Goal: Transaction & Acquisition: Register for event/course

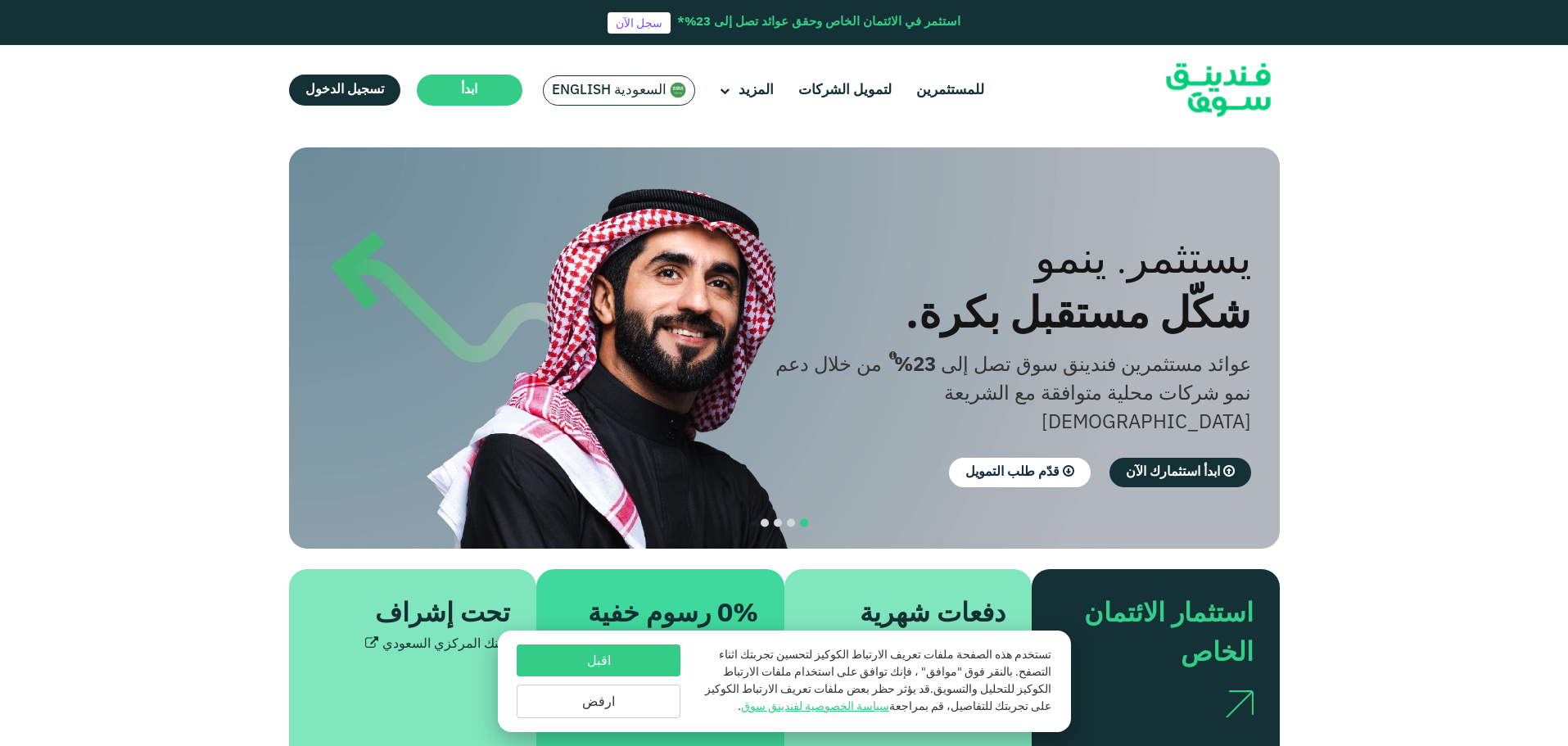
click at [561, 88] on span "السعودية English" at bounding box center [610, 90] width 114 height 19
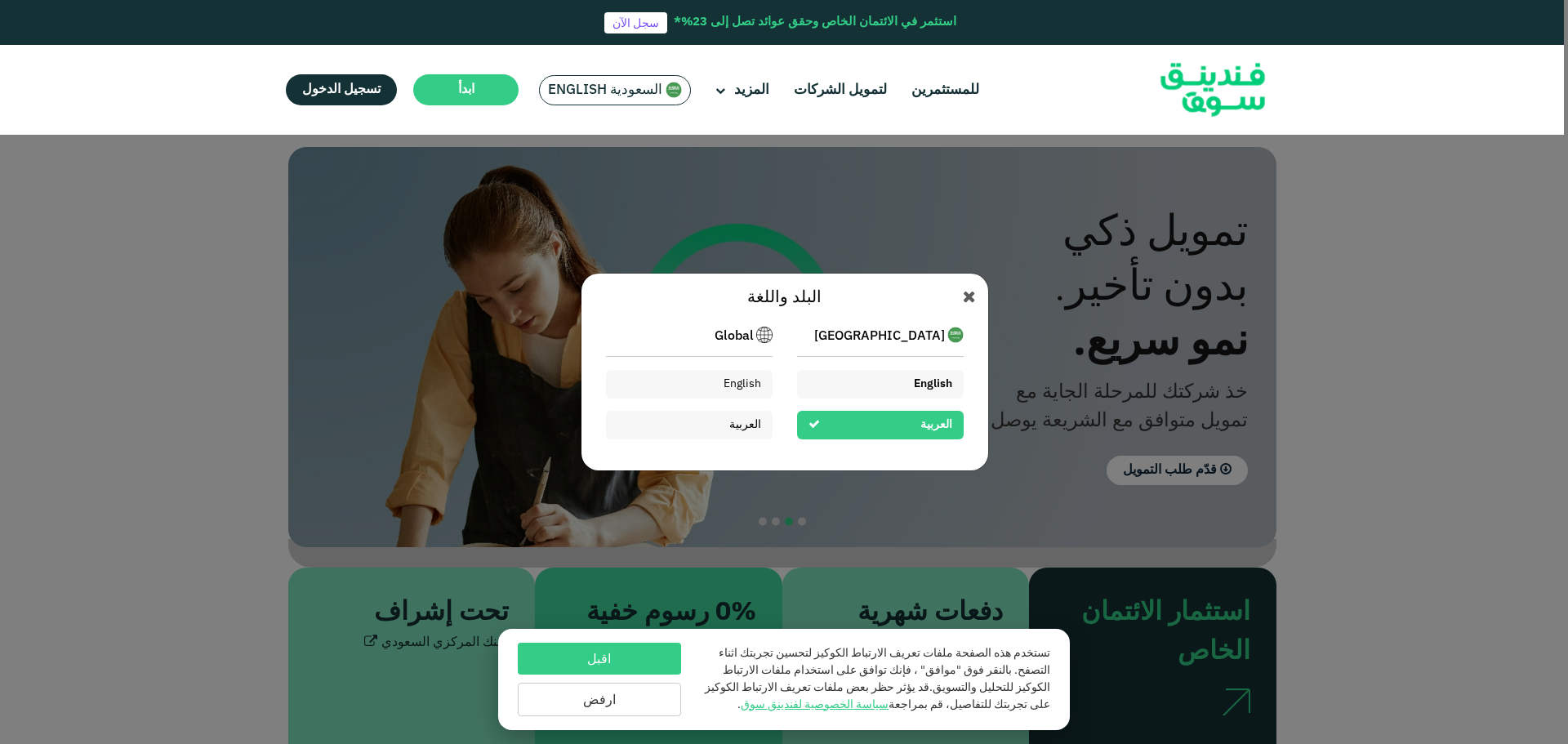
click at [934, 378] on div "English" at bounding box center [933, 384] width 38 height 17
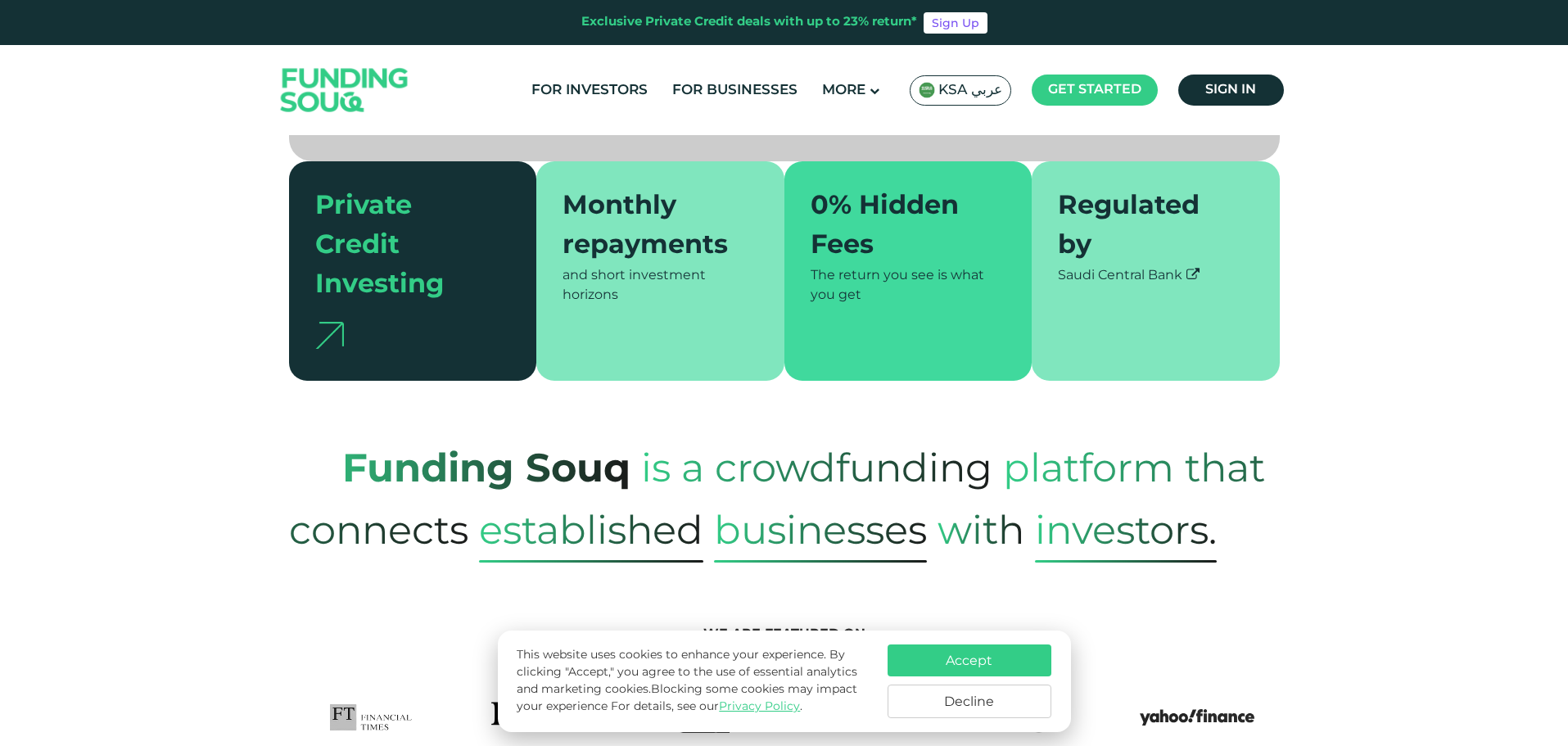
scroll to position [492, 0]
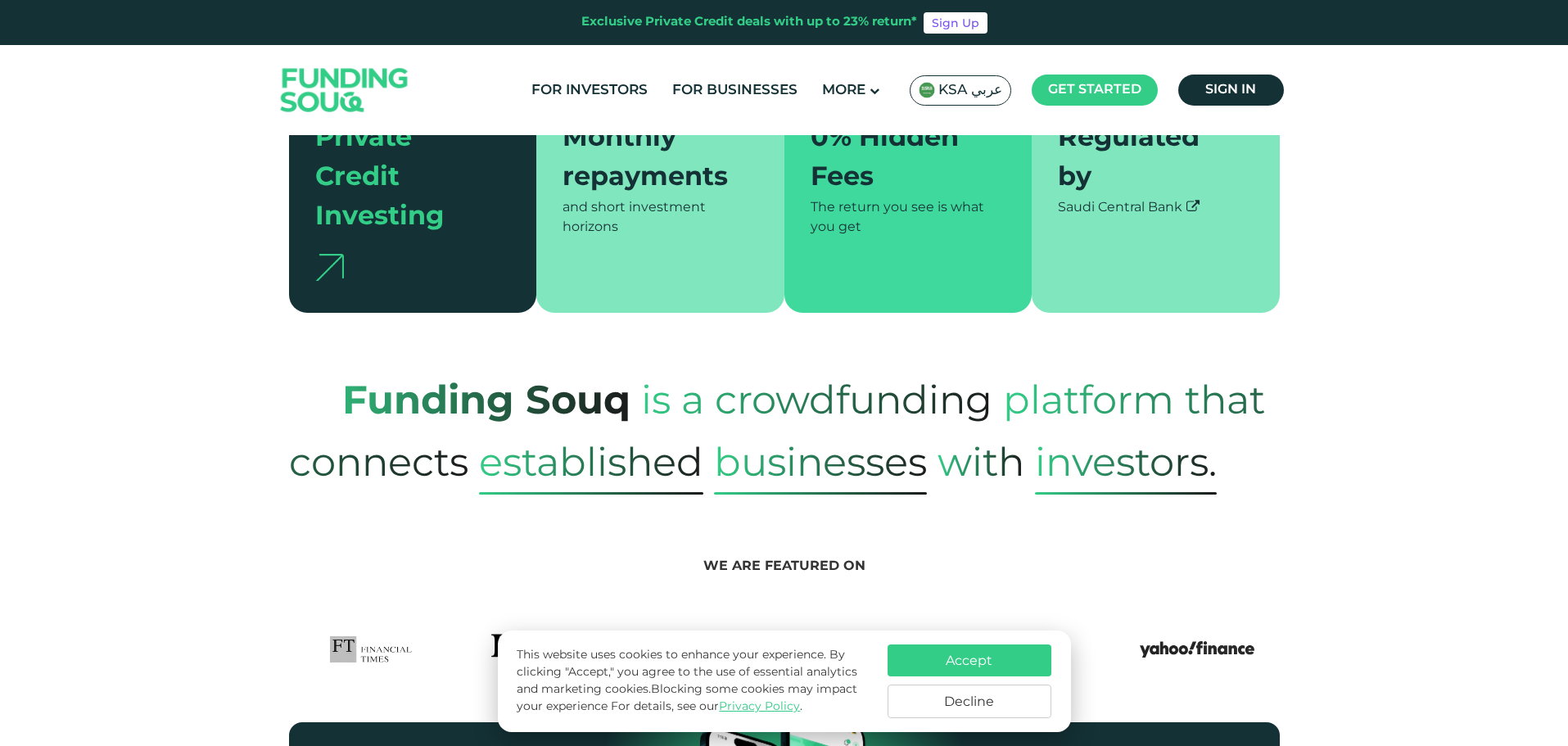
click at [1028, 662] on button "Accept" at bounding box center [970, 660] width 164 height 32
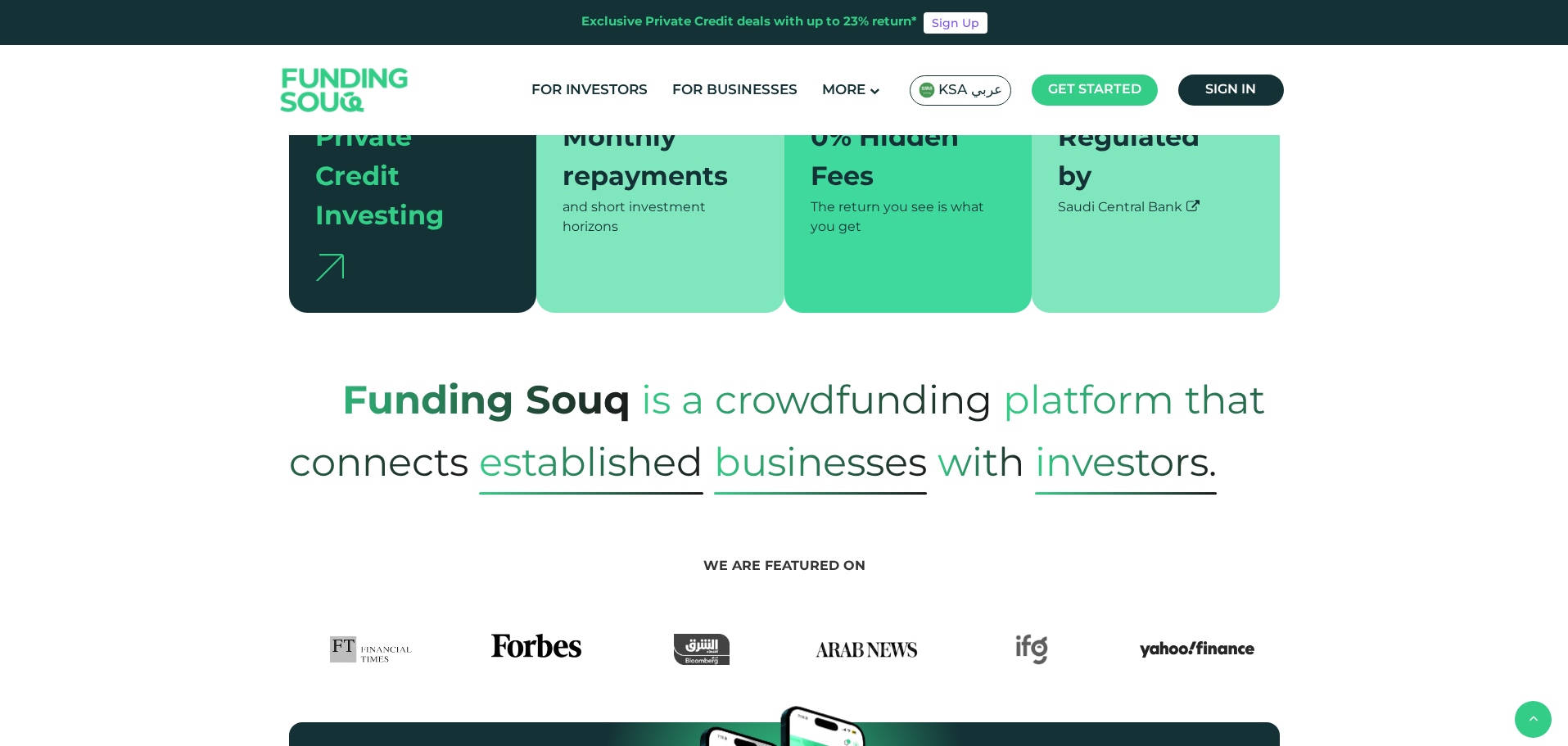
scroll to position [0, 0]
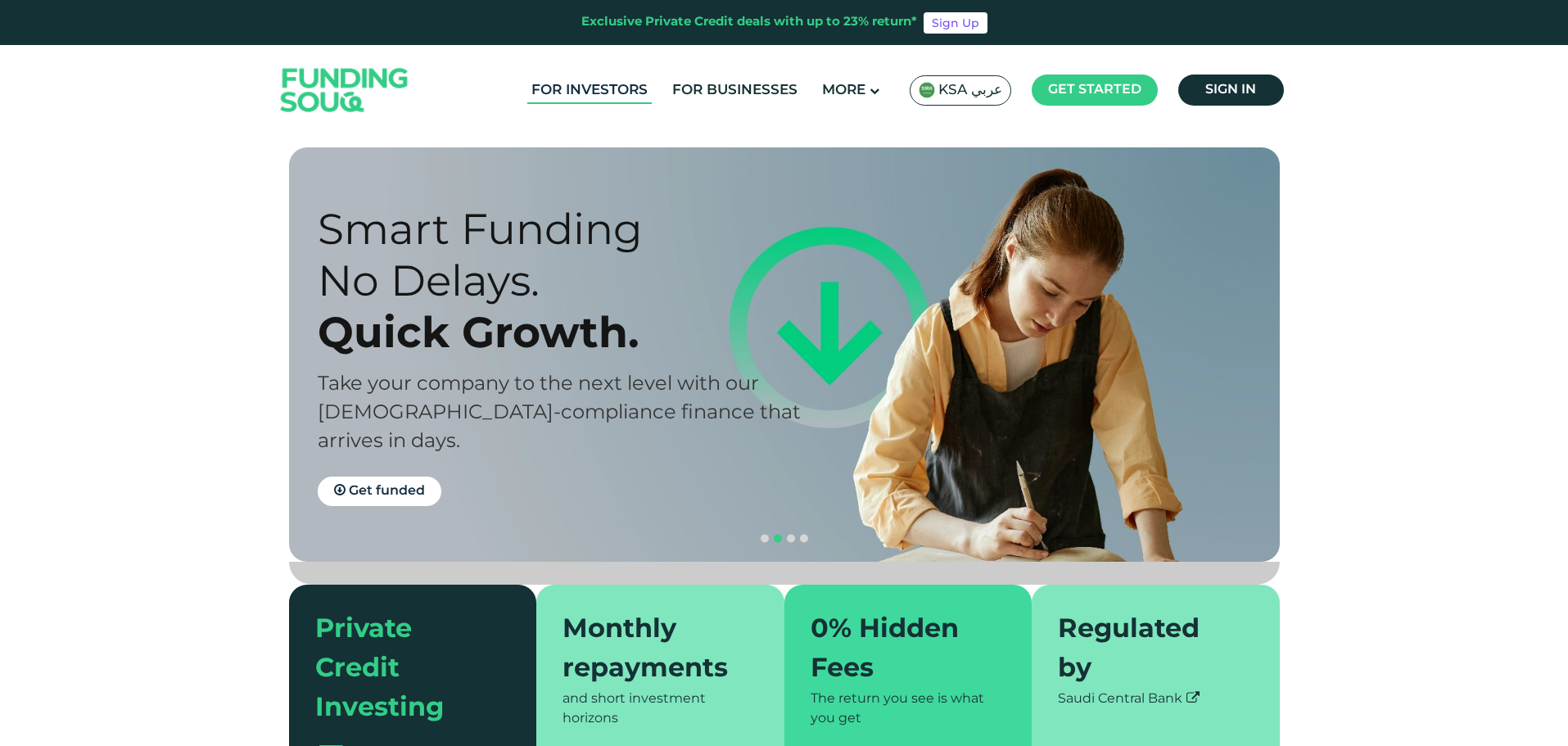
click at [614, 93] on link "For Investors" at bounding box center [589, 90] width 124 height 27
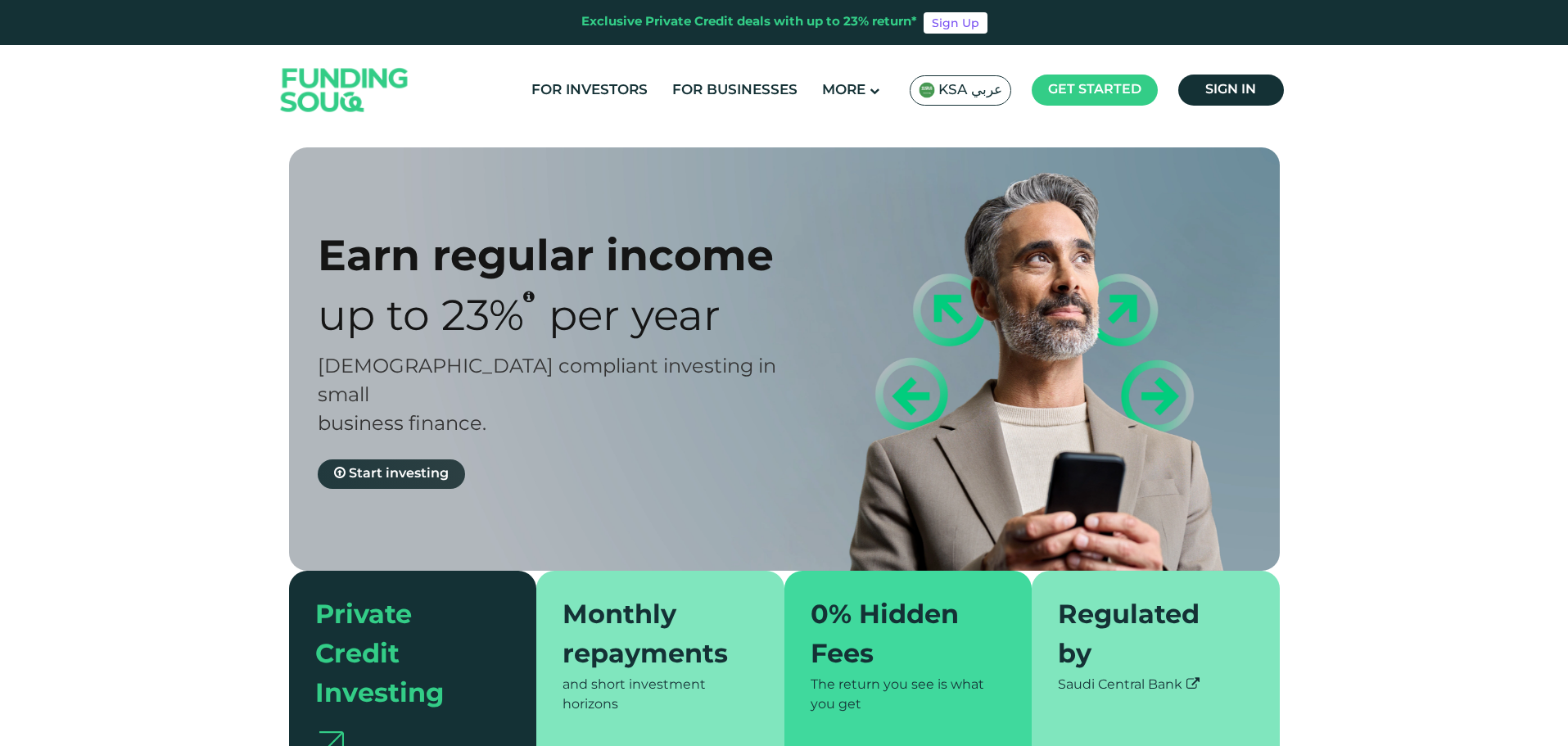
click at [403, 460] on link "Start investing" at bounding box center [391, 474] width 147 height 29
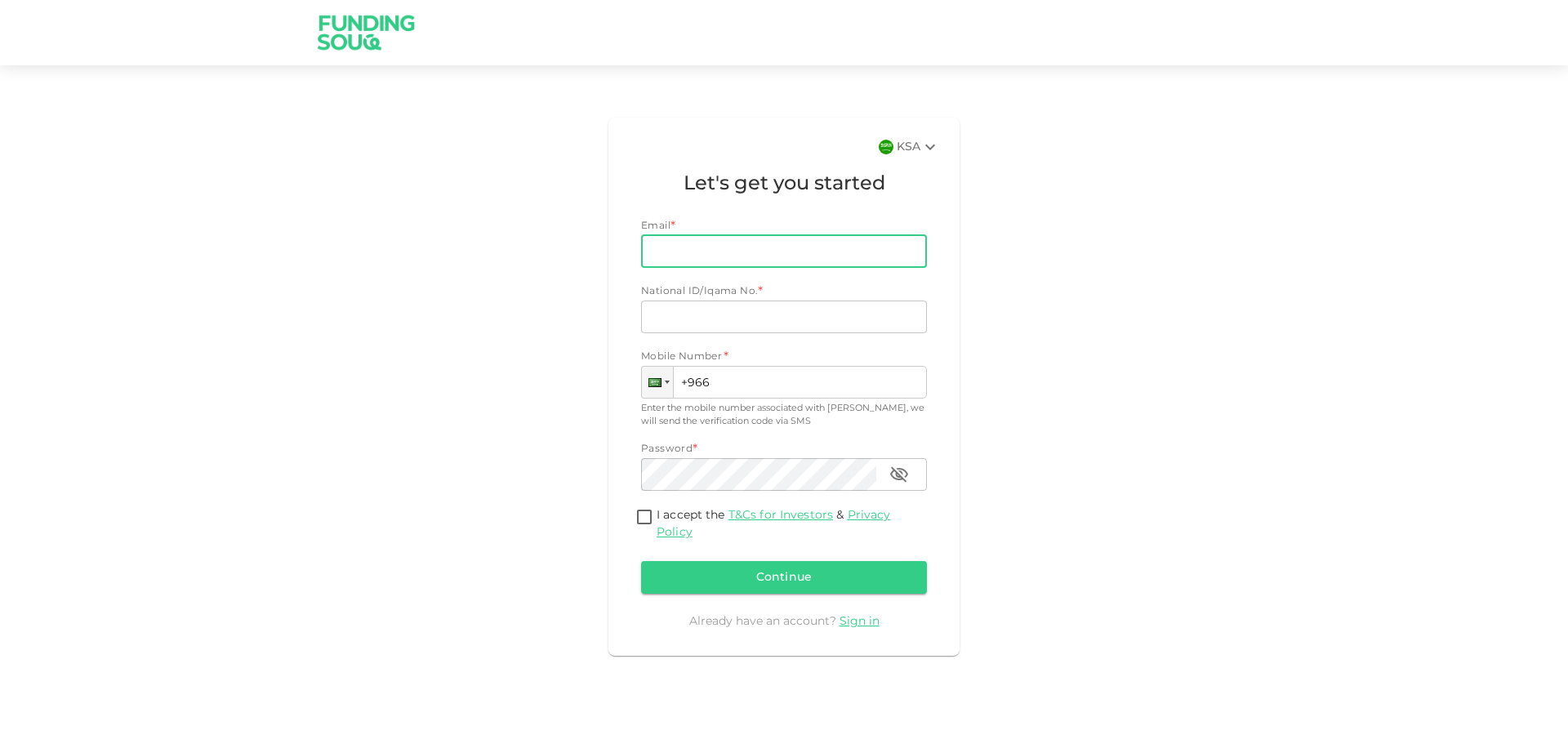
click at [732, 244] on input "Email" at bounding box center [774, 251] width 268 height 33
click at [405, 448] on div "KSA Let's get you started Email * Email Email National ID/Iqama No. * National …" at bounding box center [784, 386] width 931 height 551
click at [675, 254] on input "Email" at bounding box center [774, 251] width 268 height 33
type input "toqueeramjad@hotmail.com"
click at [750, 314] on input "National ID/Iqama No." at bounding box center [783, 317] width 286 height 33
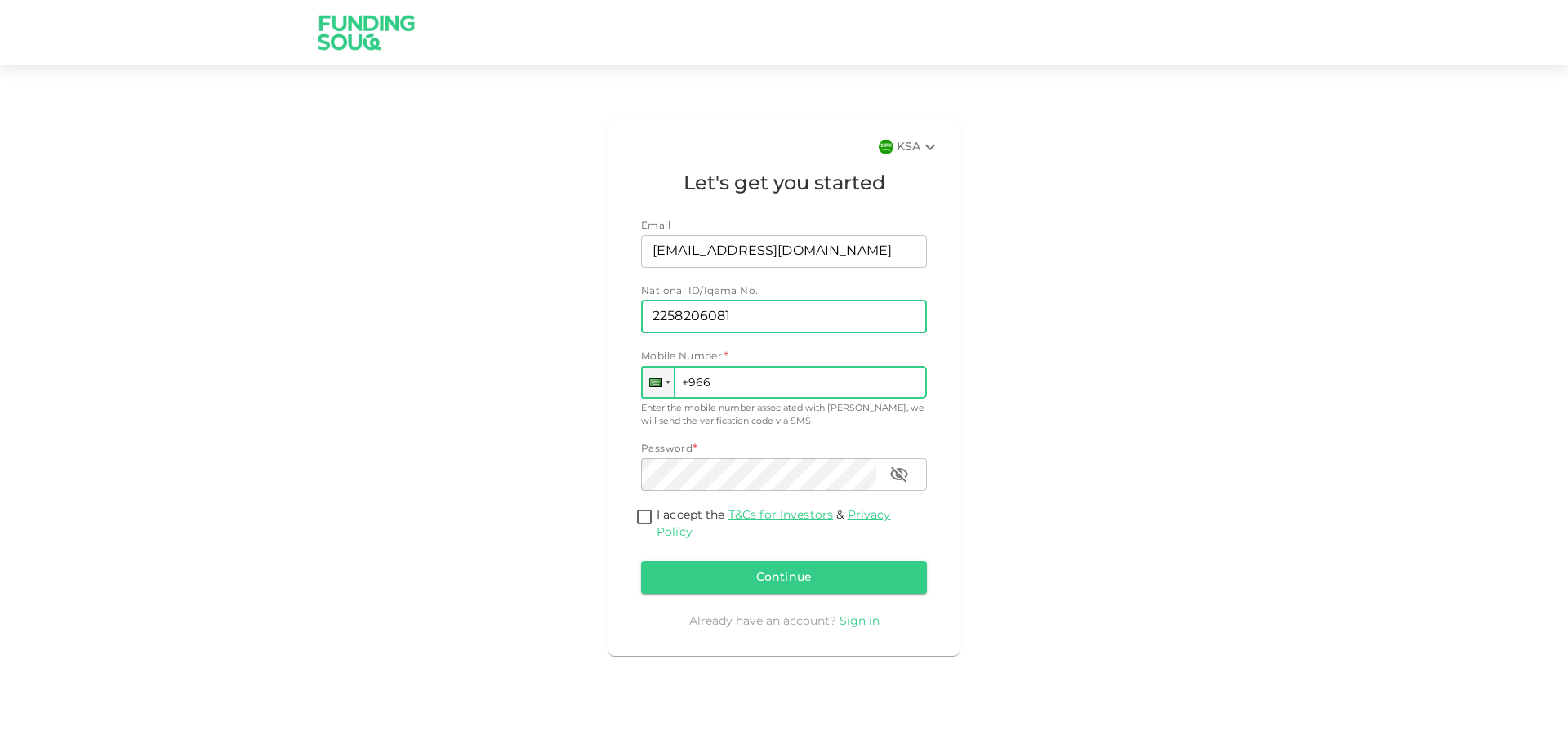
type input "2258206081"
click at [748, 383] on input "+966" at bounding box center [783, 382] width 286 height 33
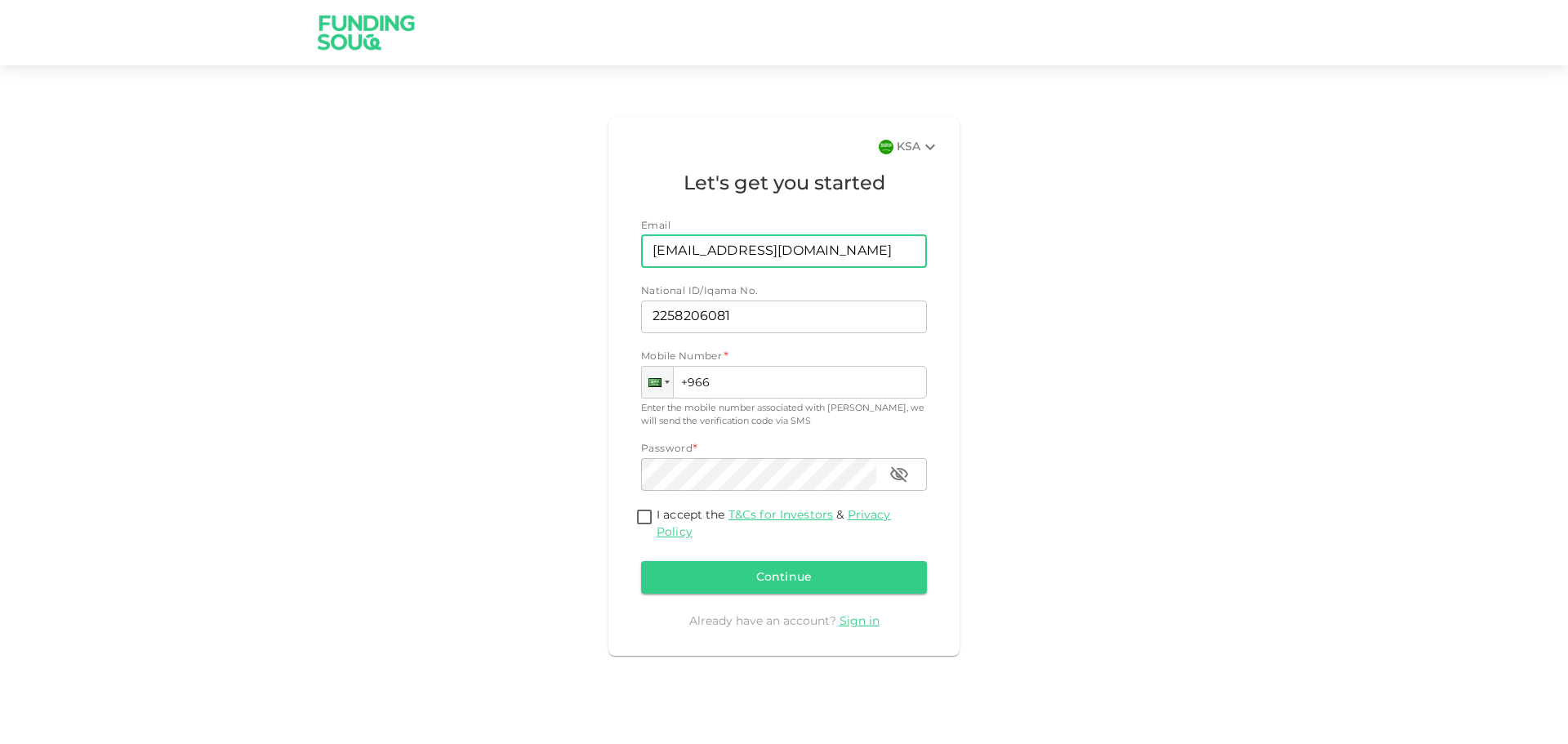
click at [882, 254] on input "toqueeramjad@hotmail.com" at bounding box center [774, 251] width 268 height 33
drag, startPoint x: 877, startPoint y: 247, endPoint x: 407, endPoint y: 243, distance: 470.0
click at [407, 243] on div "KSA Let's get you started Email Email toqueeramjad@hotmail.com Email National I…" at bounding box center [784, 386] width 931 height 551
type input "daudeez@gmail.com"
click at [748, 378] on input "+966" at bounding box center [783, 382] width 286 height 33
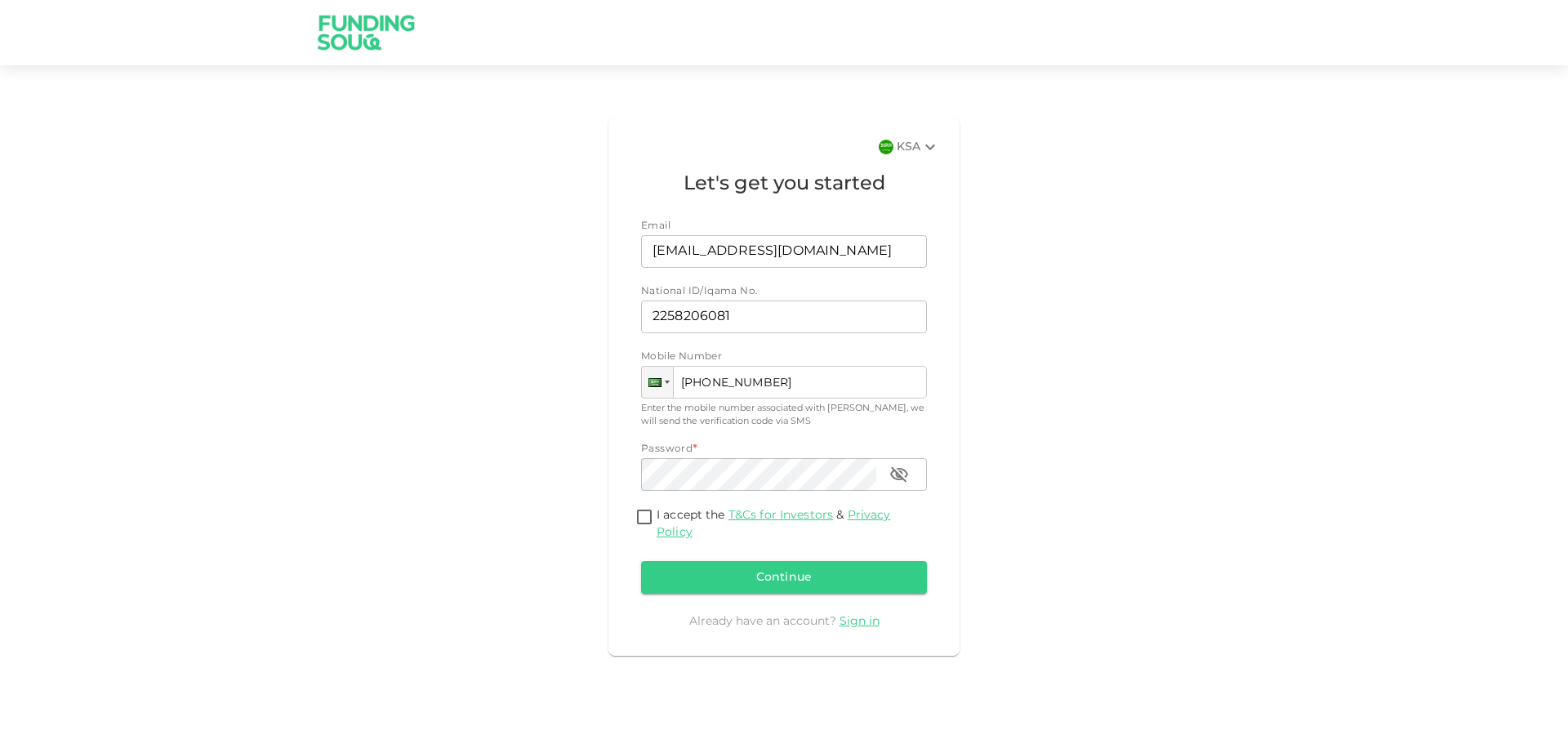
type input "+966 548 419 655"
click at [645, 522] on input "I accept the T&Cs for Investors & Privacy Policy" at bounding box center [644, 518] width 25 height 22
checkbox input "true"
click at [904, 482] on icon "button" at bounding box center [899, 474] width 20 height 20
drag, startPoint x: 788, startPoint y: 569, endPoint x: 779, endPoint y: 576, distance: 11.4
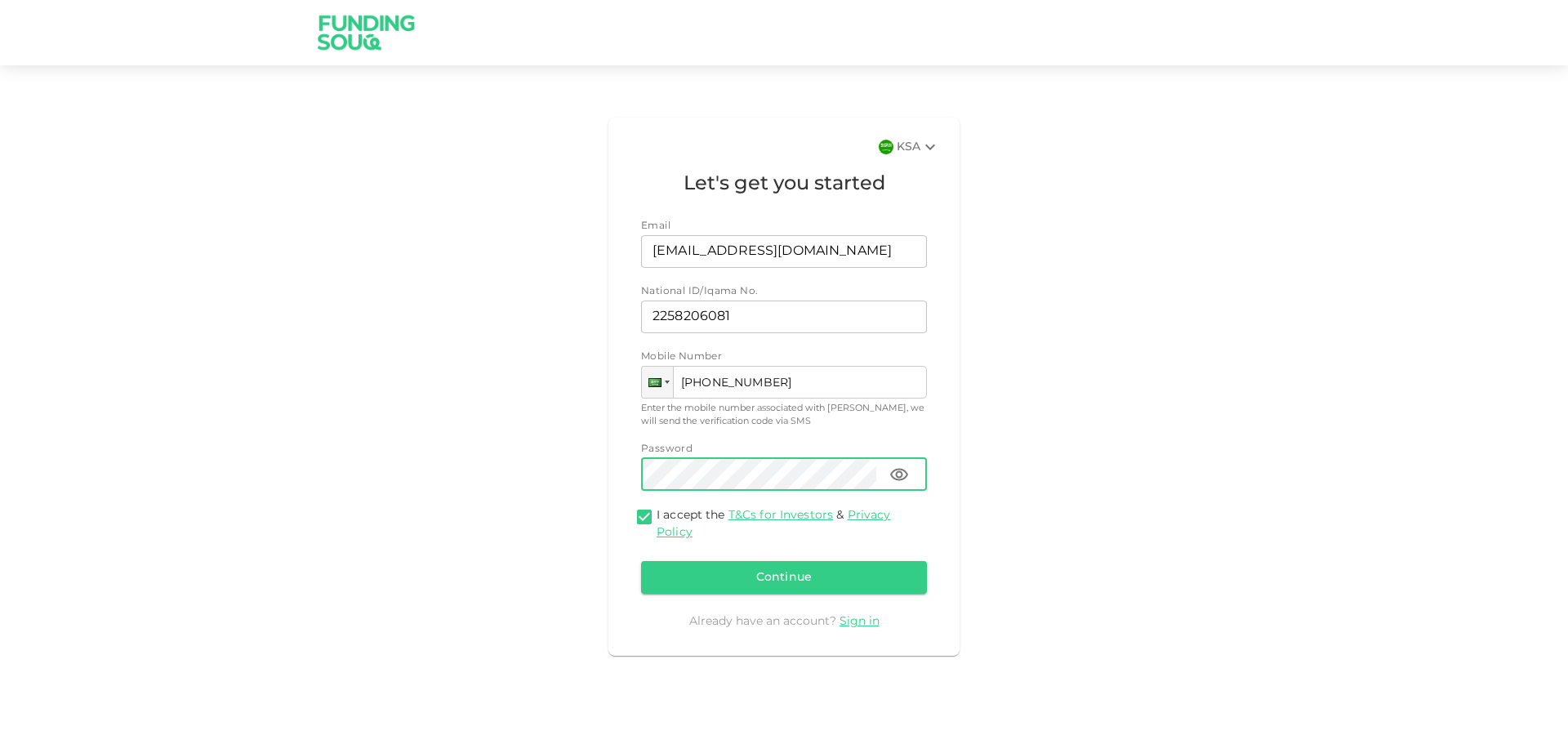
click at [787, 572] on button "Continue" at bounding box center [783, 577] width 286 height 33
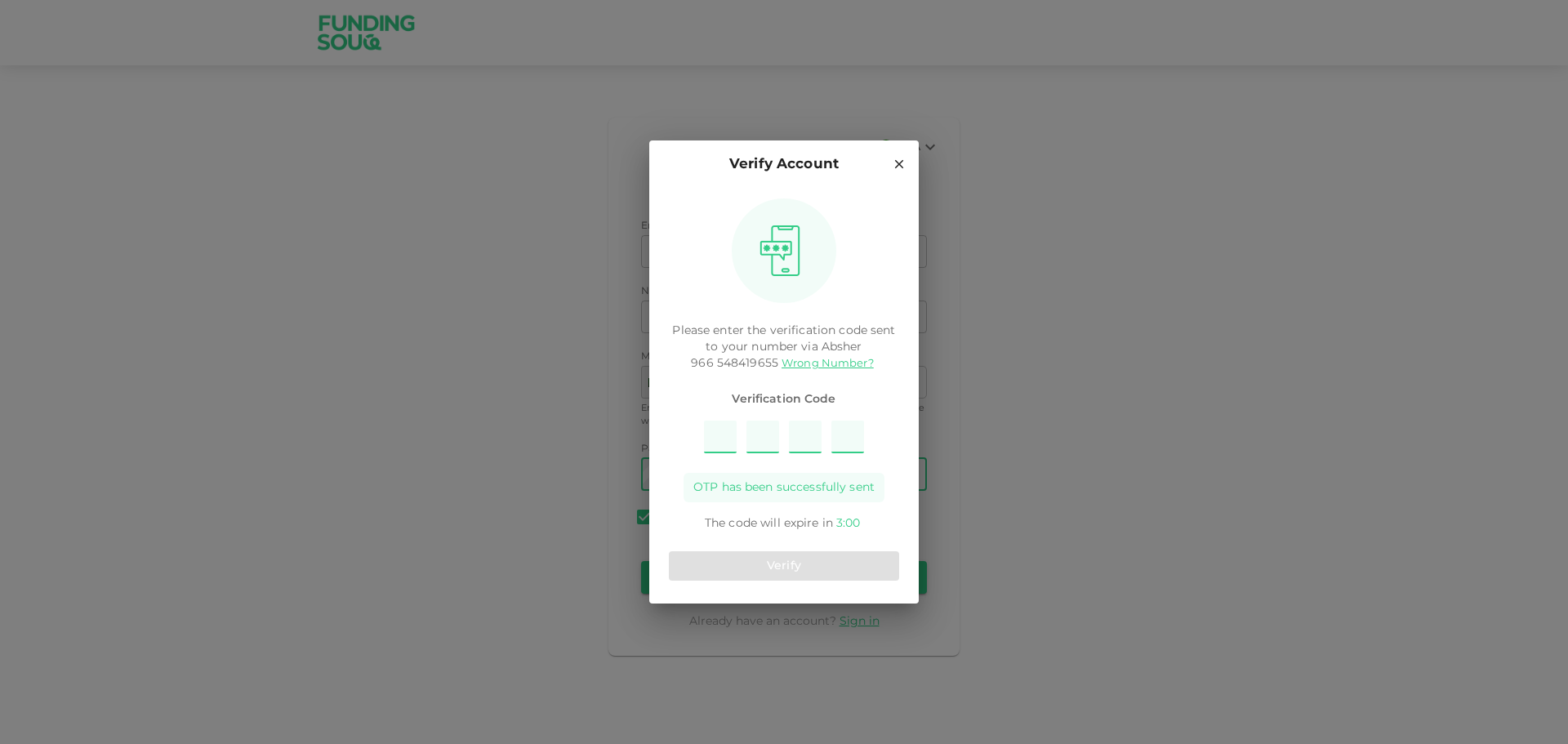
click at [740, 430] on div at bounding box center [784, 437] width 160 height 33
click at [712, 434] on input "Please enter OTP character 1" at bounding box center [720, 437] width 33 height 33
type input "5"
type input "6"
type input "4"
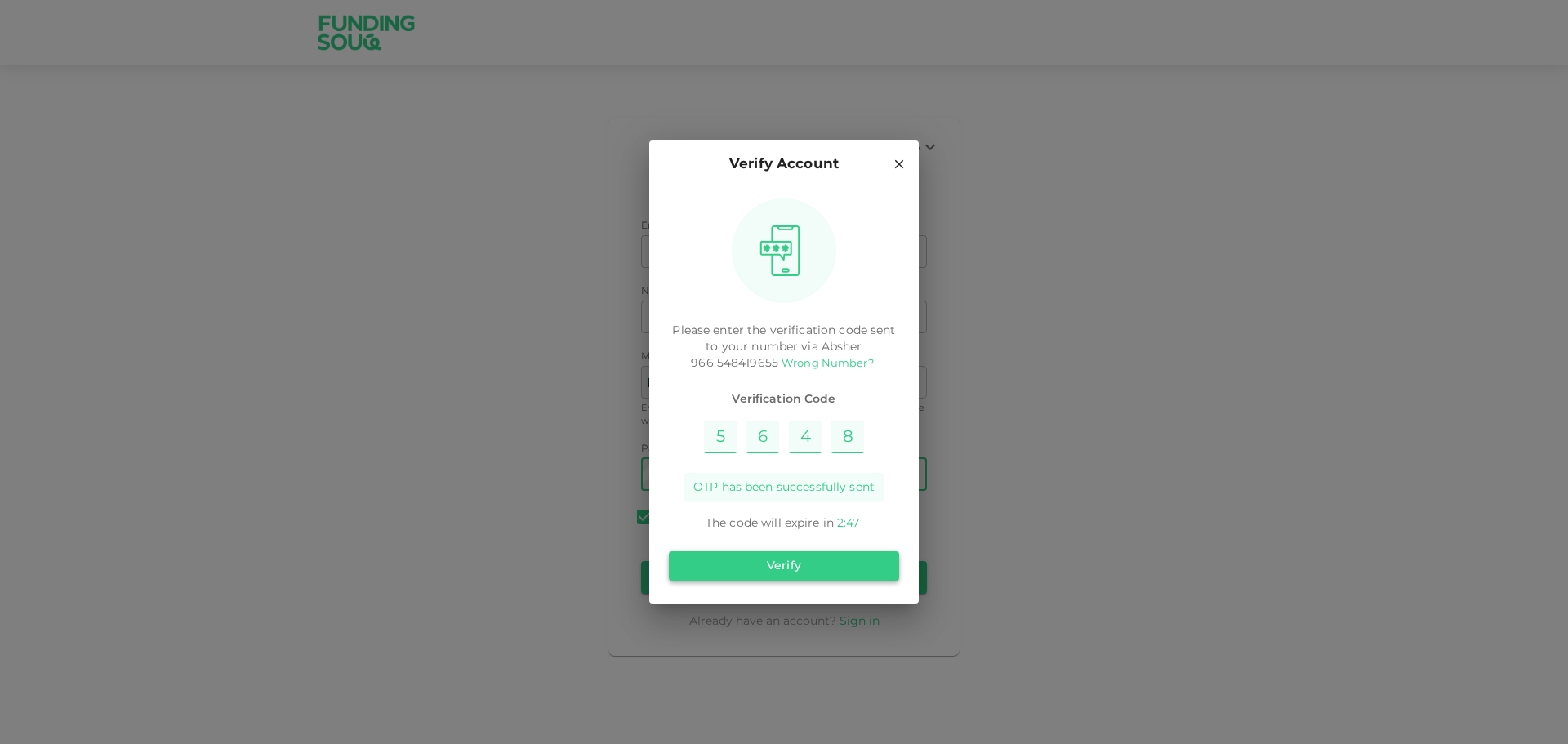
type input "8"
click at [797, 569] on button "Verify" at bounding box center [784, 565] width 230 height 29
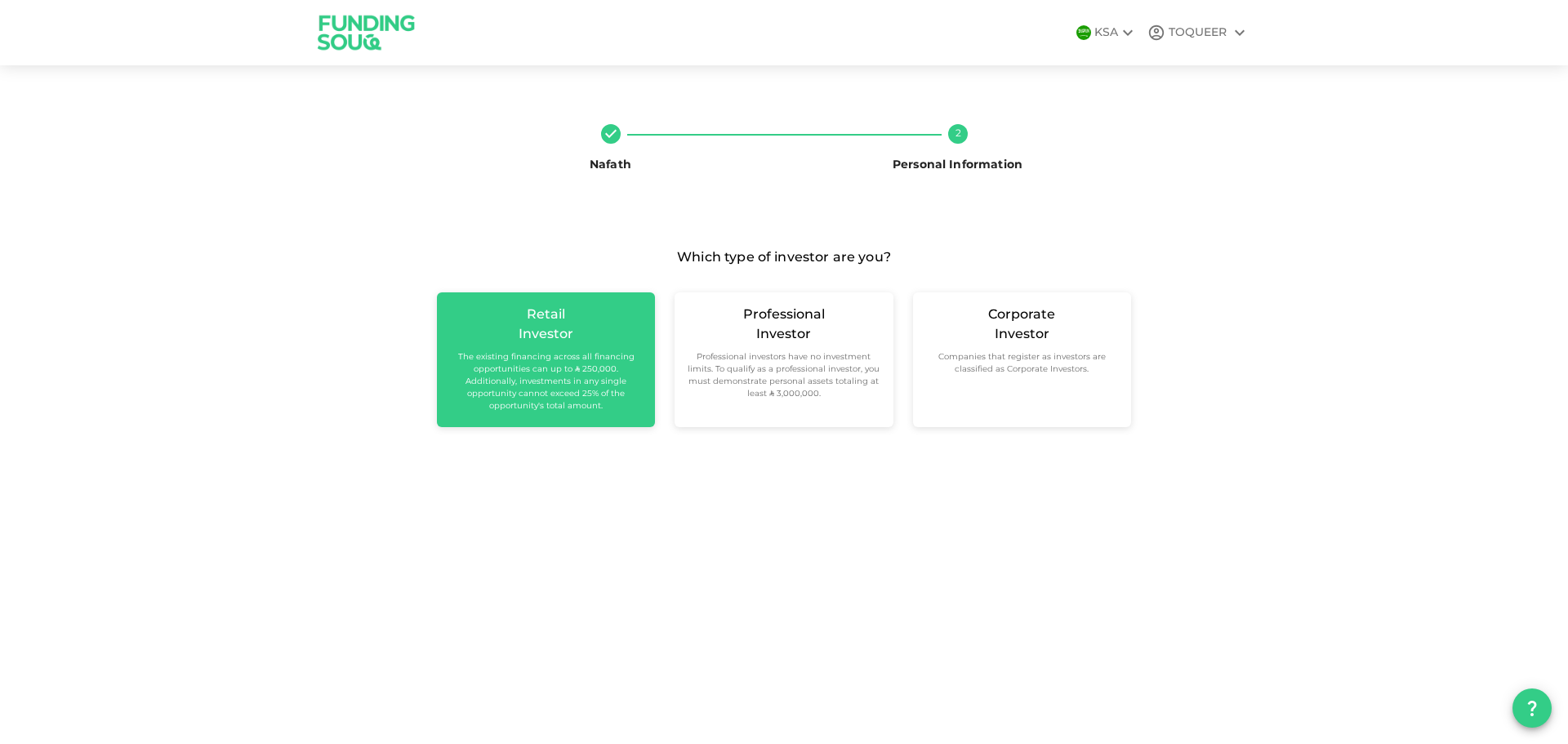
click at [574, 400] on small "The existing financing across all financing opportunities can up to ʢ 250,000. …" at bounding box center [546, 382] width 192 height 61
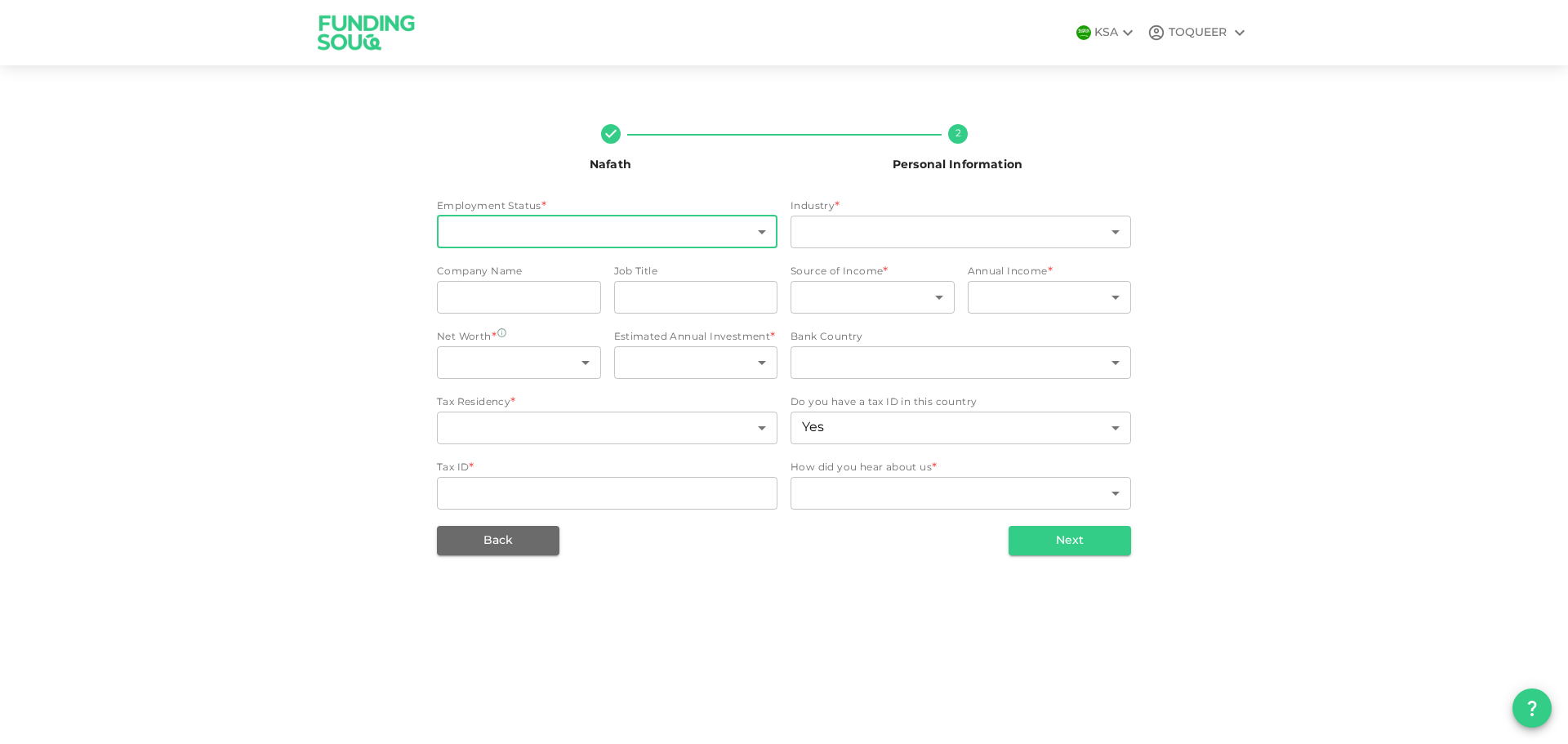
click at [751, 229] on body "KSA TOQUEER Nafath 2 Personal Information Employment Status * ​ ​ Industry * ​ …" at bounding box center [784, 372] width 1568 height 744
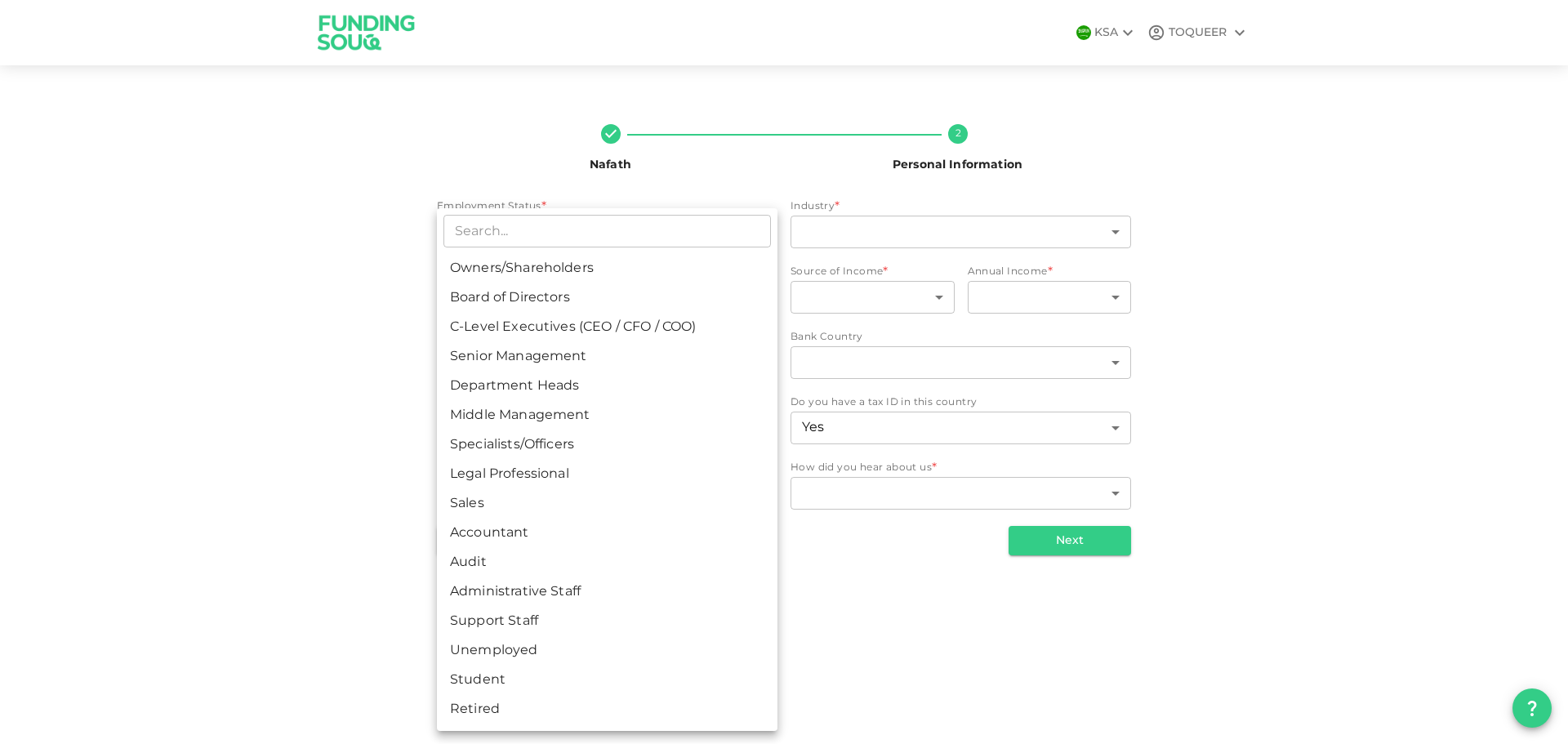
click at [108, 422] on div at bounding box center [784, 372] width 1568 height 744
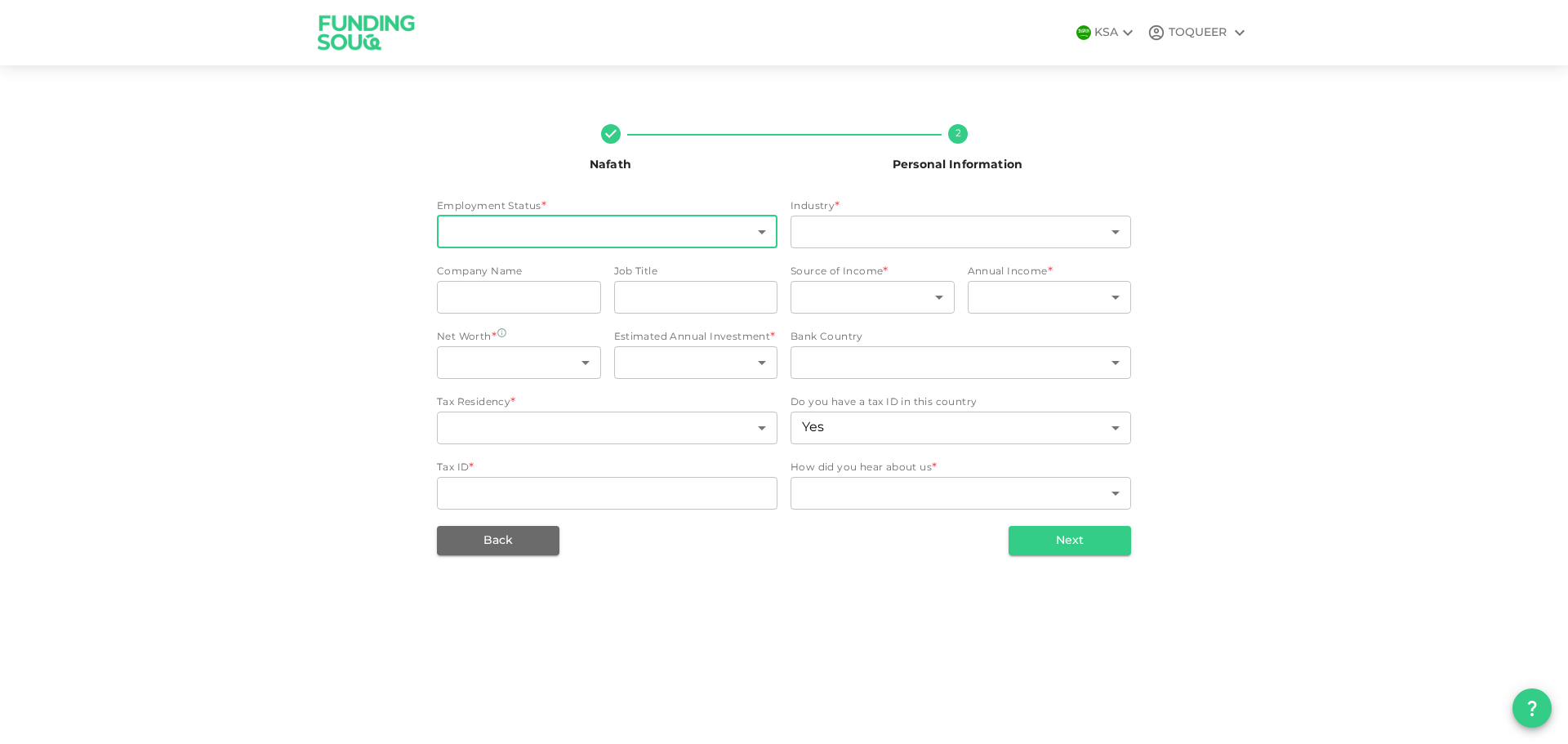
click at [586, 227] on body "KSA TOQUEER Nafath 2 Personal Information Employment Status * ​ ​ Industry * ​ …" at bounding box center [784, 372] width 1568 height 744
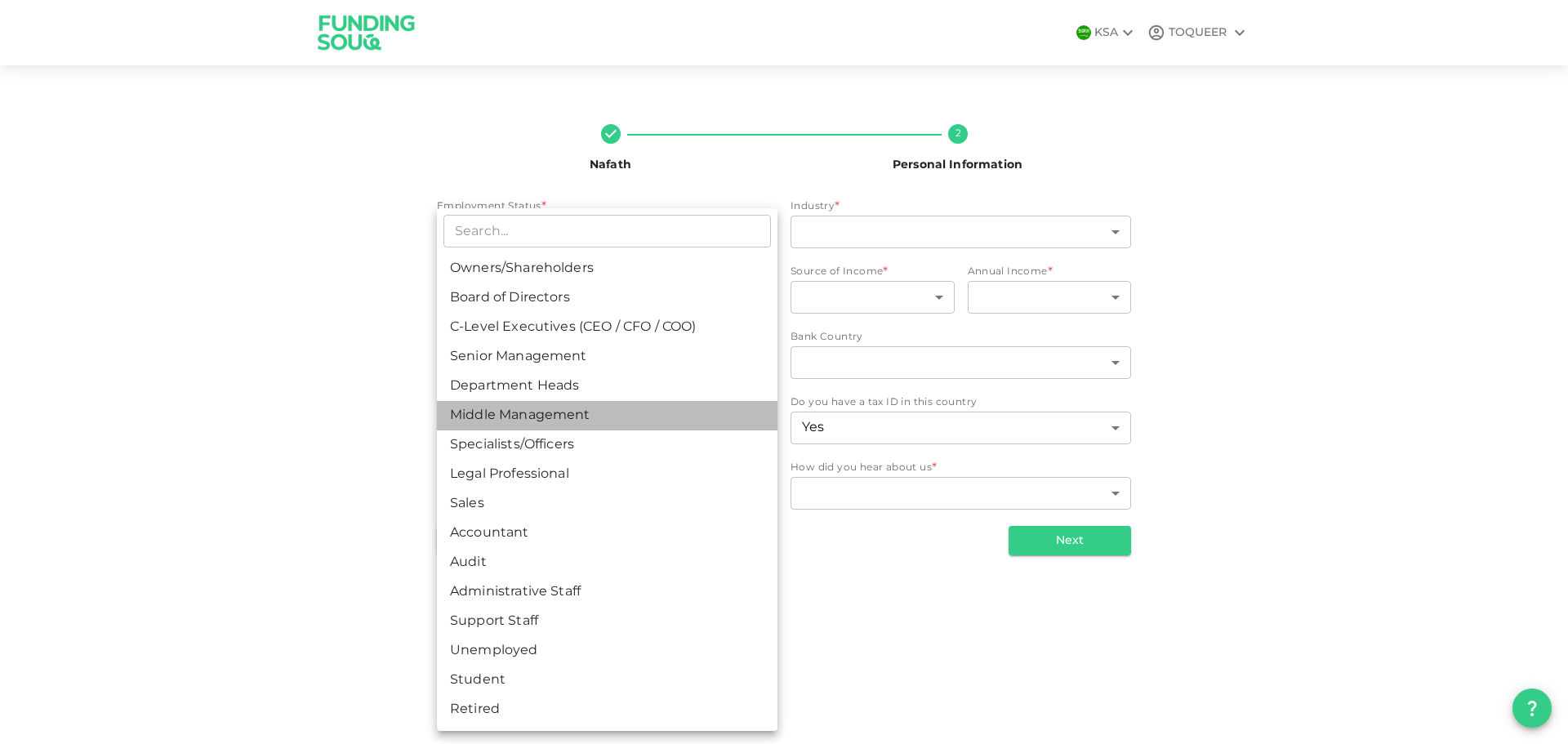
click at [615, 402] on li "Middle Management" at bounding box center [607, 416] width 341 height 29
type input "6"
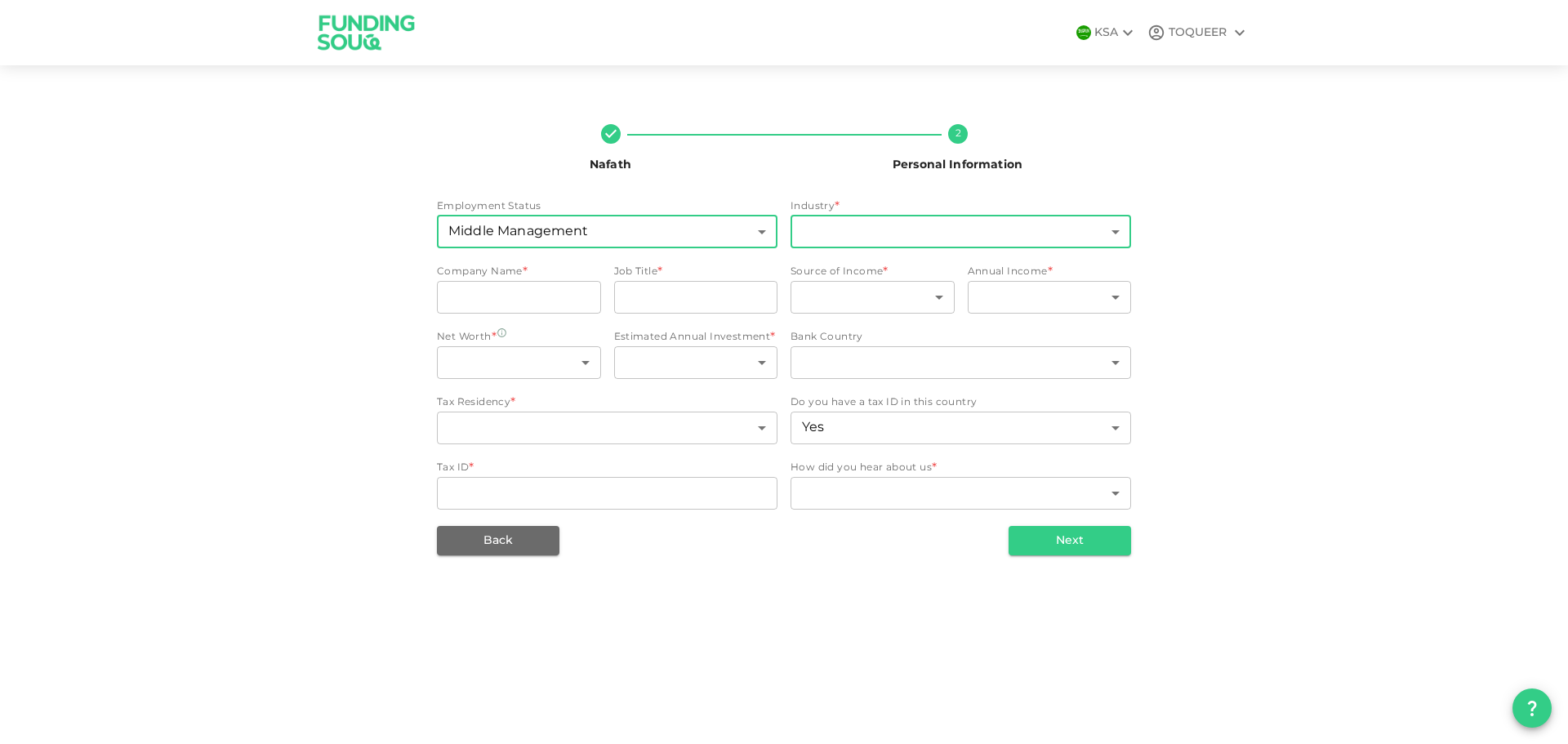
click at [949, 233] on body "KSA TOQUEER Nafath 2 Personal Information Employment Status Middle Management 6…" at bounding box center [784, 372] width 1568 height 744
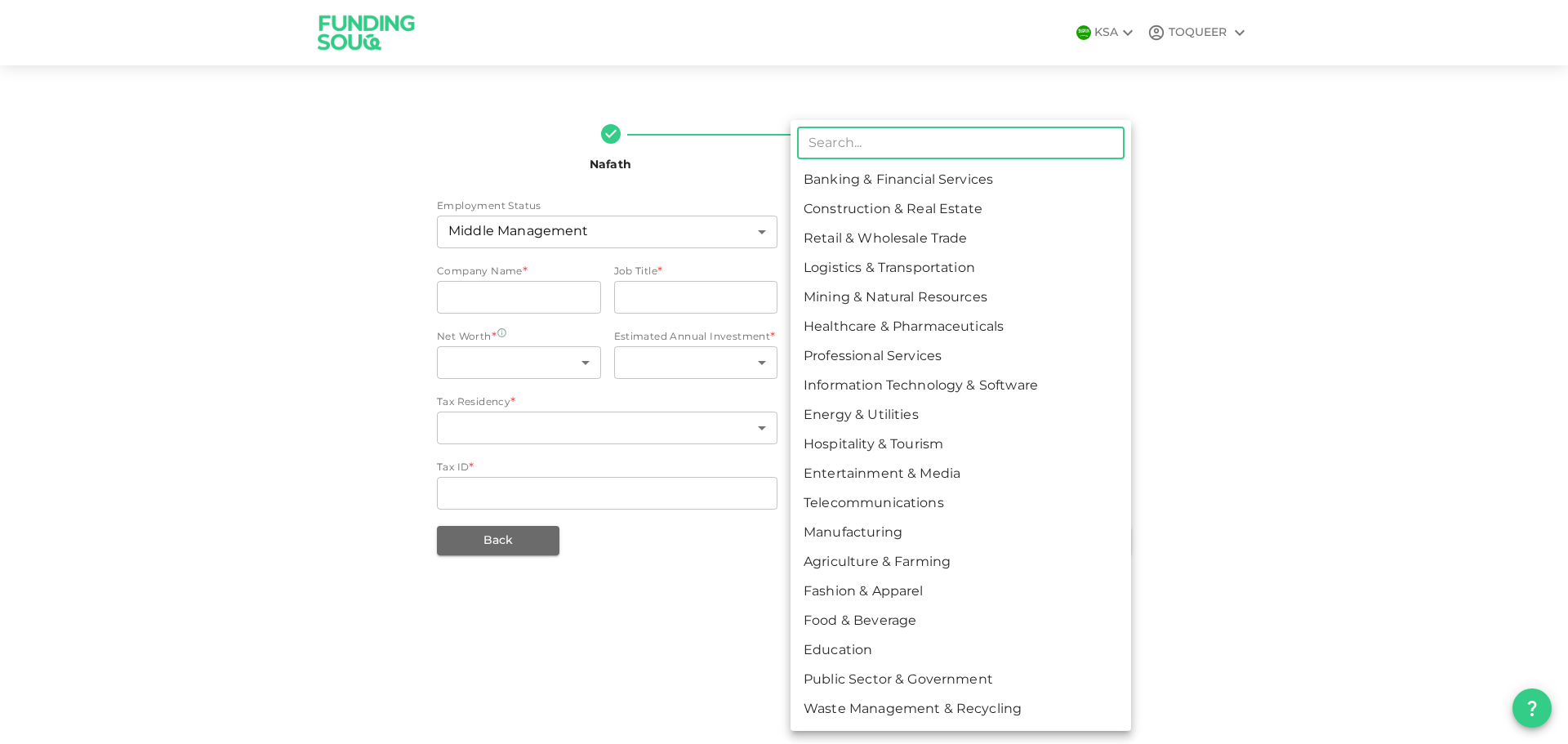
click at [935, 198] on li "Construction & Real Estate" at bounding box center [960, 209] width 341 height 29
type input "2"
click at [1006, 225] on body "KSA TOQUEER Nafath 2 Personal Information Employment Status Middle Management 6…" at bounding box center [784, 372] width 1568 height 744
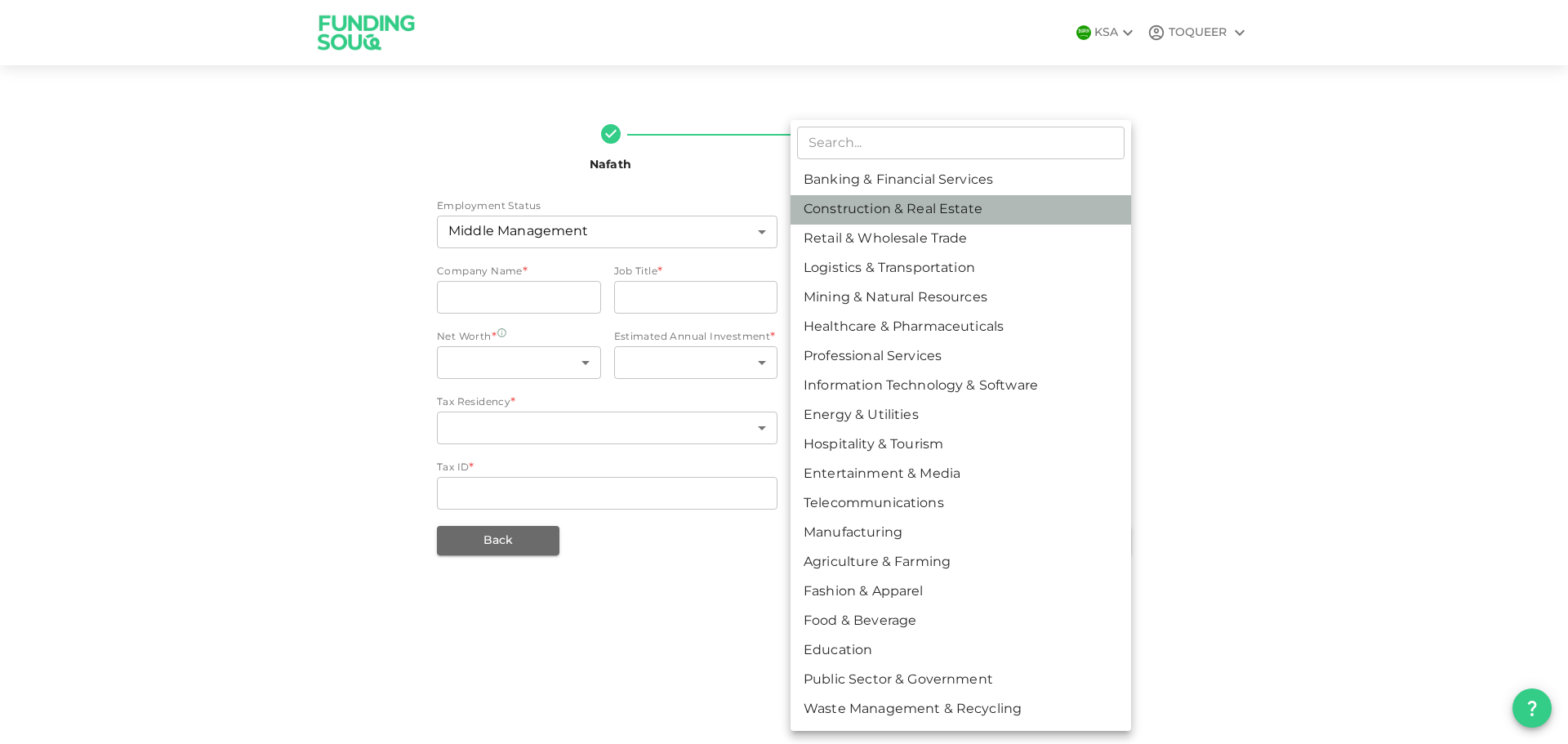
click at [959, 210] on li "Construction & Real Estate" at bounding box center [960, 209] width 341 height 29
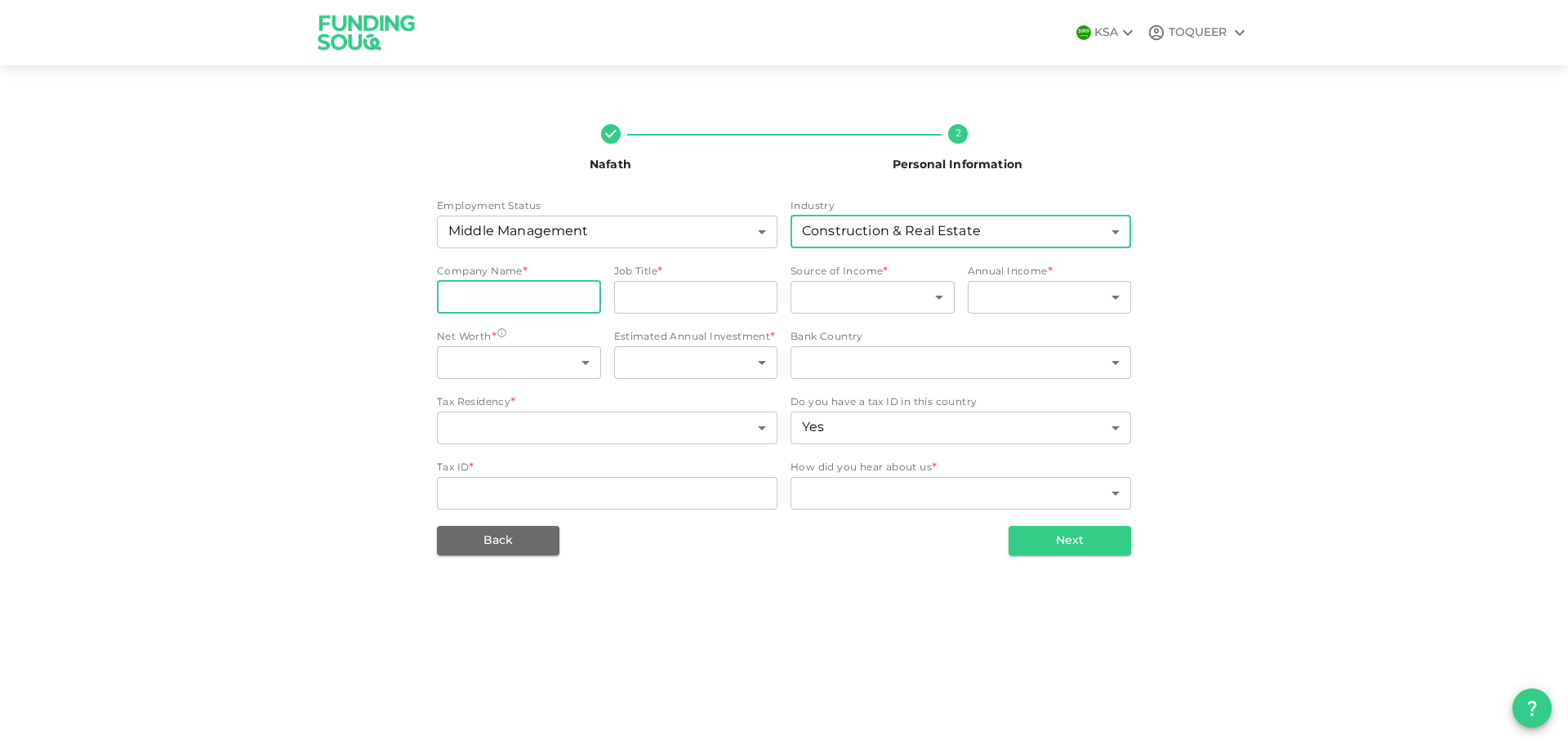
click at [547, 291] on input "companyName" at bounding box center [519, 297] width 164 height 33
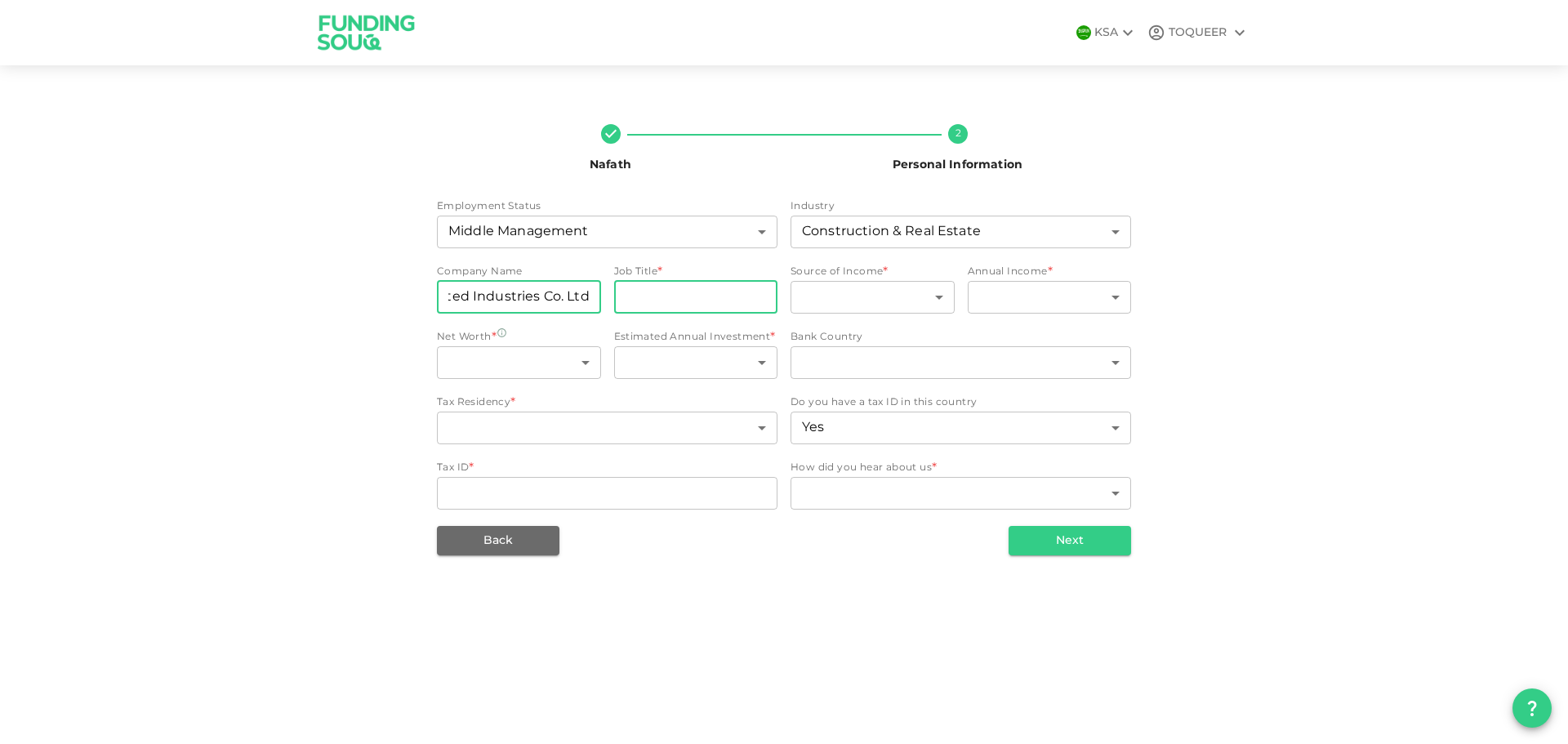
type input "Nesma United Industries Co. Ltd."
click at [711, 287] on input "jobTitle" at bounding box center [696, 297] width 164 height 33
type input "S"
type input "Financial Controller"
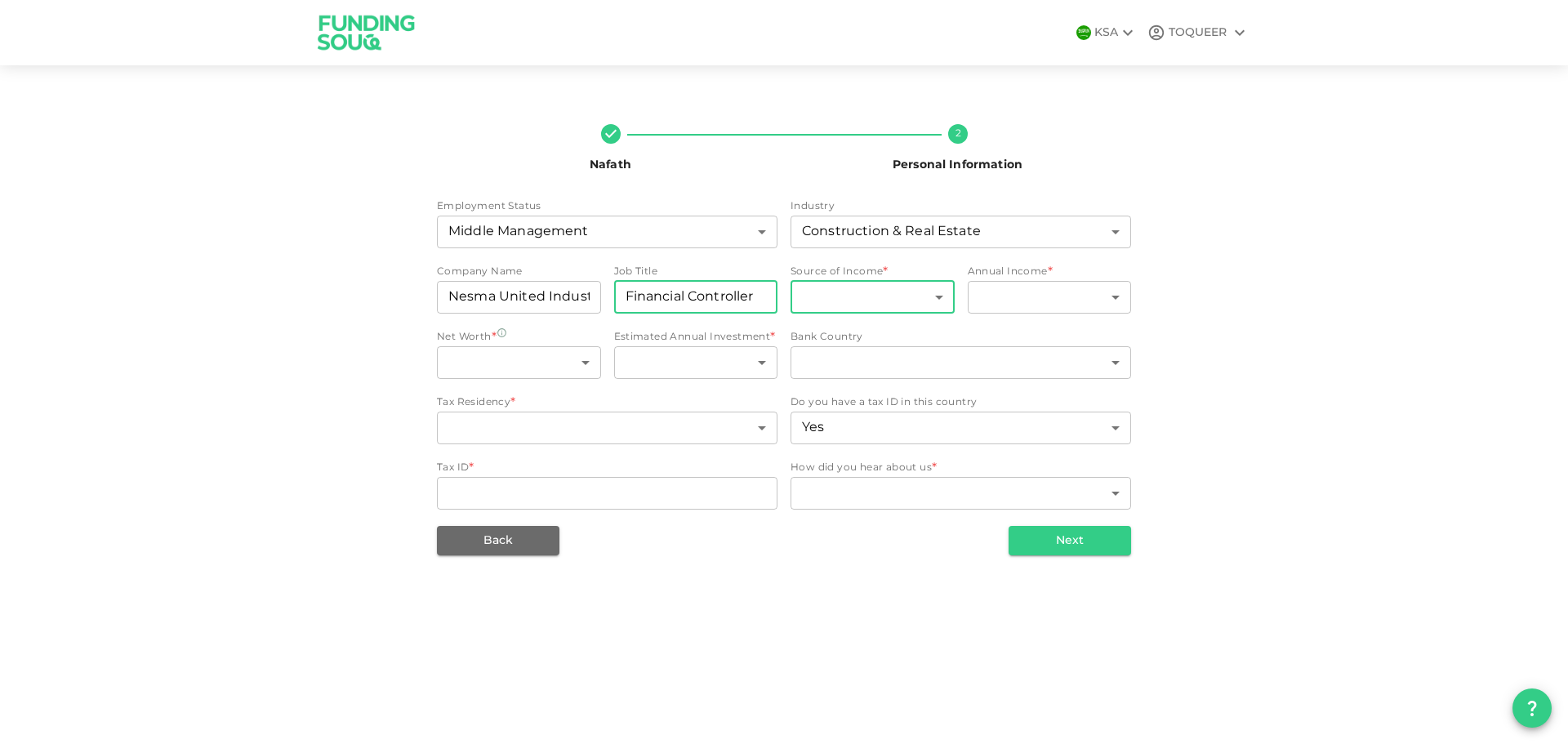
click at [927, 298] on body "KSA TOQUEER Nafath 2 Personal Information Employment Status Middle Management 6…" at bounding box center [784, 372] width 1568 height 744
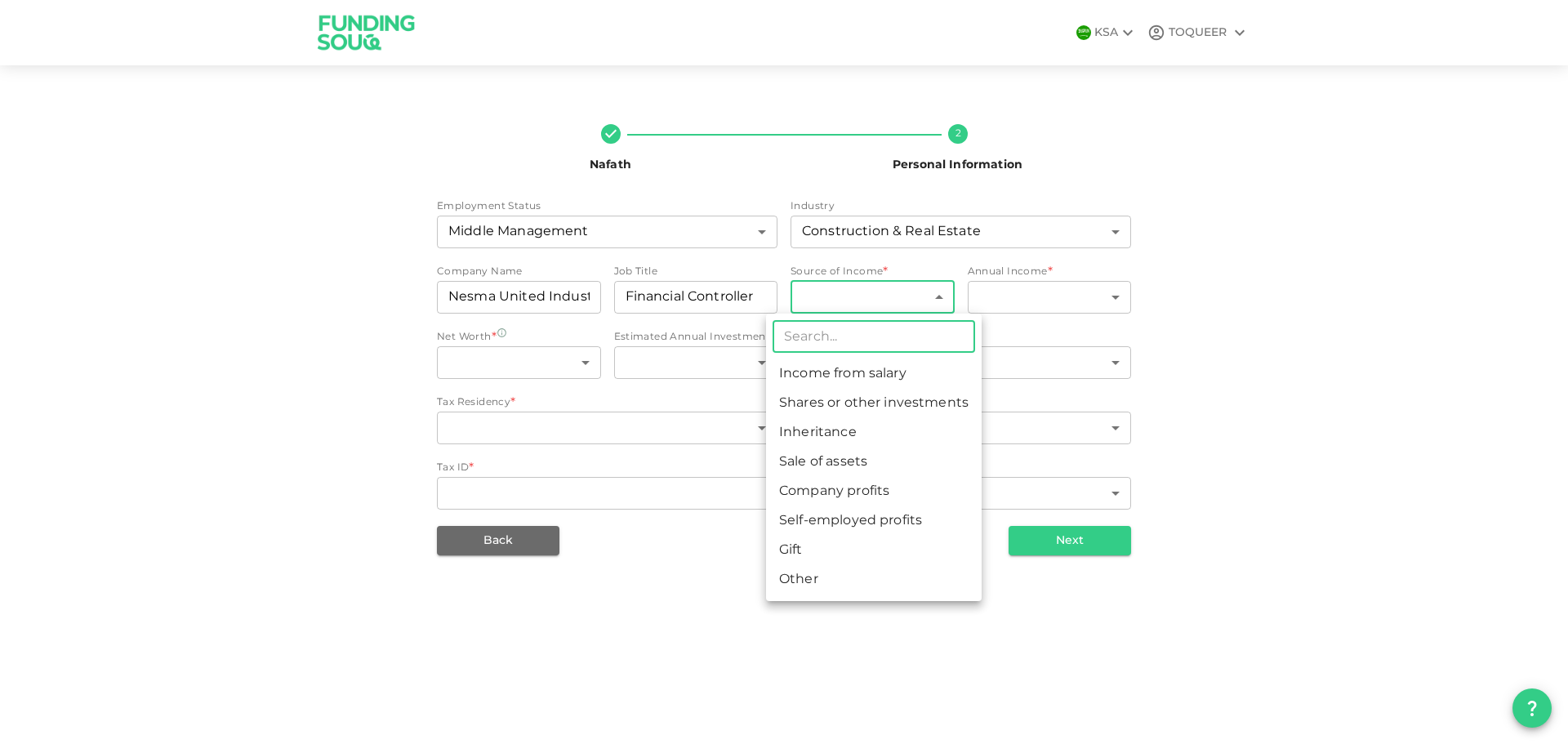
click at [893, 379] on li "Income from salary" at bounding box center [874, 374] width 215 height 29
type input "1"
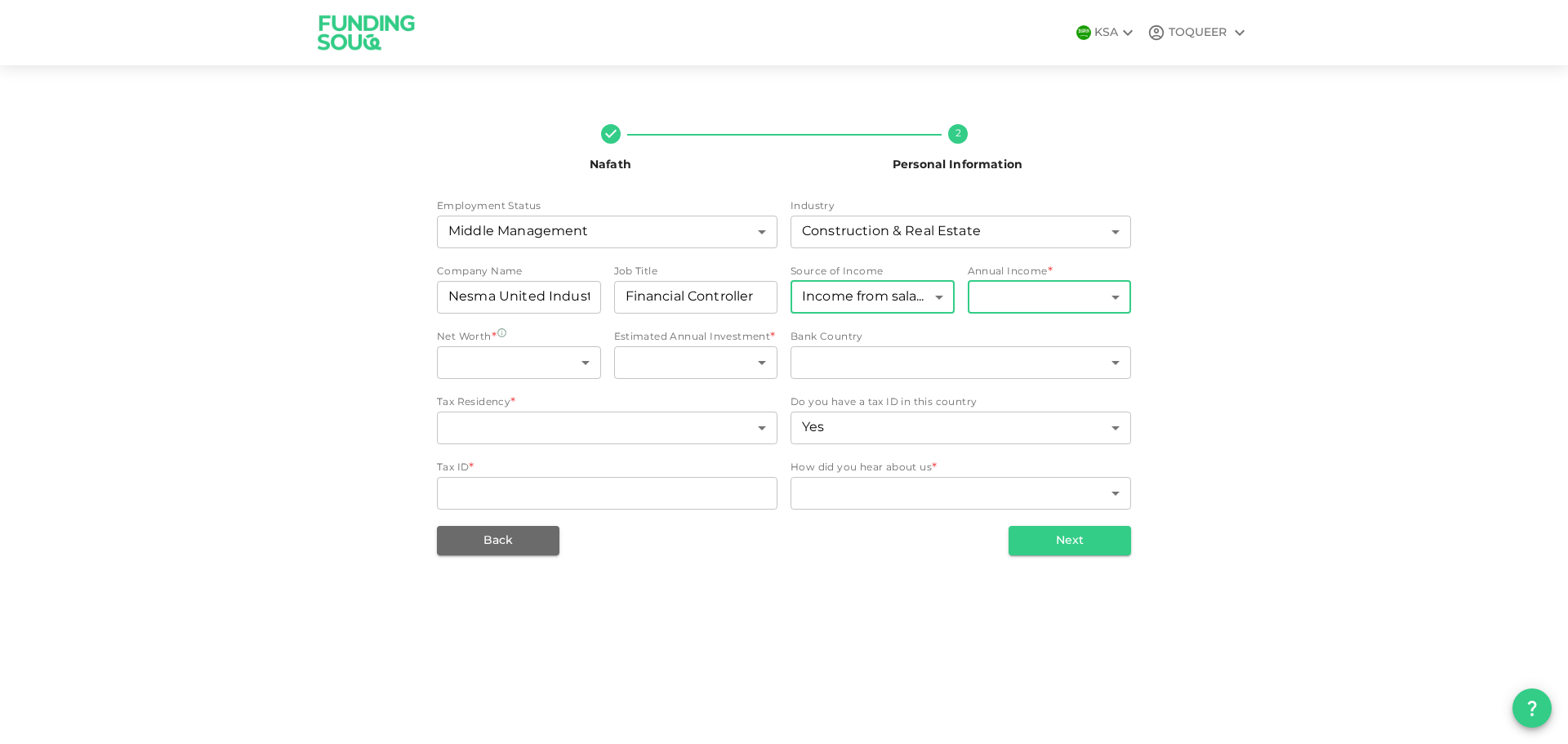
click at [1037, 297] on body "KSA TOQUEER Nafath 2 Personal Information Employment Status Middle Management 6…" at bounding box center [784, 372] width 1568 height 744
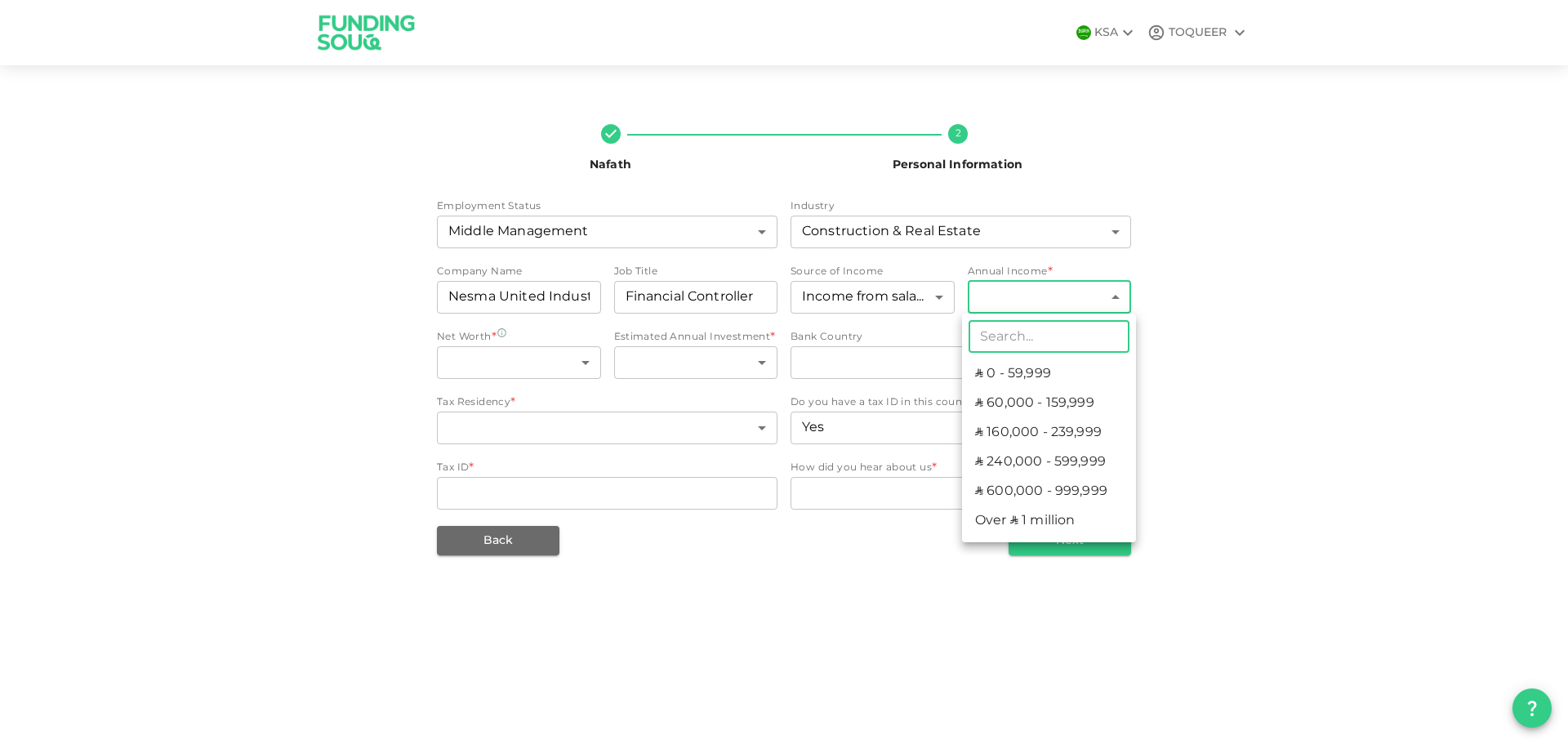
click at [1073, 491] on li "ʢ 600,000 - 999,999" at bounding box center [1048, 491] width 174 height 29
type input "5"
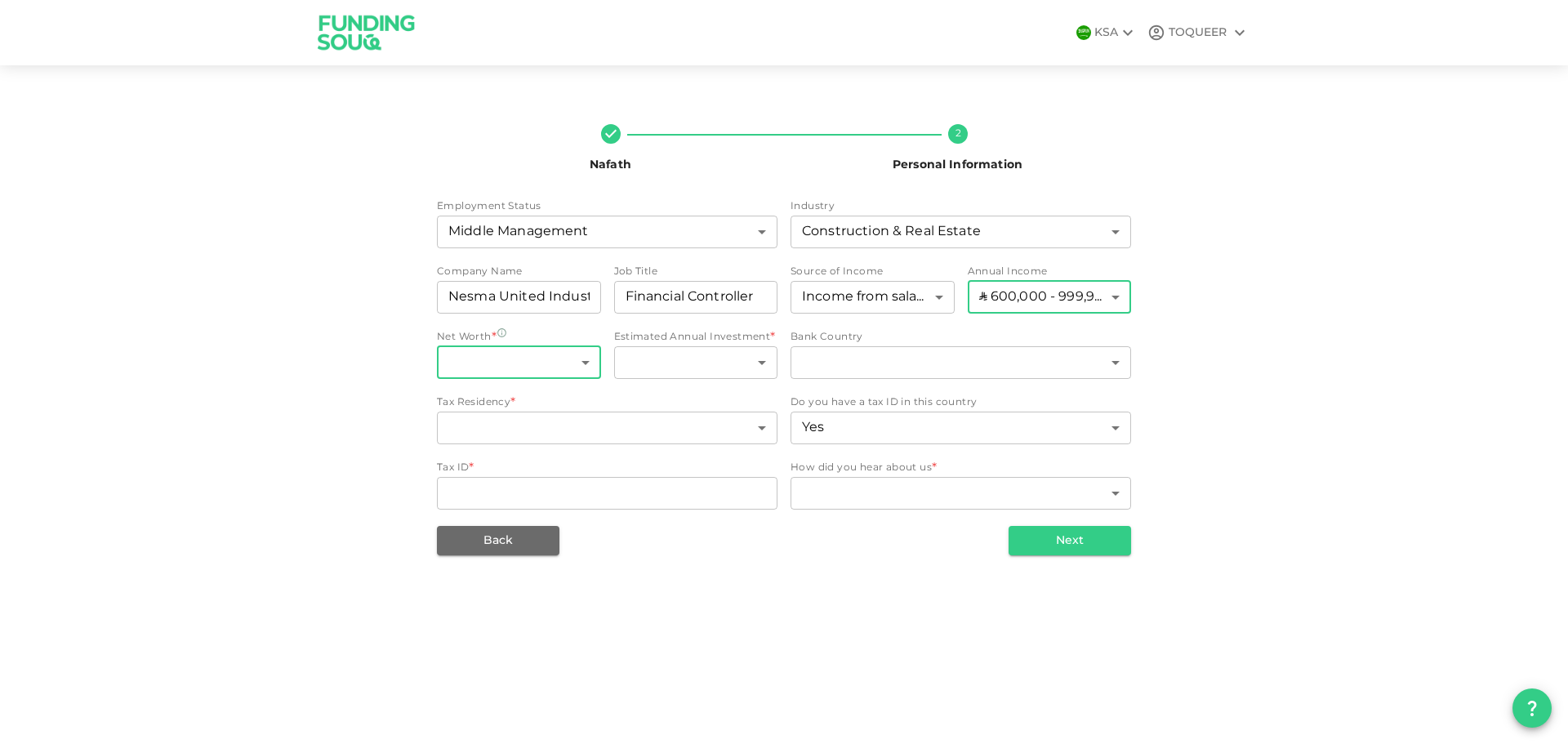
click at [546, 361] on body "KSA TOQUEER Nafath 2 Personal Information Employment Status Middle Management 6…" at bounding box center [784, 372] width 1568 height 744
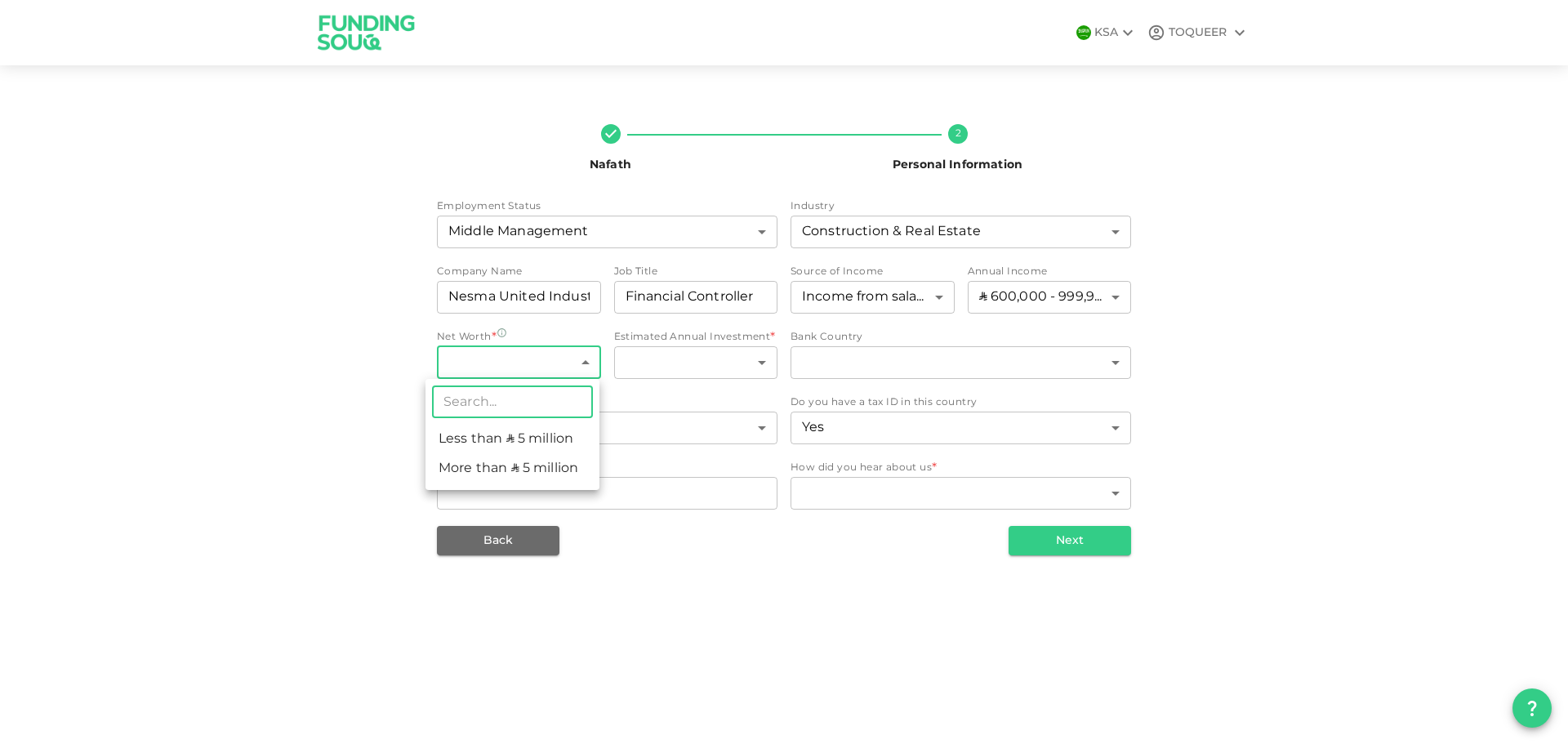
click at [536, 436] on li "Less than ʢ 5 million" at bounding box center [512, 439] width 174 height 29
type input "1"
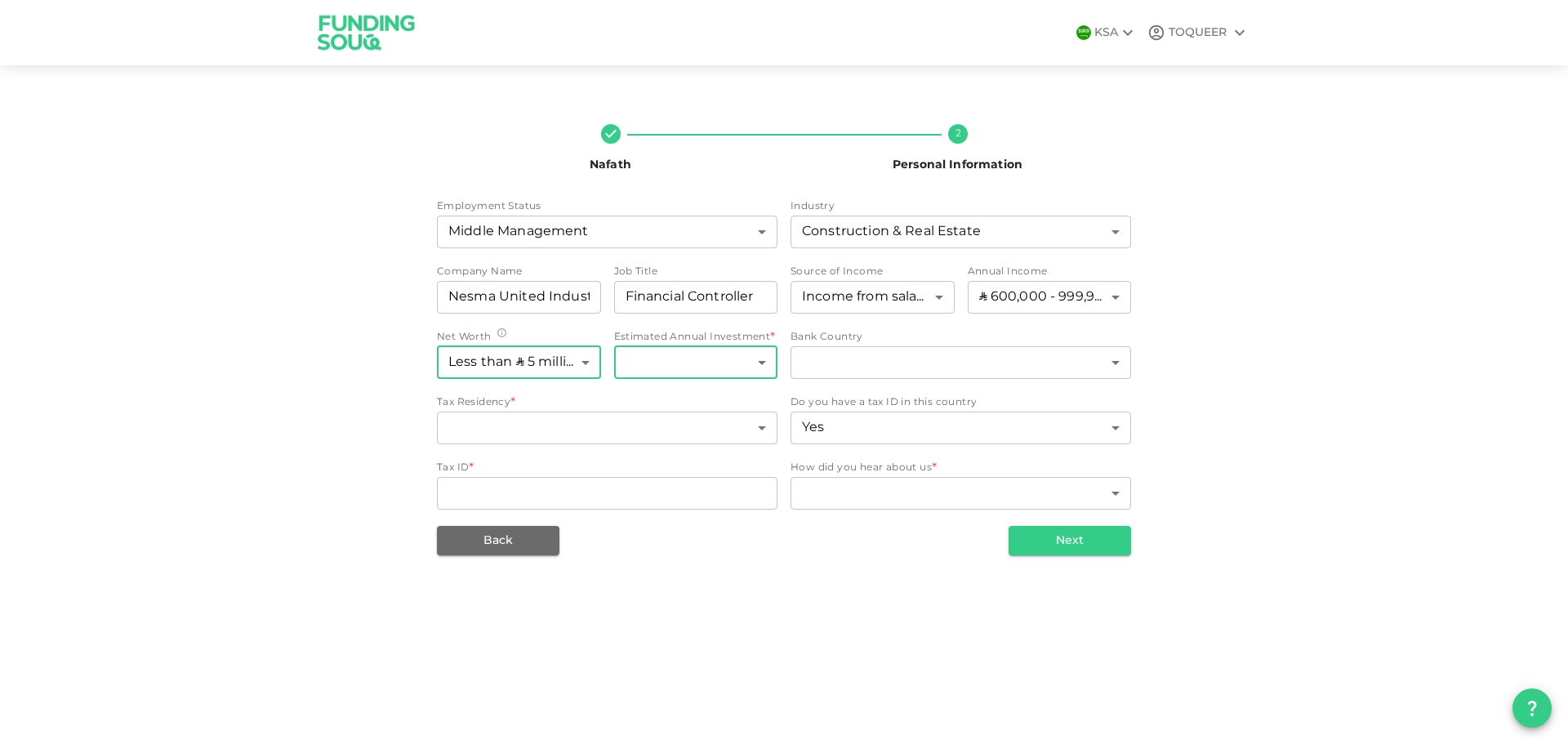
click at [722, 362] on body "KSA TOQUEER Nafath 2 Personal Information Employment Status Middle Management 6…" at bounding box center [784, 372] width 1568 height 744
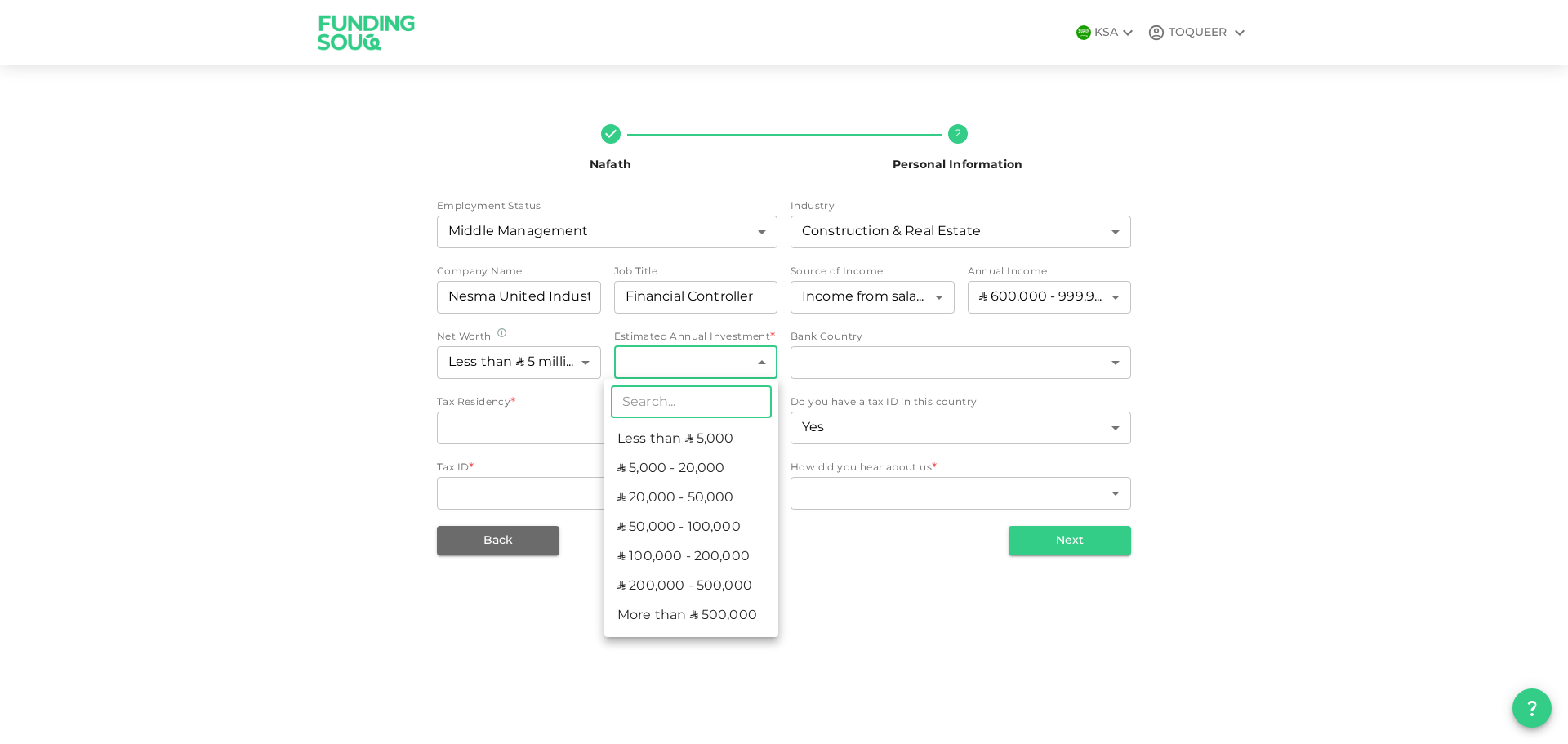
click at [700, 595] on li "ʢ 200,000 - 500,000" at bounding box center [691, 586] width 174 height 29
type input "6"
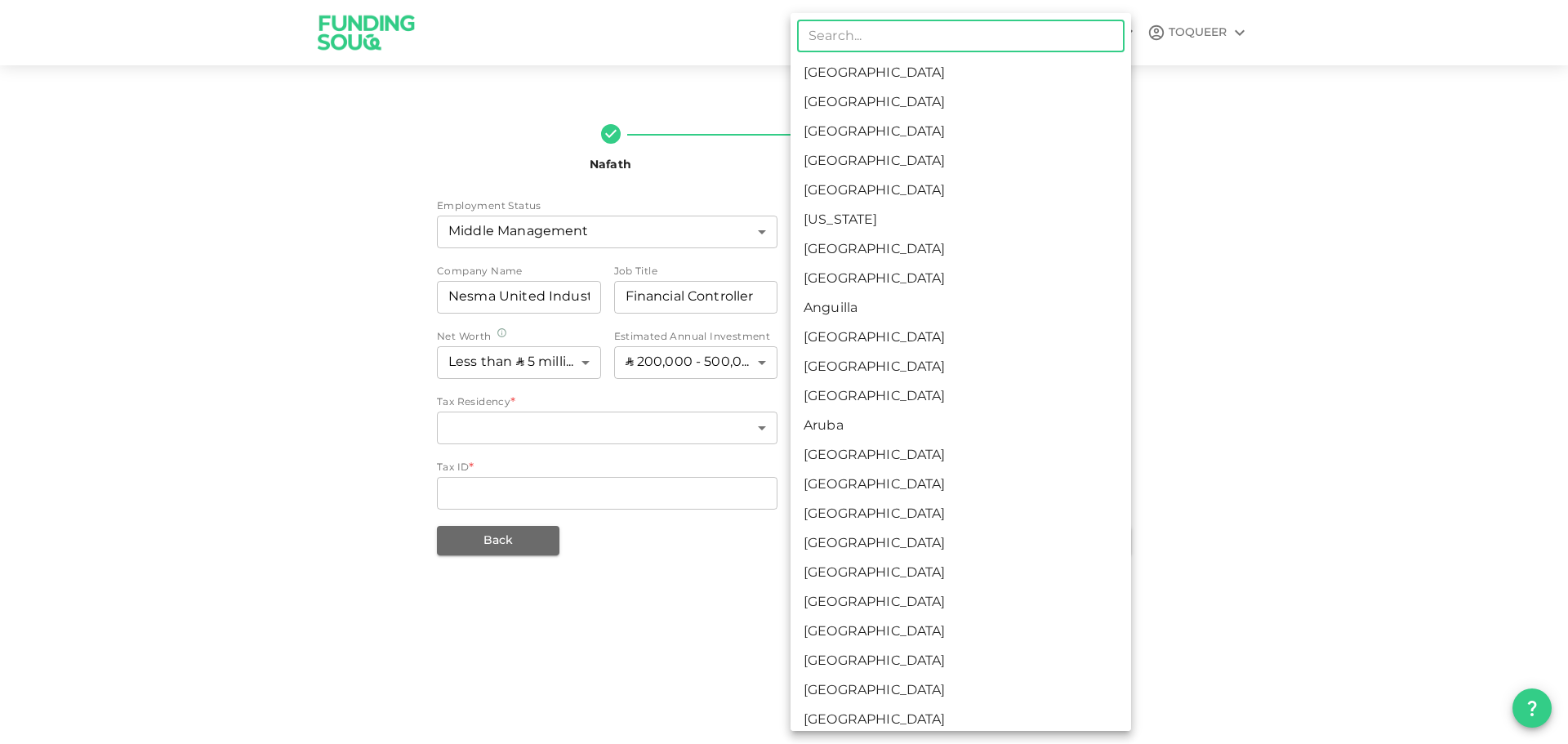
click at [974, 377] on body "KSA TOQUEER Nafath 2 Personal Information Employment Status Middle Management 6…" at bounding box center [784, 372] width 1568 height 744
drag, startPoint x: 848, startPoint y: 78, endPoint x: 618, endPoint y: 176, distance: 250.0
click at [847, 78] on li "Saudi Arabia" at bounding box center [960, 73] width 341 height 29
type input "1"
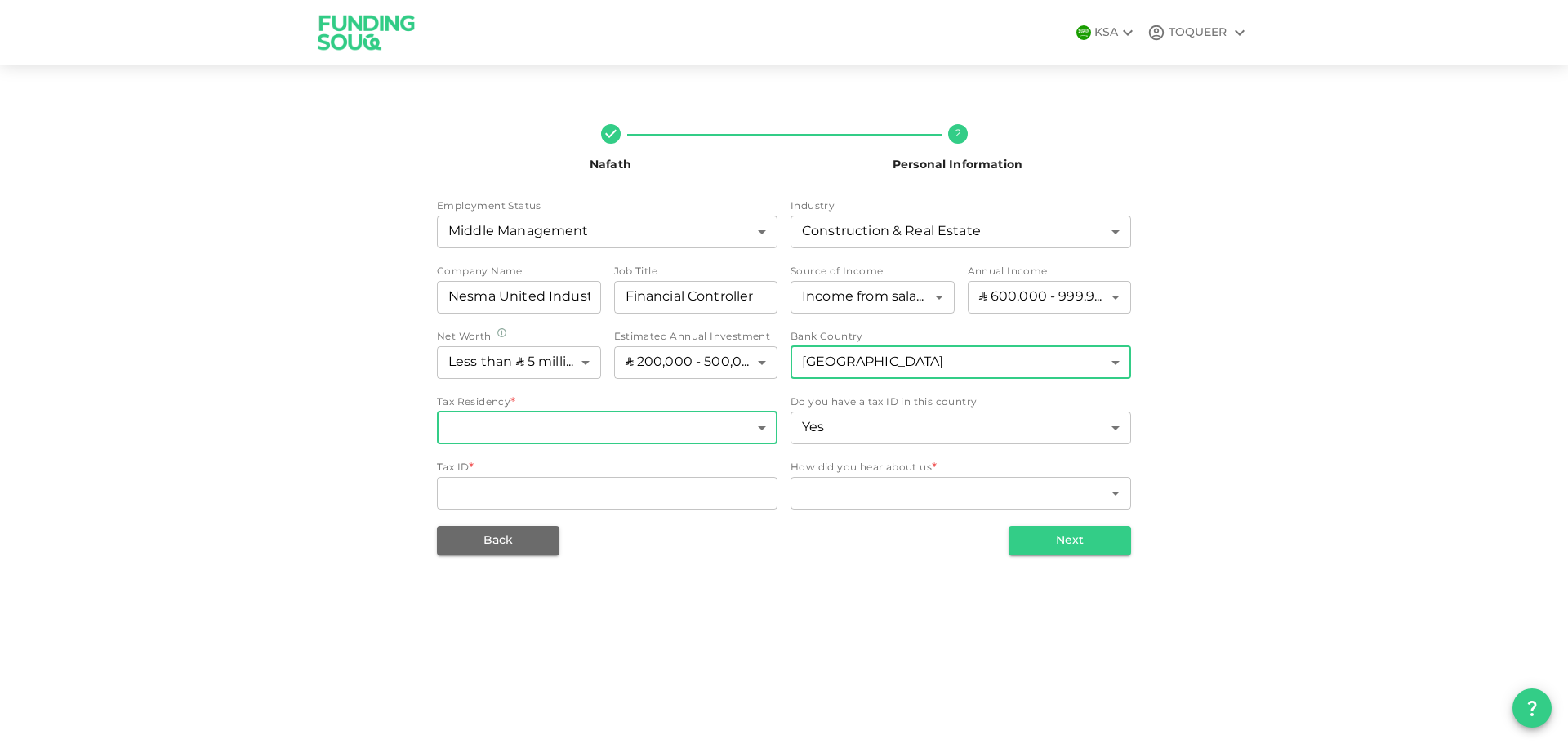
click at [610, 429] on body "KSA TOQUEER Nafath 2 Personal Information Employment Status Middle Management 6…" at bounding box center [784, 372] width 1568 height 744
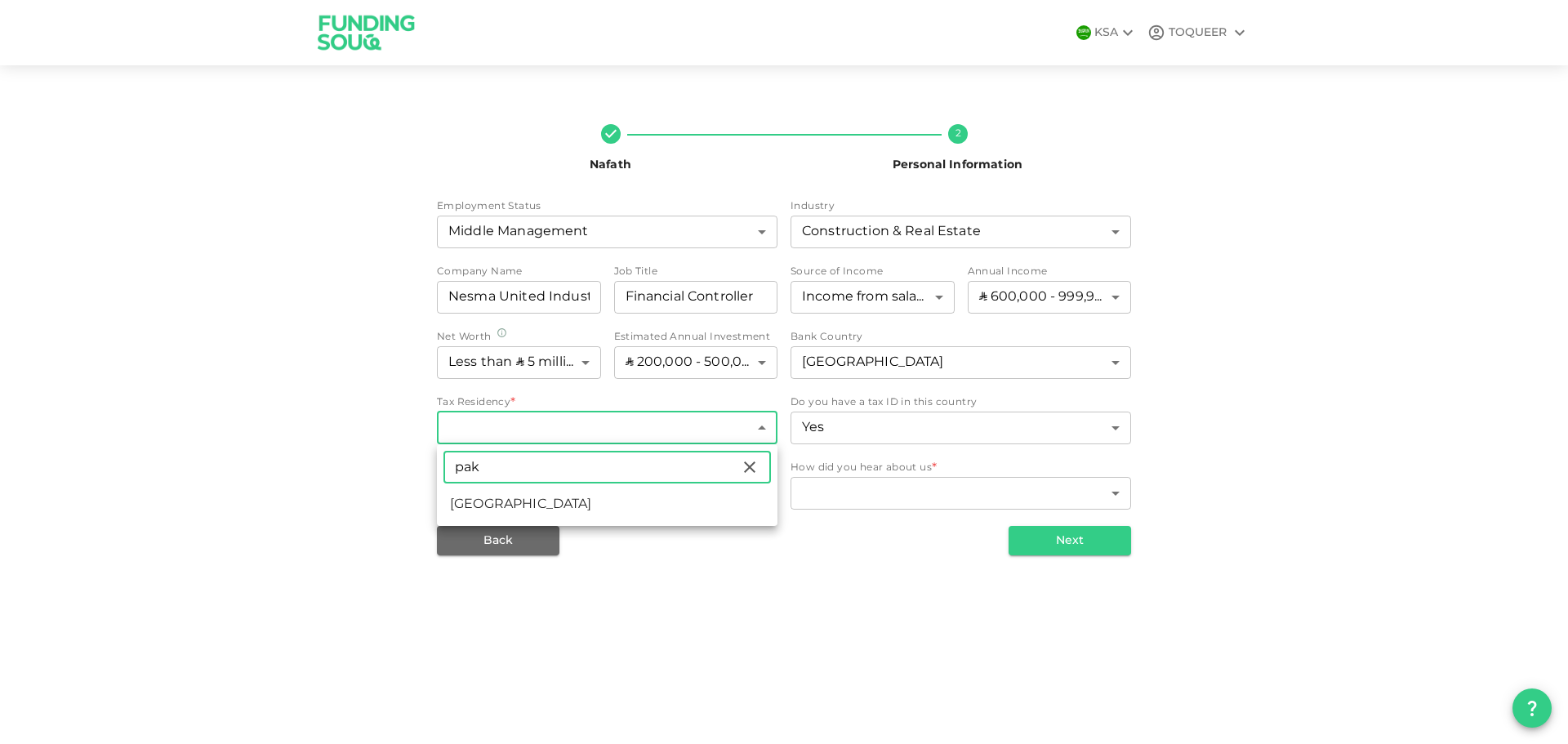
type input "pak"
click at [471, 508] on li "Pakistan" at bounding box center [607, 505] width 341 height 29
type input "149"
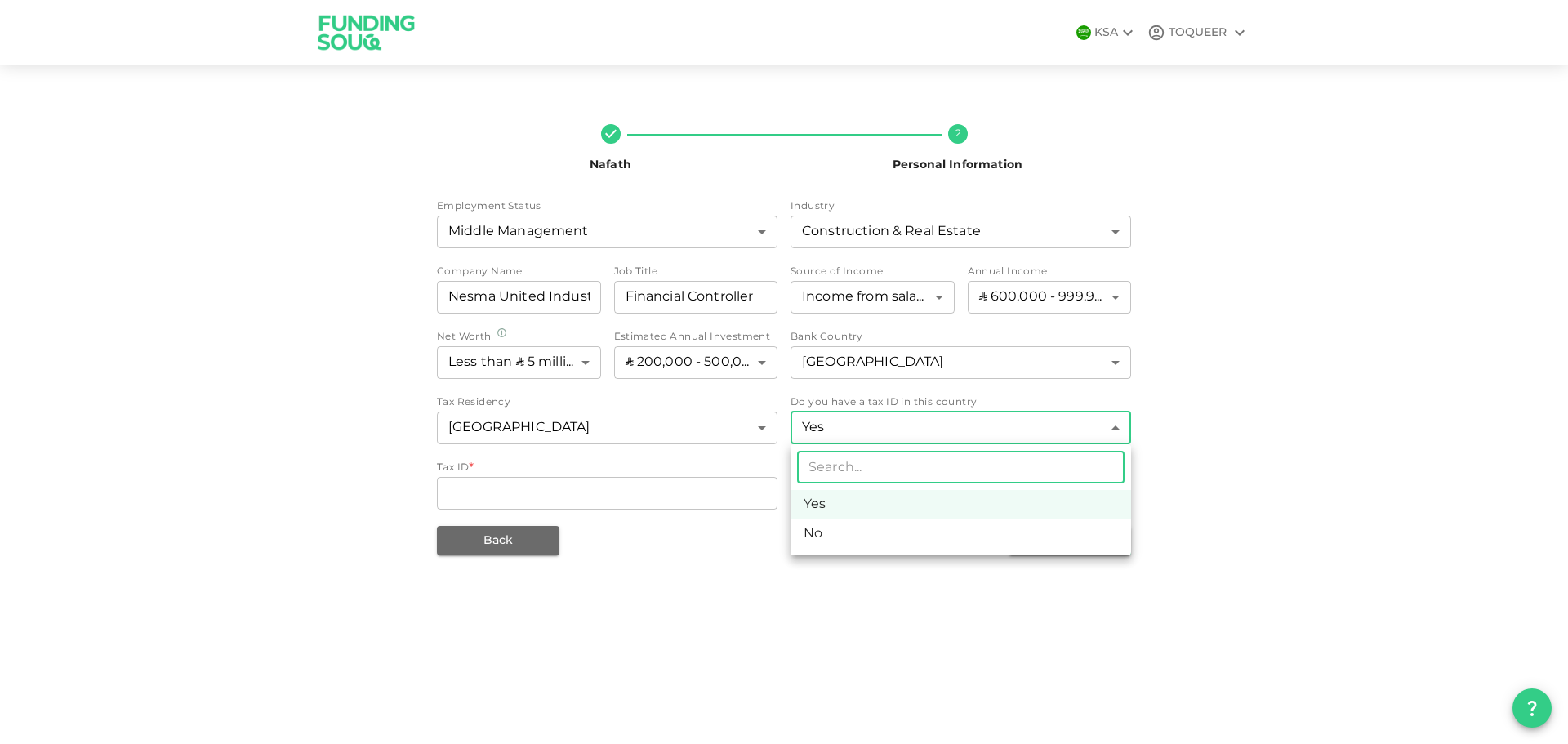
click at [922, 433] on body "KSA TOQUEER Nafath 2 Personal Information Employment Status Middle Management 6…" at bounding box center [784, 372] width 1568 height 744
click at [922, 433] on div at bounding box center [784, 372] width 1568 height 744
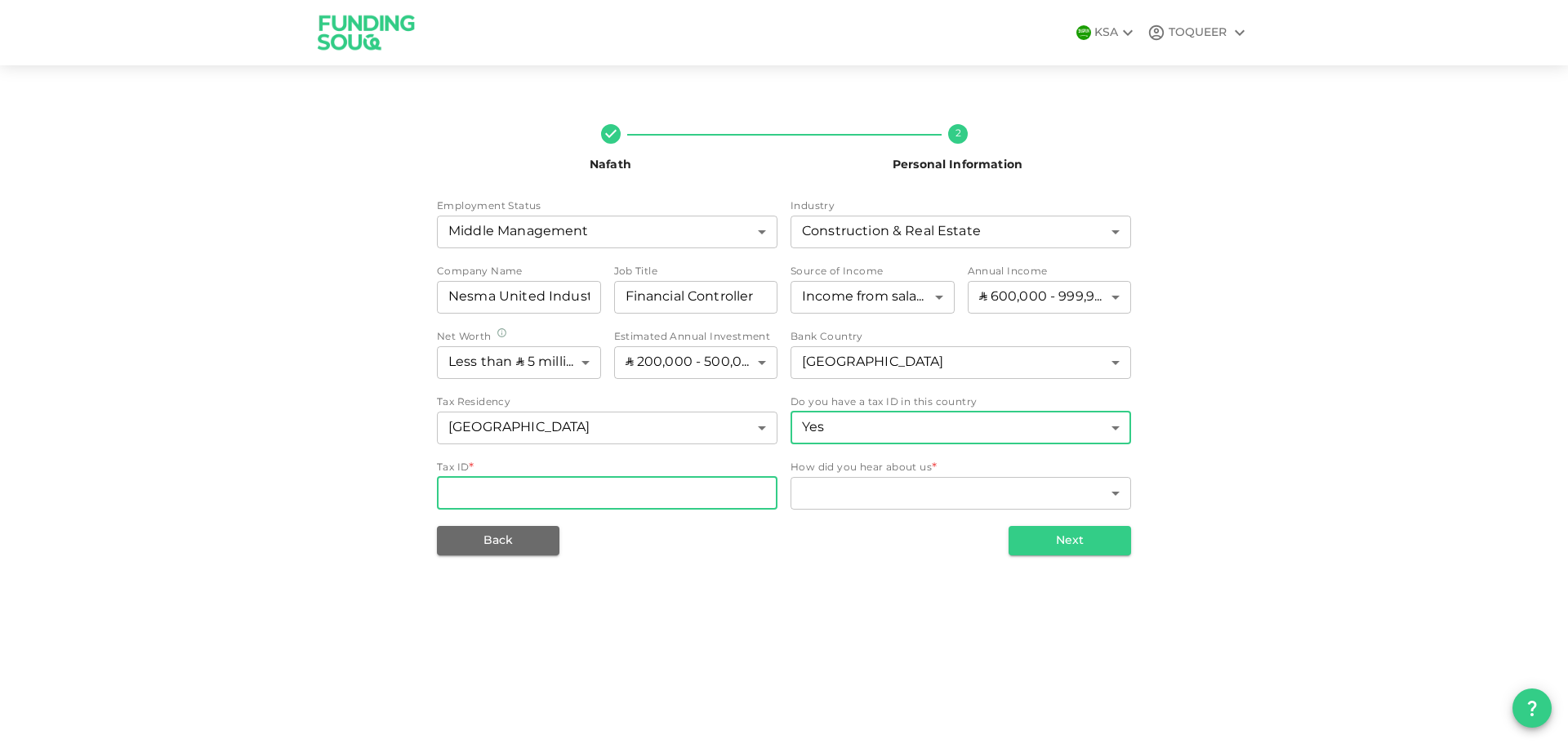
click at [536, 485] on input "Tax ID" at bounding box center [607, 493] width 341 height 33
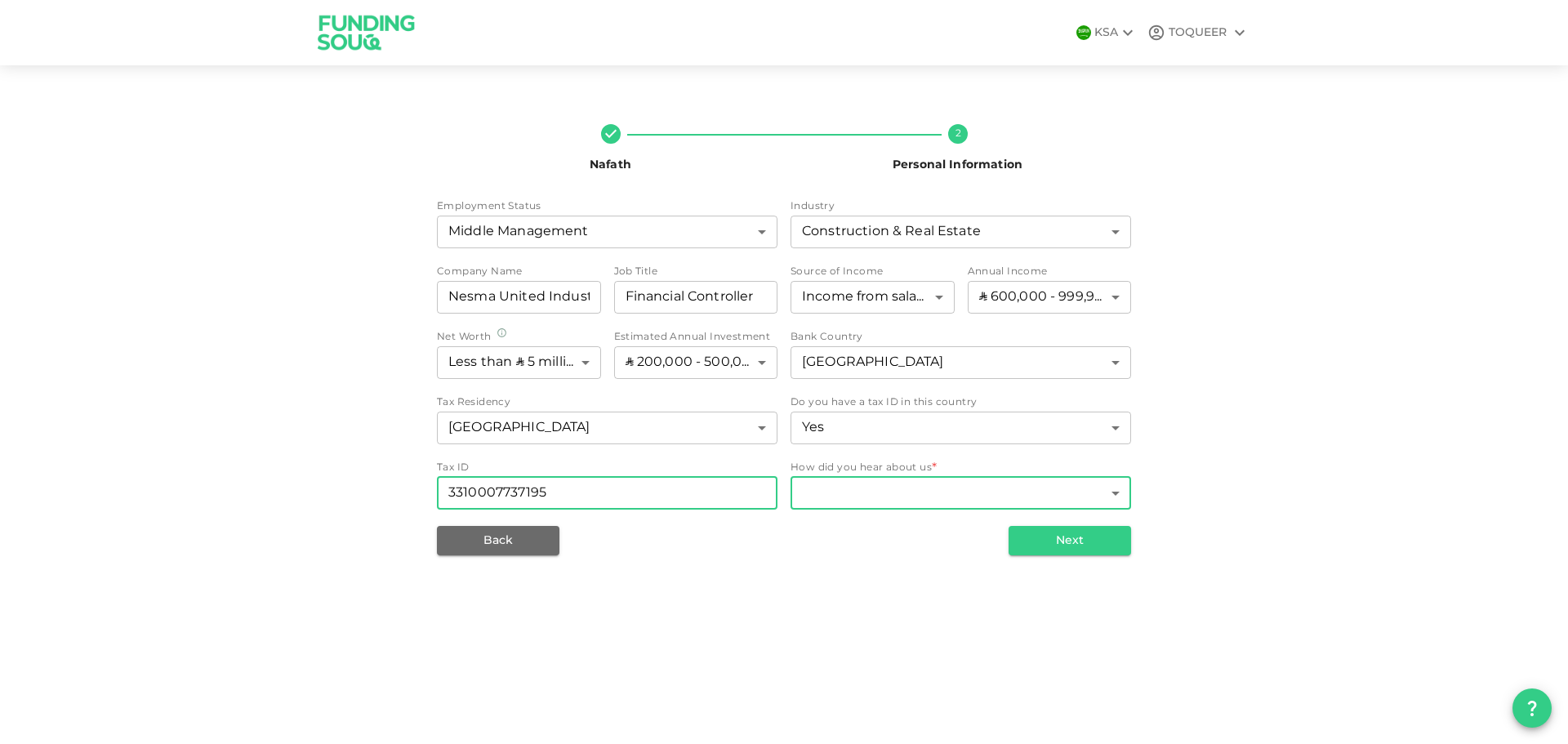
type input "3310007737195"
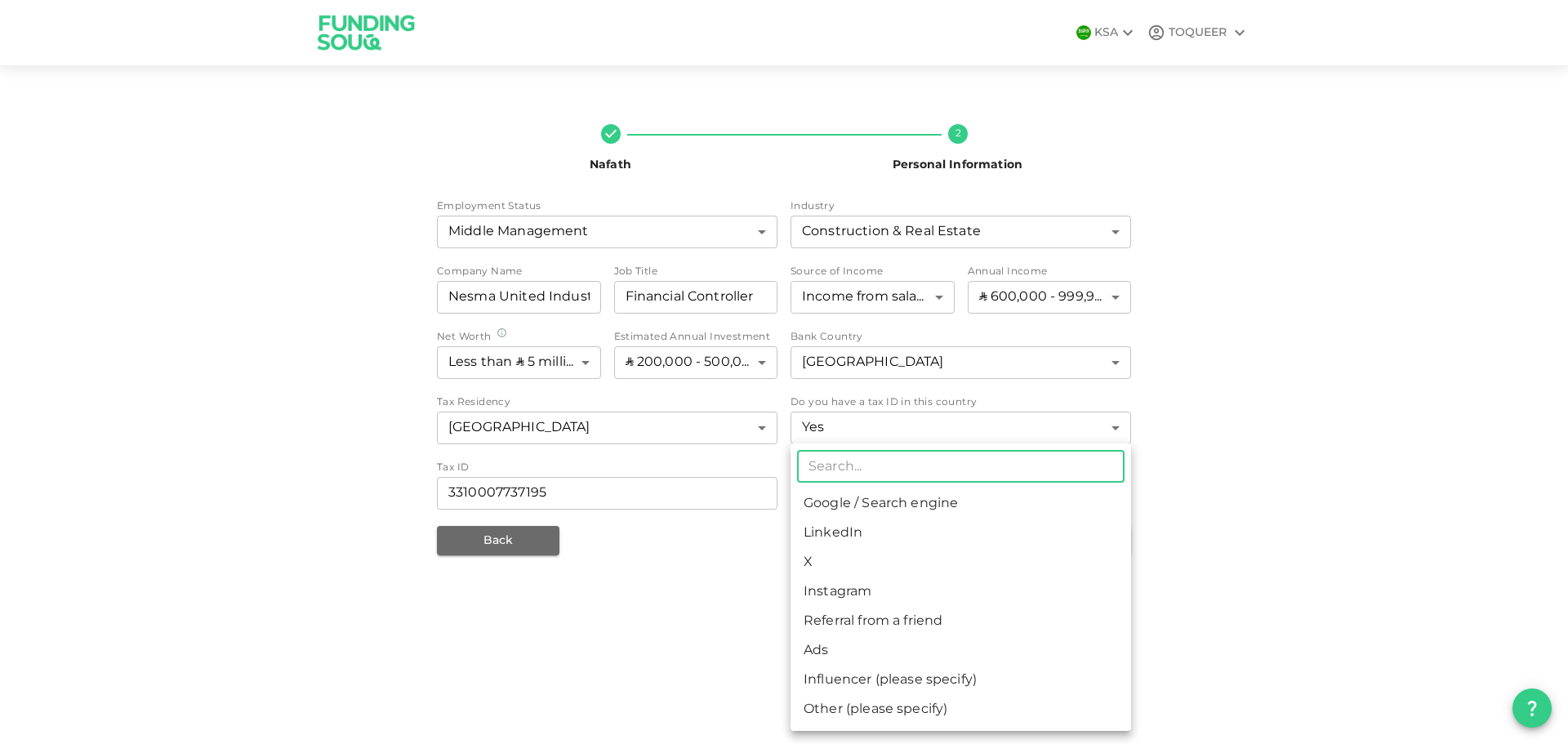
click at [885, 488] on body "KSA TOQUEER Nafath 2 Personal Information Employment Status Middle Management 6…" at bounding box center [784, 372] width 1568 height 744
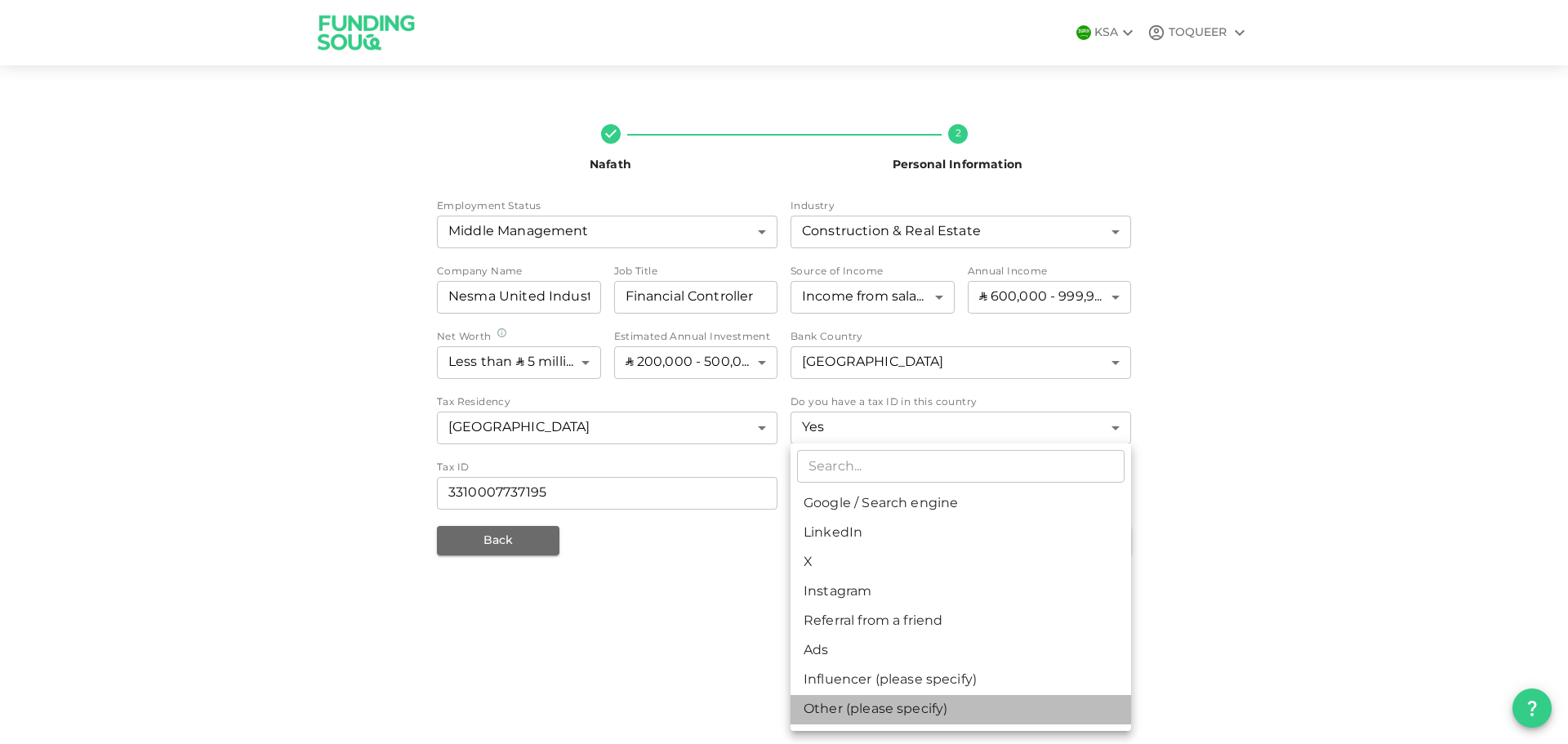
click at [899, 710] on li "Other (please specify)" at bounding box center [960, 709] width 341 height 29
type input "8"
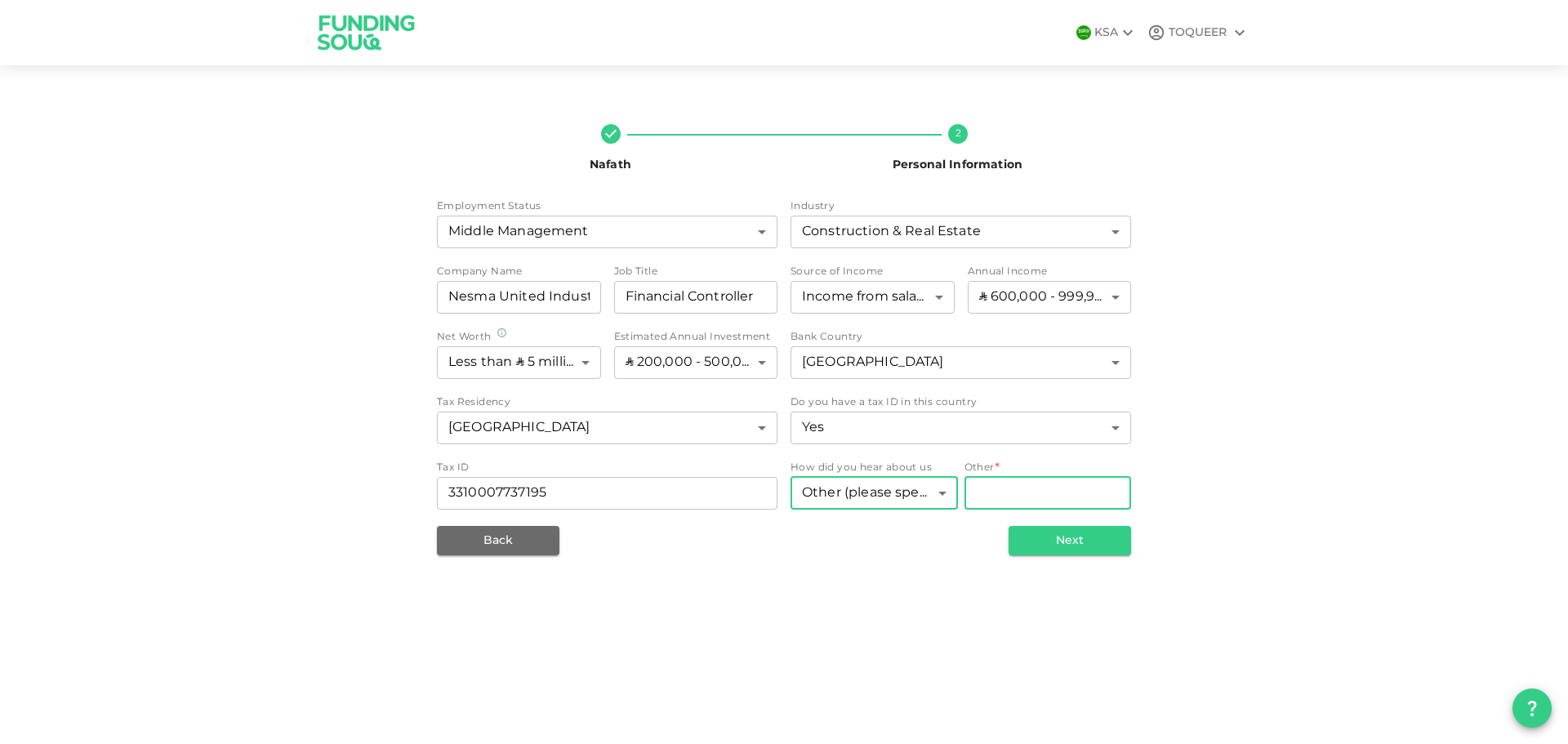
click at [1029, 492] on input "Other" at bounding box center [1048, 493] width 167 height 33
type input "Grok"
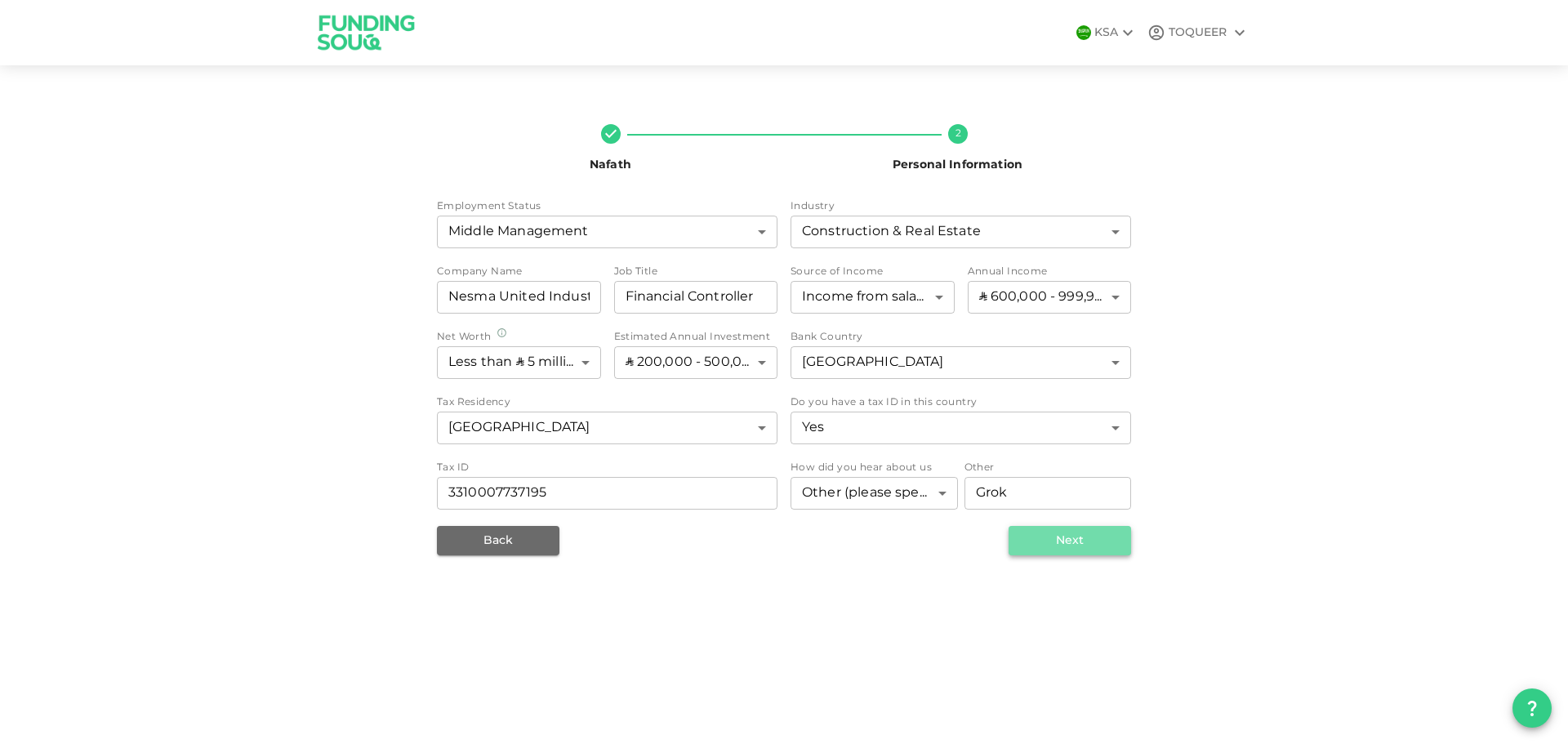
click at [1071, 530] on button "Next" at bounding box center [1070, 540] width 123 height 29
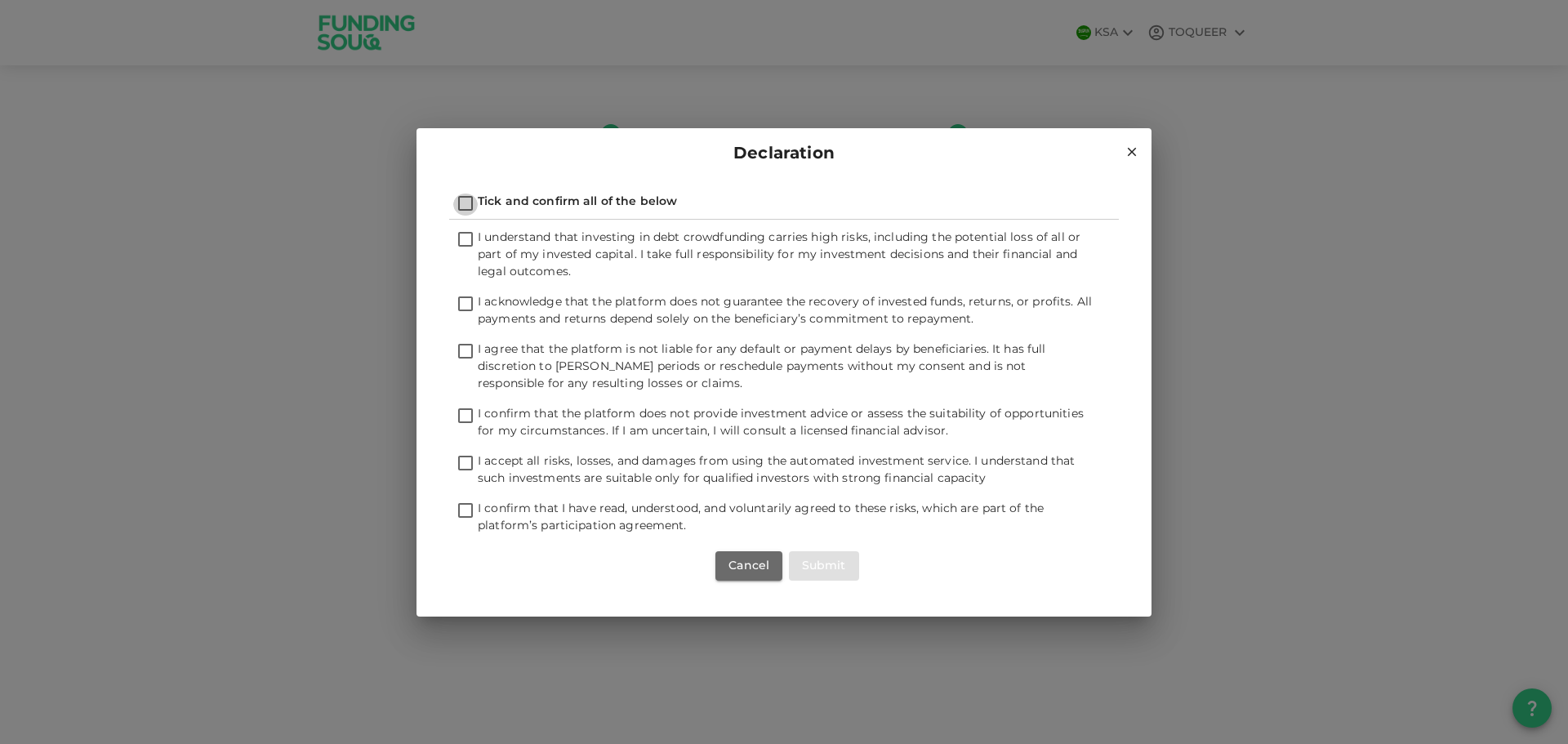
click at [468, 197] on input "Tick and confirm all of the below" at bounding box center [465, 205] width 25 height 22
checkbox input "true"
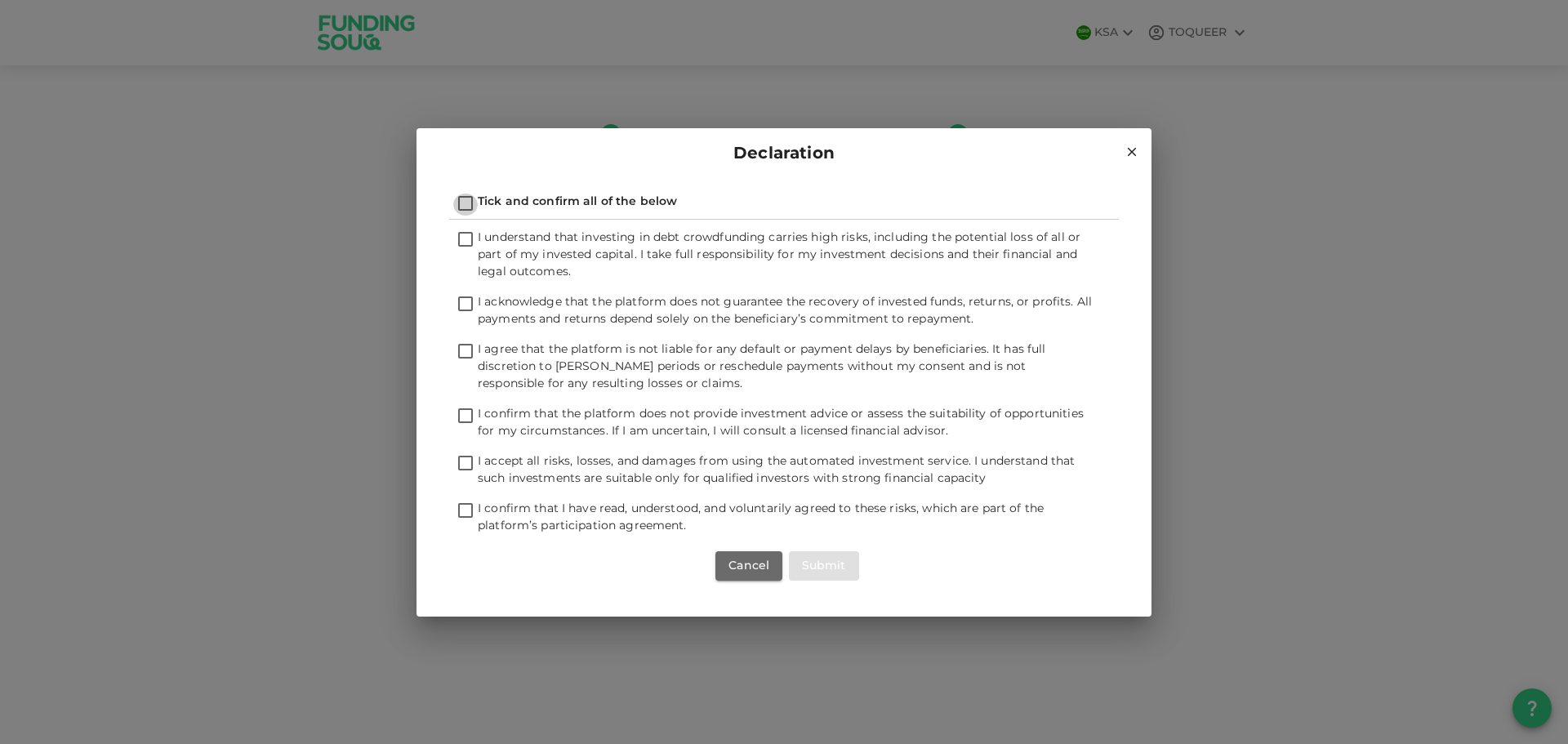
checkbox input "true"
click at [821, 551] on button "Submit" at bounding box center [824, 565] width 70 height 29
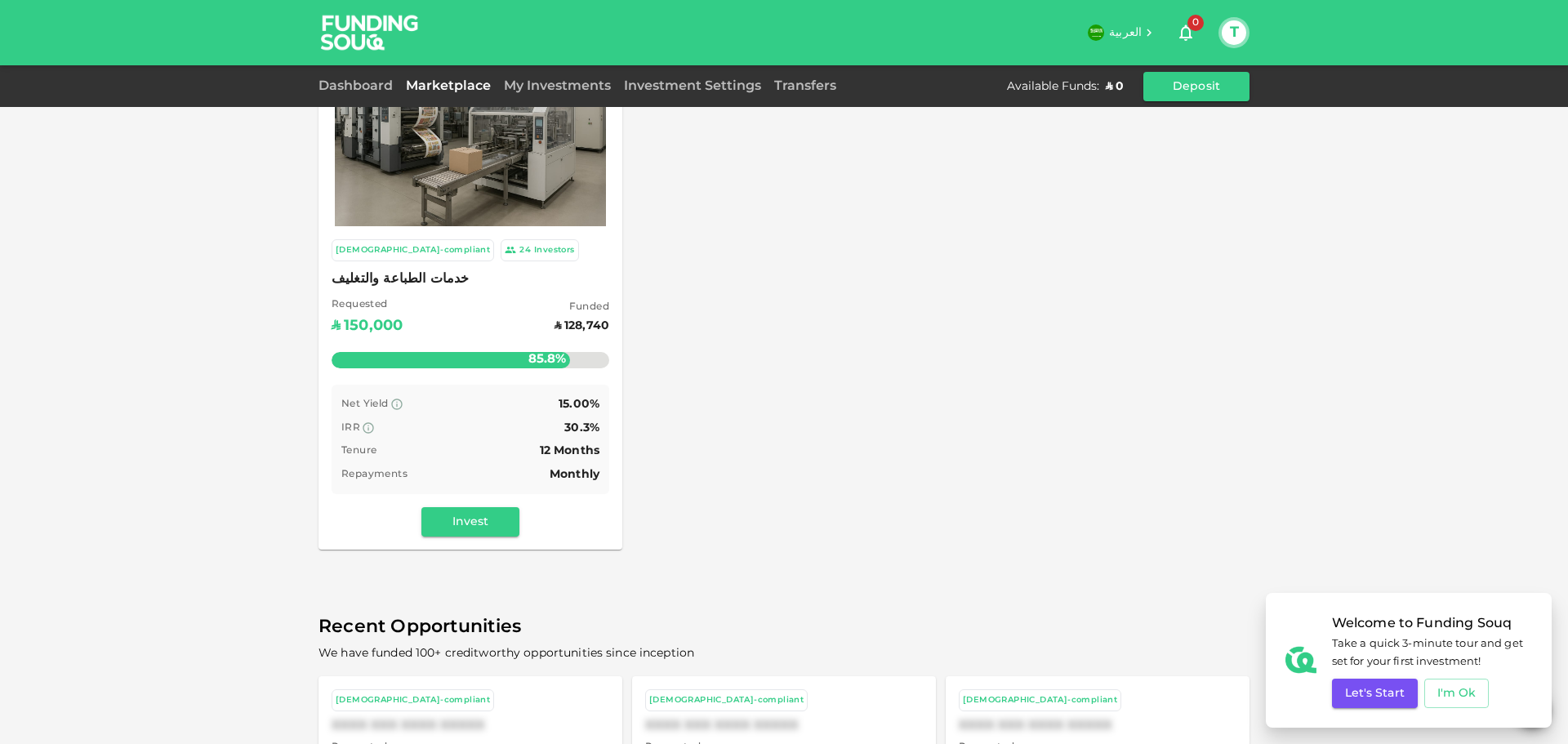
scroll to position [82, 0]
click at [1458, 694] on button "I'm Ok" at bounding box center [1457, 693] width 65 height 29
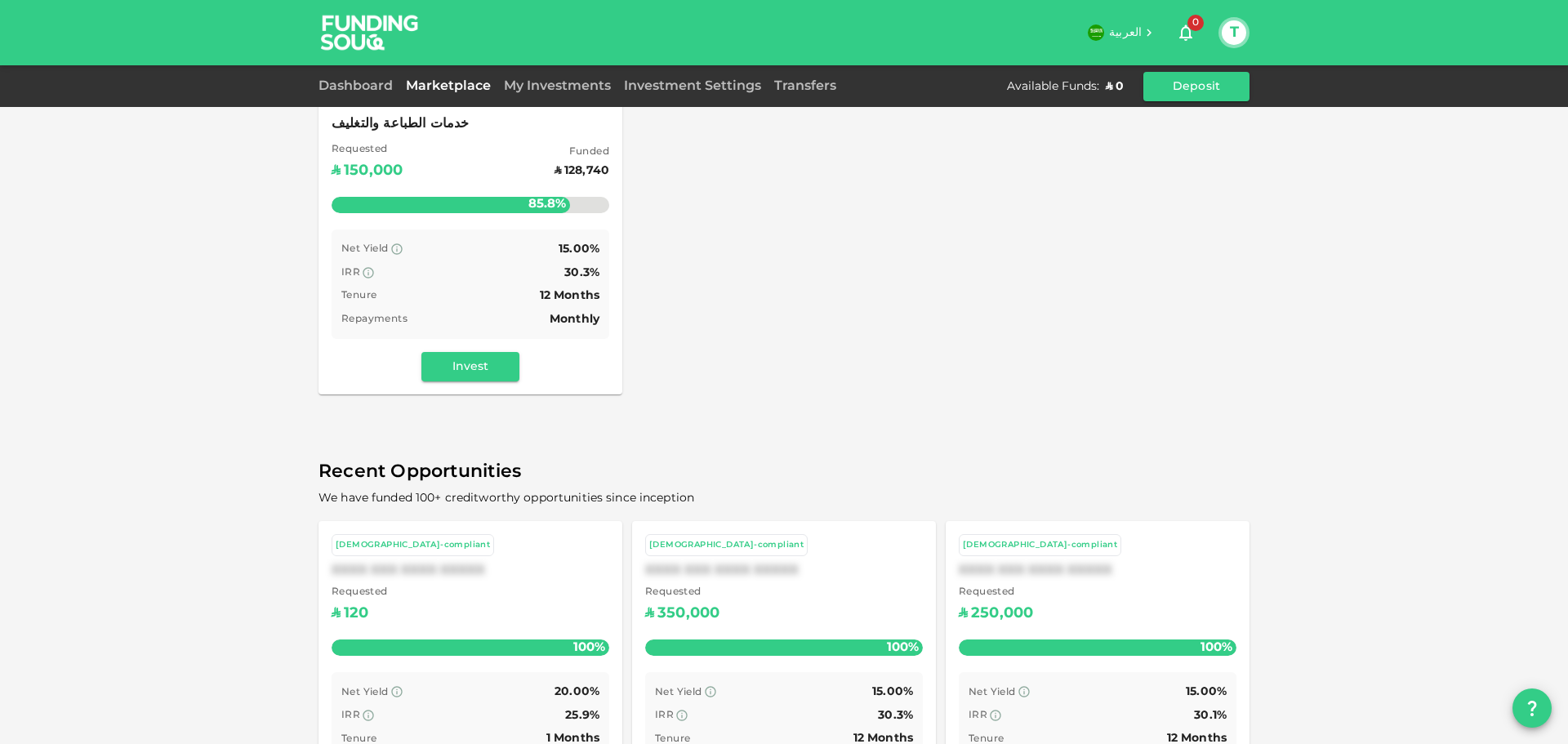
scroll to position [15, 0]
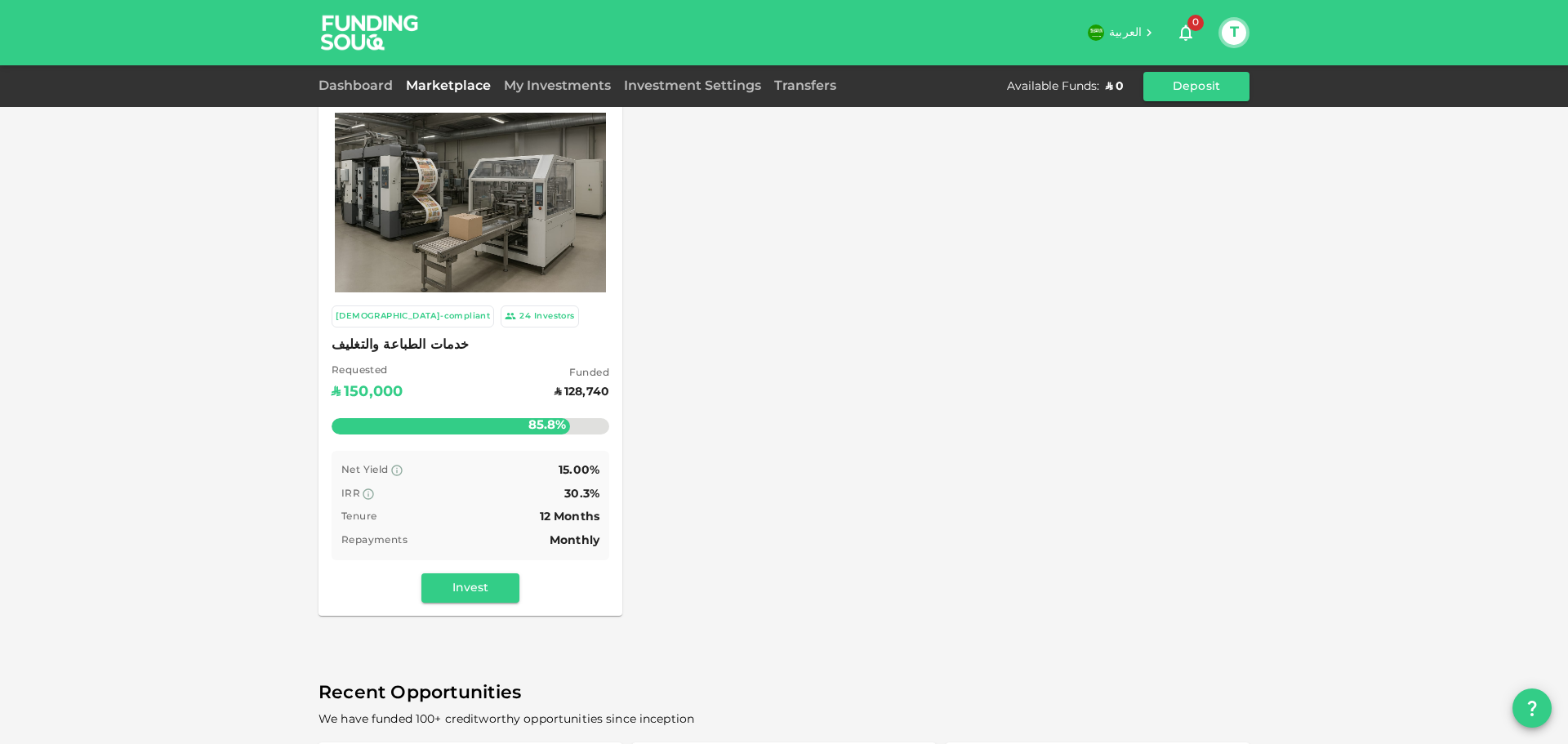
click at [513, 279] on img at bounding box center [470, 202] width 271 height 181
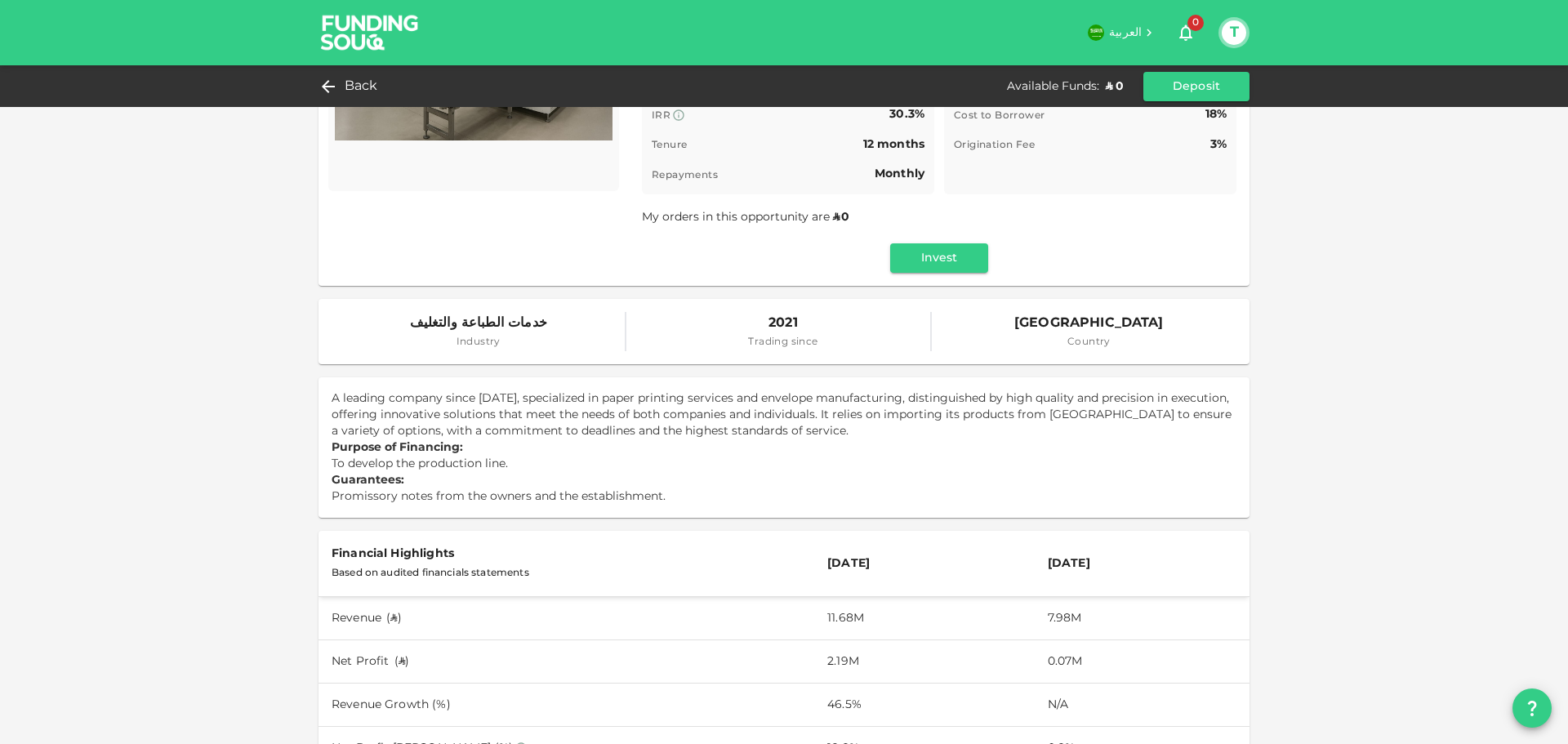
scroll to position [245, 0]
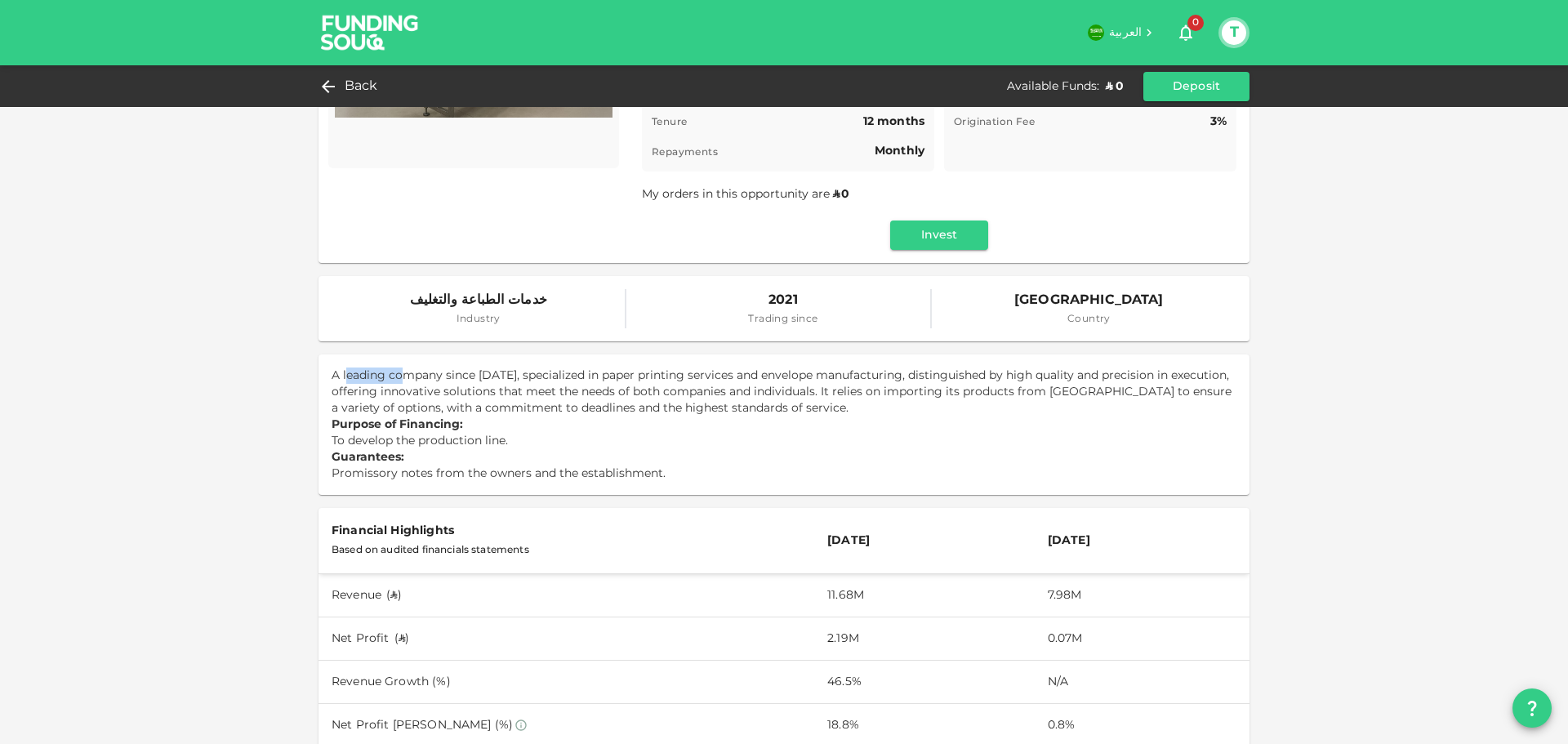
drag, startPoint x: 471, startPoint y: 385, endPoint x: 513, endPoint y: 384, distance: 42.0
click at [502, 385] on p "A leading company since 2021, specialized in paper printing services and envelo…" at bounding box center [784, 392] width 905 height 49
click at [513, 384] on p "A leading company since 2021, specialized in paper printing services and envelo…" at bounding box center [784, 392] width 905 height 49
click at [450, 398] on p "A leading company since 2021, specialized in paper printing services and envelo…" at bounding box center [784, 392] width 905 height 49
click at [516, 387] on p "A leading company since 2021, specialized in paper printing services and envelo…" at bounding box center [784, 392] width 905 height 49
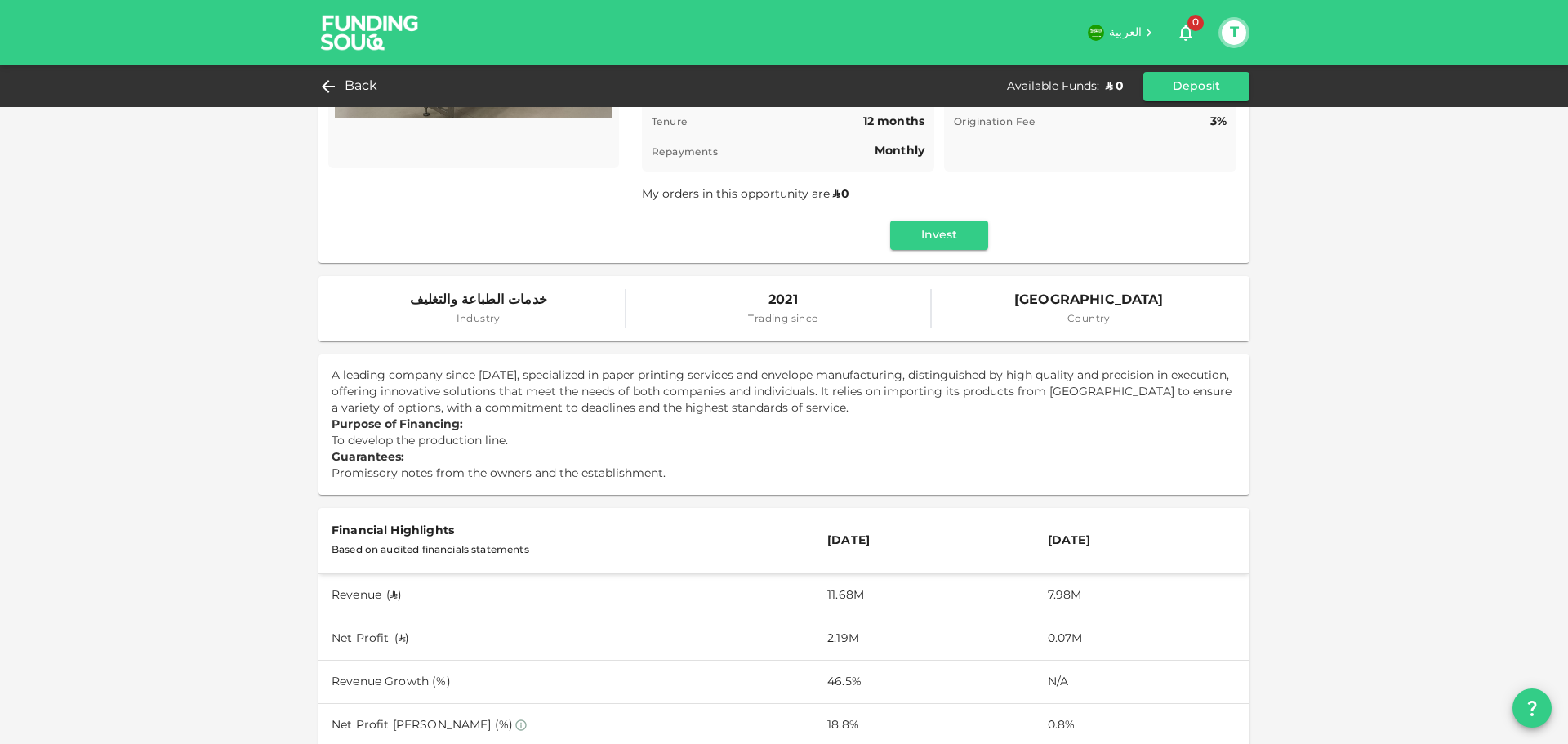
drag, startPoint x: 576, startPoint y: 387, endPoint x: 452, endPoint y: 378, distance: 124.3
click at [575, 387] on p "A leading company since 2021, specialized in paper printing services and envelo…" at bounding box center [784, 392] width 905 height 49
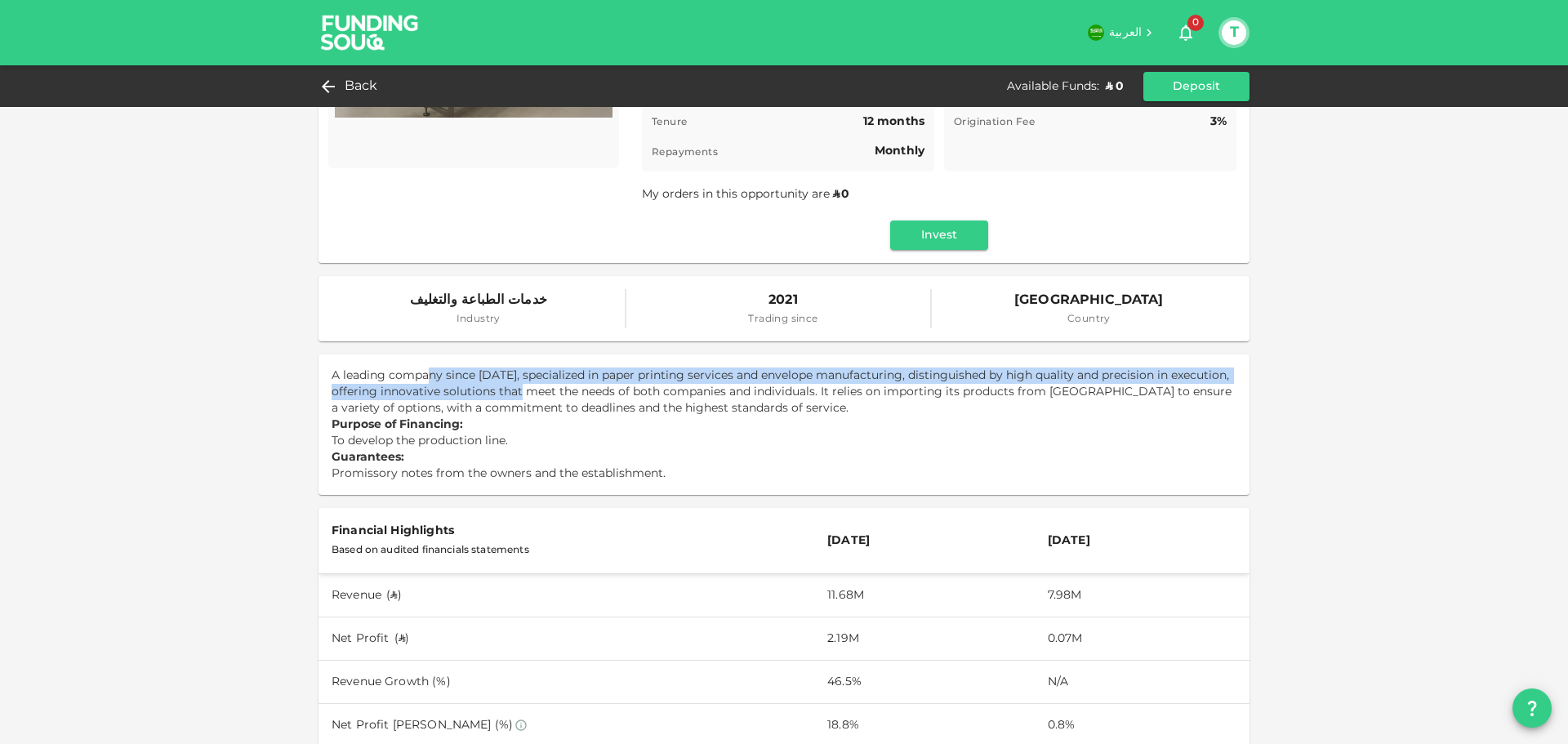
drag, startPoint x: 460, startPoint y: 376, endPoint x: 614, endPoint y: 394, distance: 155.0
click at [565, 394] on p "A leading company since 2021, specialized in paper printing services and envelo…" at bounding box center [784, 392] width 905 height 49
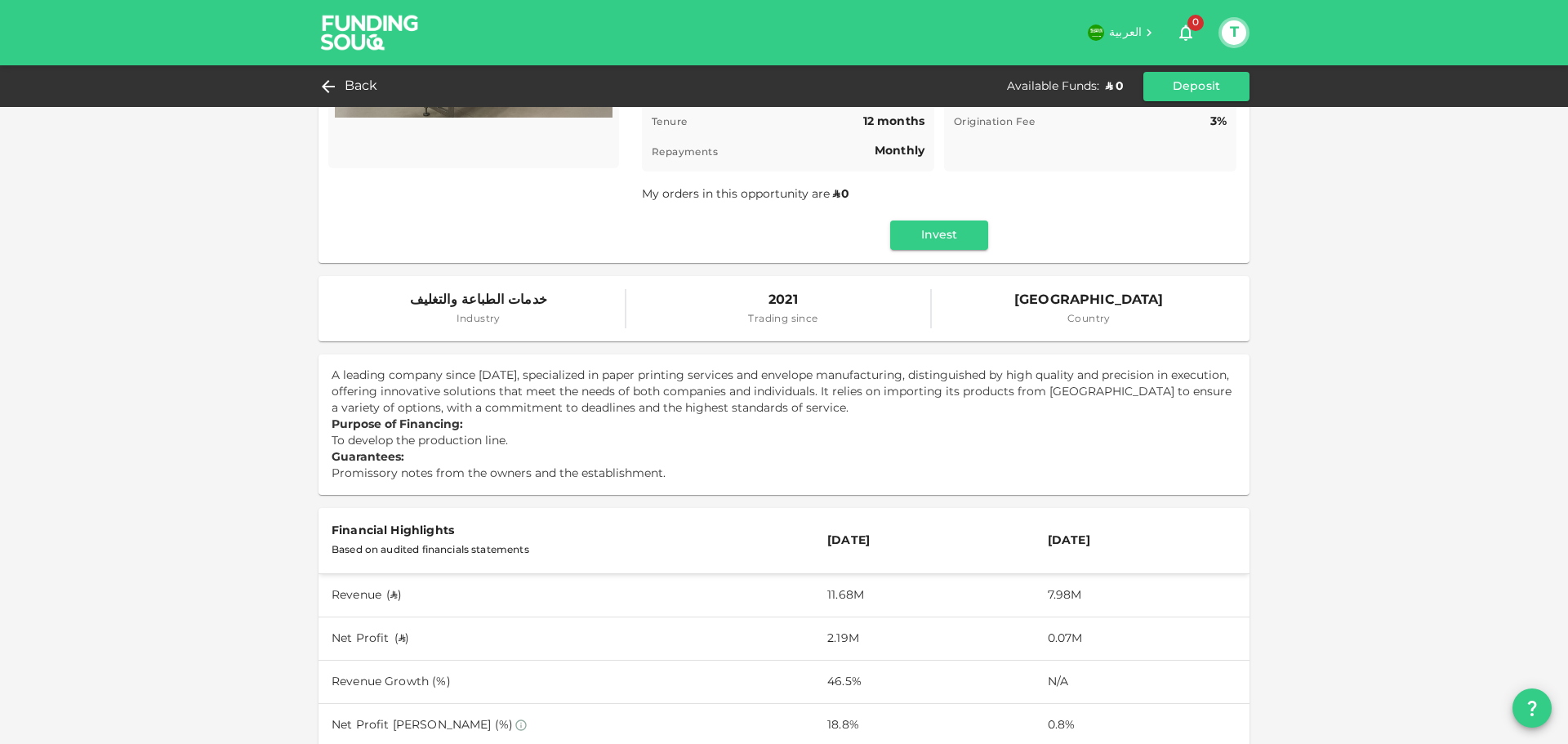
drag, startPoint x: 634, startPoint y: 397, endPoint x: 604, endPoint y: 405, distance: 31.0
click at [626, 399] on p "A leading company since 2021, specialized in paper printing services and envelo…" at bounding box center [784, 392] width 905 height 49
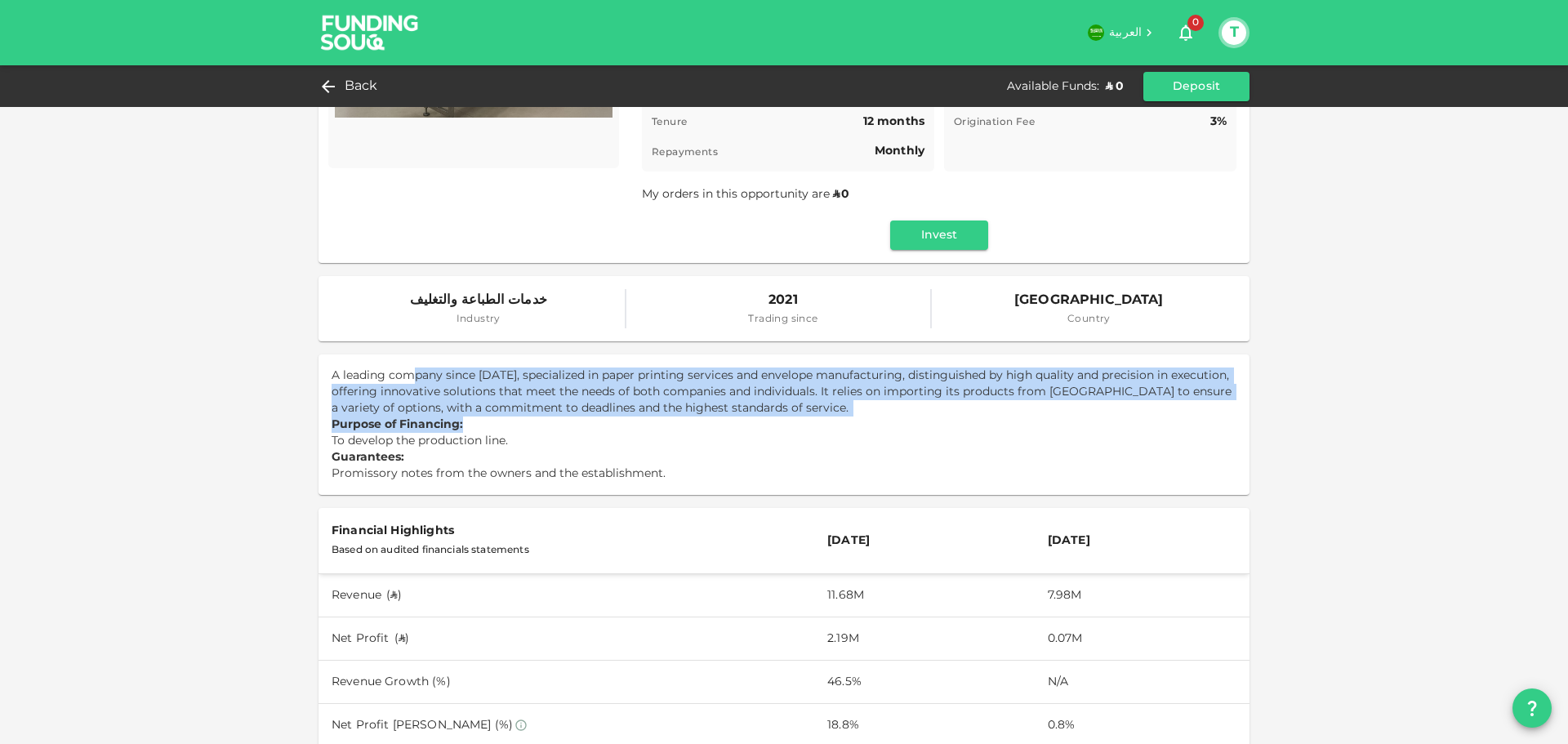
drag, startPoint x: 402, startPoint y: 385, endPoint x: 529, endPoint y: 450, distance: 142.7
click at [516, 442] on p "A leading company since 2021, specialized in paper printing services and envelo…" at bounding box center [784, 425] width 905 height 114
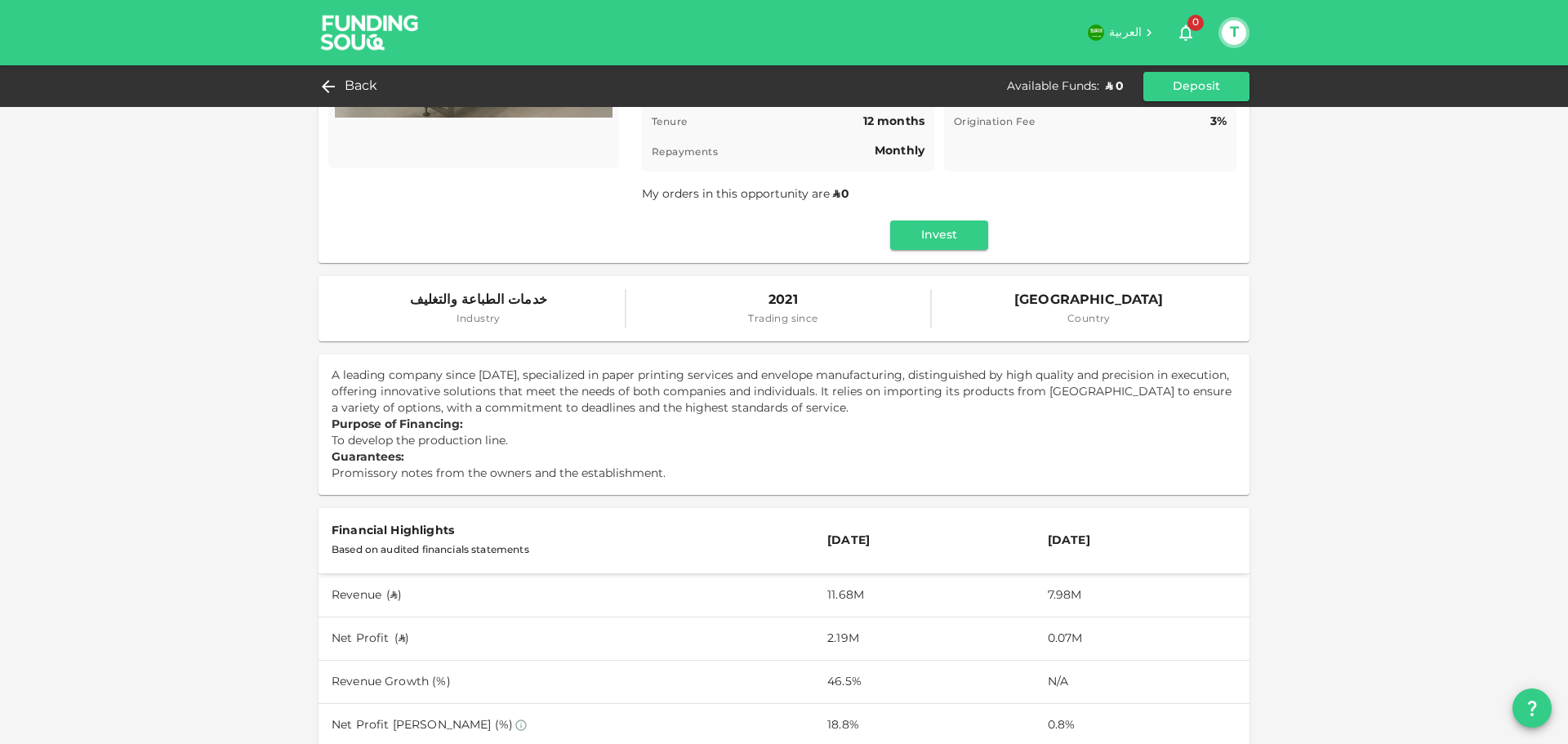
click at [531, 454] on p "Guarantees: Promissory notes from the owners and the establishment." at bounding box center [784, 465] width 905 height 33
drag, startPoint x: 510, startPoint y: 391, endPoint x: 626, endPoint y: 400, distance: 116.3
click at [594, 400] on p "A leading company since 2021, specialized in paper printing services and envelo…" at bounding box center [784, 392] width 905 height 49
click at [790, 416] on p "A leading company since 2021, specialized in paper printing services and envelo…" at bounding box center [784, 392] width 905 height 49
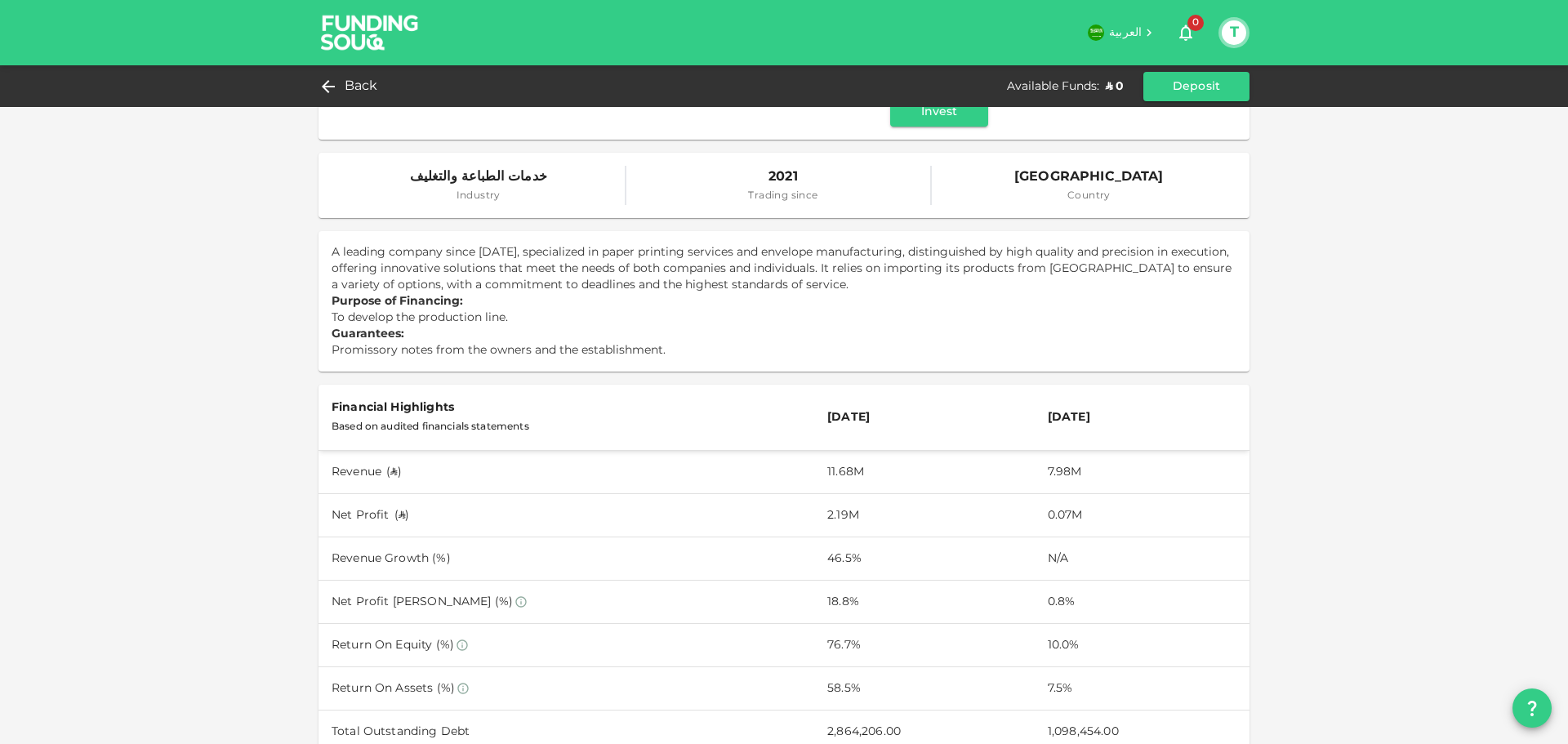
scroll to position [490, 0]
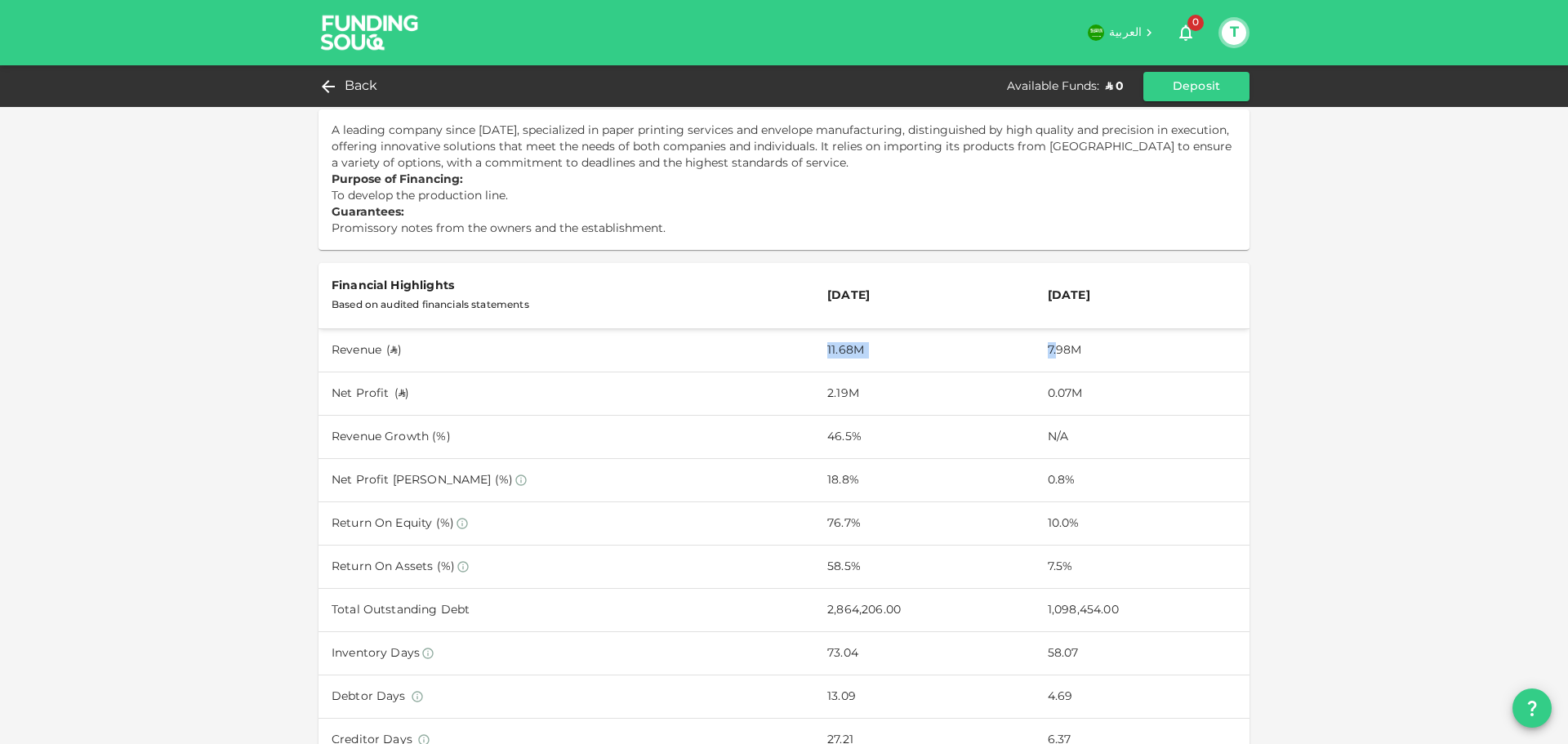
click at [1056, 361] on tr "Revenue ( ʢ ) 11.68M 7.98M" at bounding box center [784, 350] width 931 height 44
click at [1056, 360] on td "7.98M" at bounding box center [1142, 350] width 214 height 44
drag, startPoint x: 1097, startPoint y: 368, endPoint x: 1116, endPoint y: 368, distance: 19.0
click at [1116, 368] on tr "Revenue ( ʢ ) 11.68M 7.98M" at bounding box center [784, 350] width 931 height 44
drag, startPoint x: 392, startPoint y: 393, endPoint x: 579, endPoint y: 401, distance: 187.2
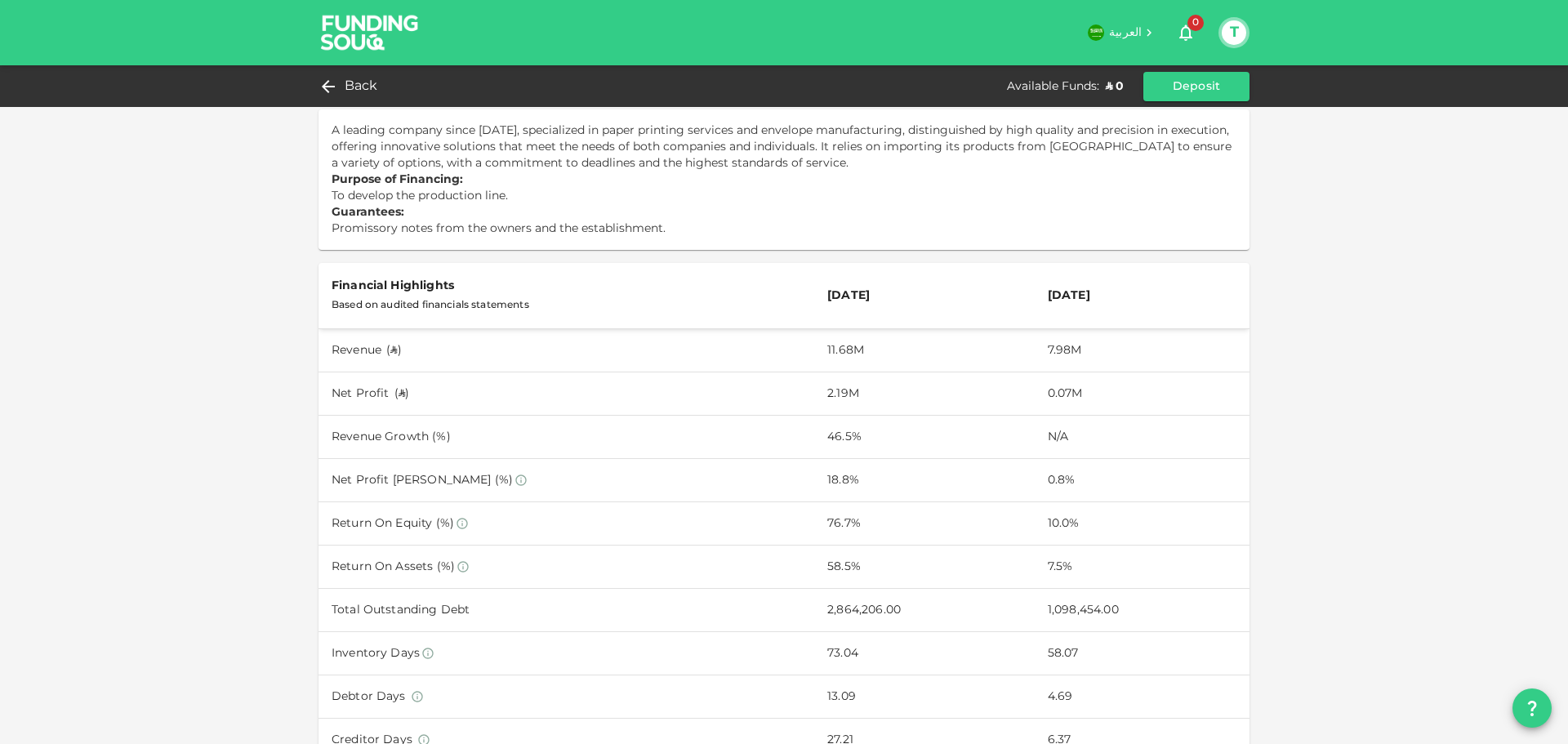
click at [415, 394] on td "Net Profit ( ʢ )" at bounding box center [566, 393] width 496 height 44
click at [971, 405] on td "2.19M" at bounding box center [925, 393] width 221 height 44
drag, startPoint x: 1014, startPoint y: 393, endPoint x: 944, endPoint y: 383, distance: 70.7
click at [944, 383] on tr "Net Profit ( ʢ ) 2.19M 0.07M" at bounding box center [784, 393] width 931 height 44
click at [643, 452] on td "Revenue Growth (%)" at bounding box center [566, 436] width 496 height 44
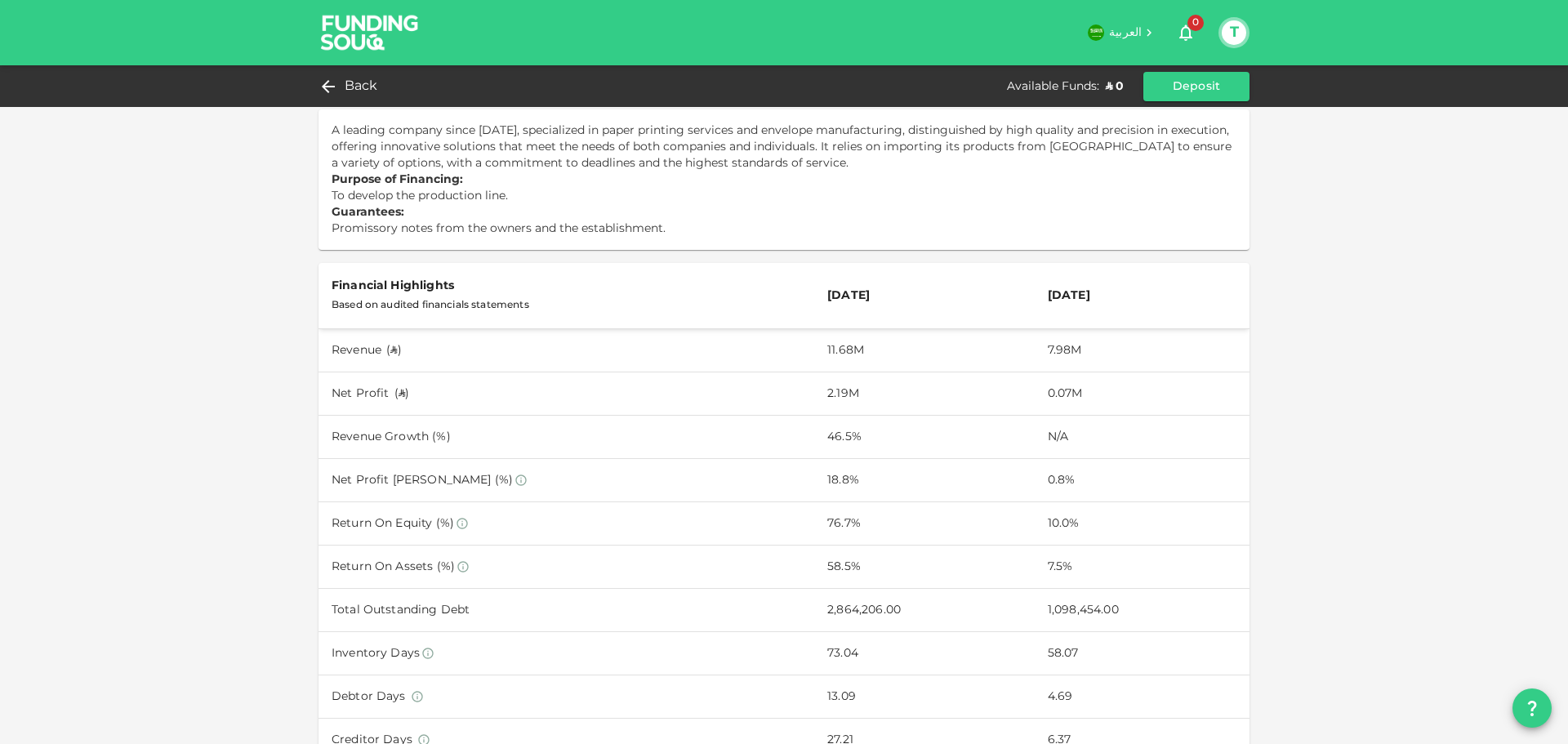
drag, startPoint x: 846, startPoint y: 458, endPoint x: 808, endPoint y: 451, distance: 38.6
click at [845, 458] on td "46.5%" at bounding box center [925, 436] width 221 height 44
drag, startPoint x: 972, startPoint y: 451, endPoint x: 1058, endPoint y: 452, distance: 86.0
click at [1050, 452] on tr "Revenue Growth (%) 46.5% N/A" at bounding box center [784, 436] width 931 height 44
drag, startPoint x: 1058, startPoint y: 452, endPoint x: 1051, endPoint y: 462, distance: 12.2
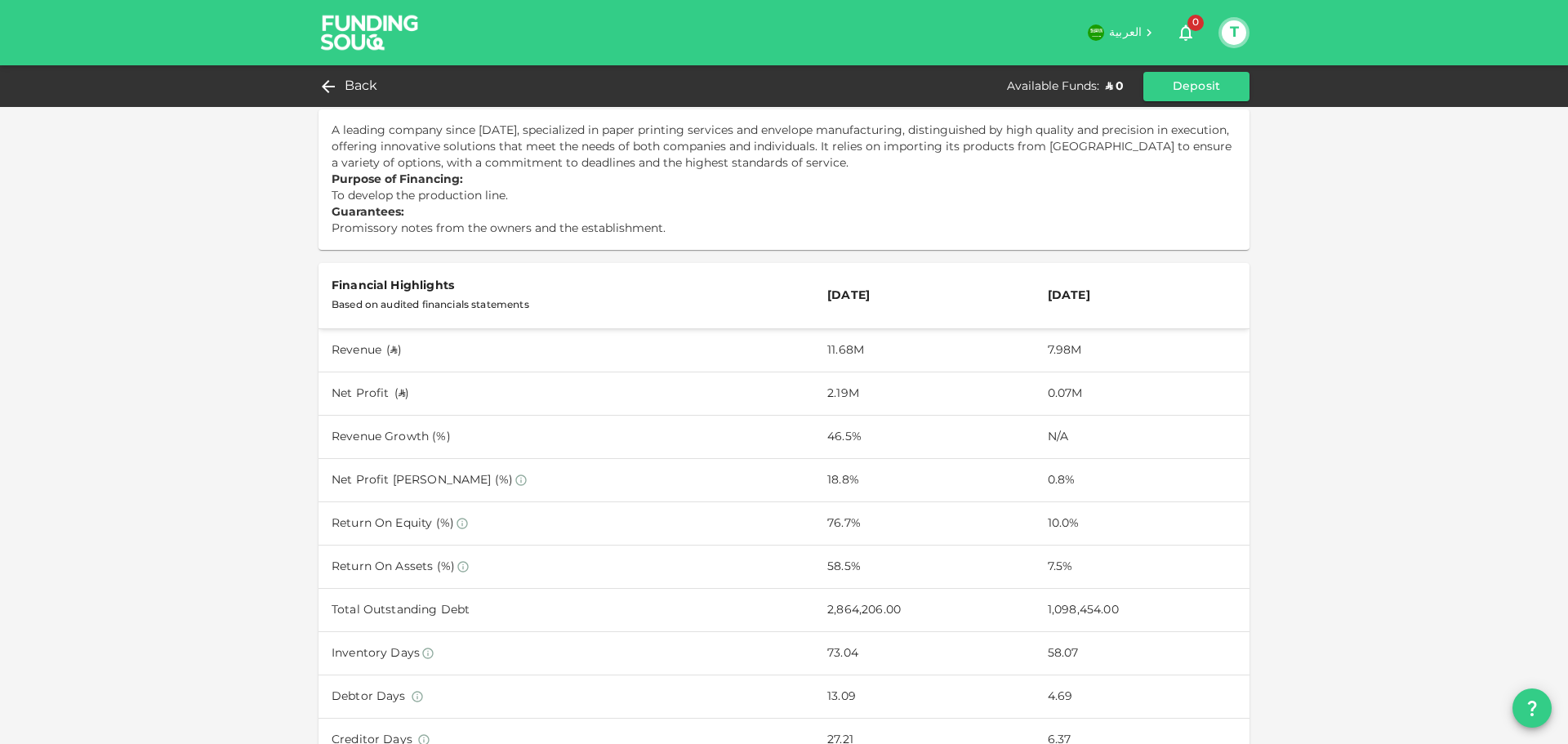
click at [1056, 456] on td "N/A" at bounding box center [1142, 436] width 214 height 44
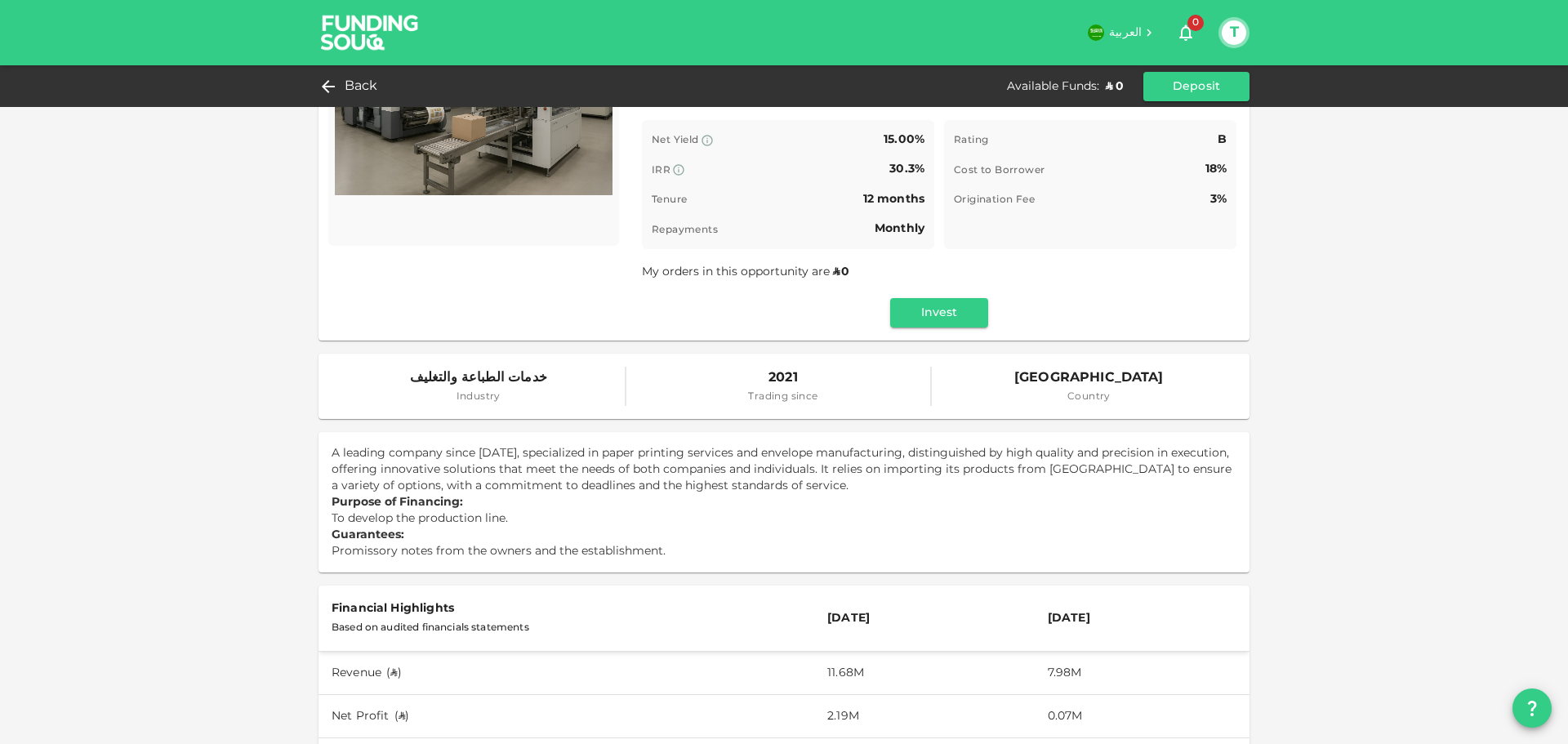
scroll to position [164, 0]
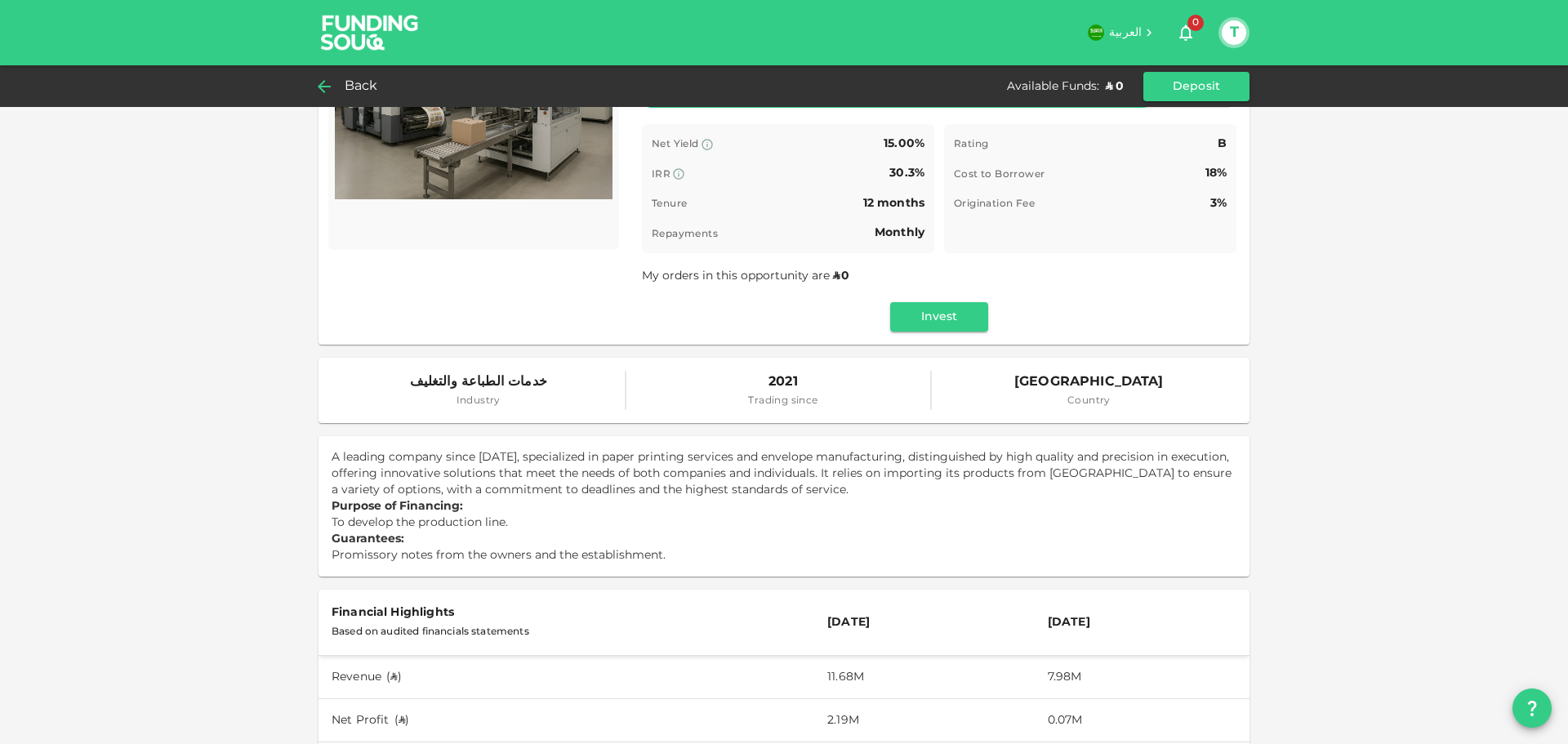
click at [342, 90] on div "Back" at bounding box center [352, 86] width 66 height 23
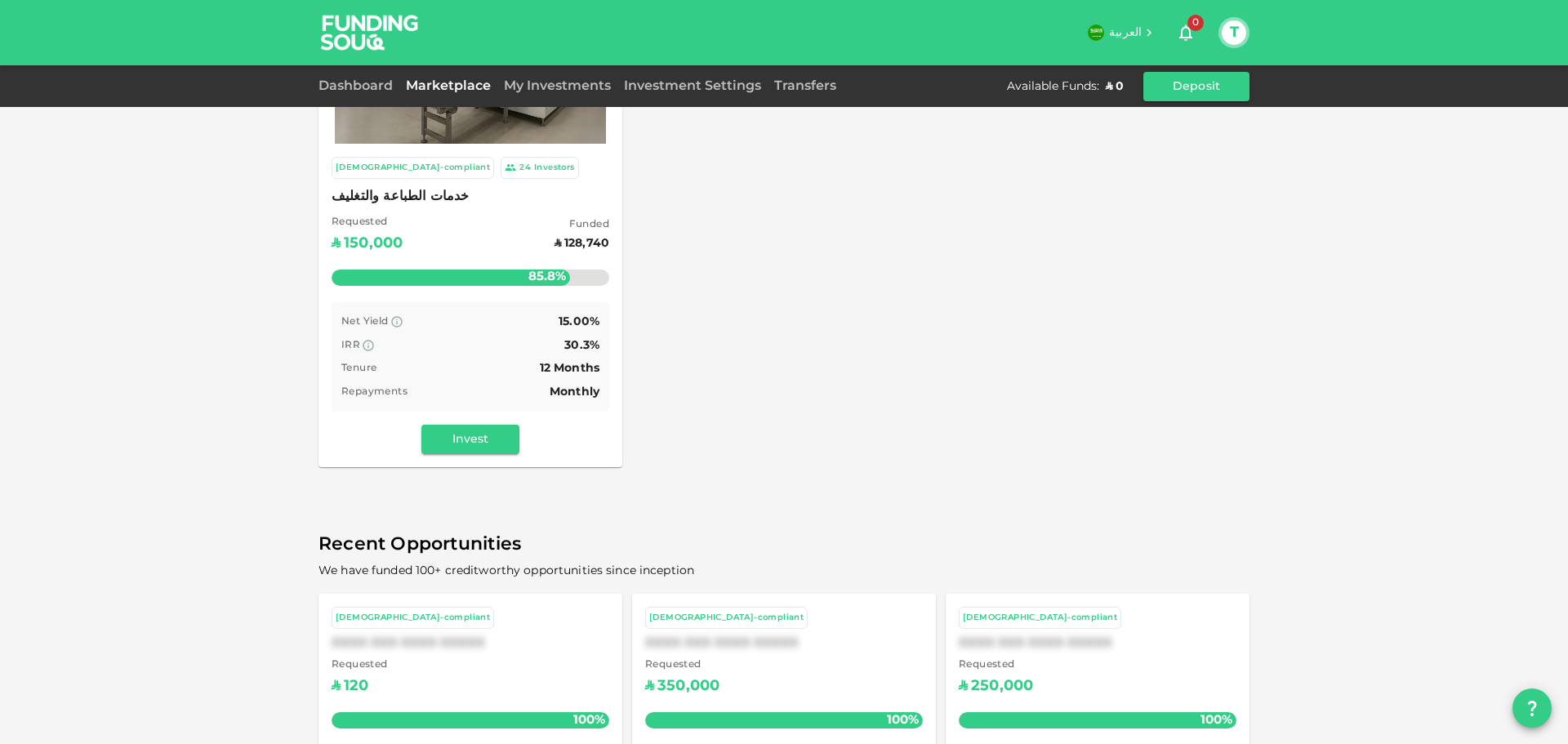
scroll to position [342, 0]
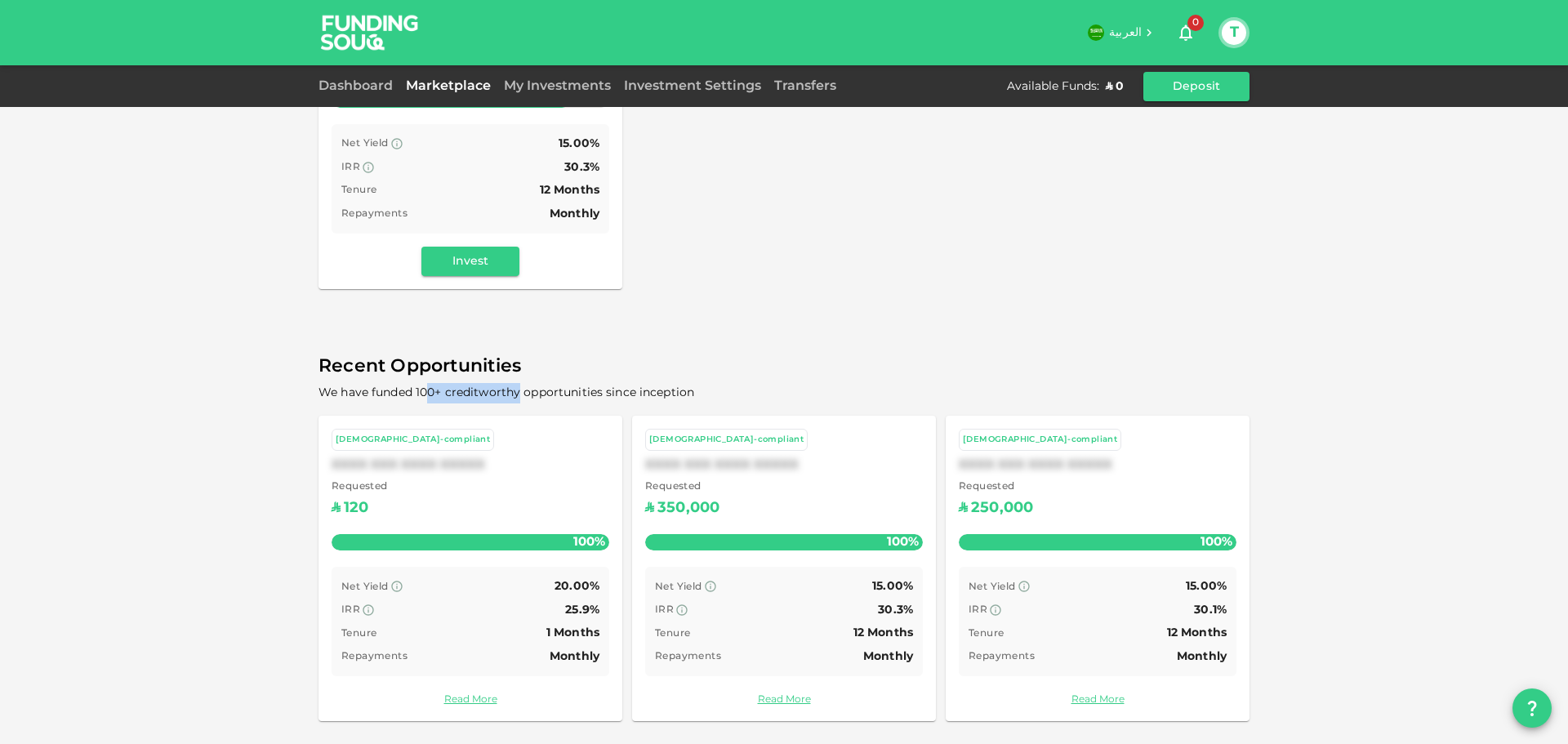
drag, startPoint x: 434, startPoint y: 390, endPoint x: 546, endPoint y: 390, distance: 112.0
click at [540, 390] on span "We have funded 100+ creditworthy opportunities since inception" at bounding box center [506, 392] width 376 height 12
click at [546, 390] on span "We have funded 100+ creditworthy opportunities since inception" at bounding box center [506, 392] width 376 height 12
click at [525, 390] on span "We have funded 100+ creditworthy opportunities since inception" at bounding box center [506, 392] width 376 height 12
drag, startPoint x: 570, startPoint y: 388, endPoint x: 946, endPoint y: 418, distance: 377.2
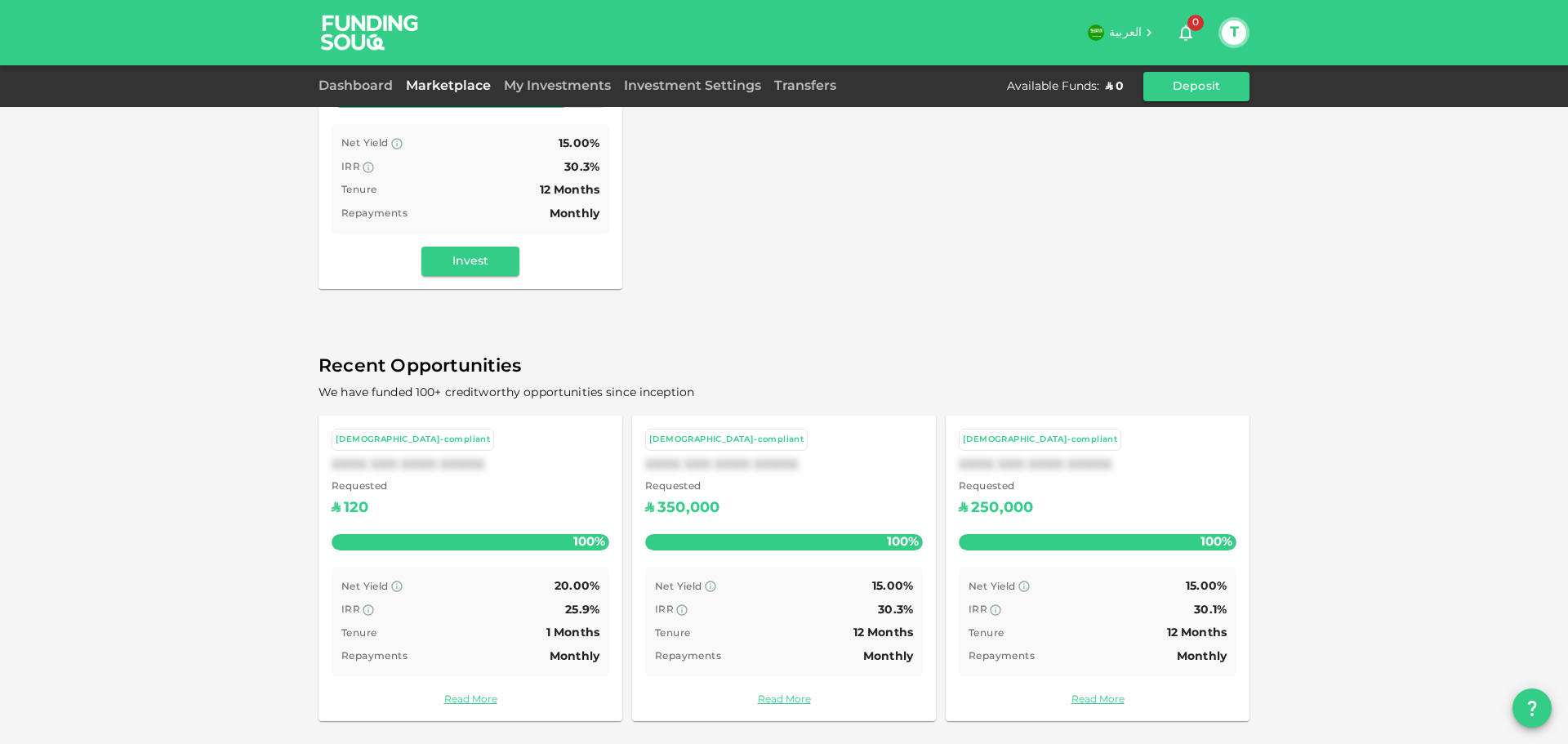
click at [572, 388] on span "We have funded 100+ creditworthy opportunities since inception" at bounding box center [506, 392] width 376 height 12
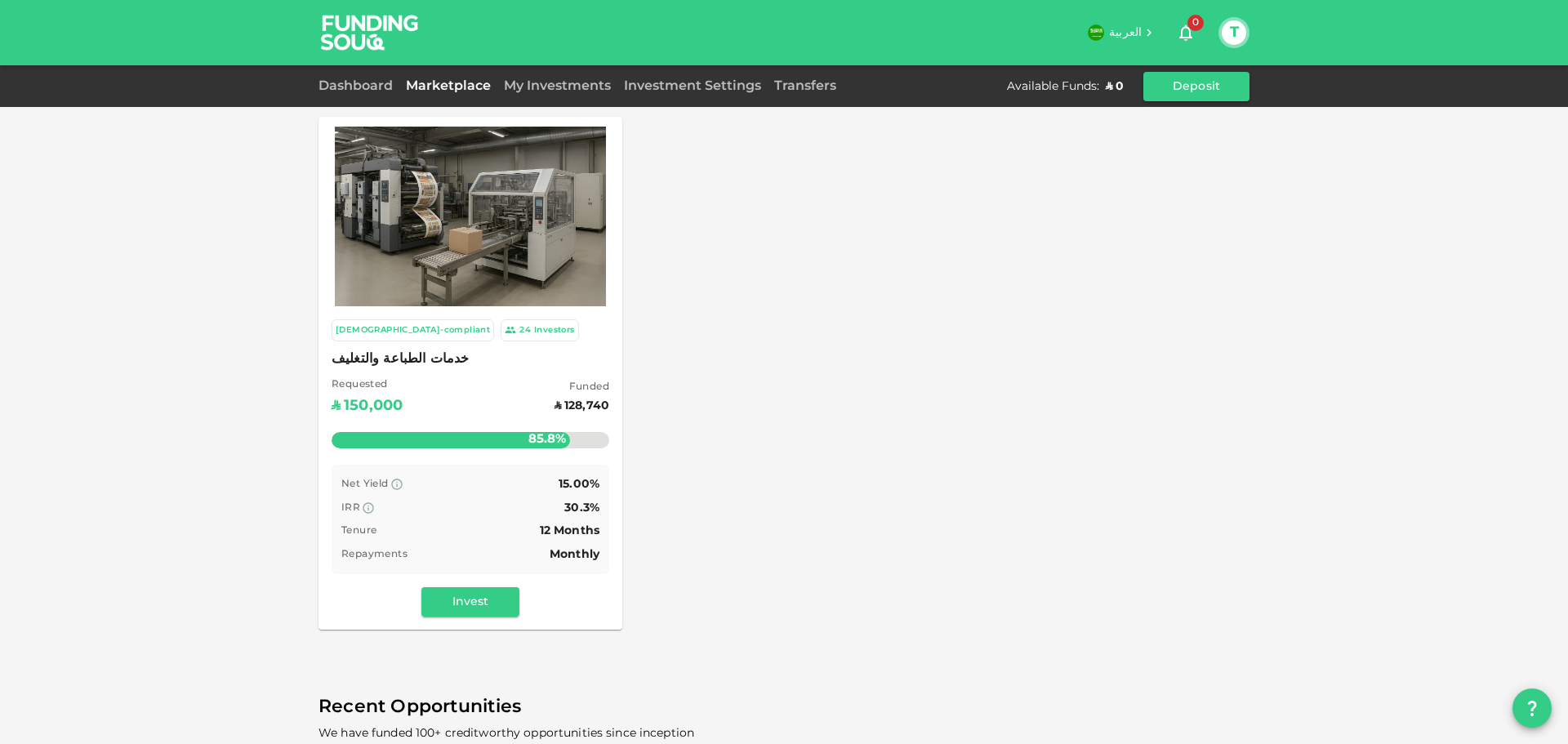
scroll to position [0, 0]
click at [688, 86] on link "Investment Settings" at bounding box center [692, 86] width 150 height 12
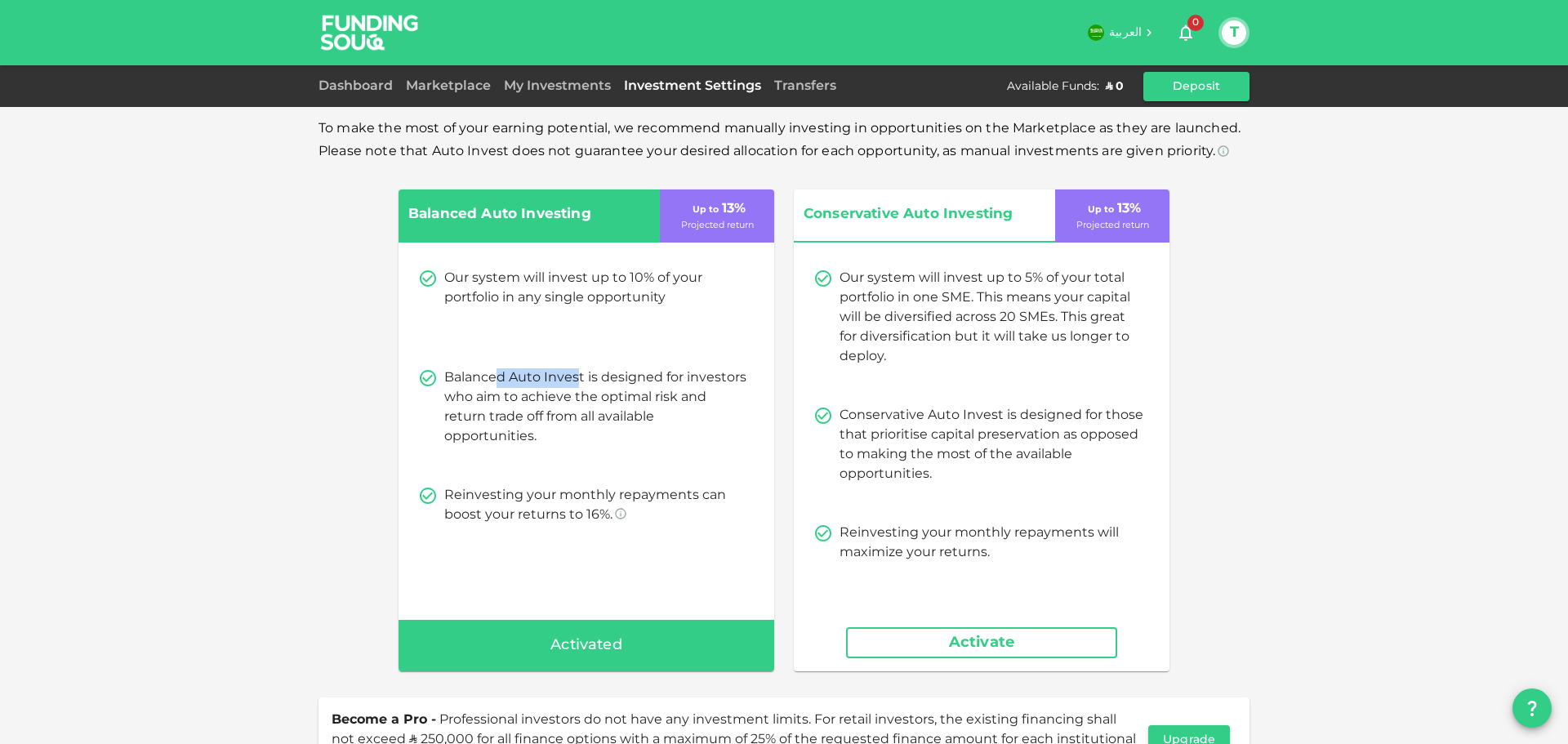
click at [601, 379] on p "Balanced Auto Invest is designed for investors who aim to achieve the optimal r…" at bounding box center [595, 408] width 303 height 78
click at [638, 376] on p "Balanced Auto Invest is designed for investors who aim to achieve the optimal r…" at bounding box center [595, 408] width 303 height 78
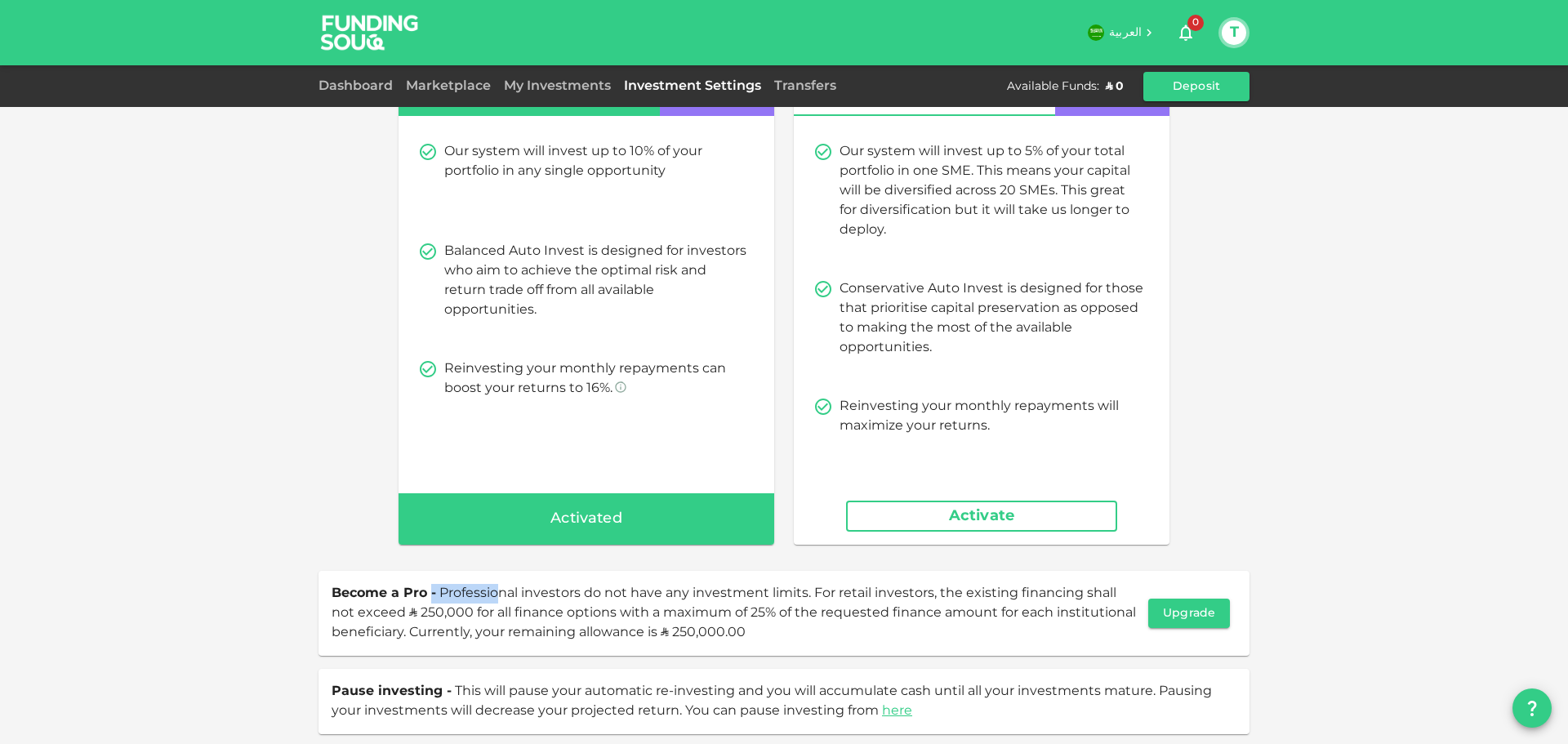
drag, startPoint x: 503, startPoint y: 599, endPoint x: 529, endPoint y: 600, distance: 26.0
click at [529, 600] on span "Become a Pro - Professional investors do not have any investment limits. For re…" at bounding box center [737, 613] width 810 height 59
click at [538, 600] on span "Become a Pro - Professional investors do not have any investment limits. For re…" at bounding box center [737, 613] width 810 height 59
drag, startPoint x: 621, startPoint y: 600, endPoint x: 672, endPoint y: 602, distance: 51.0
click at [667, 601] on span "Become a Pro - Professional investors do not have any investment limits. For re…" at bounding box center [737, 613] width 810 height 59
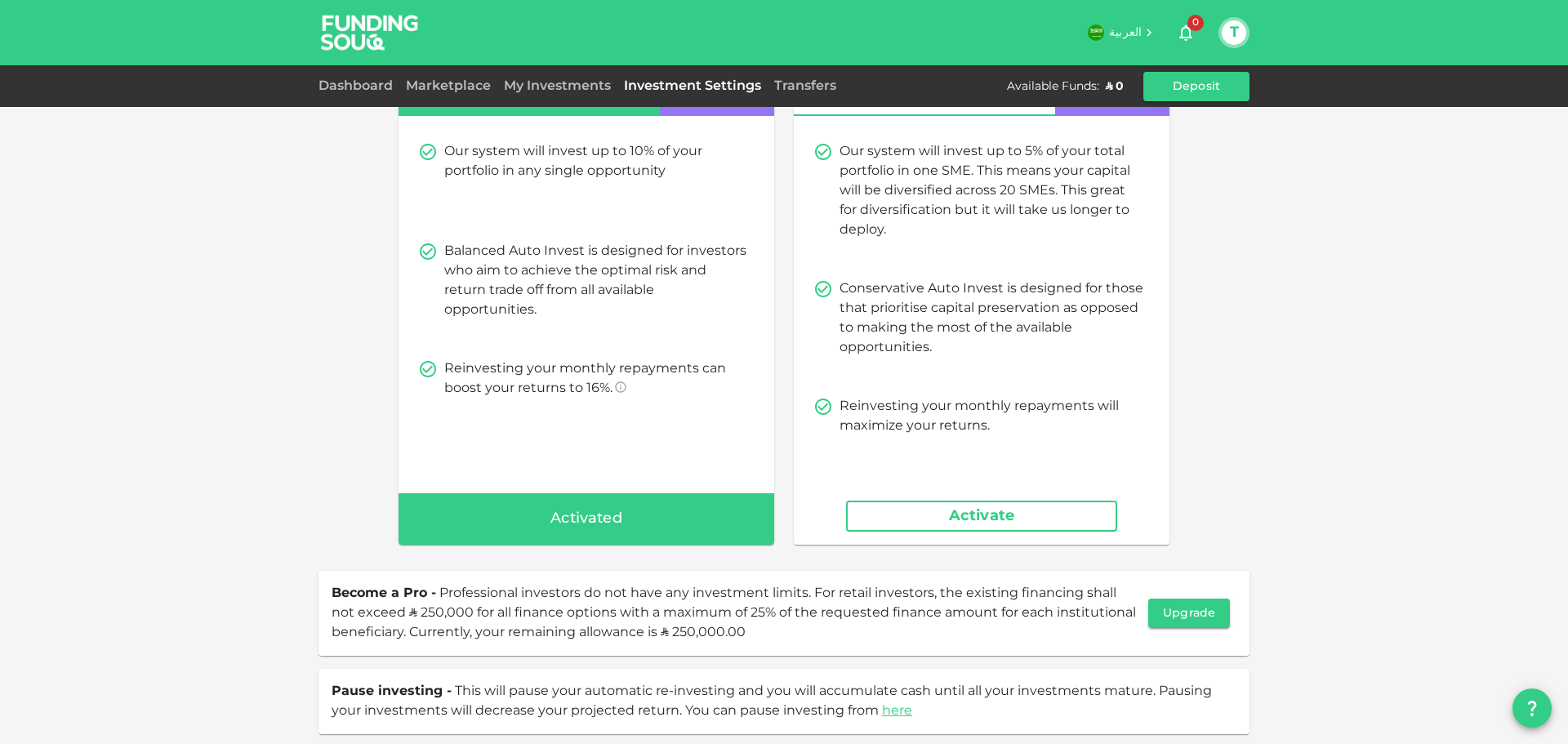
click at [672, 602] on span "Become a Pro - Professional investors do not have any investment limits. For re…" at bounding box center [737, 613] width 810 height 59
click at [770, 602] on span "Become a Pro - Professional investors do not have any investment limits. For re…" at bounding box center [737, 613] width 810 height 59
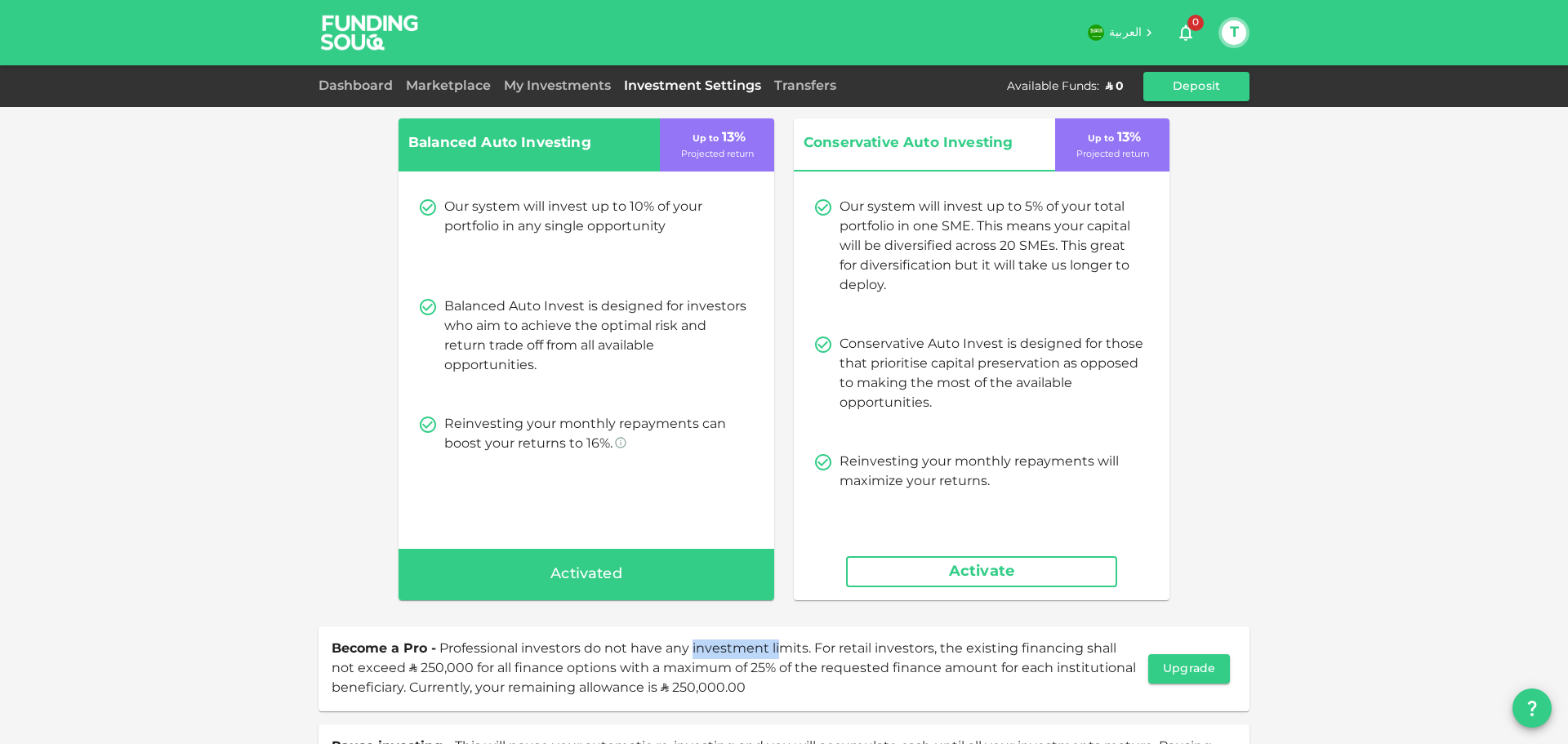
scroll to position [0, 0]
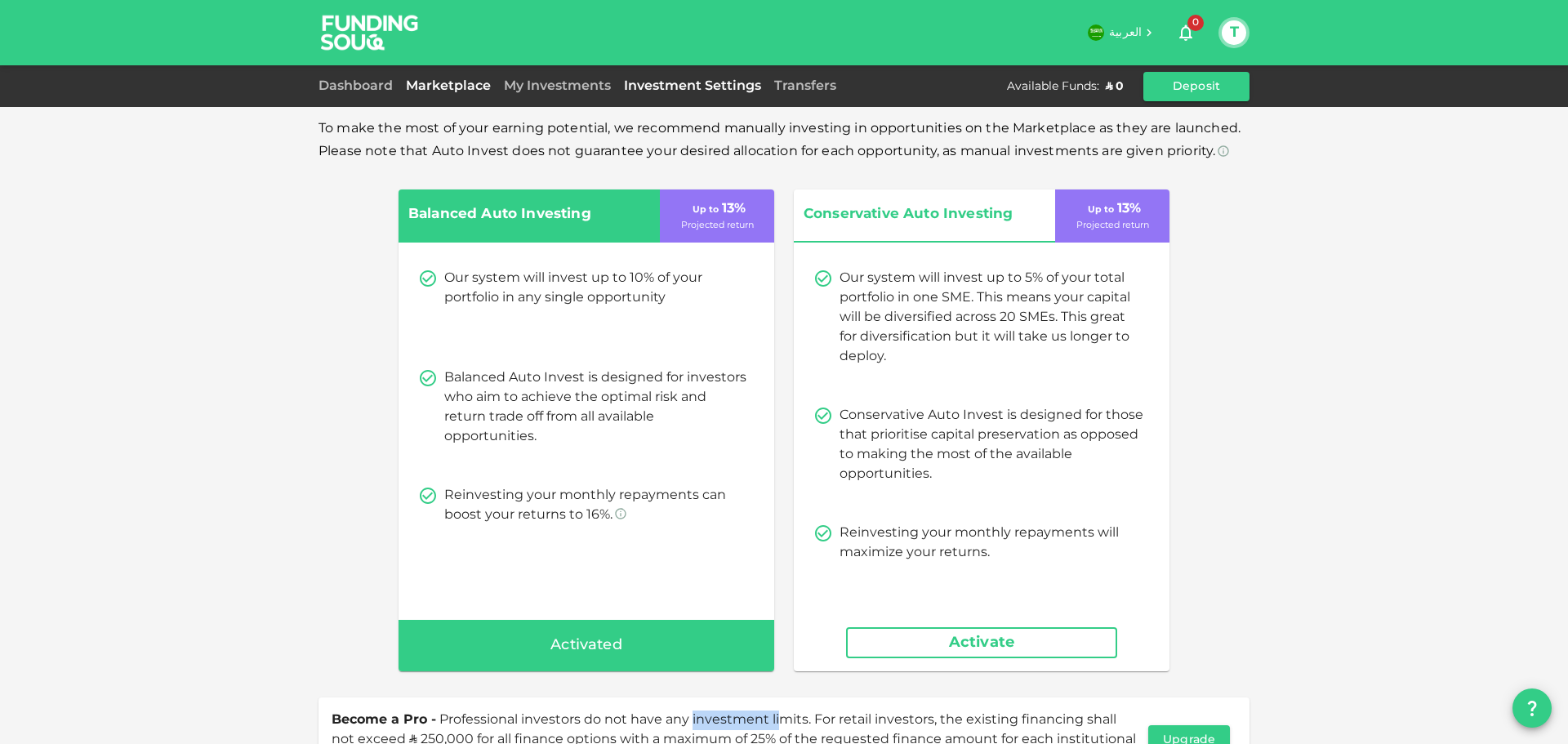
click at [454, 84] on link "Marketplace" at bounding box center [449, 86] width 98 height 12
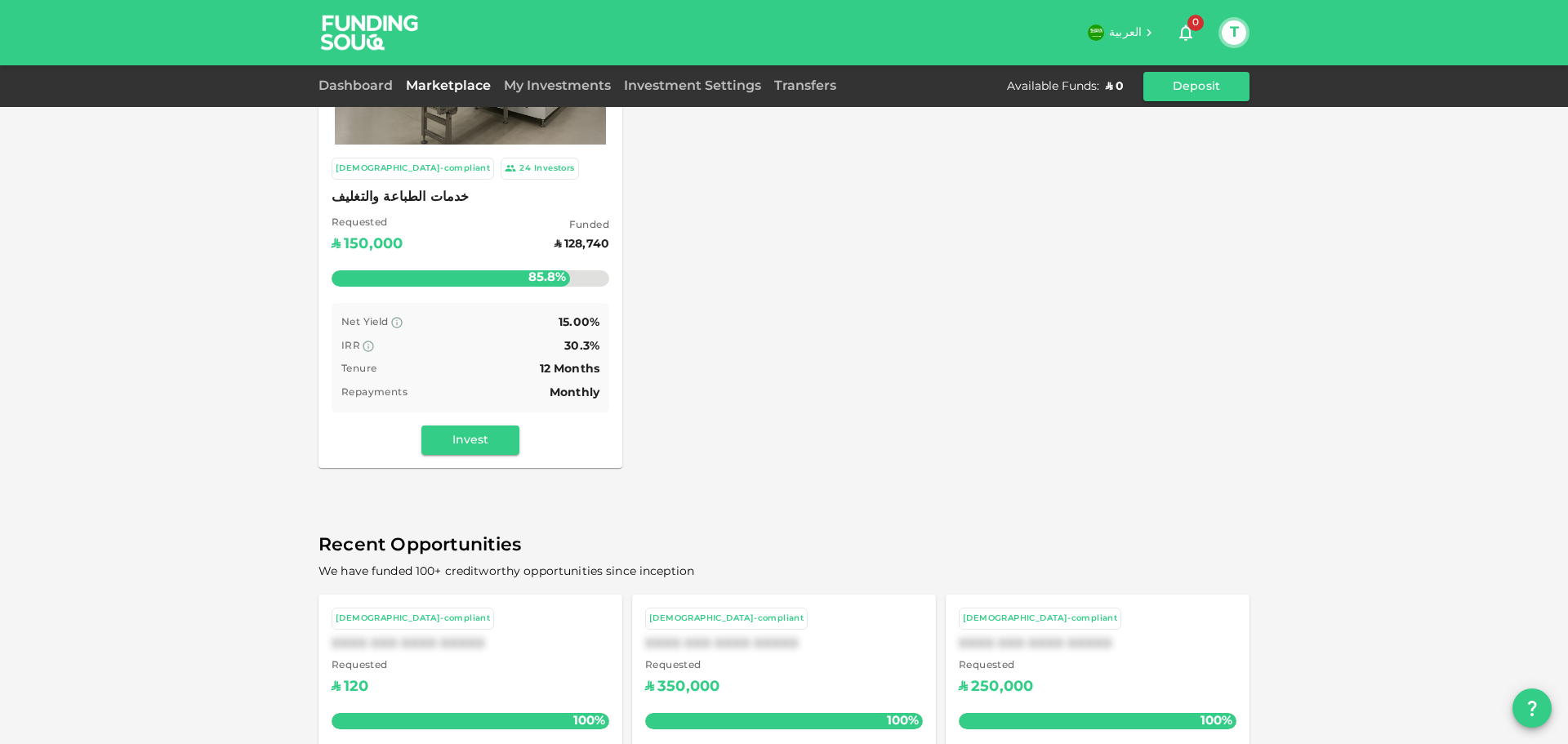
scroll to position [164, 0]
click at [359, 90] on link "Dashboard" at bounding box center [359, 86] width 81 height 12
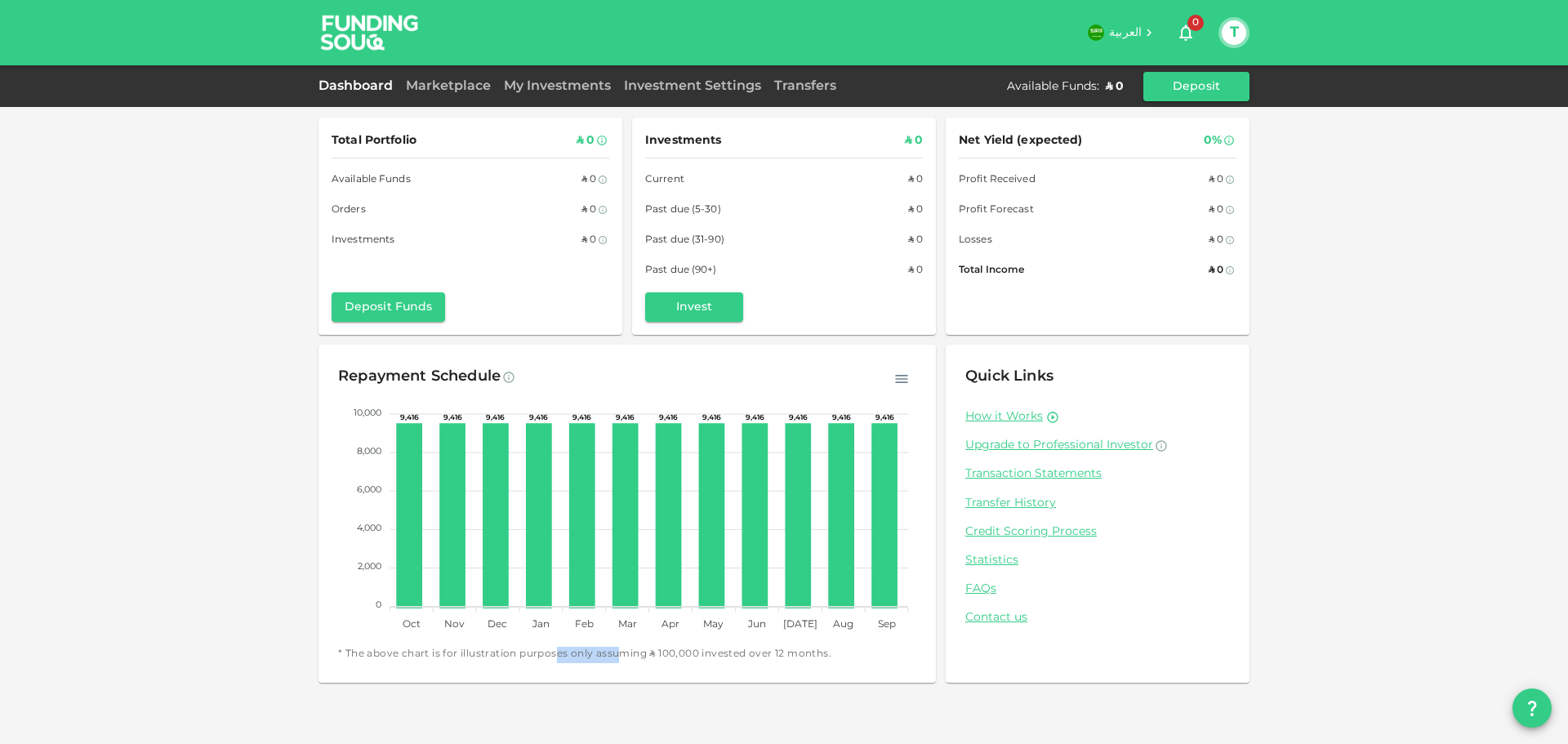
drag, startPoint x: 582, startPoint y: 660, endPoint x: 623, endPoint y: 659, distance: 41.0
click at [621, 659] on span "* The above chart is for illustration purposes only assuming ʢ 100,000 invested…" at bounding box center [627, 655] width 578 height 16
click at [623, 659] on span "* The above chart is for illustration purposes only assuming ʢ 100,000 invested…" at bounding box center [627, 655] width 578 height 16
drag, startPoint x: 659, startPoint y: 659, endPoint x: 691, endPoint y: 659, distance: 32.0
click at [680, 659] on span "* The above chart is for illustration purposes only assuming ʢ 100,000 invested…" at bounding box center [627, 655] width 578 height 16
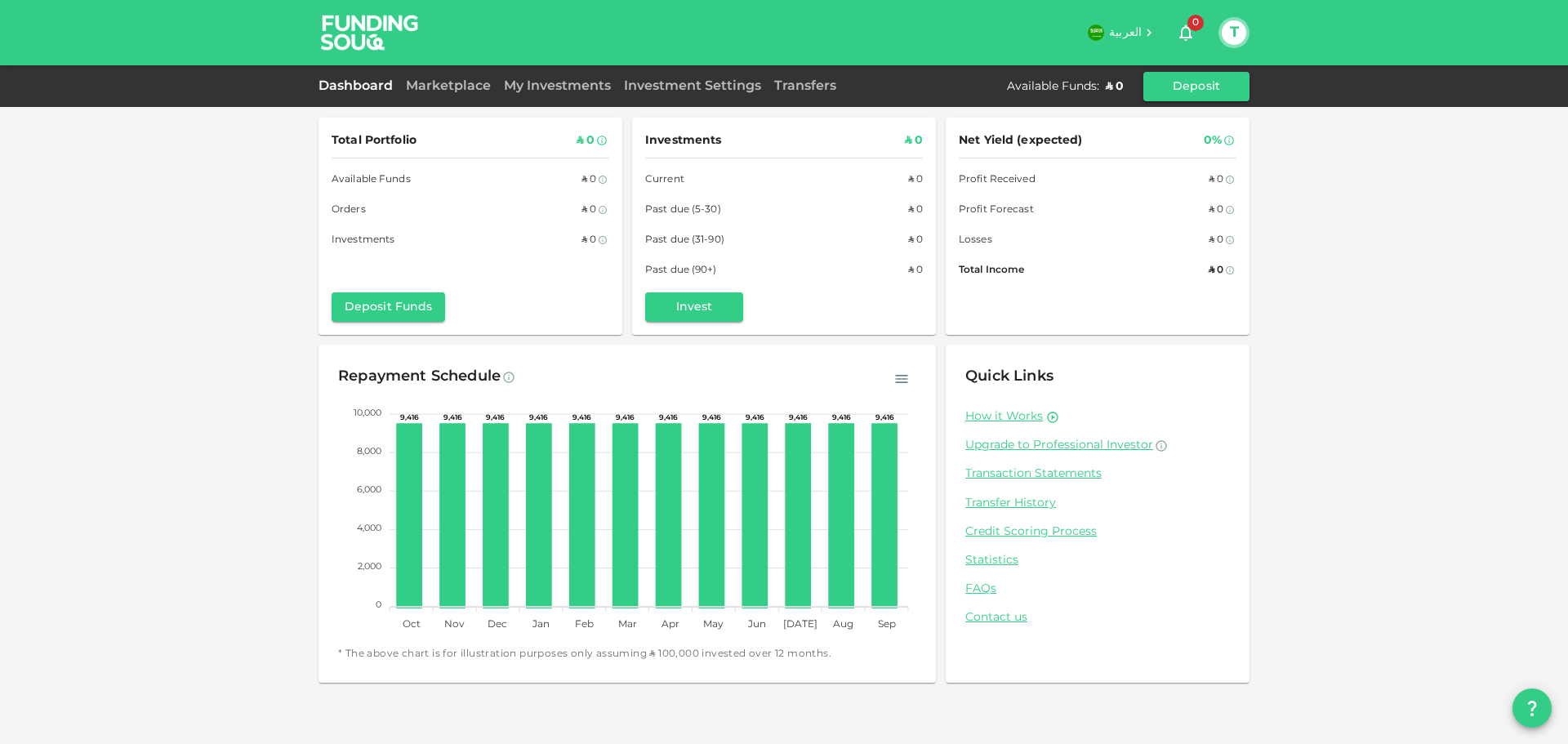
click at [691, 659] on span "* The above chart is for illustration purposes only assuming ʢ 100,000 invested…" at bounding box center [627, 655] width 578 height 16
drag, startPoint x: 785, startPoint y: 652, endPoint x: 489, endPoint y: 651, distance: 296.0
click at [489, 651] on span "* The above chart is for illustration purposes only assuming ʢ 100,000 invested…" at bounding box center [627, 655] width 578 height 16
click at [334, 653] on div "Repayment Schedule 10,000 10,000 8,000 8,000 6,000 6,000 4,000 4,000 2,000 2,00…" at bounding box center [627, 514] width 618 height 338
drag, startPoint x: 362, startPoint y: 660, endPoint x: 504, endPoint y: 667, distance: 142.2
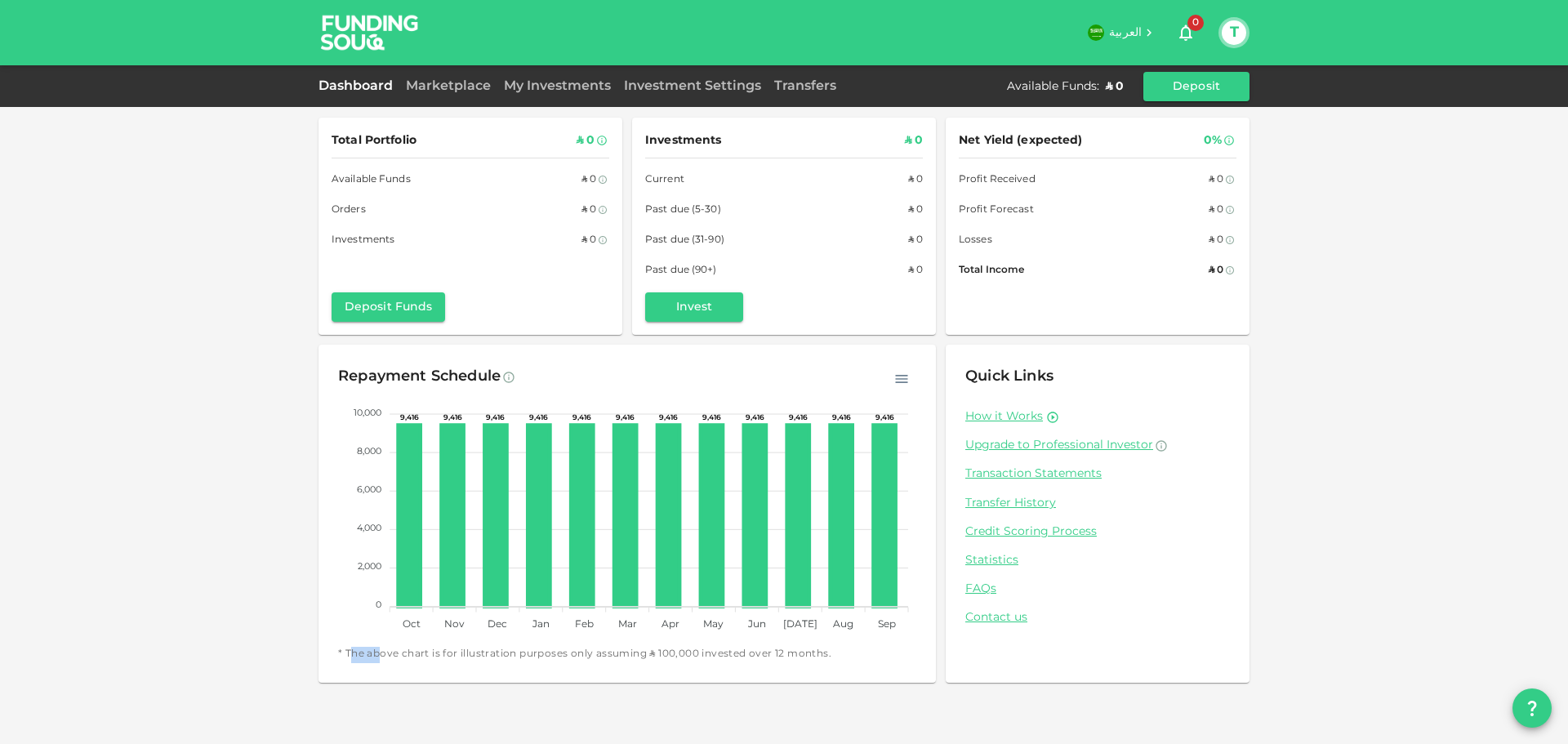
click at [446, 662] on span "* The above chart is for illustration purposes only assuming ʢ 100,000 invested…" at bounding box center [627, 655] width 578 height 16
click at [504, 667] on div "Repayment Schedule 10,000 10,000 8,000 8,000 6,000 6,000 4,000 4,000 2,000 2,00…" at bounding box center [627, 514] width 618 height 338
click at [606, 663] on div "Repayment Schedule 10,000 10,000 8,000 8,000 6,000 6,000 4,000 4,000 2,000 2,00…" at bounding box center [627, 514] width 618 height 338
click at [632, 667] on div "Repayment Schedule 10,000 10,000 8,000 8,000 6,000 6,000 4,000 4,000 2,000 2,00…" at bounding box center [627, 514] width 618 height 338
click at [651, 659] on span "* The above chart is for illustration purposes only assuming ʢ 100,000 invested…" at bounding box center [627, 655] width 578 height 16
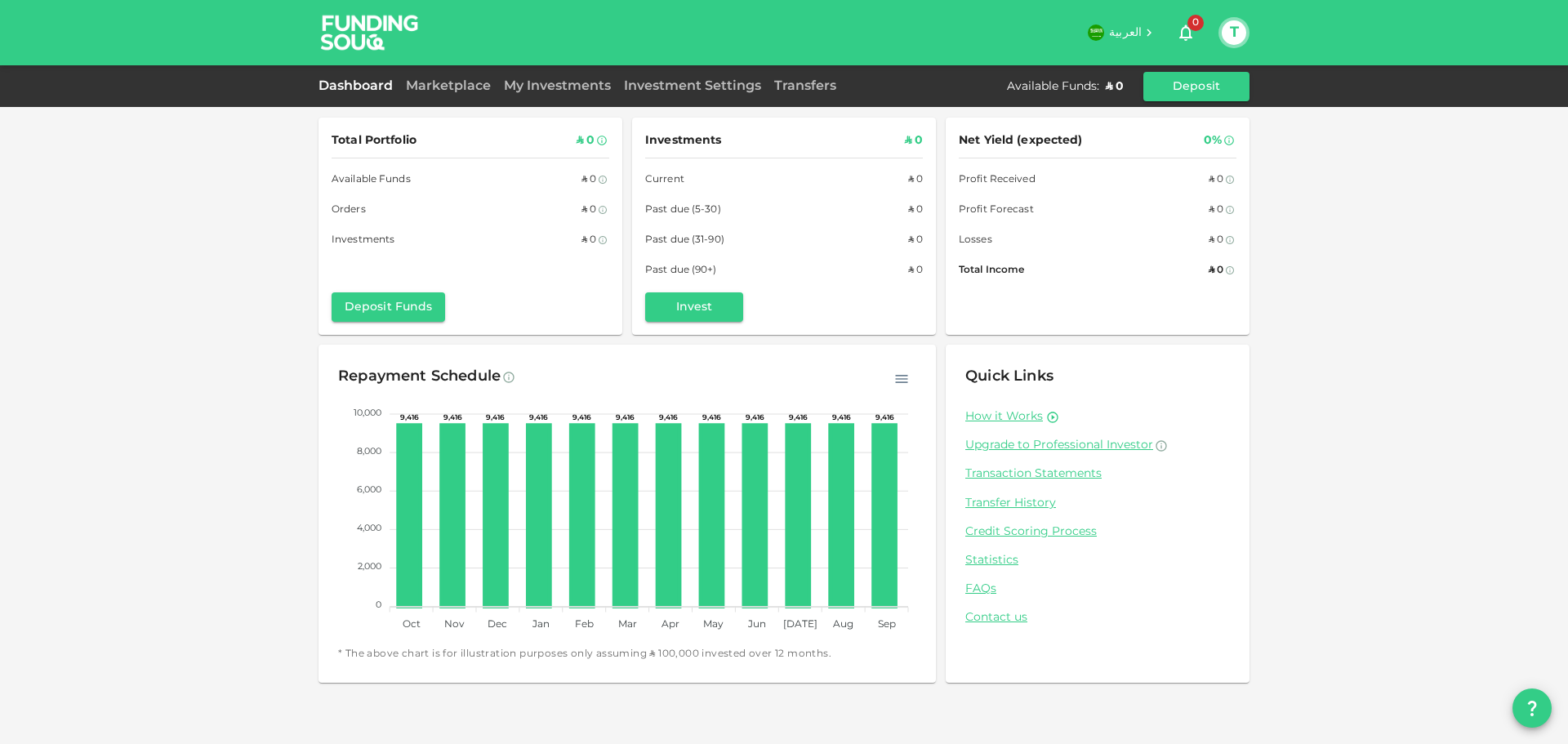
click at [735, 665] on div "Repayment Schedule 10,000 10,000 8,000 8,000 6,000 6,000 4,000 4,000 2,000 2,00…" at bounding box center [627, 514] width 618 height 338
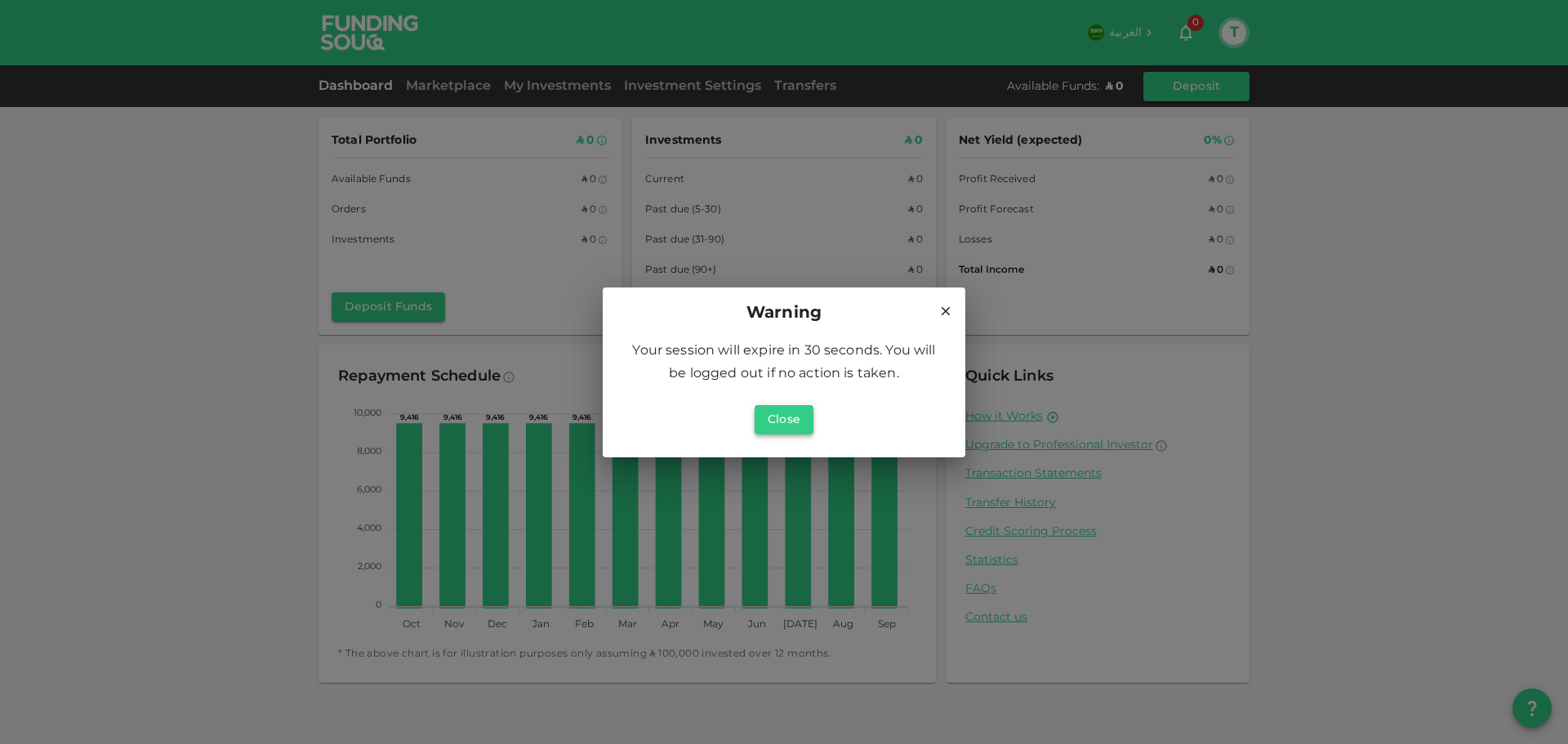
click at [777, 410] on button "Close" at bounding box center [784, 419] width 59 height 29
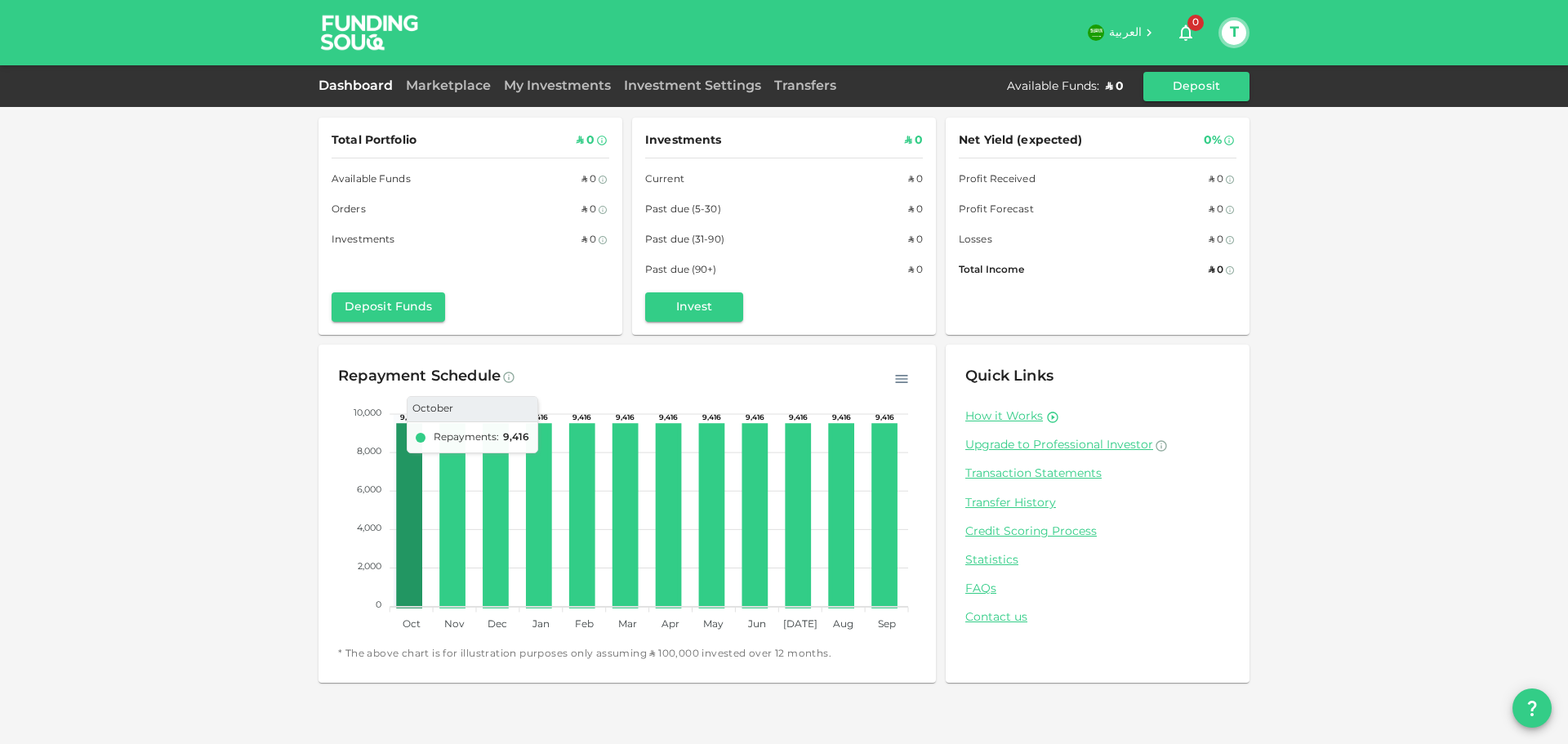
drag, startPoint x: 421, startPoint y: 606, endPoint x: 440, endPoint y: 497, distance: 110.6
click at [421, 605] on icon at bounding box center [409, 516] width 22 height 182
drag, startPoint x: 458, startPoint y: 664, endPoint x: 566, endPoint y: 670, distance: 108.2
click at [543, 670] on div "Repayment Schedule 10,000 10,000 8,000 8,000 6,000 6,000 4,000 4,000 2,000 2,00…" at bounding box center [627, 514] width 618 height 338
click at [566, 670] on div "Repayment Schedule 10,000 10,000 8,000 8,000 6,000 6,000 4,000 4,000 2,000 2,00…" at bounding box center [627, 514] width 618 height 338
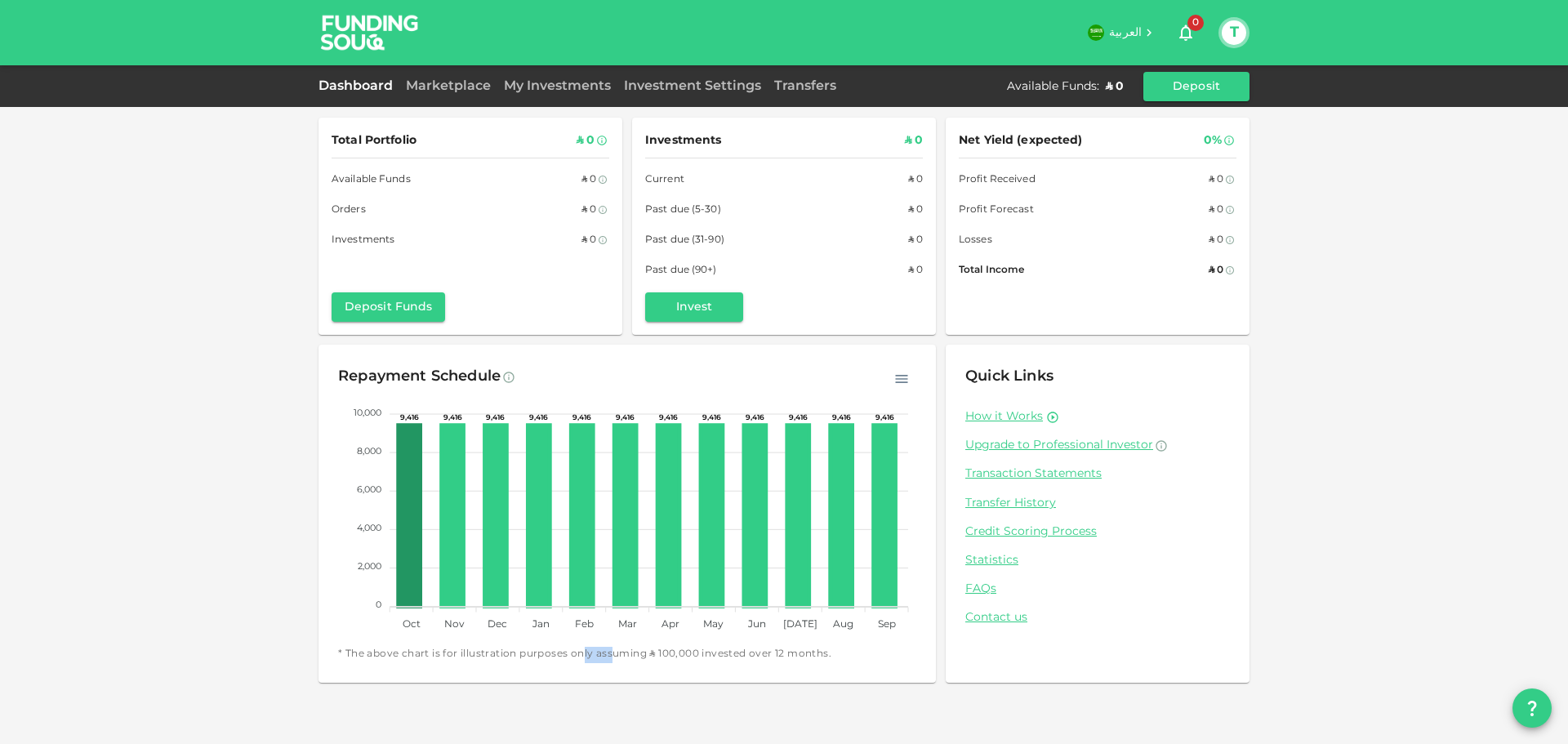
drag, startPoint x: 586, startPoint y: 660, endPoint x: 616, endPoint y: 657, distance: 30.1
click at [614, 657] on span "* The above chart is for illustration purposes only assuming ʢ 100,000 invested…" at bounding box center [627, 655] width 578 height 16
click at [622, 656] on span "* The above chart is for illustration purposes only assuming ʢ 100,000 invested…" at bounding box center [627, 655] width 578 height 16
click at [709, 660] on span "* The above chart is for illustration purposes only assuming ʢ 100,000 invested…" at bounding box center [627, 655] width 578 height 16
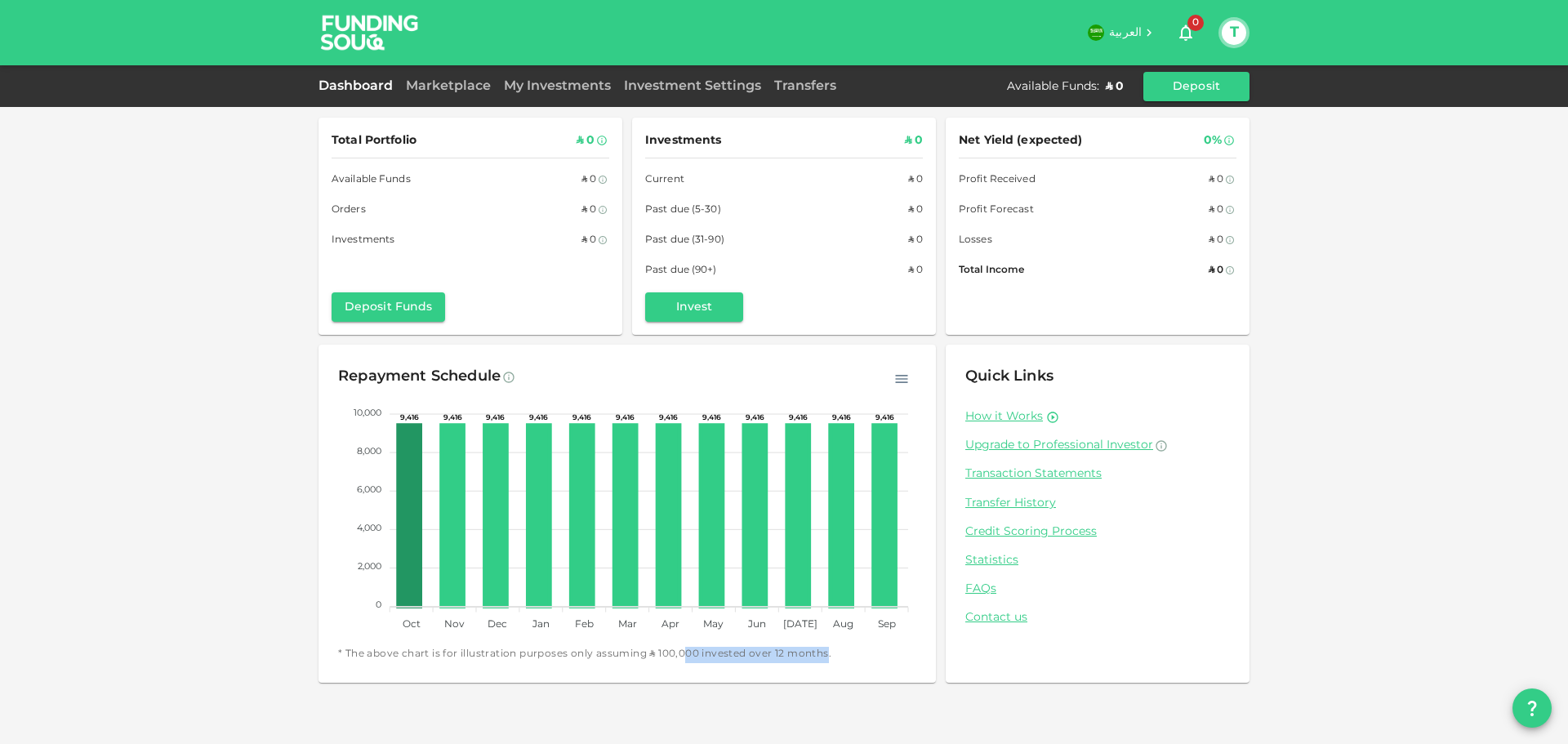
drag, startPoint x: 824, startPoint y: 660, endPoint x: 646, endPoint y: 651, distance: 178.2
click at [649, 651] on span "* The above chart is for illustration purposes only assuming ʢ 100,000 invested…" at bounding box center [627, 655] width 578 height 16
click at [646, 651] on span "* The above chart is for illustration purposes only assuming ʢ 100,000 invested…" at bounding box center [627, 655] width 578 height 16
click at [1017, 531] on link "Credit Scoring Process" at bounding box center [1097, 531] width 264 height 15
click at [447, 93] on div "Marketplace" at bounding box center [449, 86] width 98 height 20
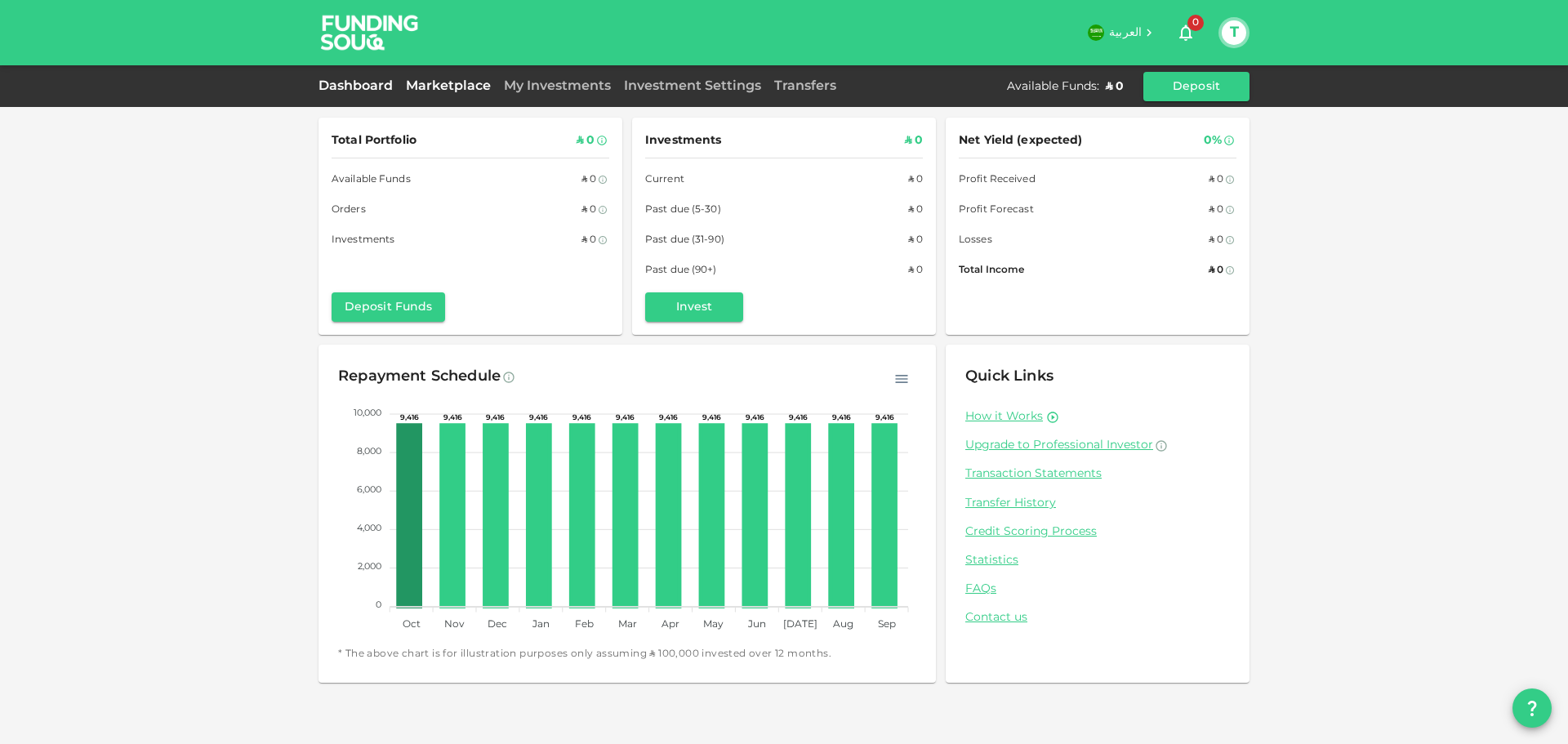
click at [442, 91] on link "Marketplace" at bounding box center [449, 86] width 98 height 12
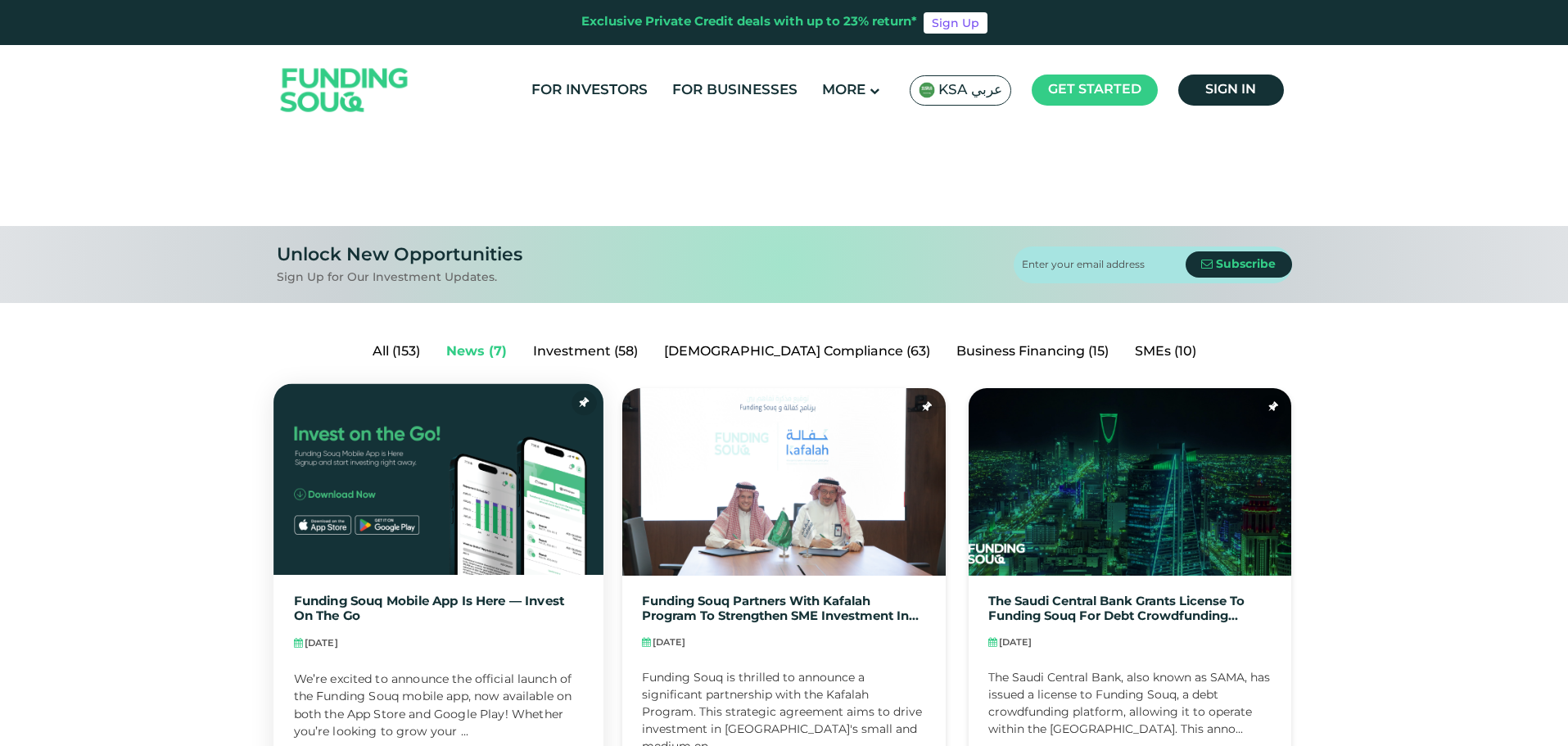
scroll to position [410, 0]
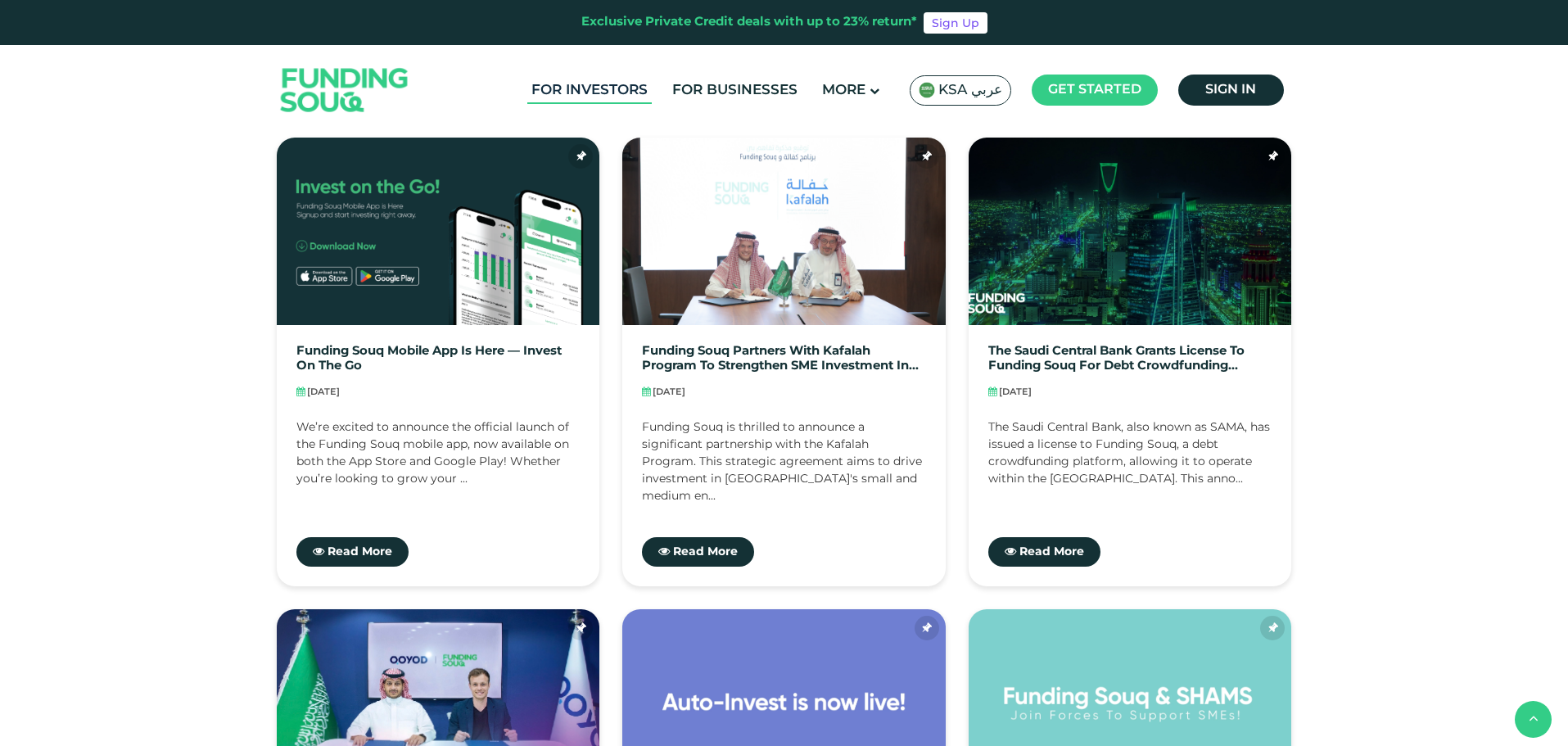
click at [636, 88] on link "For Investors" at bounding box center [589, 90] width 124 height 27
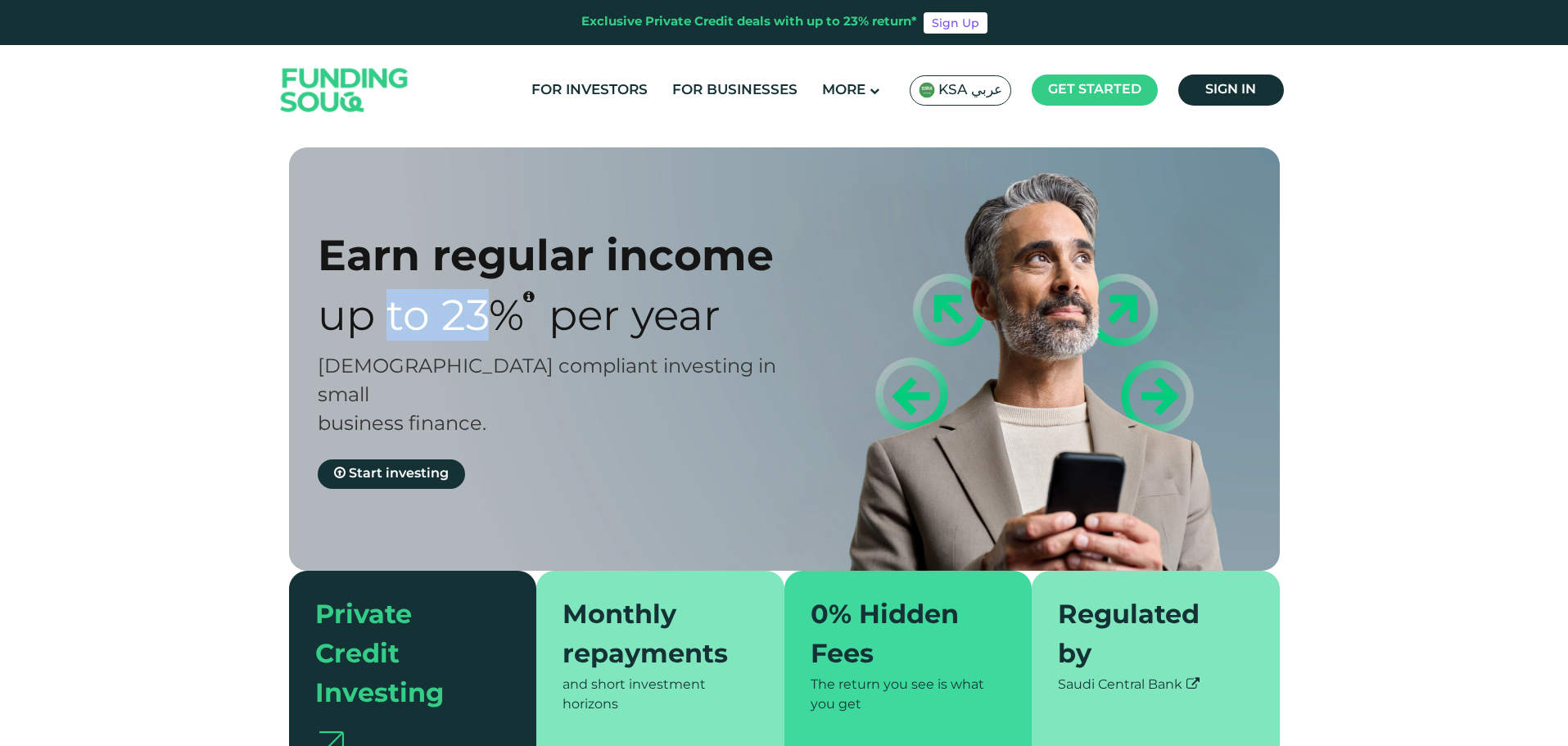
click at [603, 339] on div "Up to 23% Per Year" at bounding box center [565, 315] width 495 height 52
click at [615, 336] on div "Up to 23% Per Year" at bounding box center [565, 315] width 495 height 52
click at [462, 406] on div "[DEMOGRAPHIC_DATA] compliant investing in small business finance." at bounding box center [565, 396] width 495 height 86
drag, startPoint x: 438, startPoint y: 368, endPoint x: 593, endPoint y: 370, distance: 155.0
click at [558, 370] on span "[DEMOGRAPHIC_DATA] compliant investing in small business finance." at bounding box center [547, 395] width 459 height 76
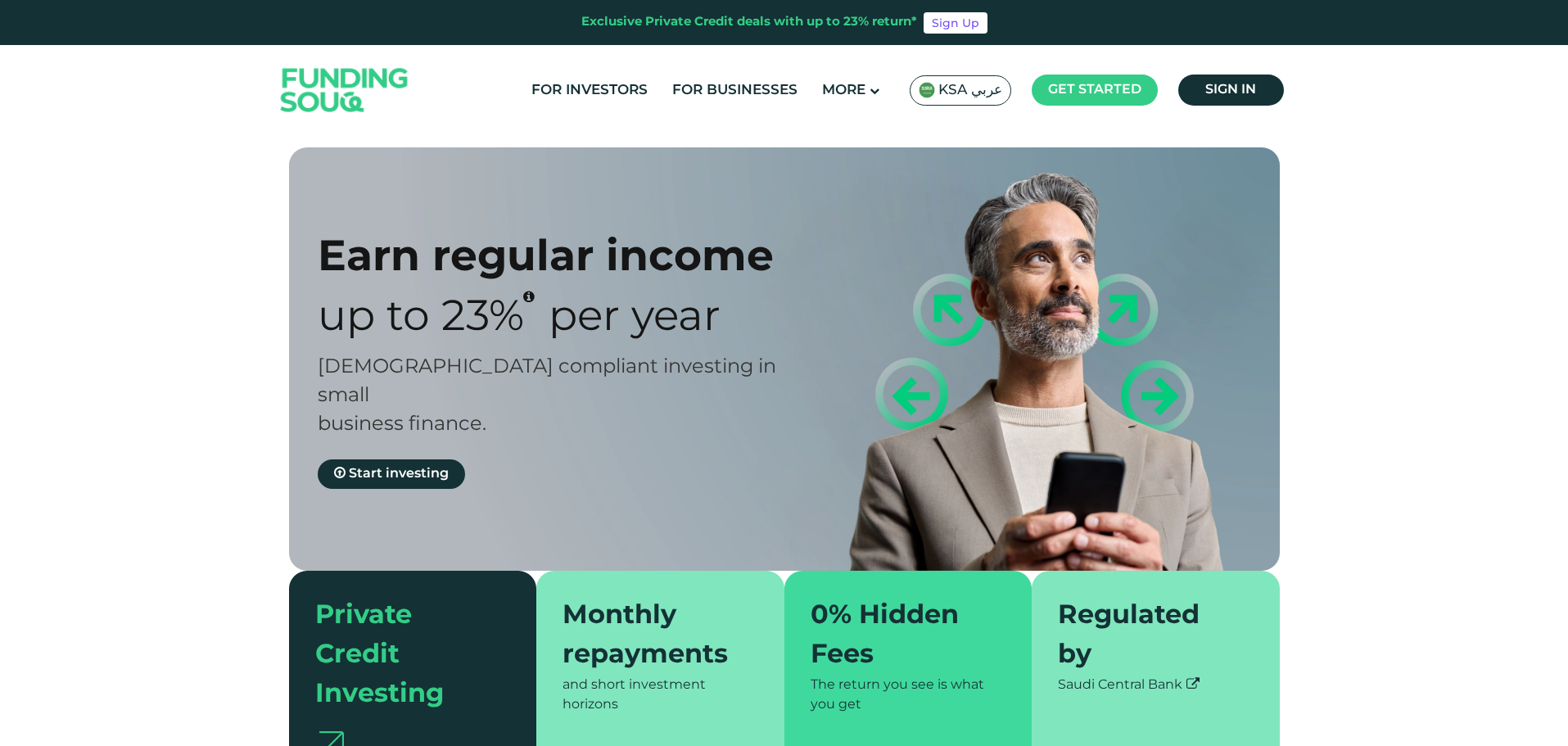
drag, startPoint x: 593, startPoint y: 370, endPoint x: 567, endPoint y: 413, distance: 50.2
click at [582, 394] on div "[DEMOGRAPHIC_DATA] compliant investing in small business finance." at bounding box center [565, 396] width 495 height 86
click at [530, 400] on div "[DEMOGRAPHIC_DATA] compliant investing in small business finance." at bounding box center [565, 396] width 495 height 86
click at [413, 460] on link "Start investing" at bounding box center [391, 474] width 147 height 29
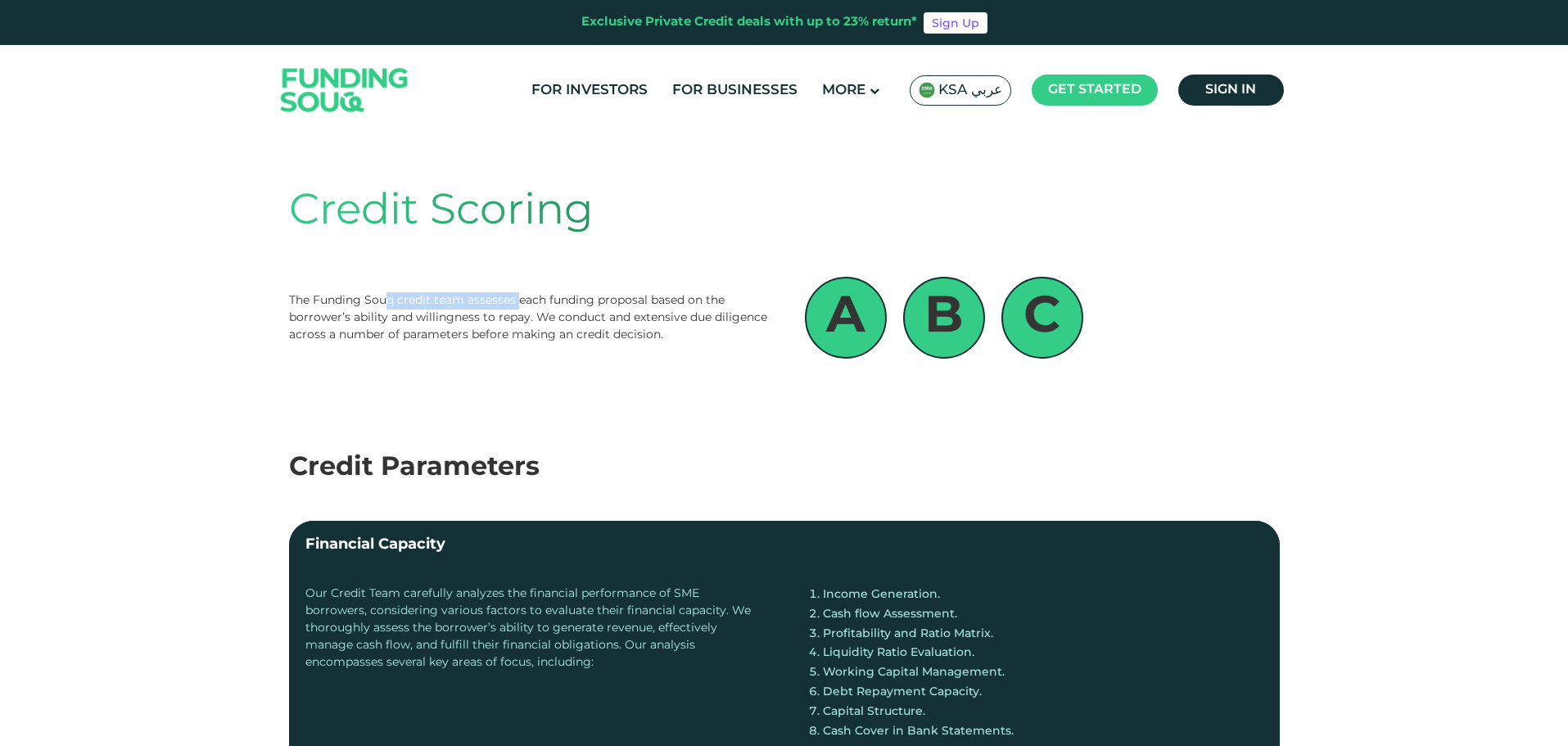
click at [520, 294] on div "The Funding Souq credit team assesses each funding proposal based on the borrow…" at bounding box center [530, 319] width 483 height 52
click at [521, 294] on div "The Funding Souq credit team assesses each funding proposal based on the borrow…" at bounding box center [530, 319] width 483 height 52
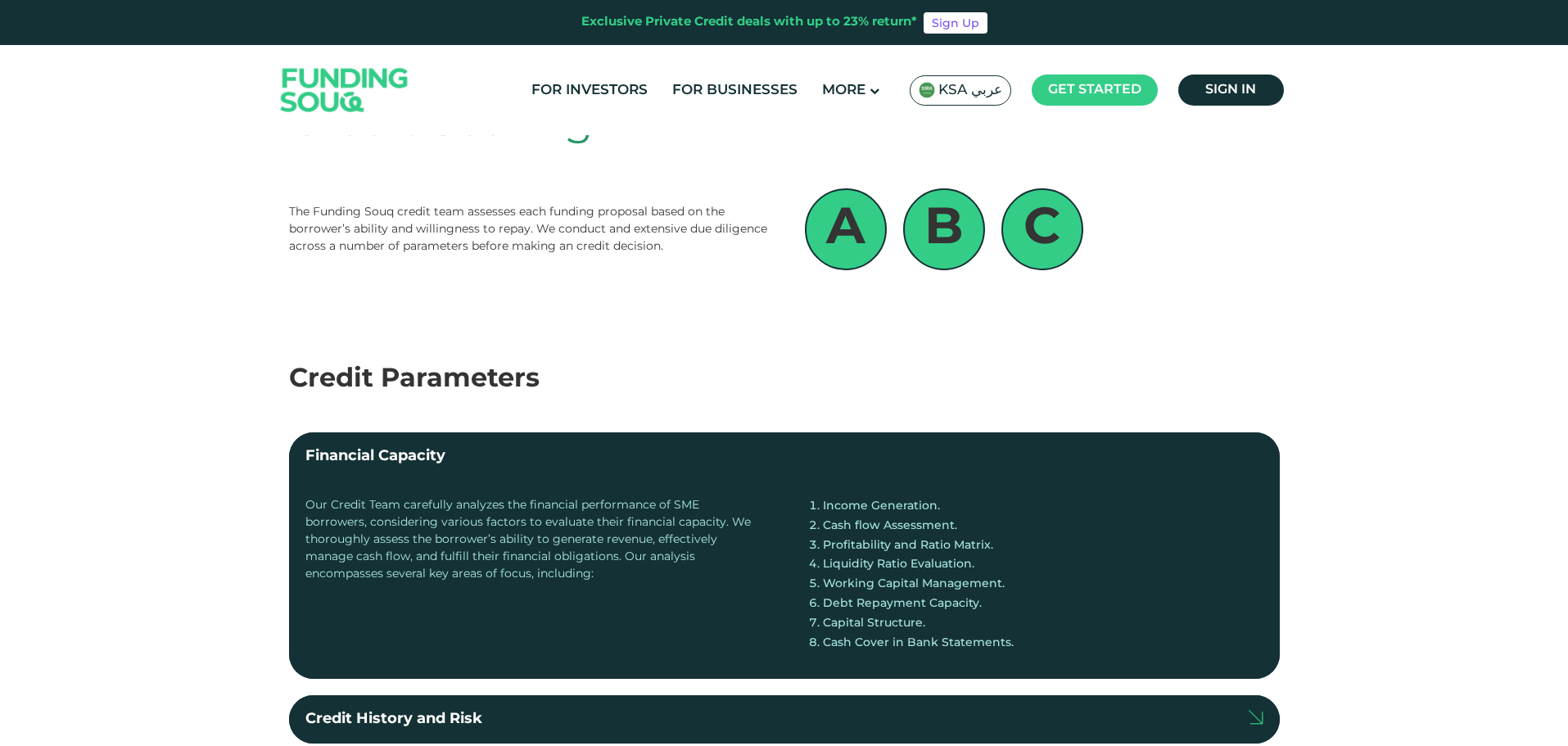
scroll to position [82, 0]
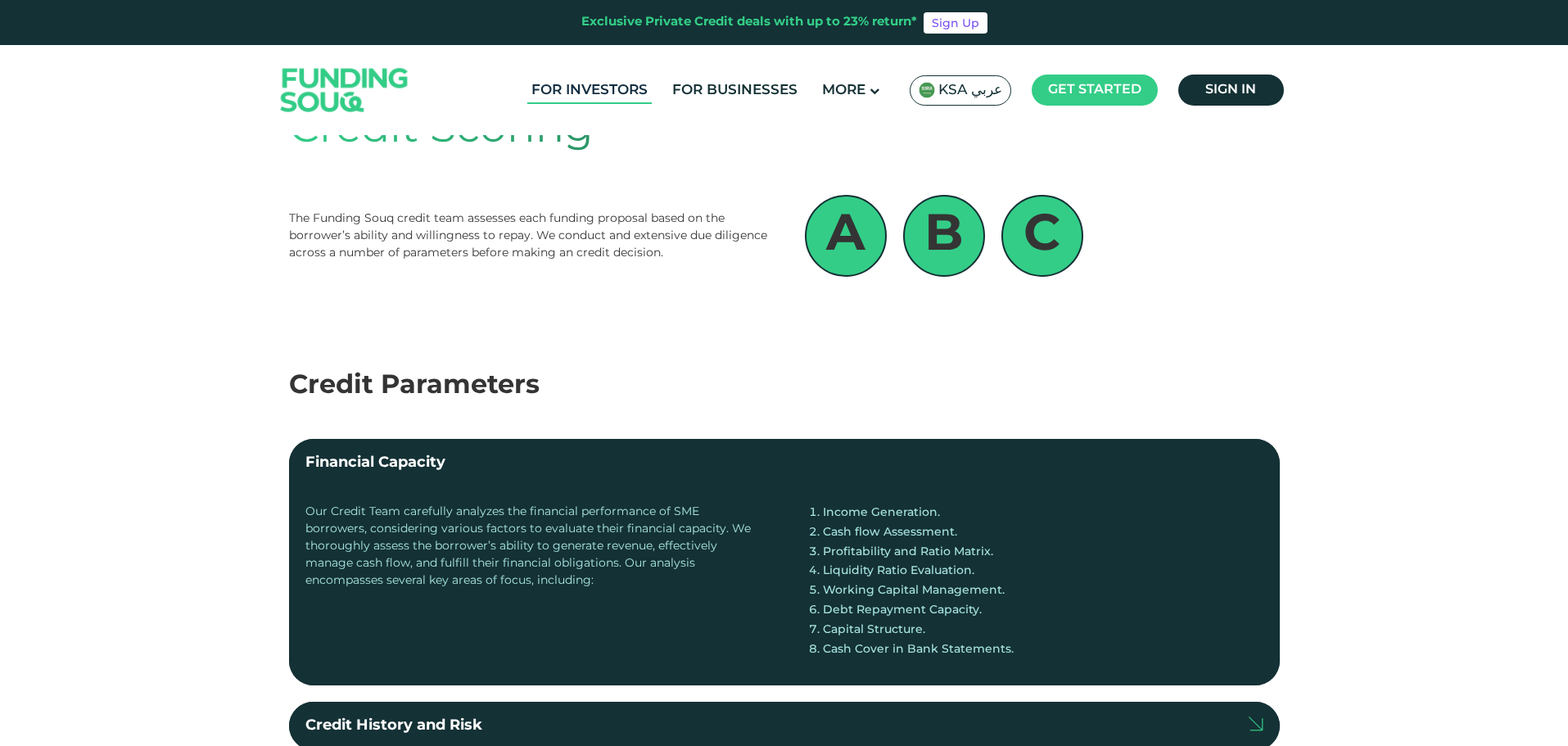
click at [598, 85] on link "For Investors" at bounding box center [589, 90] width 124 height 27
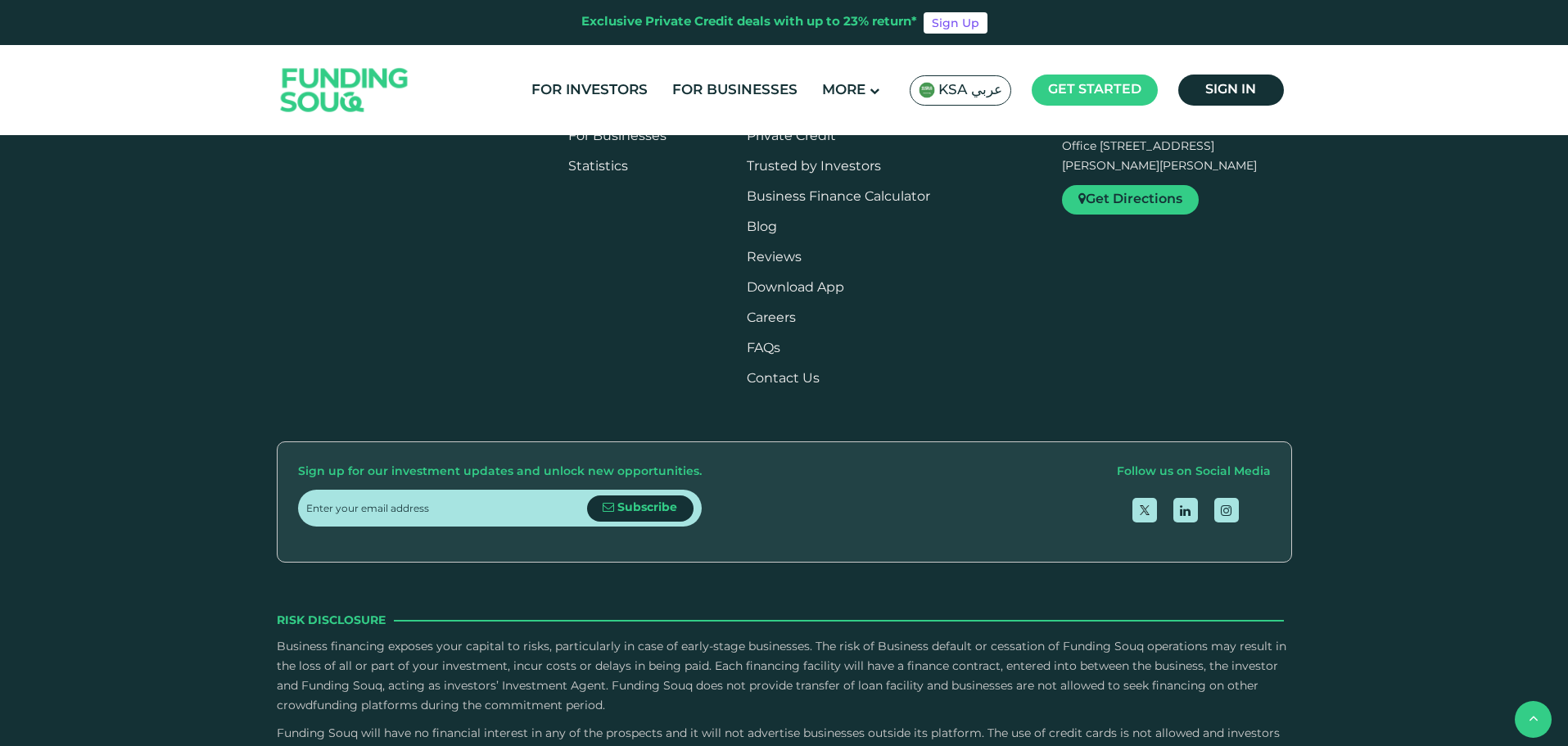
scroll to position [2211, 0]
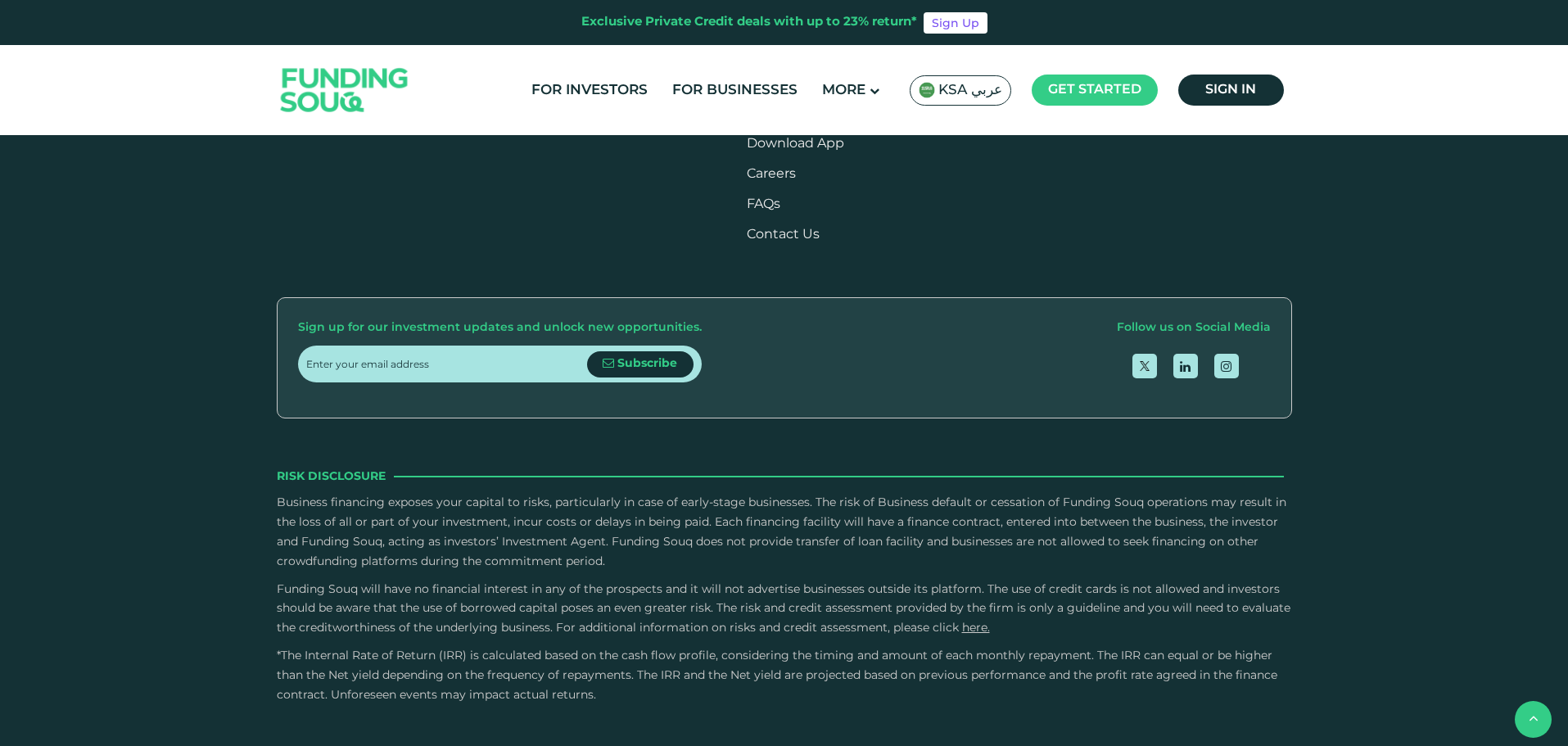
drag, startPoint x: 356, startPoint y: 373, endPoint x: 430, endPoint y: 373, distance: 74.0
drag, startPoint x: 595, startPoint y: 432, endPoint x: 644, endPoint y: 432, distance: 49.0
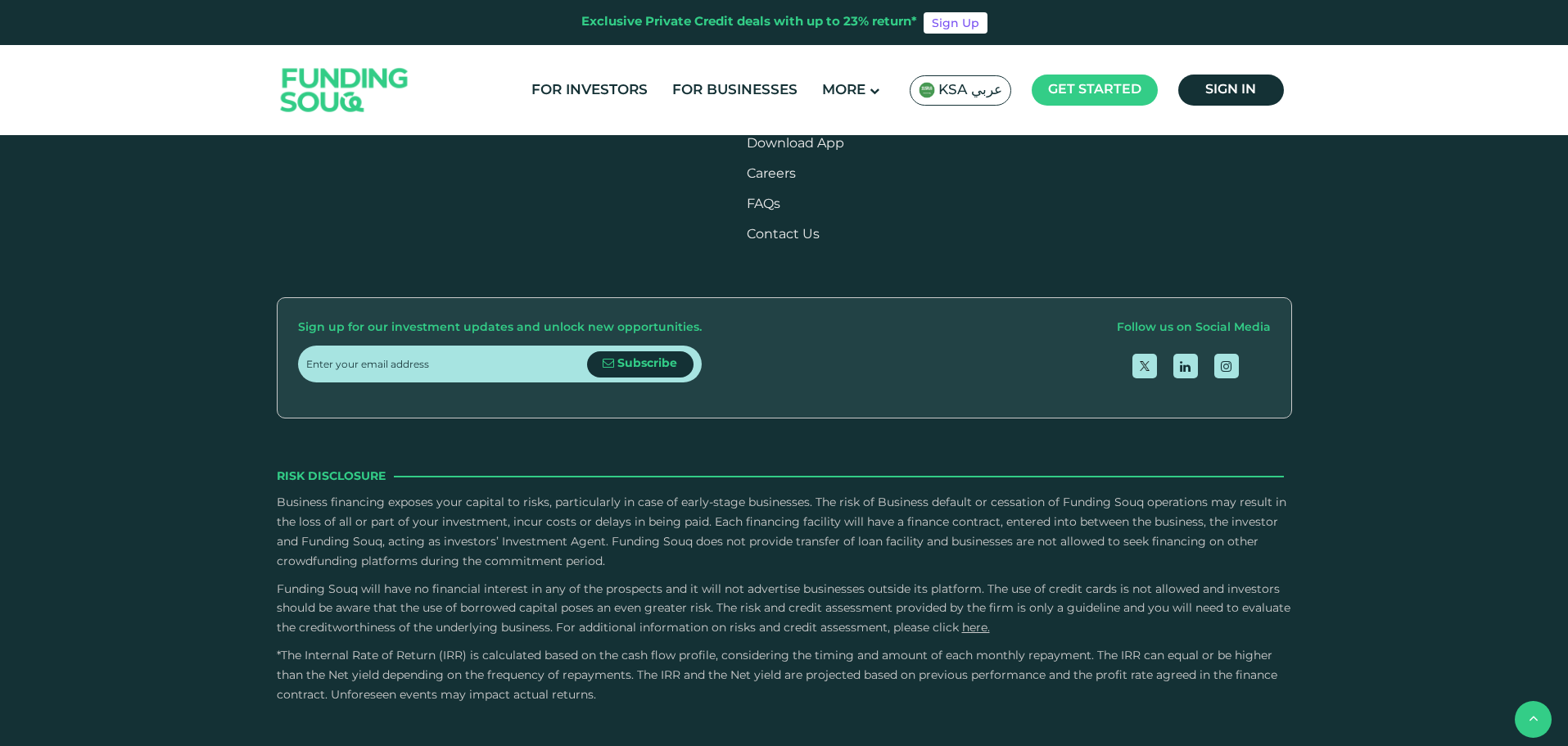
drag, startPoint x: 602, startPoint y: 431, endPoint x: 683, endPoint y: 424, distance: 81.3
drag, startPoint x: 683, startPoint y: 424, endPoint x: 418, endPoint y: 420, distance: 265.0
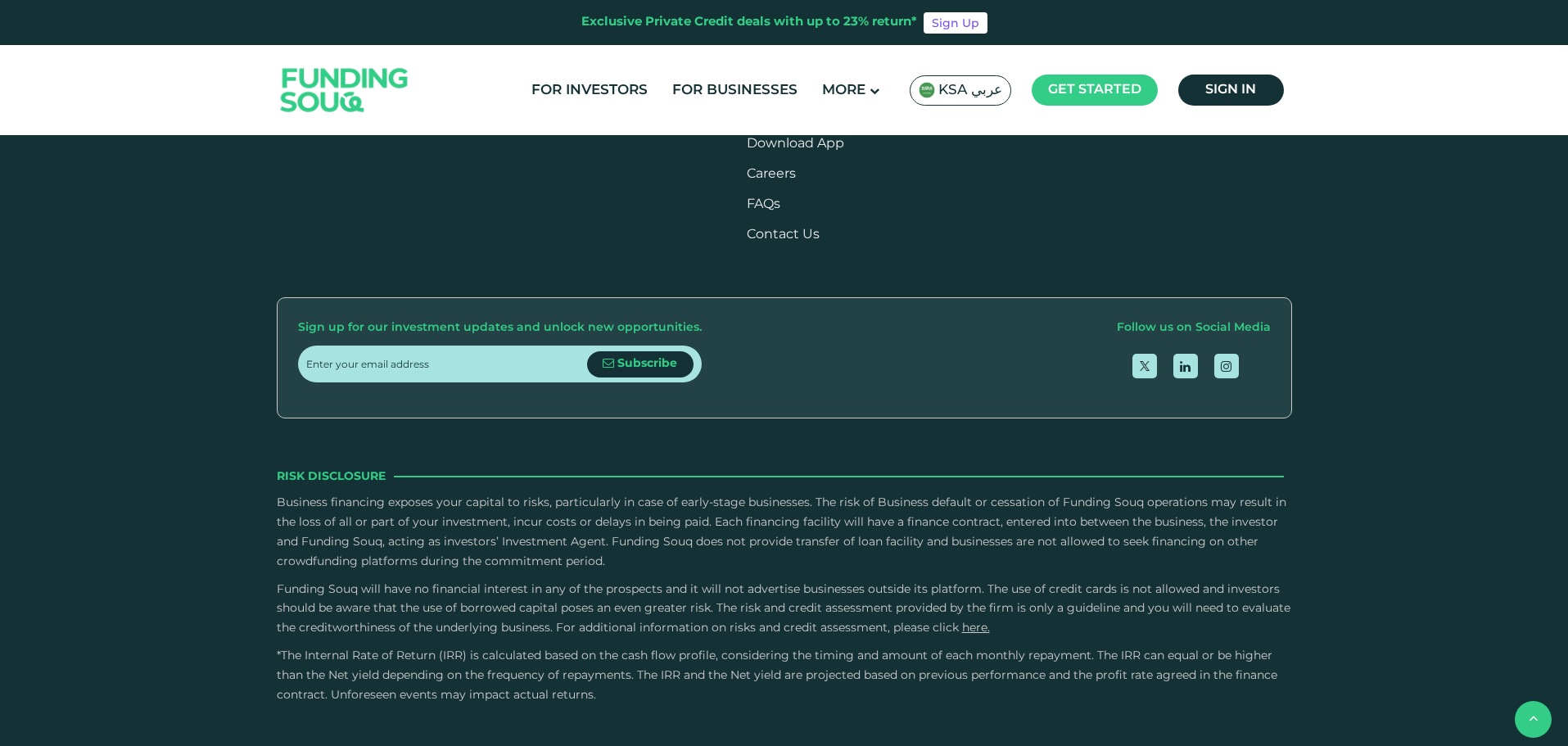
drag, startPoint x: 336, startPoint y: 497, endPoint x: 434, endPoint y: 495, distance: 98.0
drag, startPoint x: 434, startPoint y: 495, endPoint x: 294, endPoint y: 519, distance: 142.0
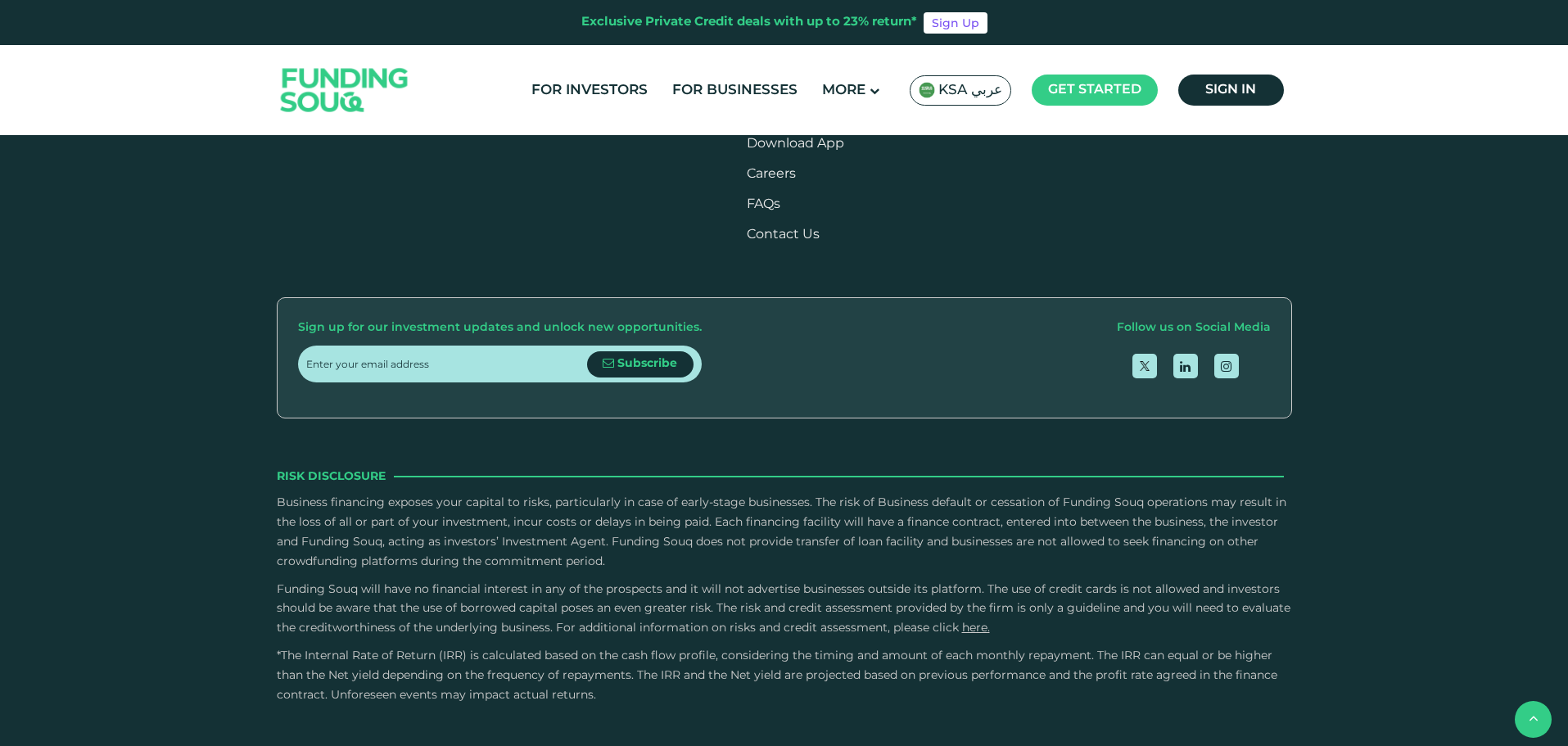
drag, startPoint x: 496, startPoint y: 512, endPoint x: 361, endPoint y: 510, distance: 135.0
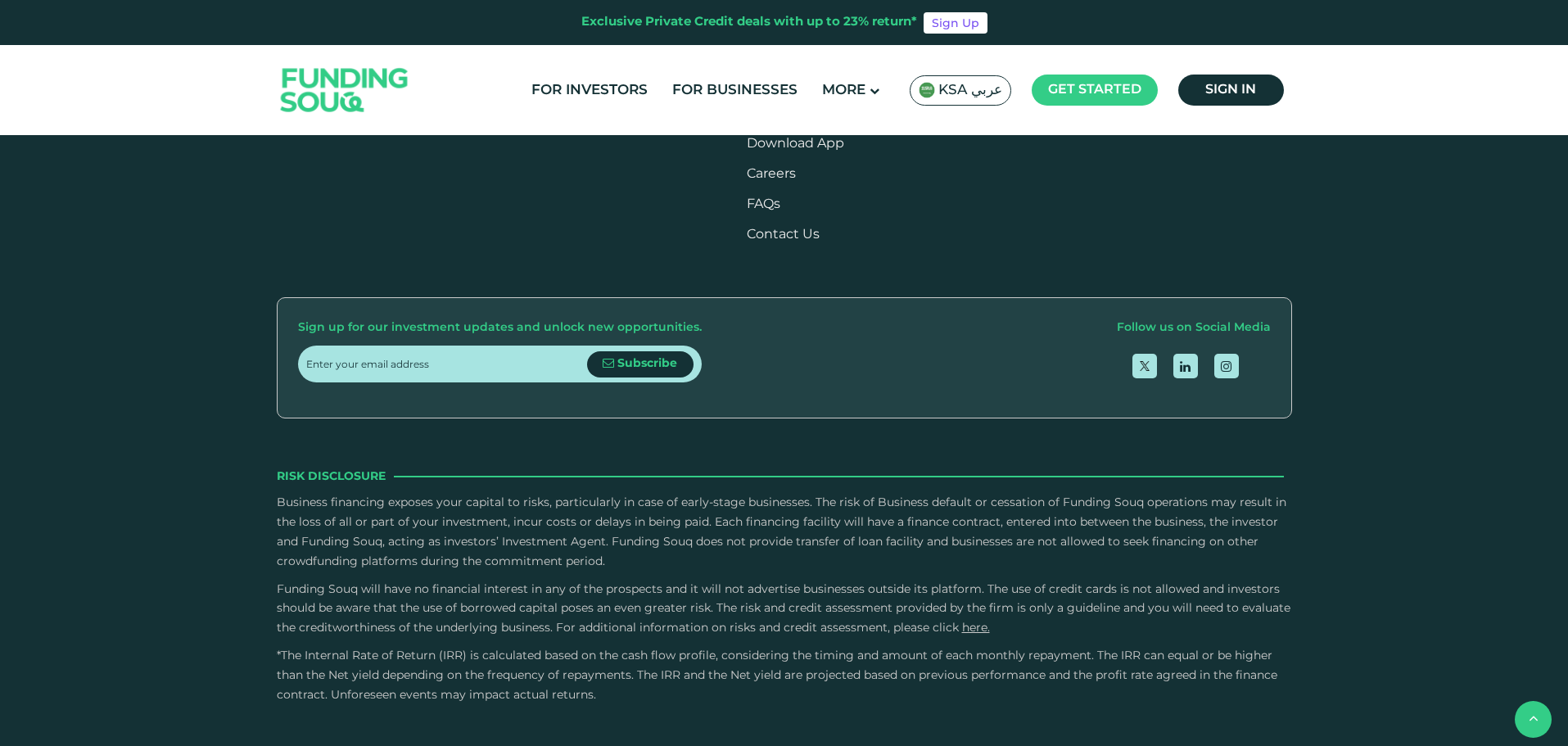
drag, startPoint x: 394, startPoint y: 511, endPoint x: 506, endPoint y: 507, distance: 112.1
drag, startPoint x: 1116, startPoint y: 375, endPoint x: 1240, endPoint y: 369, distance: 124.1
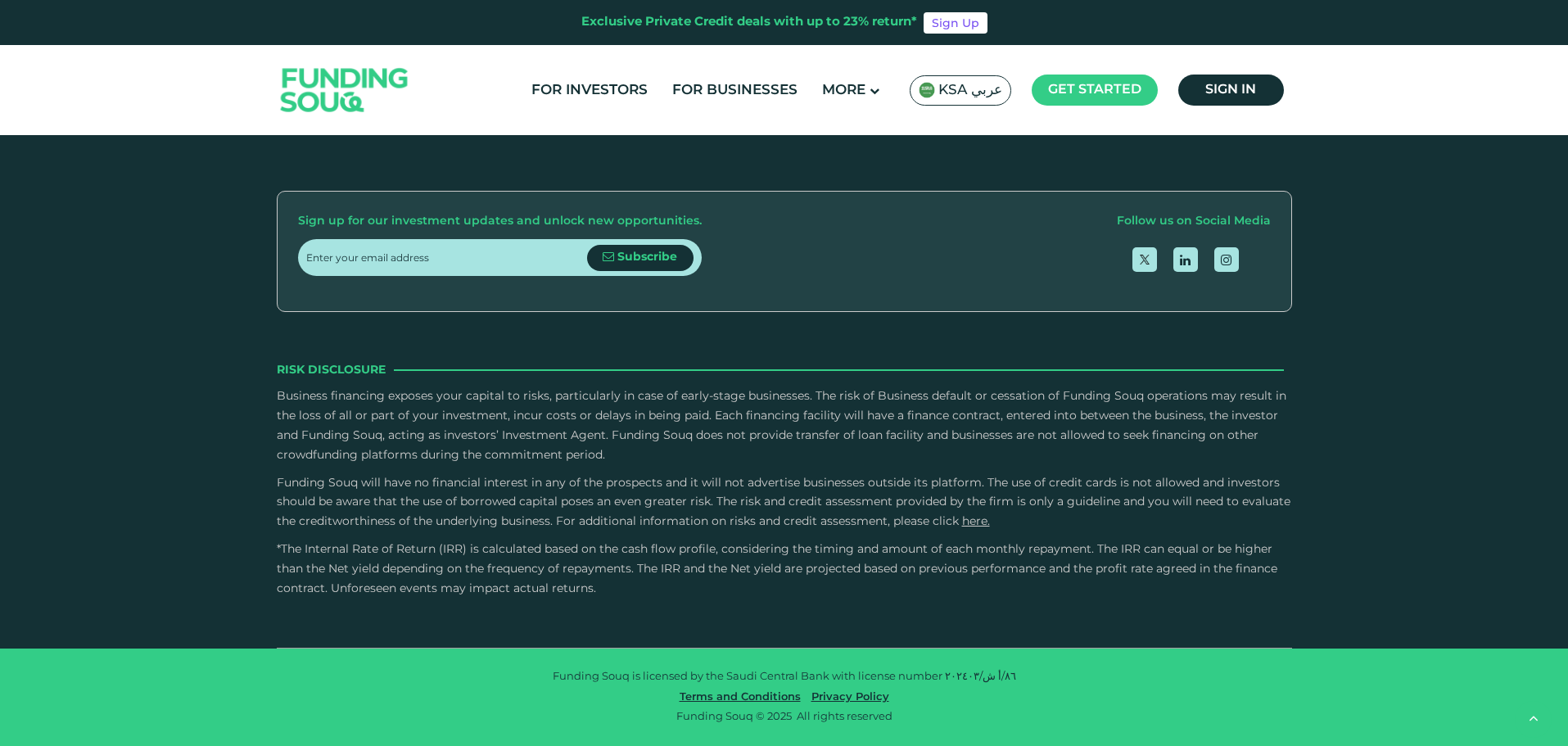
scroll to position [3440, 0]
drag, startPoint x: 834, startPoint y: 518, endPoint x: 158, endPoint y: 567, distance: 677.8
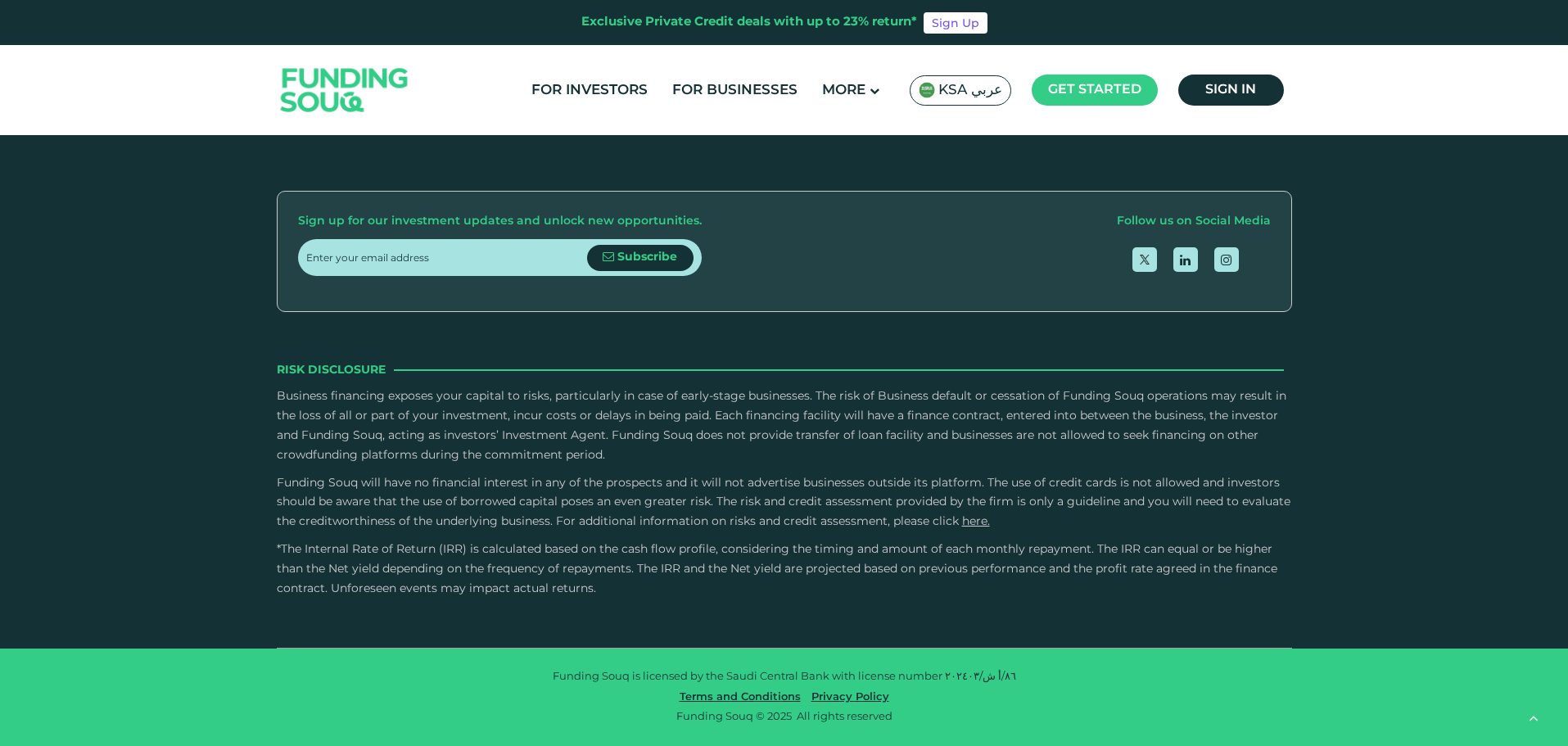
drag, startPoint x: 583, startPoint y: 596, endPoint x: 72, endPoint y: 610, distance: 511.2
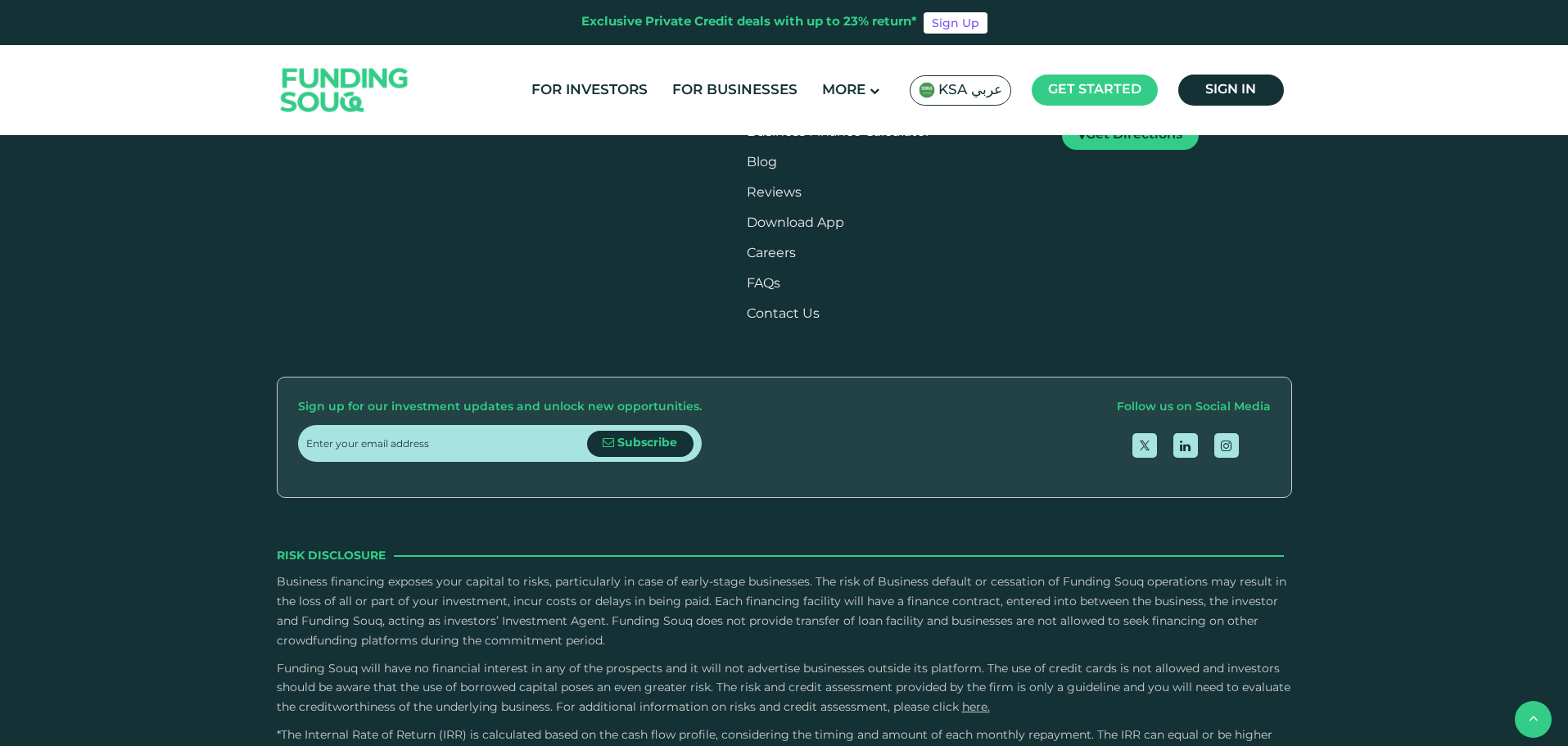
scroll to position [2621, 0]
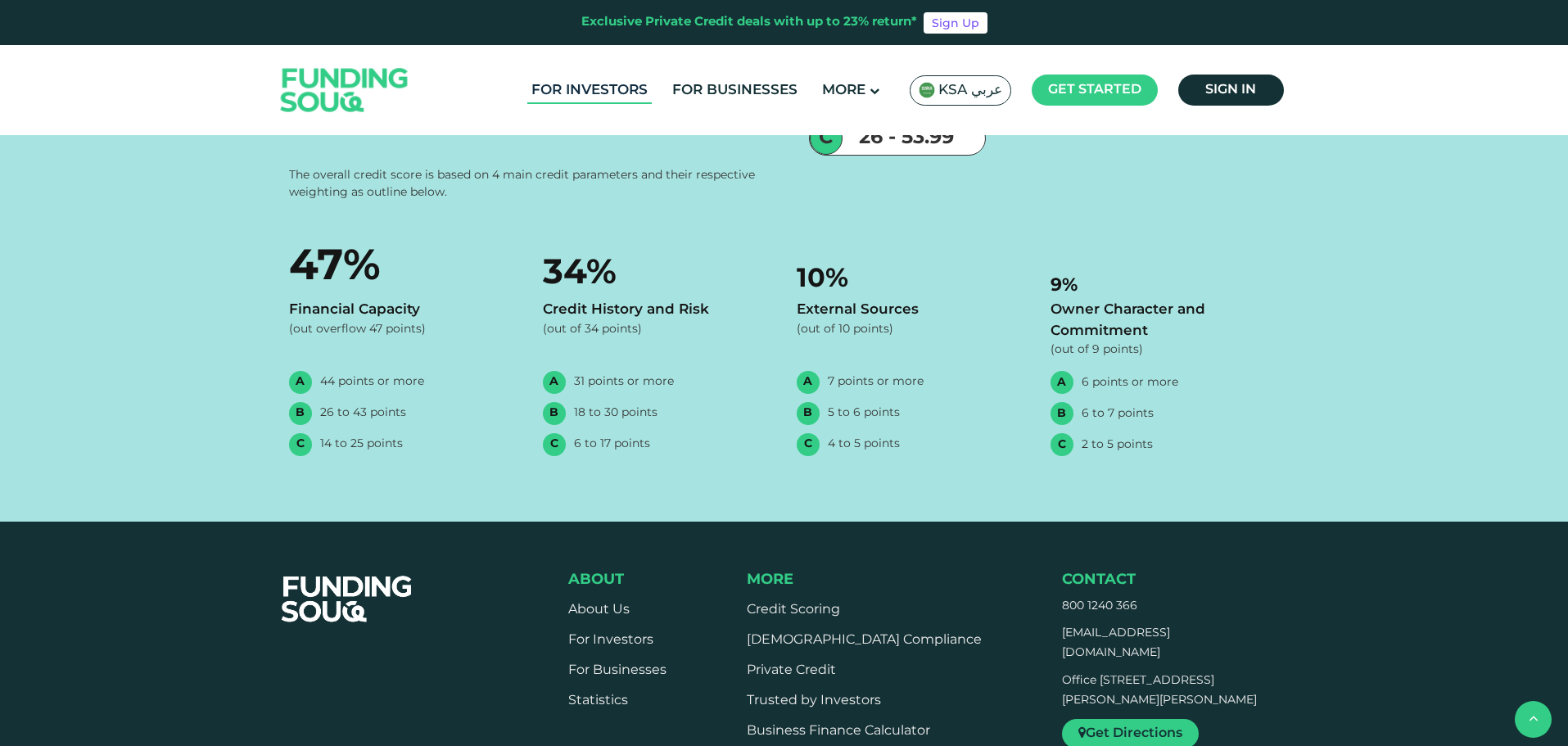
click at [576, 90] on link "For Investors" at bounding box center [589, 90] width 124 height 27
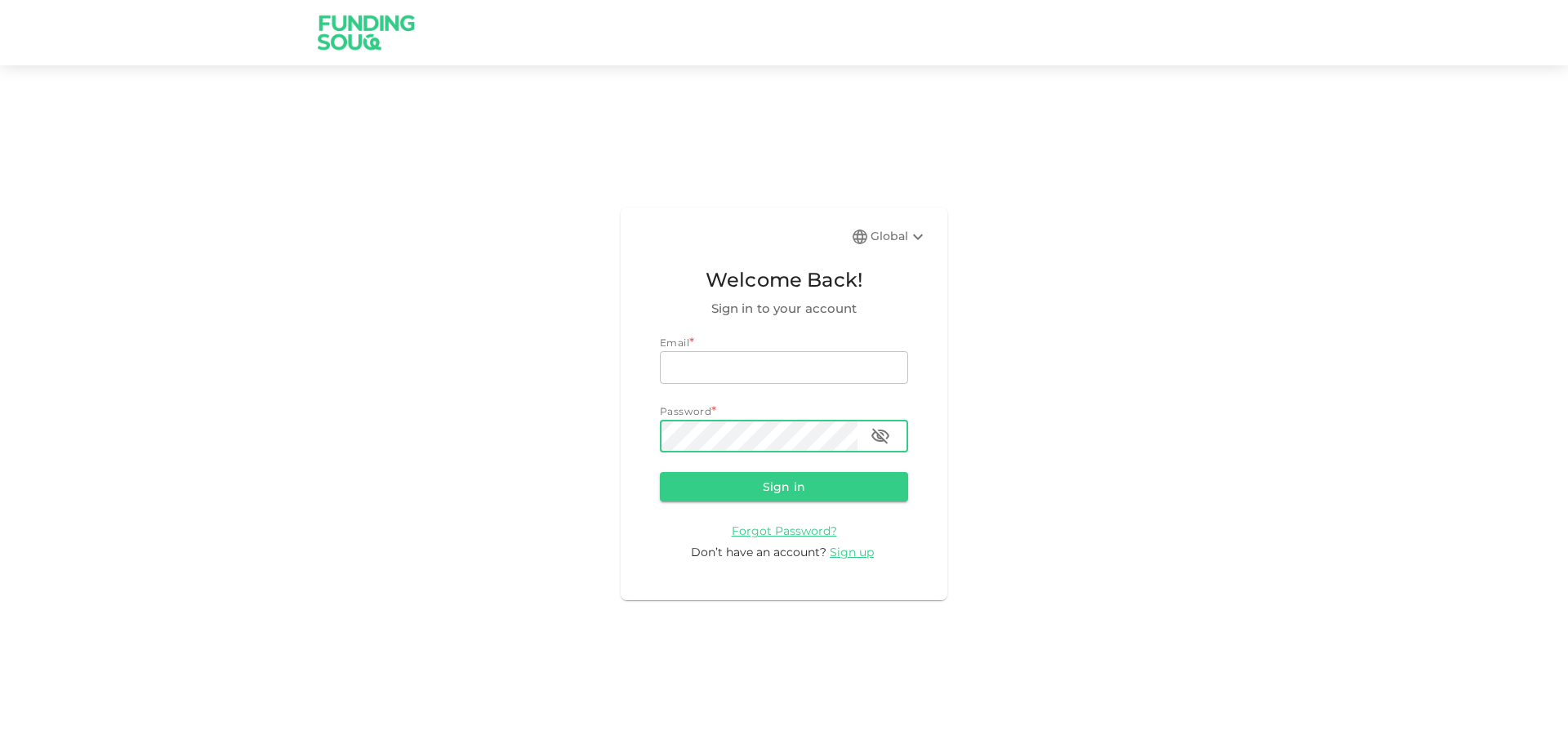
type input "[EMAIL_ADDRESS][DOMAIN_NAME]"
click at [889, 432] on icon "button" at bounding box center [880, 436] width 20 height 20
click at [829, 487] on button "Sign in" at bounding box center [784, 486] width 248 height 29
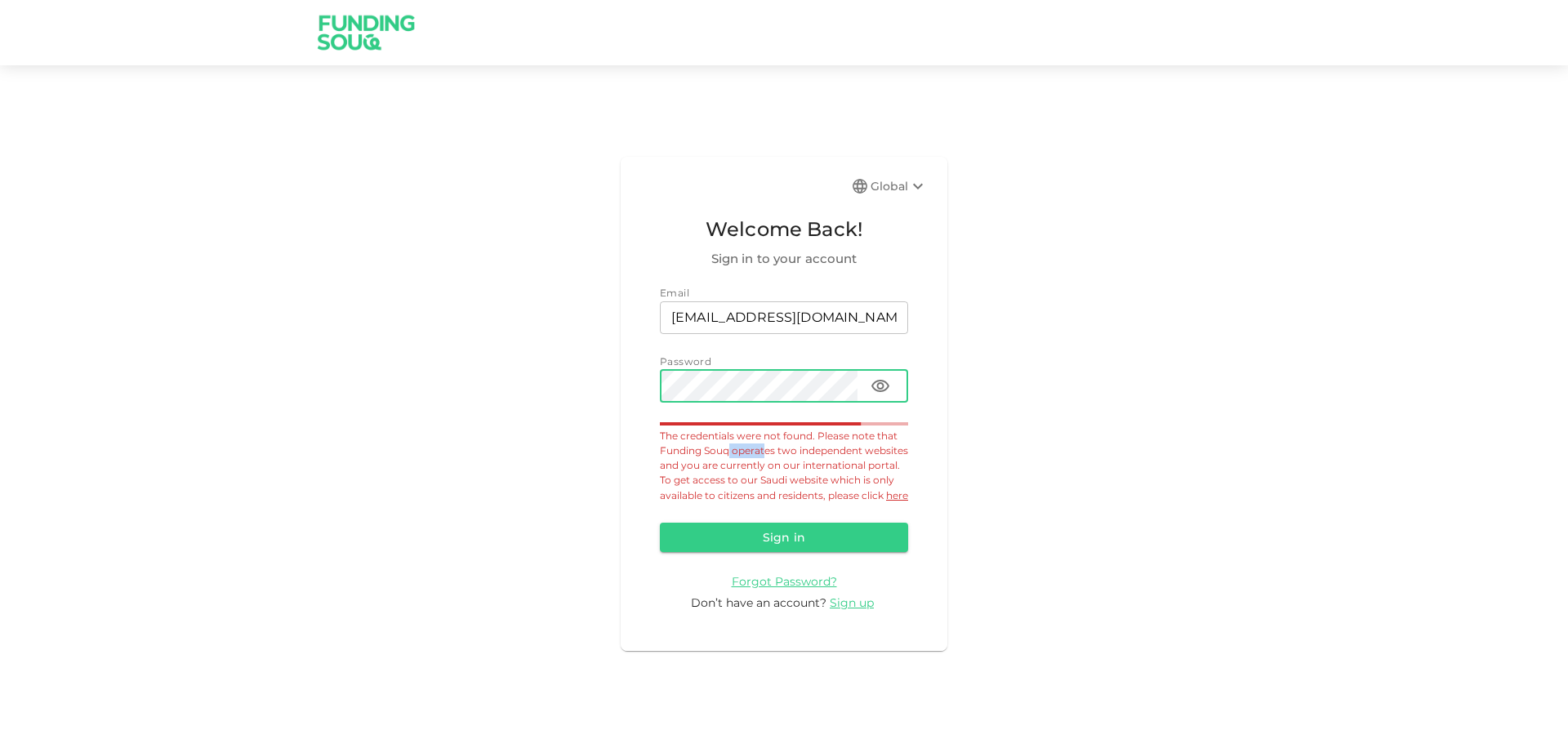
drag, startPoint x: 733, startPoint y: 441, endPoint x: 835, endPoint y: 444, distance: 102.0
click at [816, 444] on span "The credentials were not found. Please note that Funding Souq operates two inde…" at bounding box center [784, 465] width 248 height 72
click at [835, 444] on span "The credentials were not found. Please note that Funding Souq operates two inde…" at bounding box center [784, 465] width 248 height 72
click at [792, 545] on button "Sign in" at bounding box center [784, 537] width 248 height 29
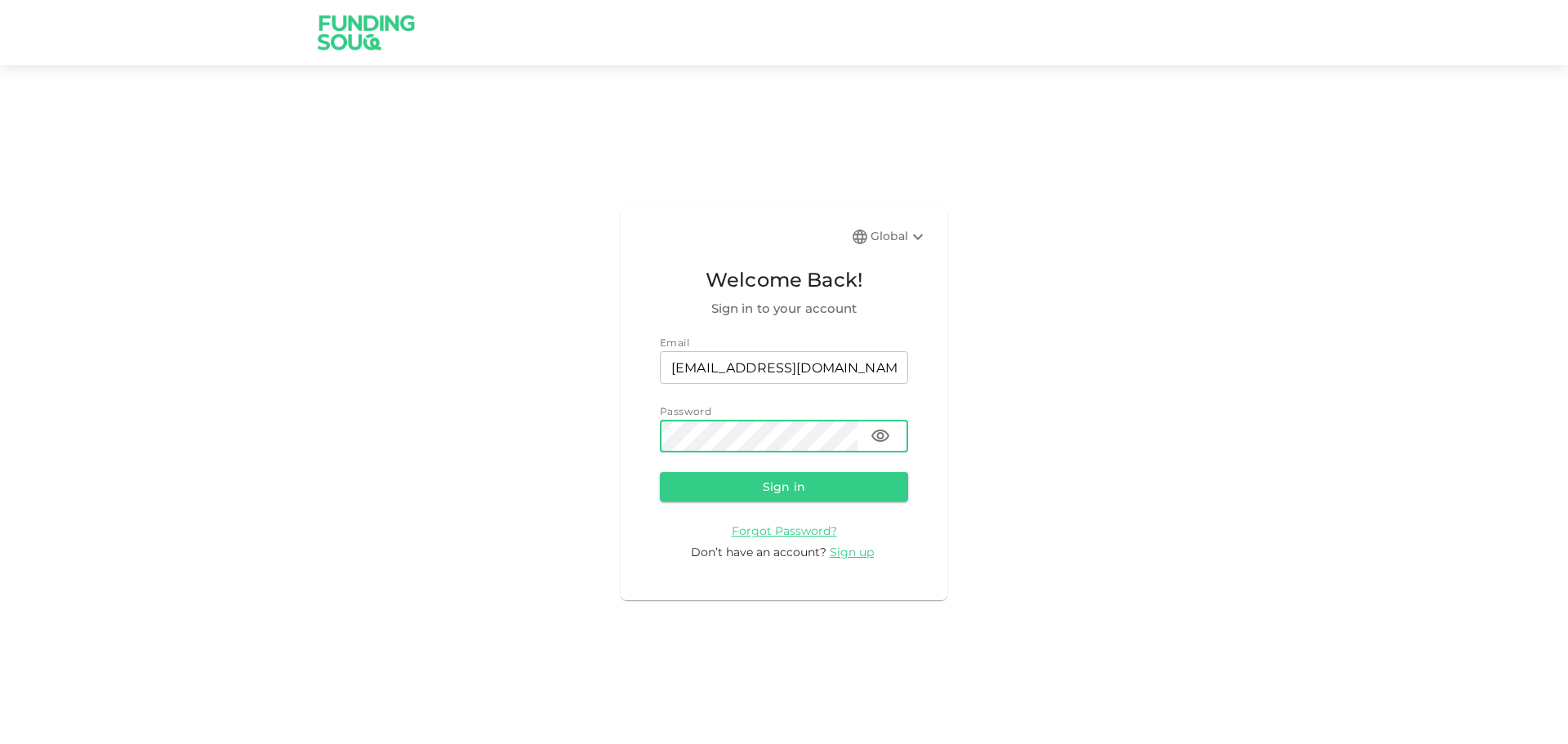
click at [871, 441] on icon "button" at bounding box center [880, 436] width 20 height 20
click at [789, 491] on button "Sign in" at bounding box center [784, 486] width 248 height 29
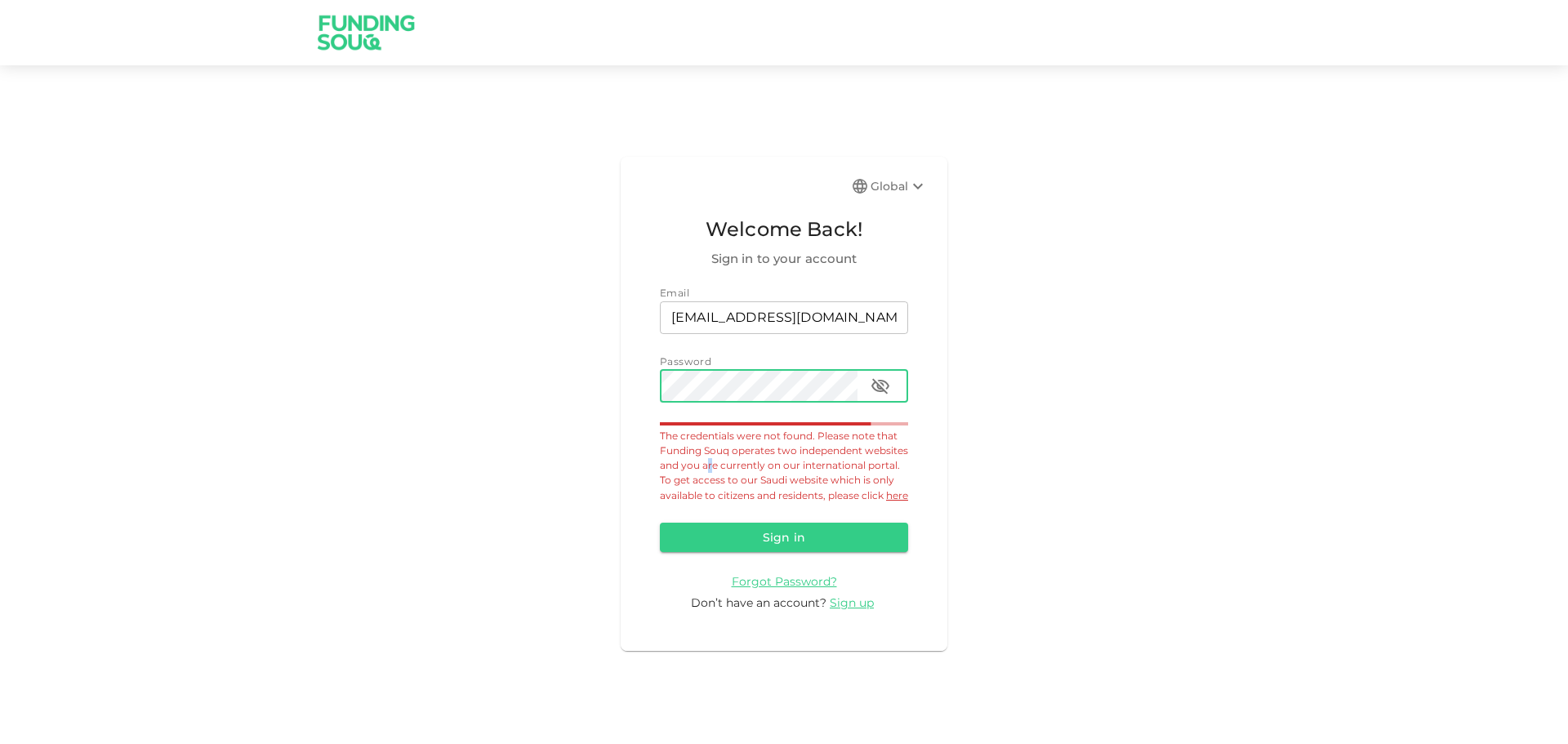
drag, startPoint x: 707, startPoint y: 462, endPoint x: 818, endPoint y: 463, distance: 111.0
click at [760, 462] on span "The credentials were not found. Please note that Funding Souq operates two inde…" at bounding box center [784, 465] width 248 height 72
click at [818, 463] on span "The credentials were not found. Please note that Funding Souq operates two inde…" at bounding box center [784, 465] width 248 height 72
drag, startPoint x: 759, startPoint y: 442, endPoint x: 849, endPoint y: 445, distance: 90.0
click at [839, 444] on span "The credentials were not found. Please note that Funding Souq operates two inde…" at bounding box center [784, 465] width 248 height 72
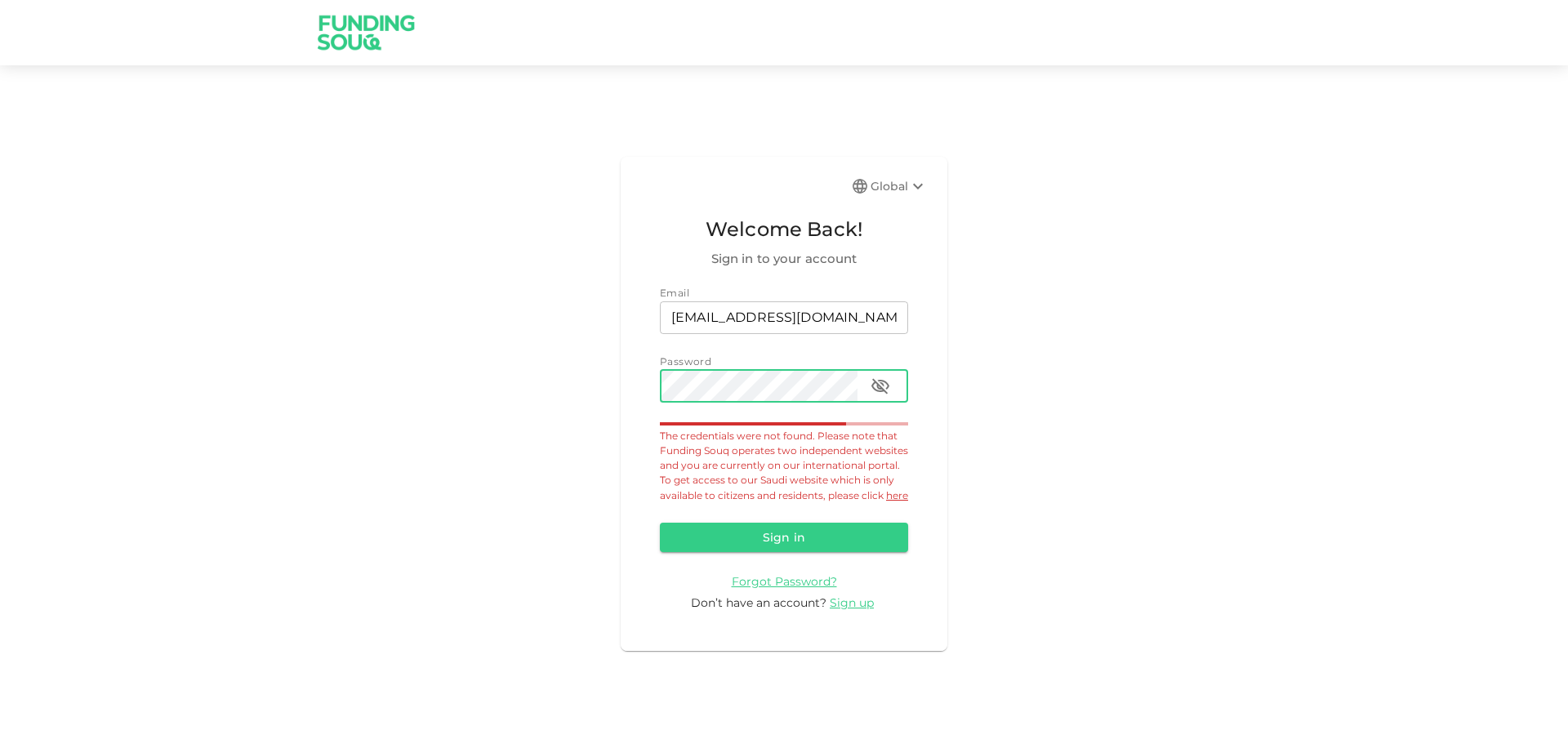
drag, startPoint x: 849, startPoint y: 445, endPoint x: 637, endPoint y: 449, distance: 212.0
click at [841, 445] on span "The credentials were not found. Please note that Funding Souq operates two inde…" at bounding box center [784, 465] width 248 height 72
drag, startPoint x: 681, startPoint y: 465, endPoint x: 745, endPoint y: 463, distance: 64.0
click at [741, 463] on div "The credentials were not found. Please note that Funding Souq operates two inde…" at bounding box center [784, 466] width 248 height 75
click at [802, 464] on div "The credentials were not found. Please note that Funding Souq operates two inde…" at bounding box center [784, 466] width 248 height 75
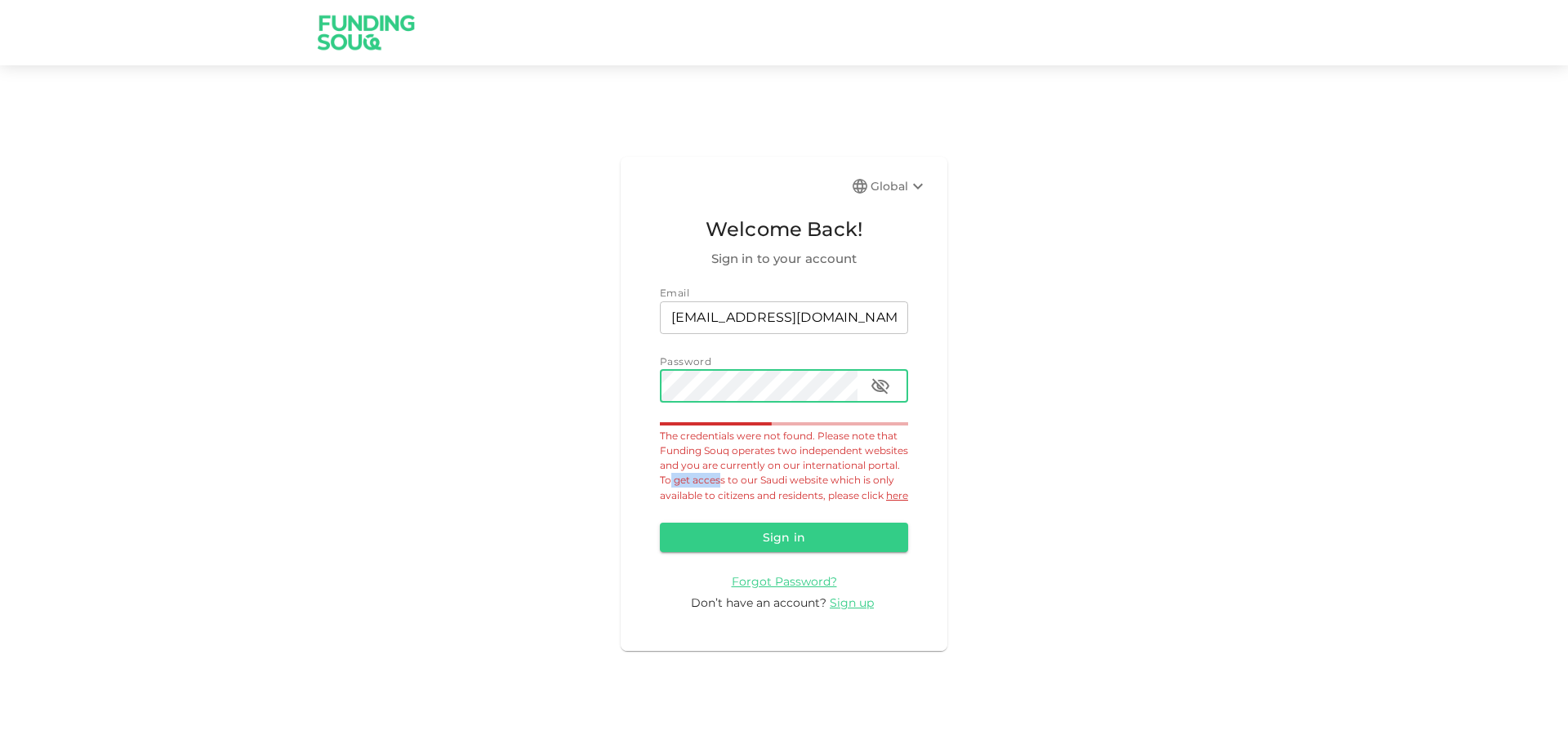
drag, startPoint x: 669, startPoint y: 473, endPoint x: 764, endPoint y: 476, distance: 95.0
click at [762, 476] on span "The credentials were not found. Please note that Funding Souq operates two inde…" at bounding box center [784, 465] width 248 height 72
drag, startPoint x: 764, startPoint y: 476, endPoint x: 626, endPoint y: 481, distance: 138.1
click at [764, 477] on span "The credentials were not found. Please note that Funding Souq operates two inde…" at bounding box center [784, 465] width 248 height 72
click at [886, 501] on link "here" at bounding box center [897, 496] width 22 height 12
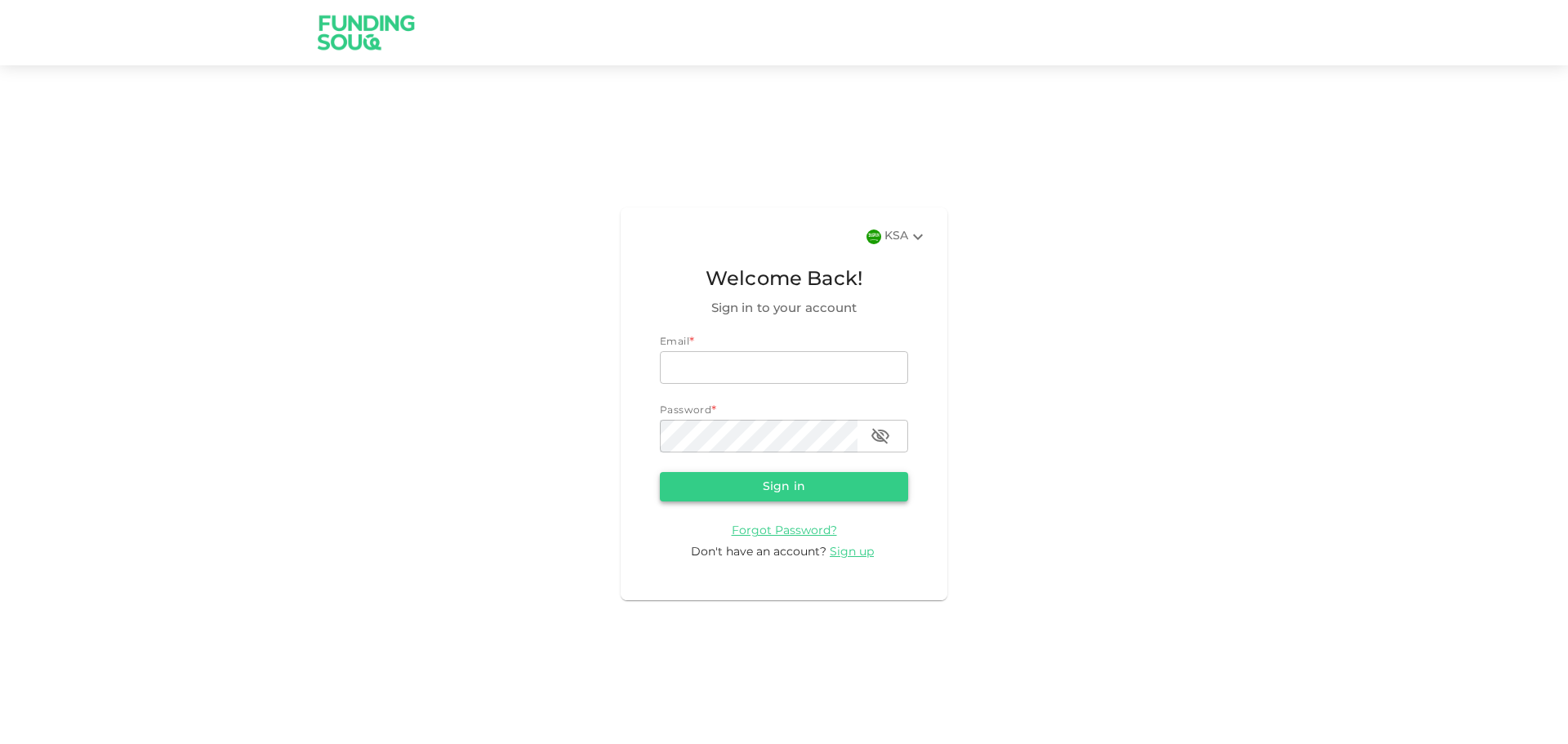
type input "[EMAIL_ADDRESS][DOMAIN_NAME]"
click at [797, 487] on button "Sign in" at bounding box center [784, 486] width 248 height 29
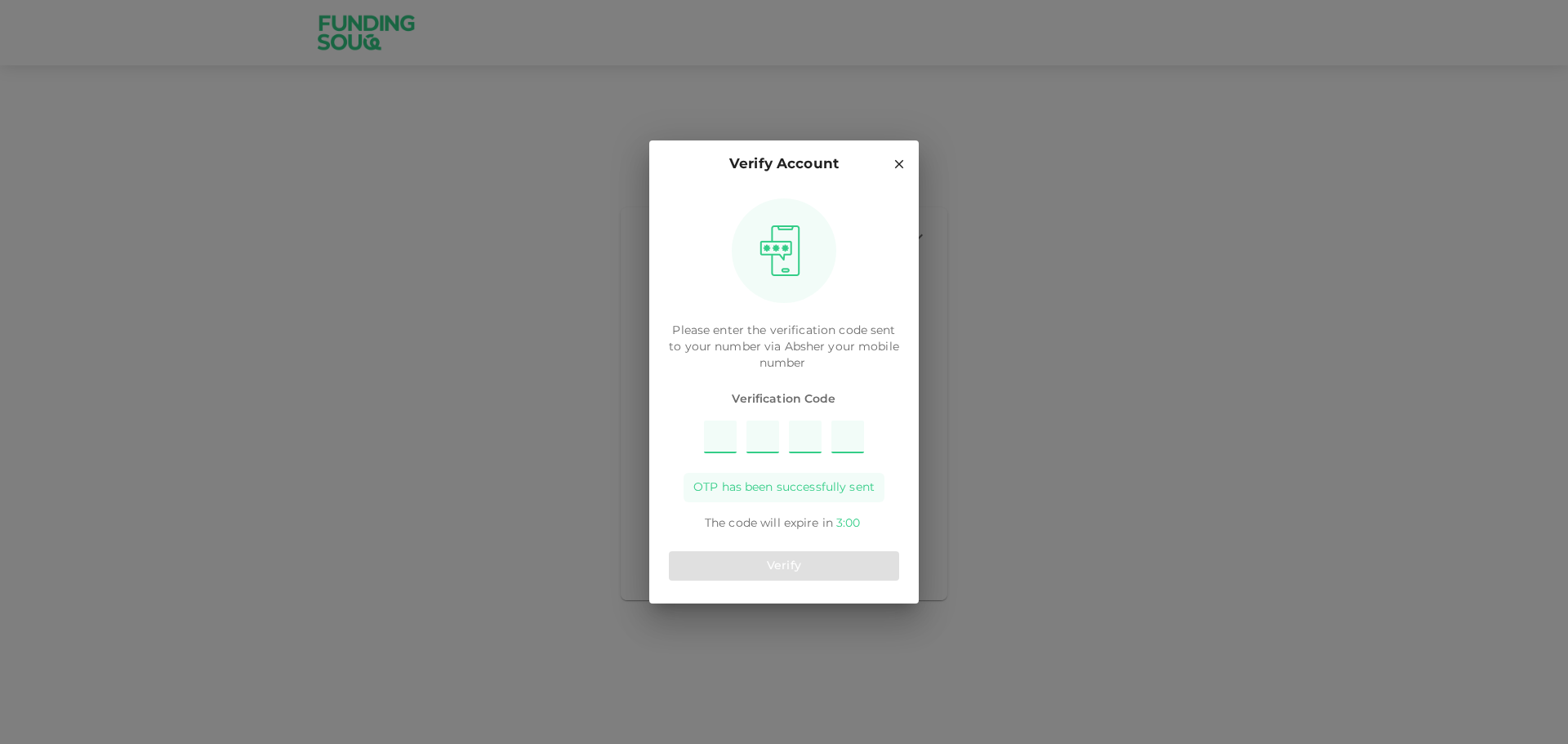
click at [728, 437] on input "Please enter OTP character 1" at bounding box center [720, 437] width 33 height 33
type input "5"
type input "7"
type input "6"
type input "1"
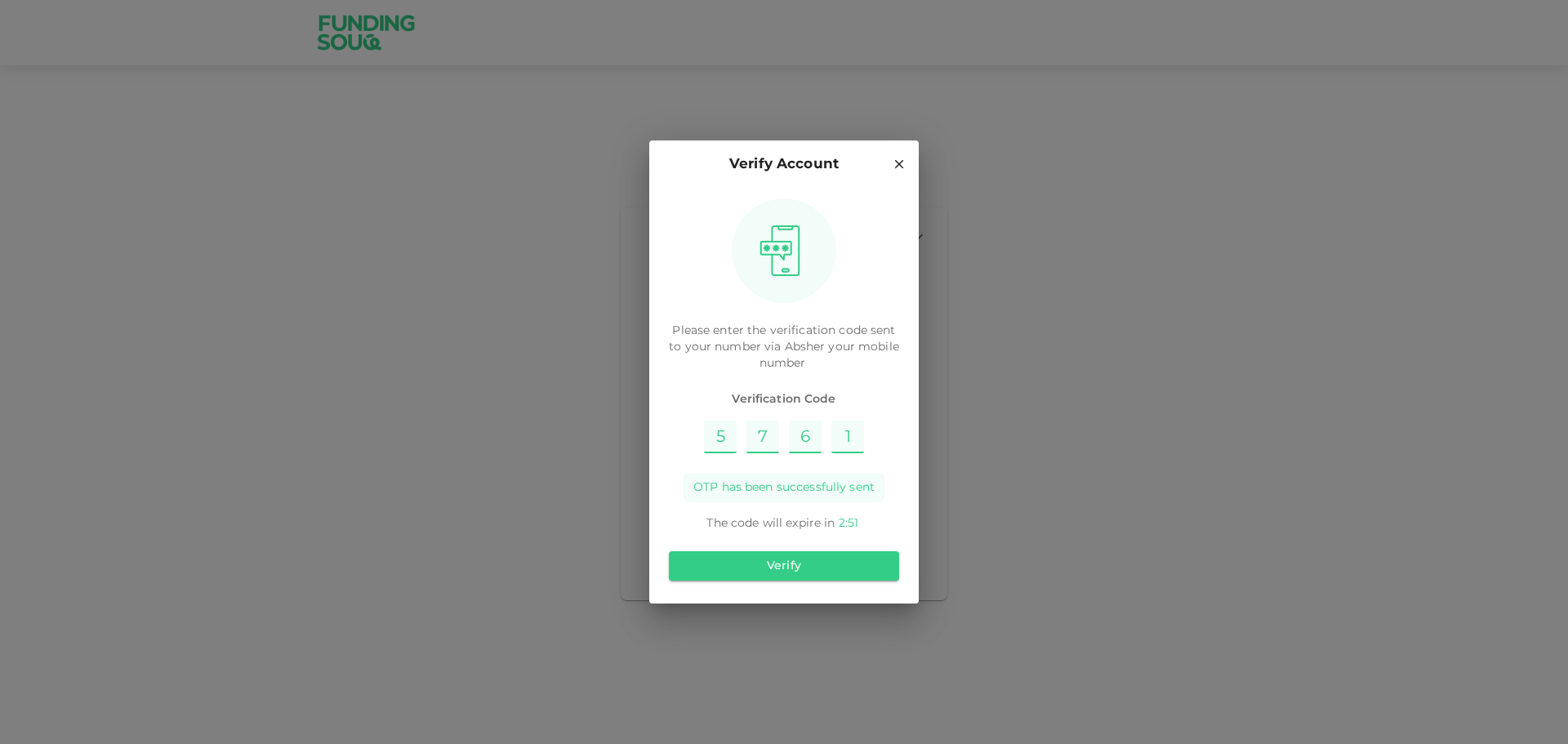
click at [829, 569] on button "Verify" at bounding box center [784, 565] width 230 height 29
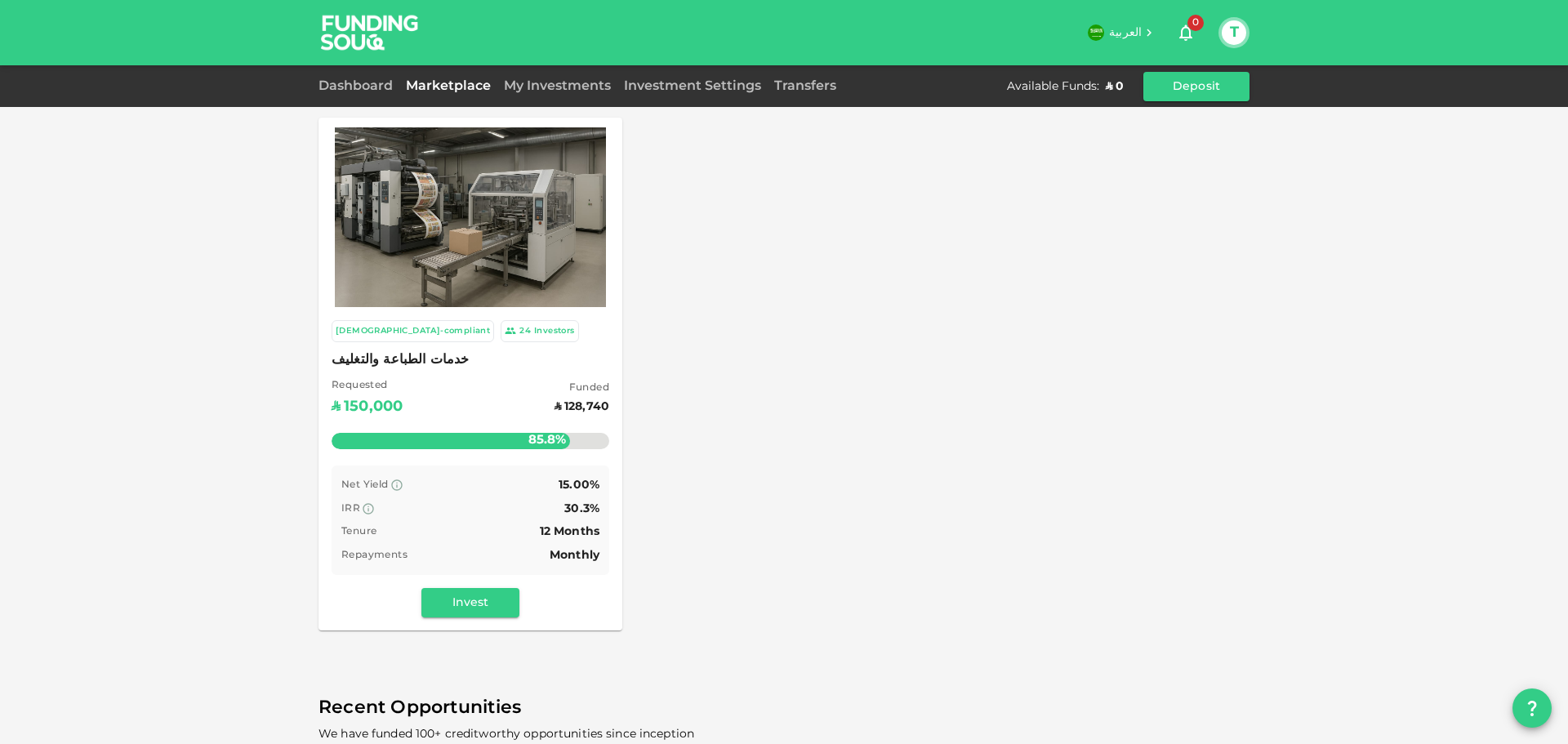
click at [499, 609] on button "Invest" at bounding box center [471, 602] width 98 height 29
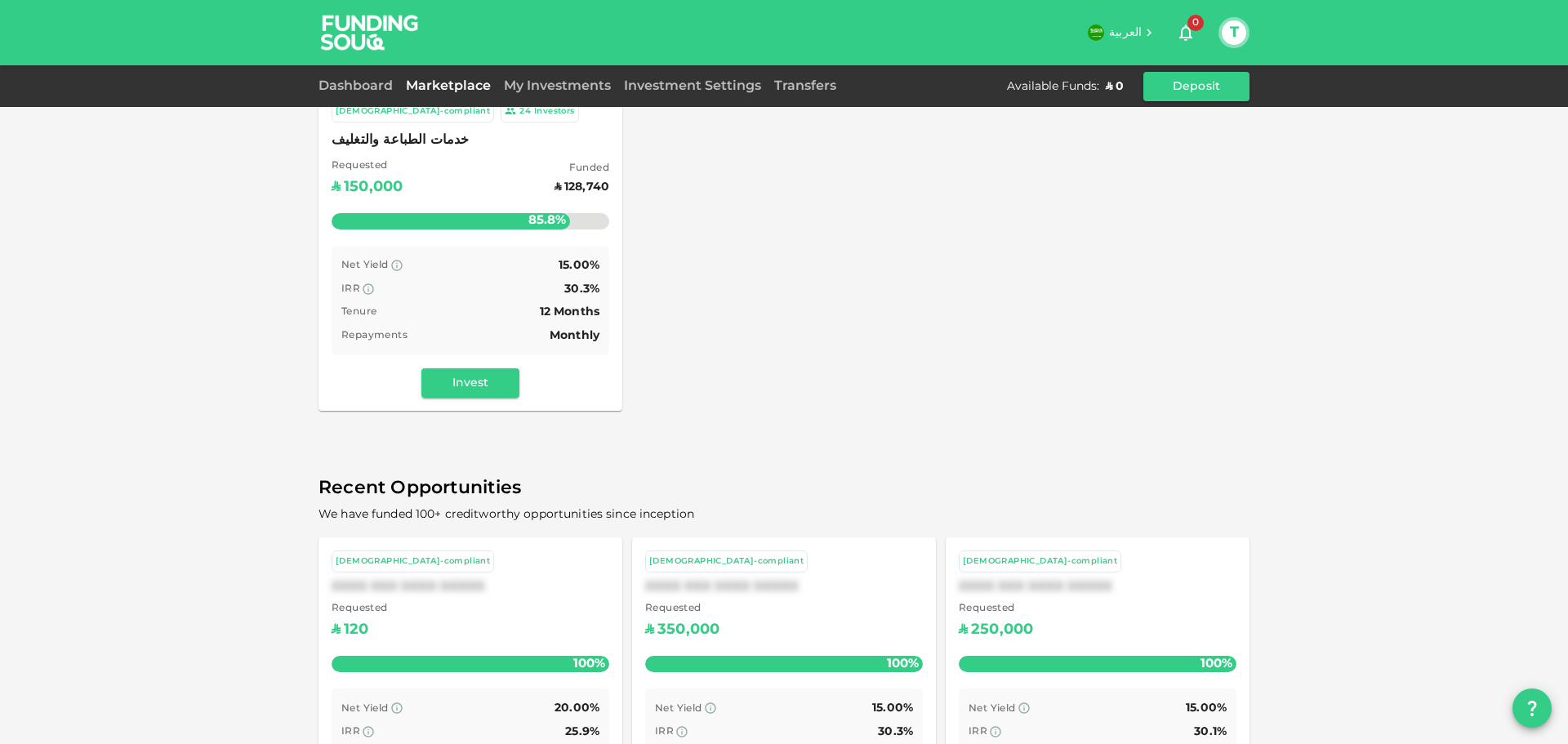
scroll to position [342, 0]
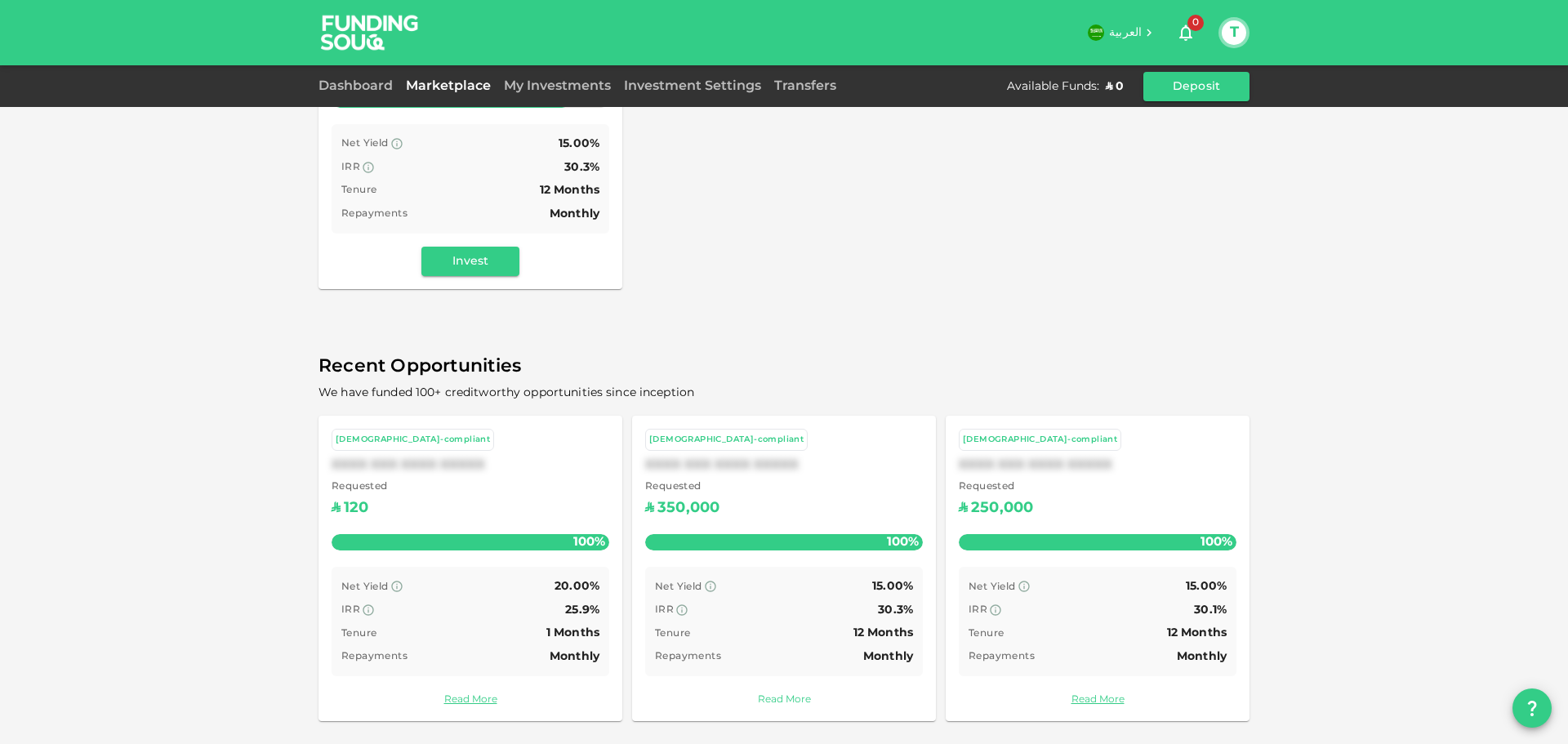
click at [785, 701] on link "Read More" at bounding box center [784, 700] width 278 height 15
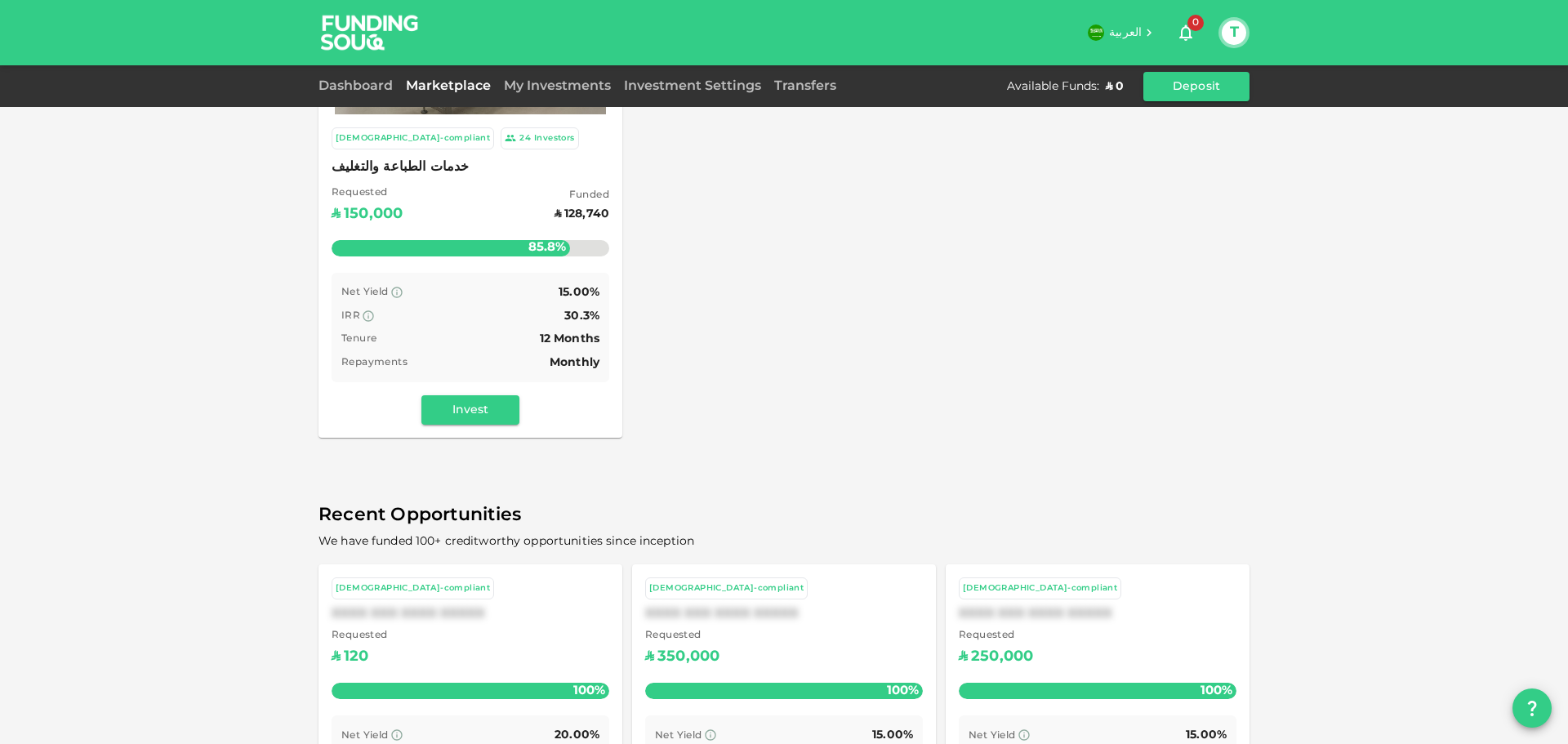
scroll to position [342, 0]
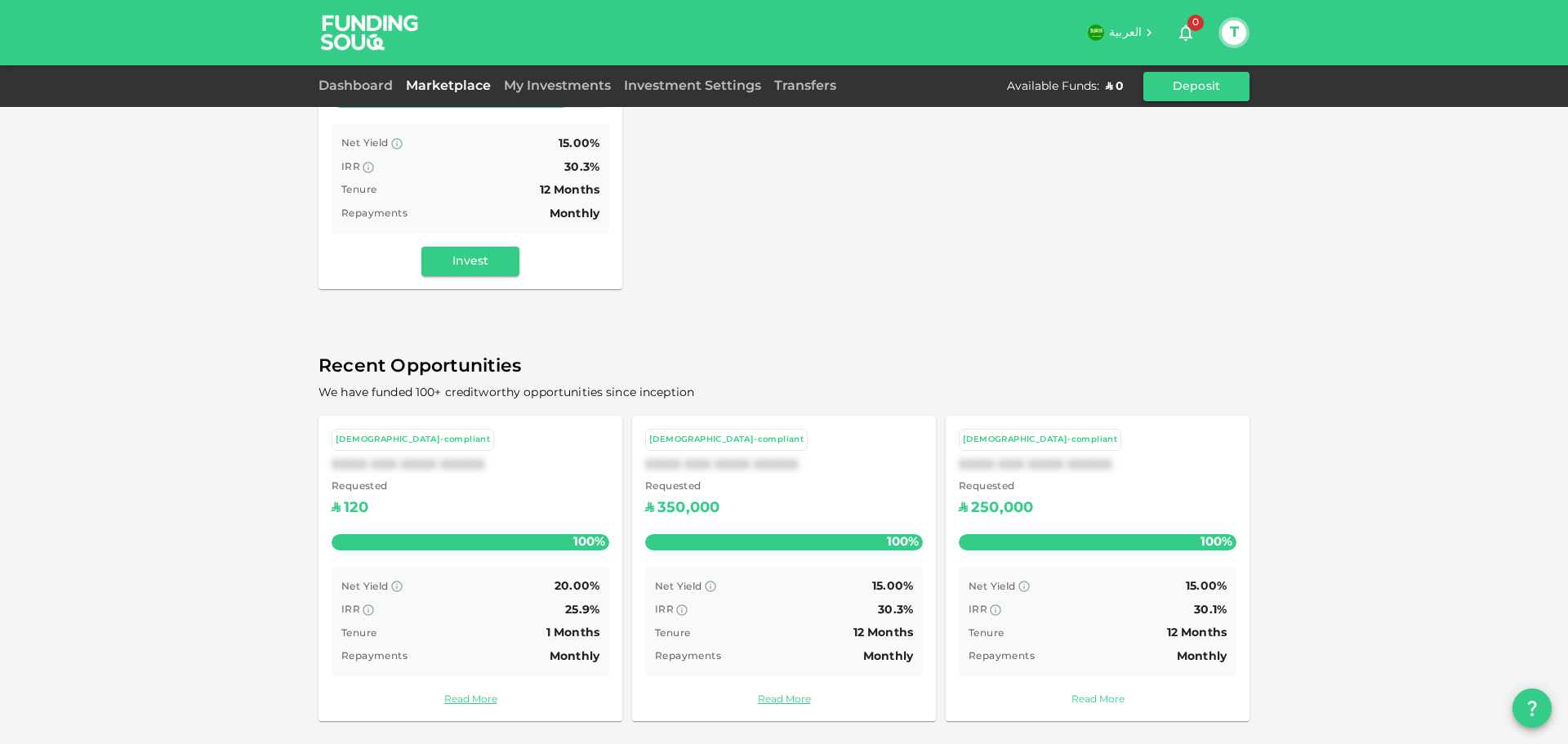
click at [1071, 700] on link "Read More" at bounding box center [1097, 700] width 278 height 15
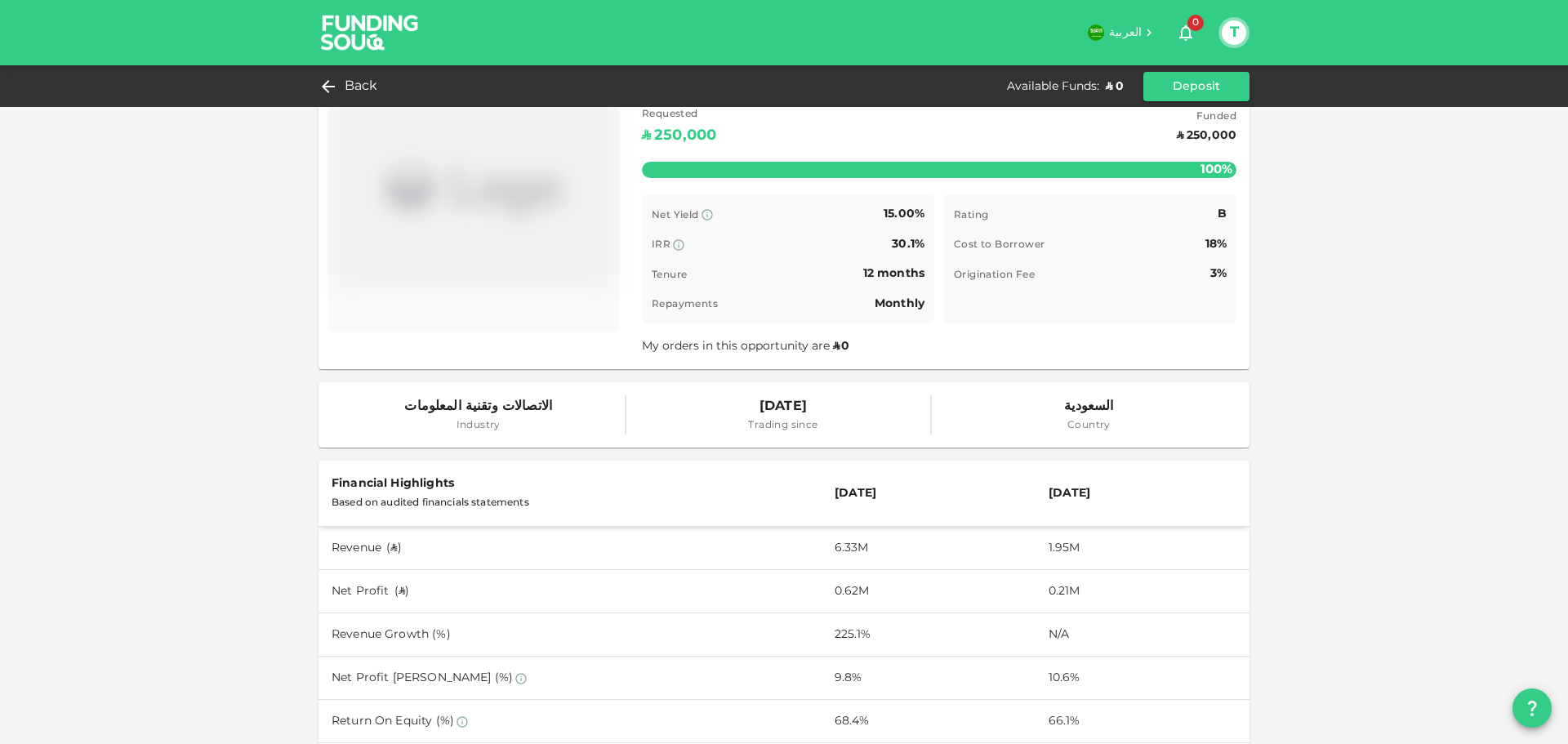
scroll to position [327, 0]
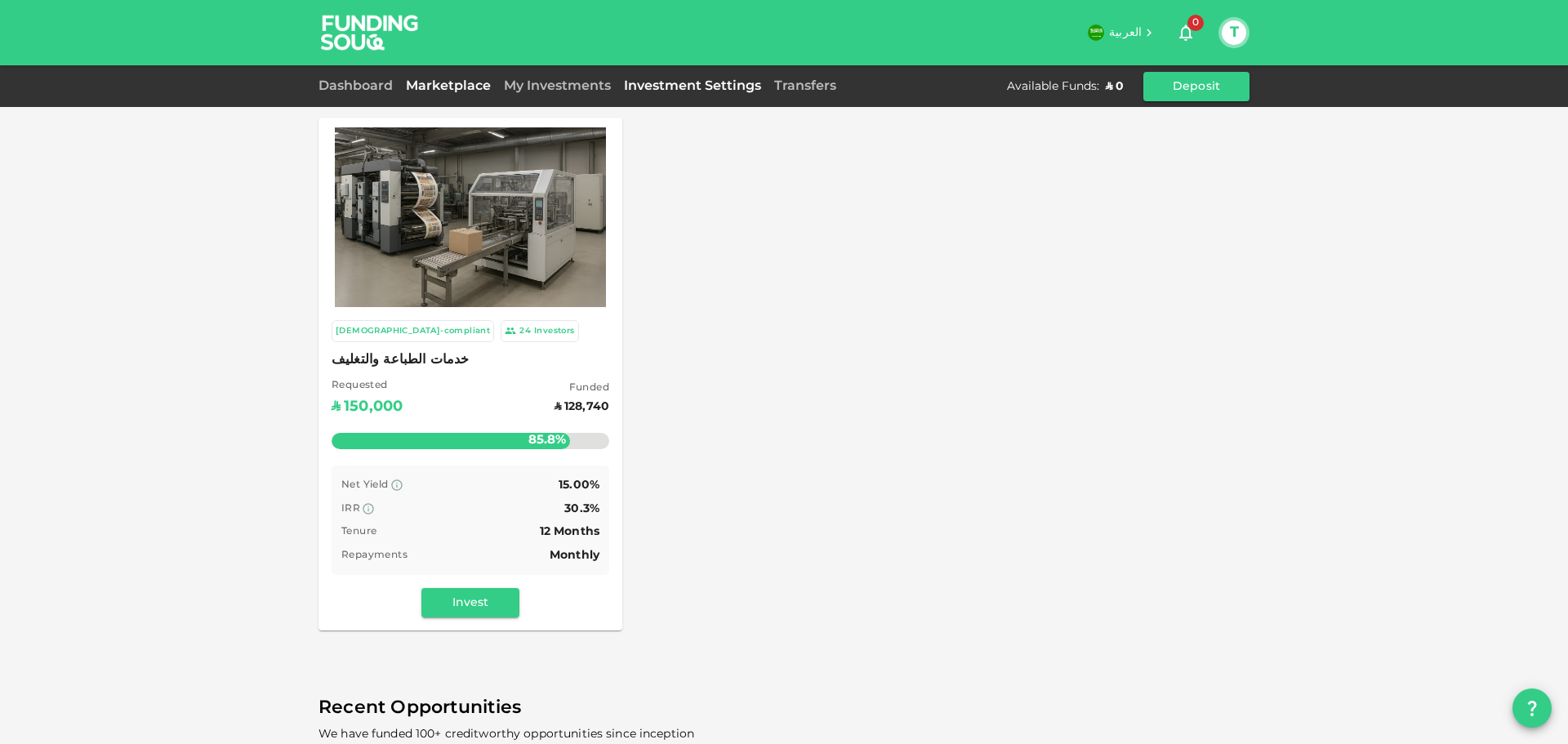
click at [692, 82] on link "Investment Settings" at bounding box center [692, 86] width 150 height 12
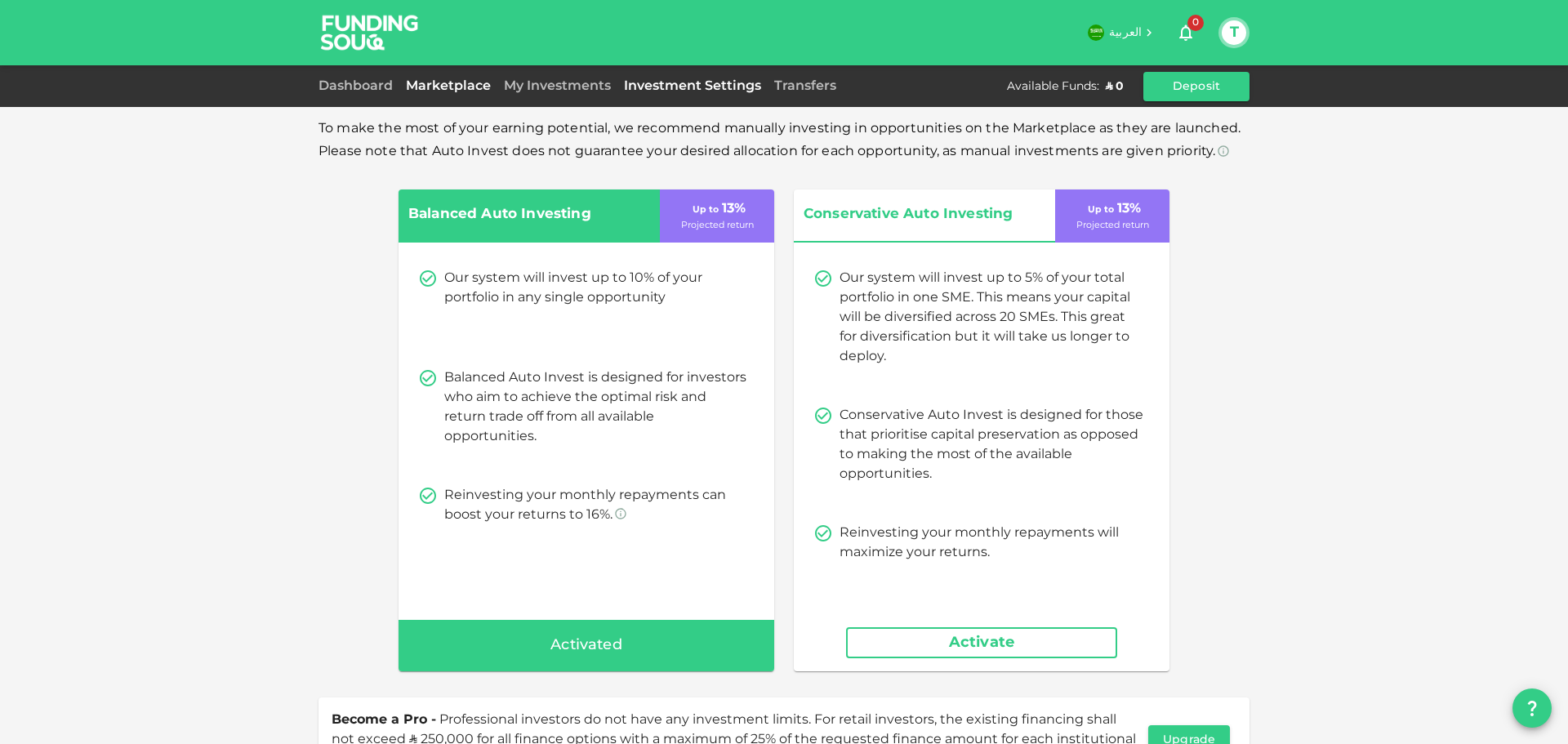
click at [432, 83] on link "Marketplace" at bounding box center [449, 86] width 98 height 12
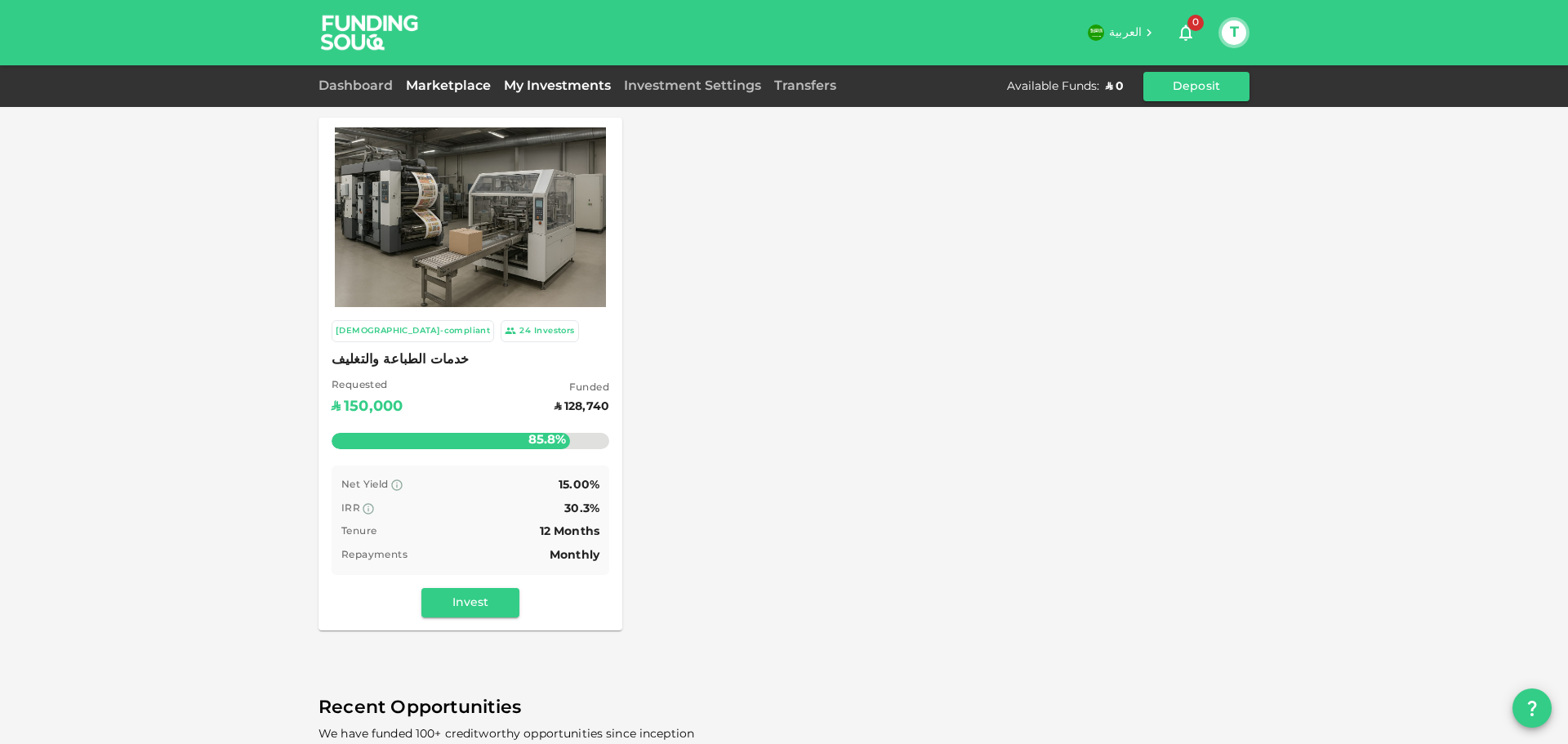
click at [553, 90] on link "My Investments" at bounding box center [557, 86] width 120 height 12
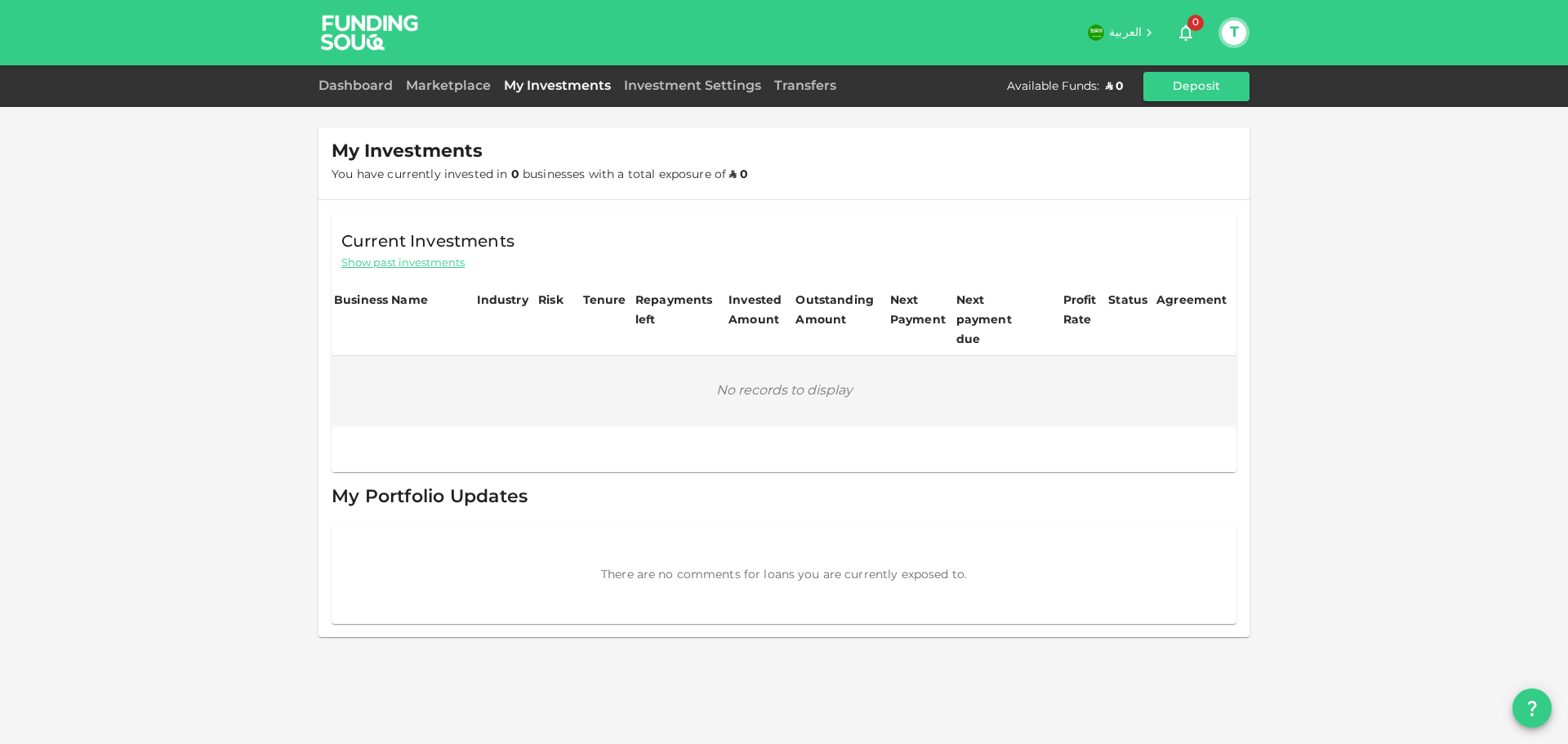
click at [695, 81] on div "Investment Settings" at bounding box center [692, 86] width 150 height 20
click at [1227, 33] on button "T" at bounding box center [1234, 33] width 25 height 25
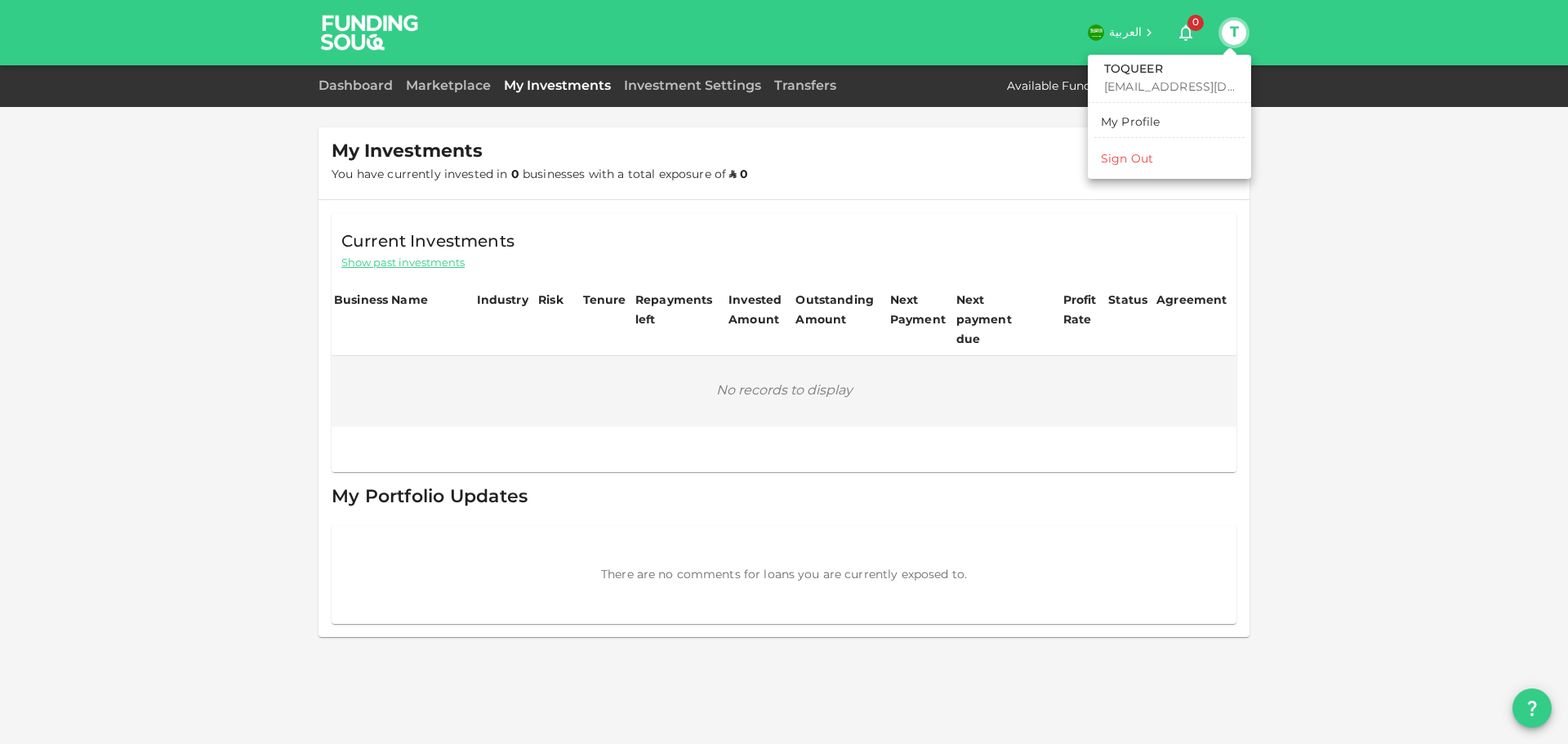
click at [1142, 157] on div "Sign Out" at bounding box center [1127, 159] width 53 height 16
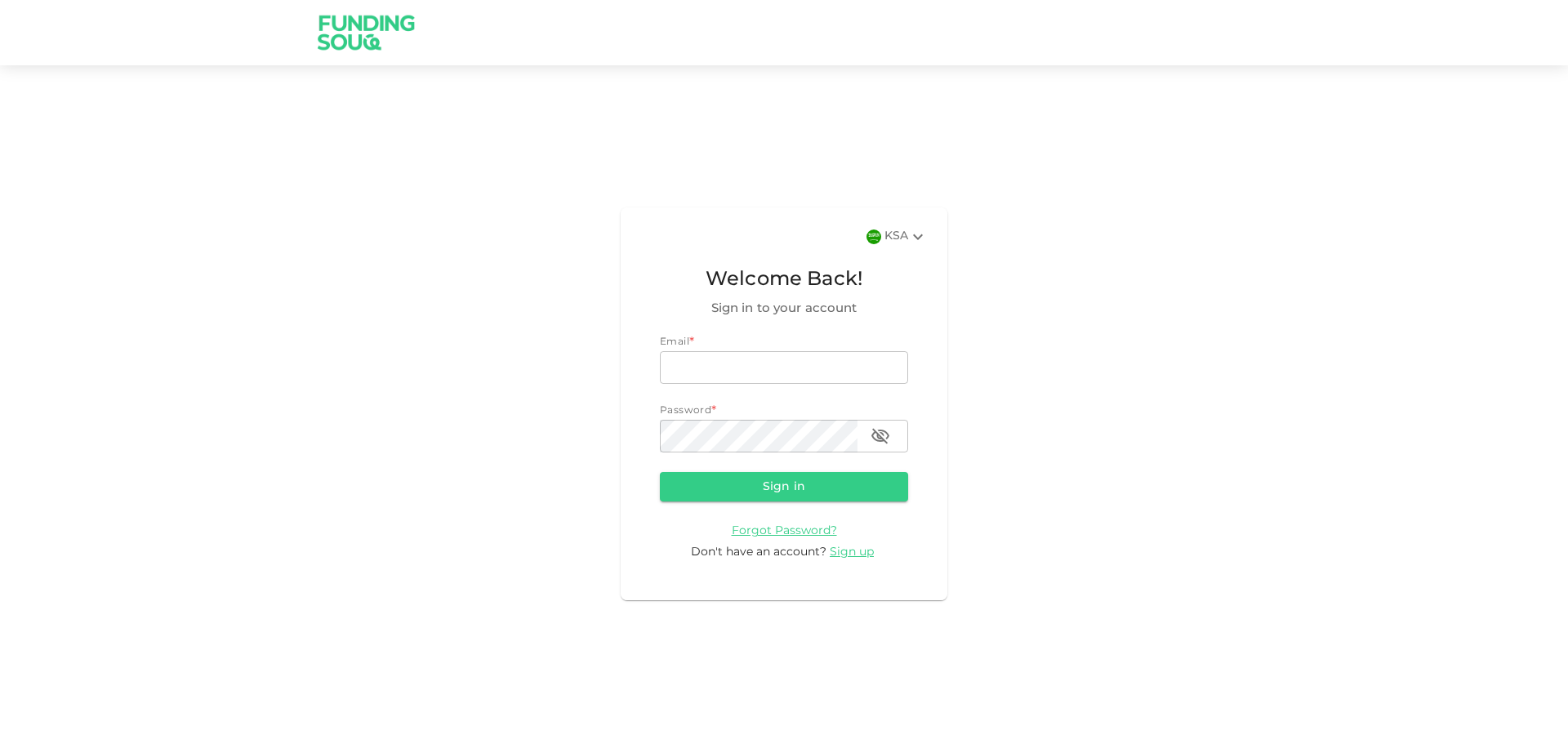
type input "[EMAIL_ADDRESS][DOMAIN_NAME]"
click at [917, 242] on icon at bounding box center [918, 237] width 20 height 20
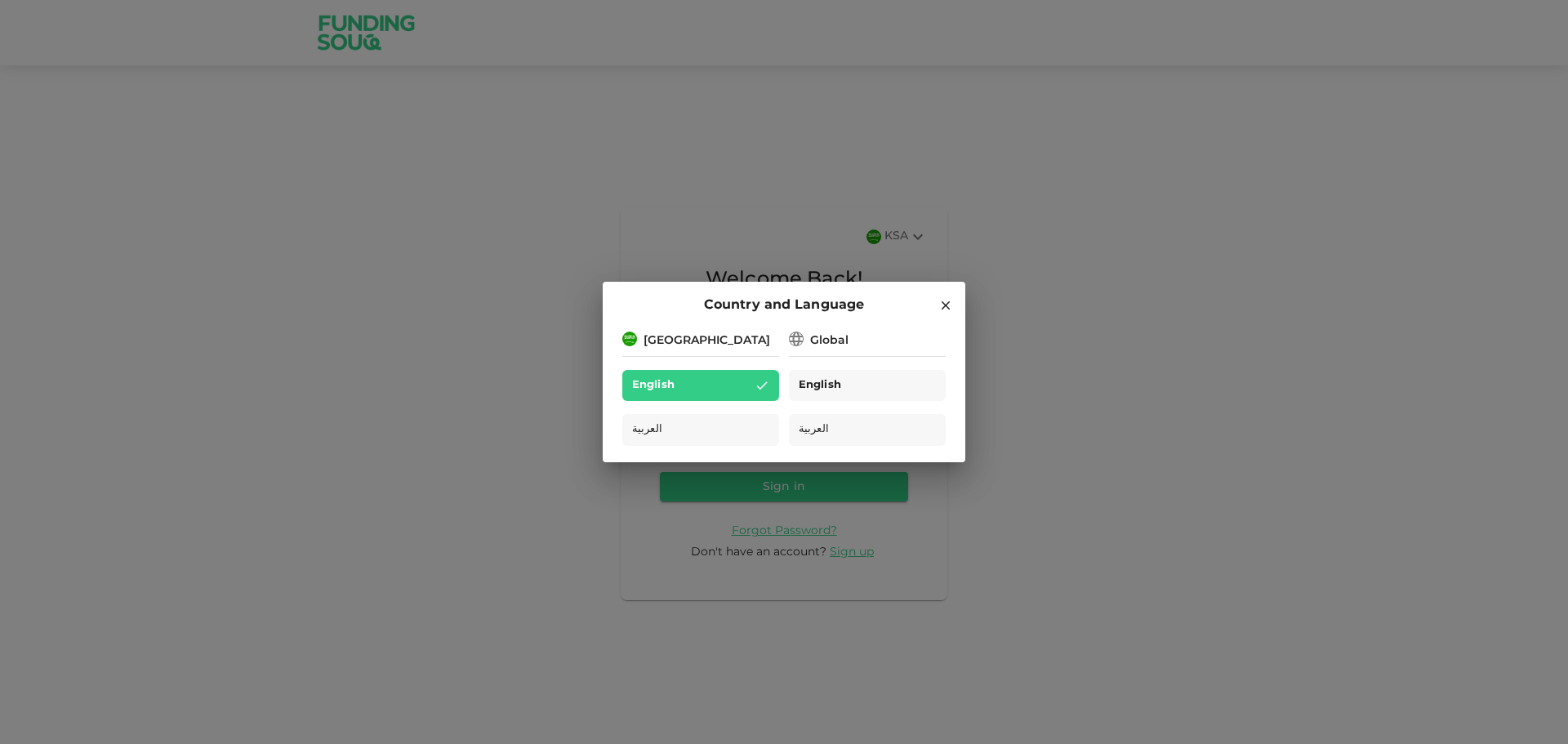
click at [834, 373] on div "English" at bounding box center [868, 386] width 157 height 32
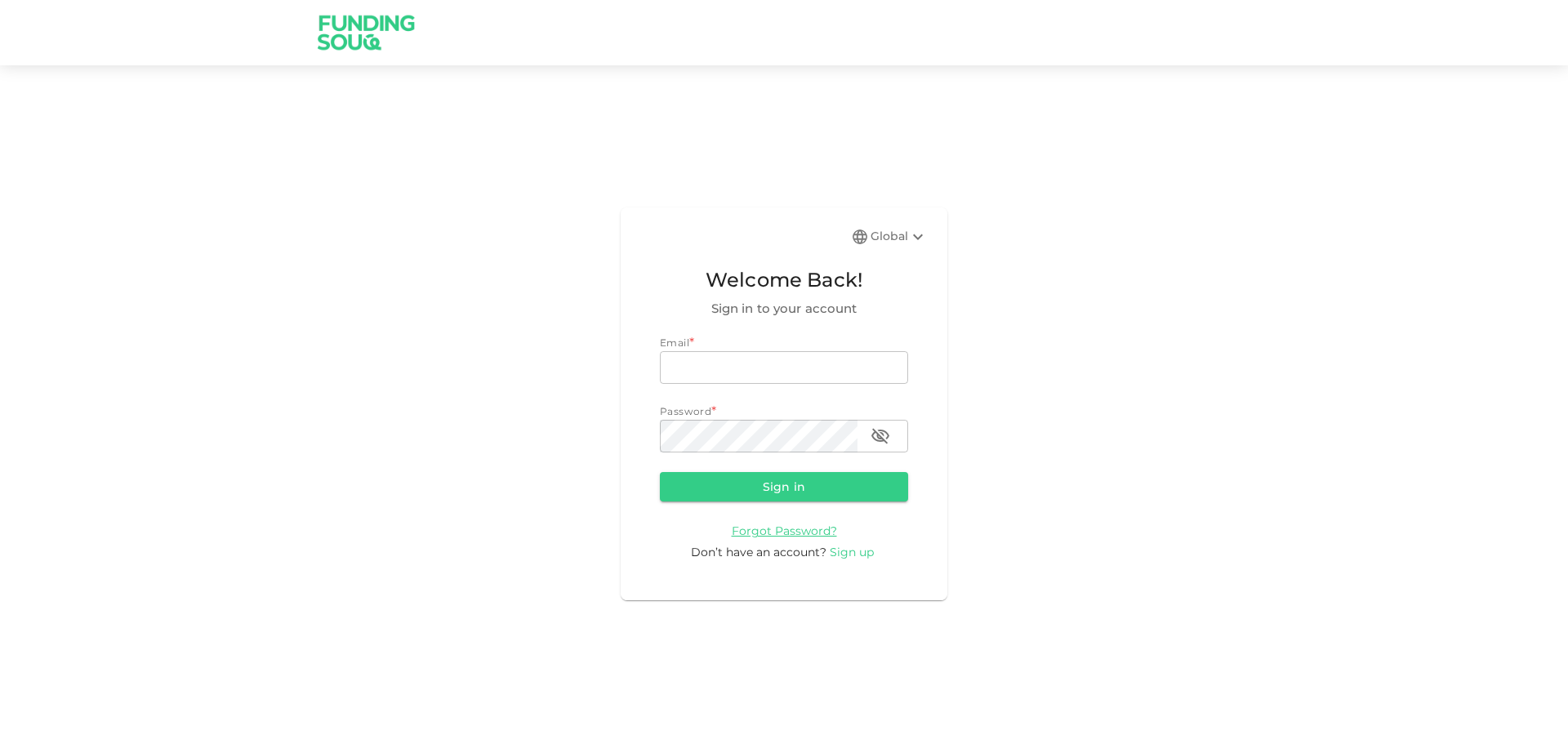
type input "[EMAIL_ADDRESS][DOMAIN_NAME]"
click at [853, 554] on span "Sign up" at bounding box center [852, 552] width 44 height 15
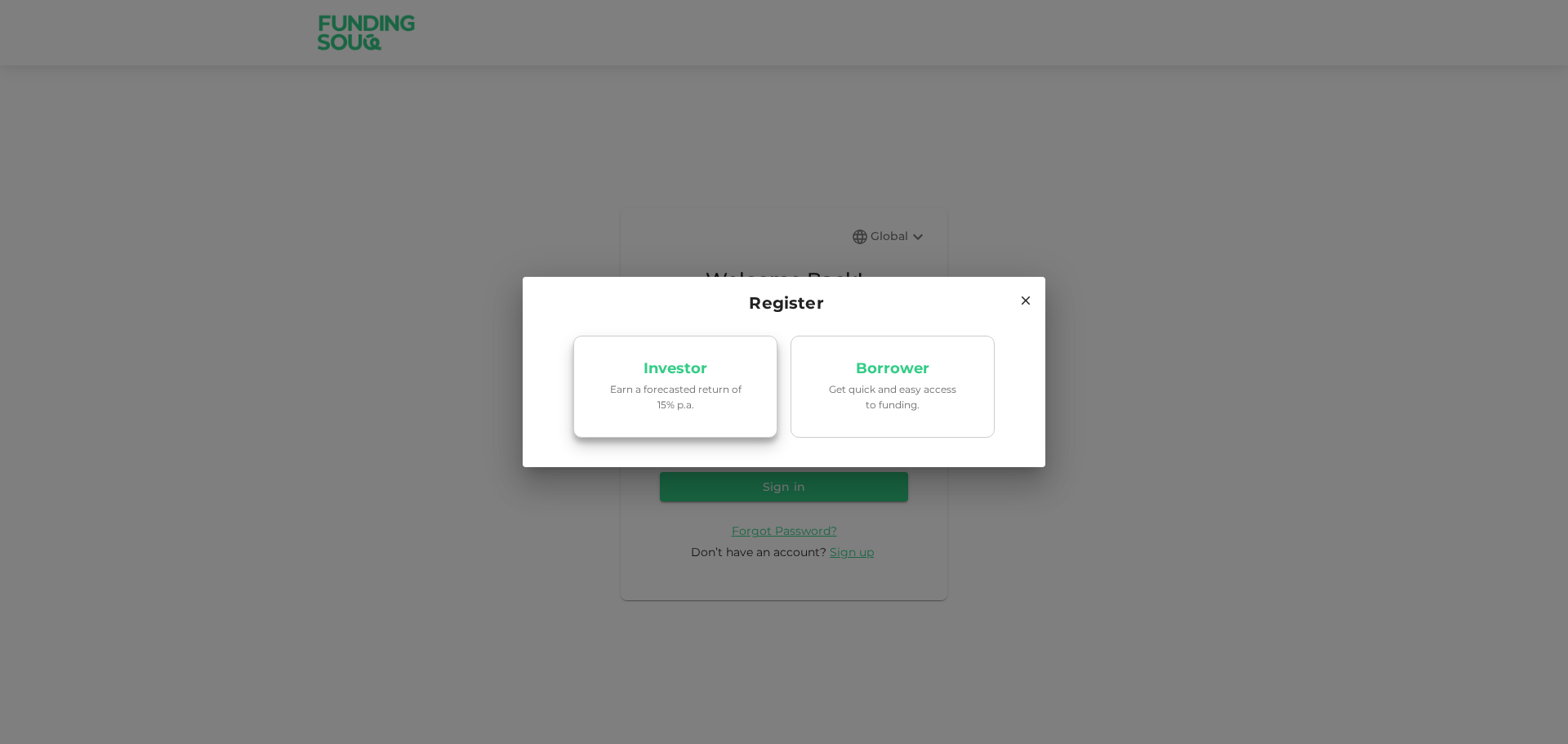
click at [649, 413] on link "Investor Earn a forecasted return of 15% p.a." at bounding box center [675, 387] width 204 height 103
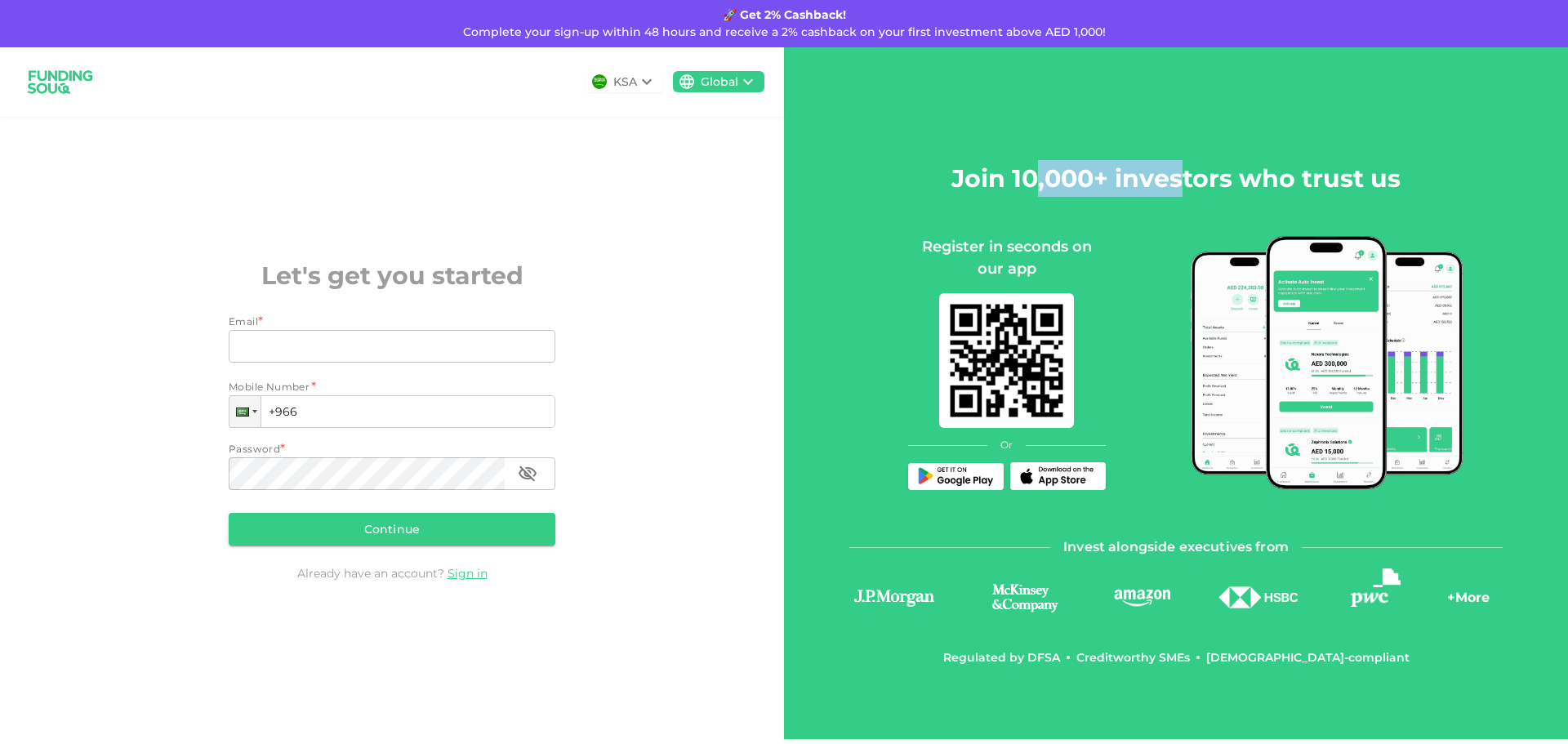
drag, startPoint x: 1041, startPoint y: 201, endPoint x: 1184, endPoint y: 201, distance: 143.0
click at [1184, 201] on div "Join 10,000+ investors who trust us" at bounding box center [1176, 198] width 449 height 76
click at [894, 240] on div "Register in seconds on our app Or" at bounding box center [1007, 362] width 237 height 254
click at [1095, 249] on div "Register in seconds on our app" at bounding box center [1007, 258] width 198 height 44
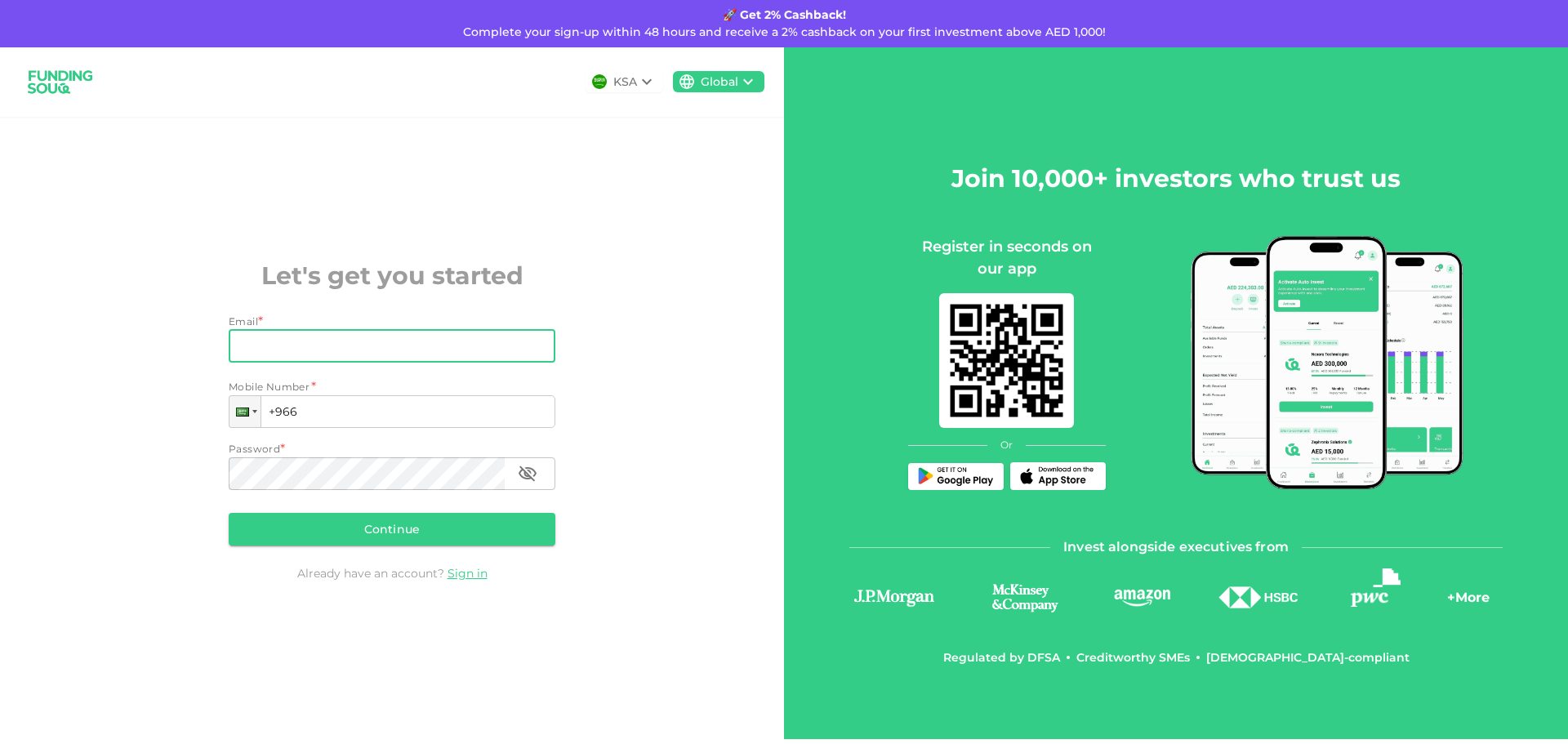
click at [343, 349] on input "Email" at bounding box center [383, 346] width 309 height 33
type input "[EMAIL_ADDRESS][DOMAIN_NAME]"
click at [378, 407] on input "+966" at bounding box center [392, 411] width 327 height 33
type input "+966 548 419 655"
click at [529, 532] on button "Continue" at bounding box center [392, 529] width 327 height 33
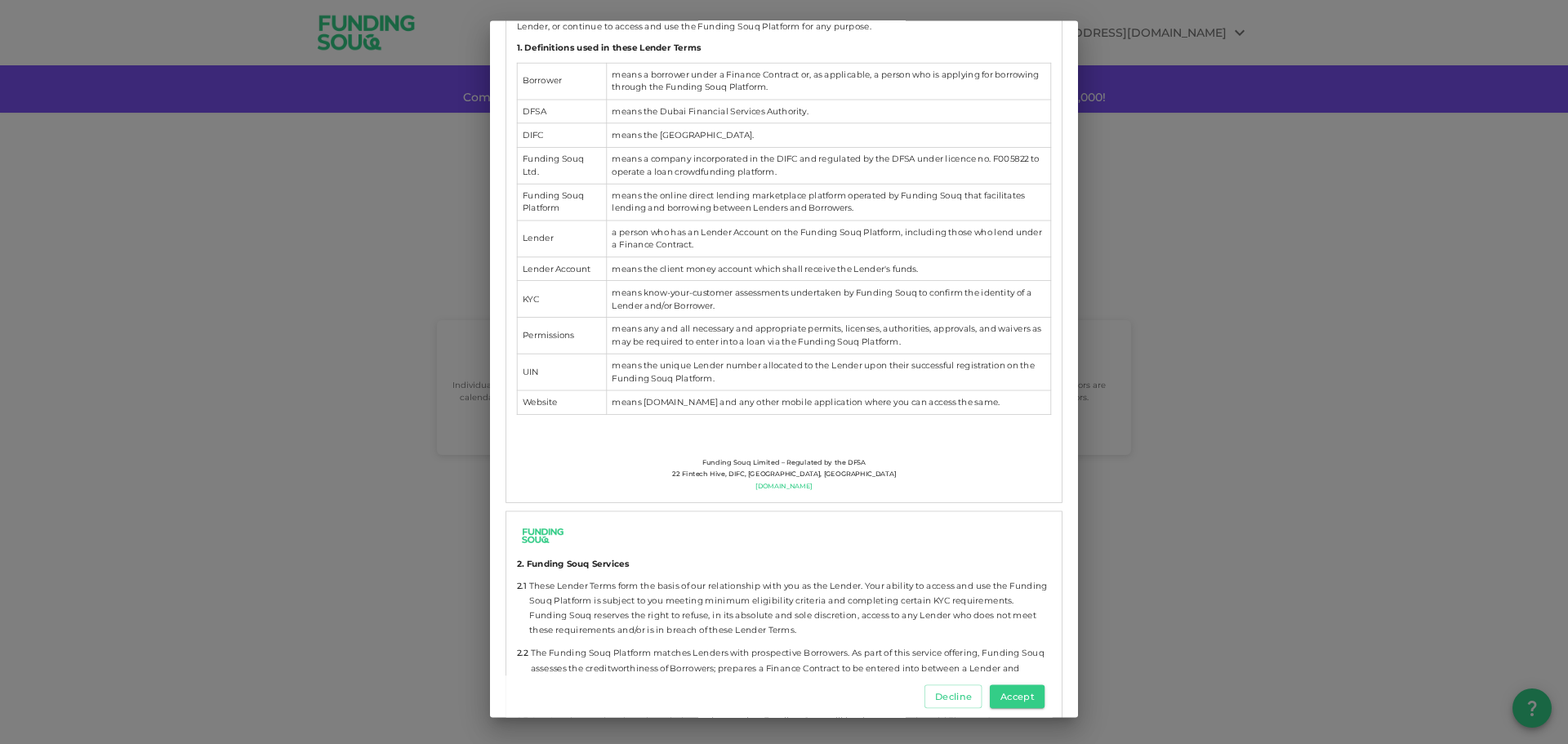
scroll to position [653, 0]
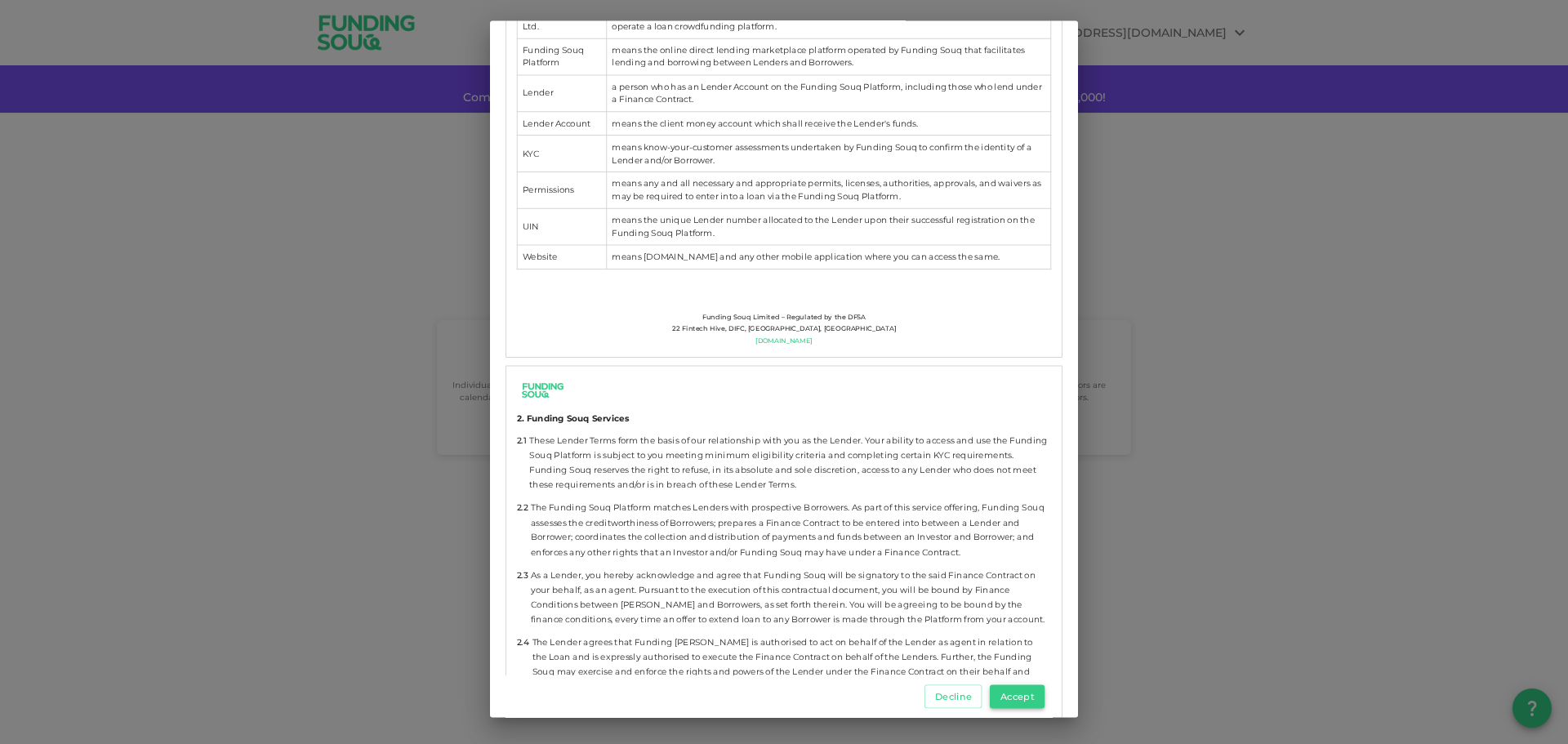
click at [1037, 706] on button "Accept" at bounding box center [1016, 696] width 54 height 24
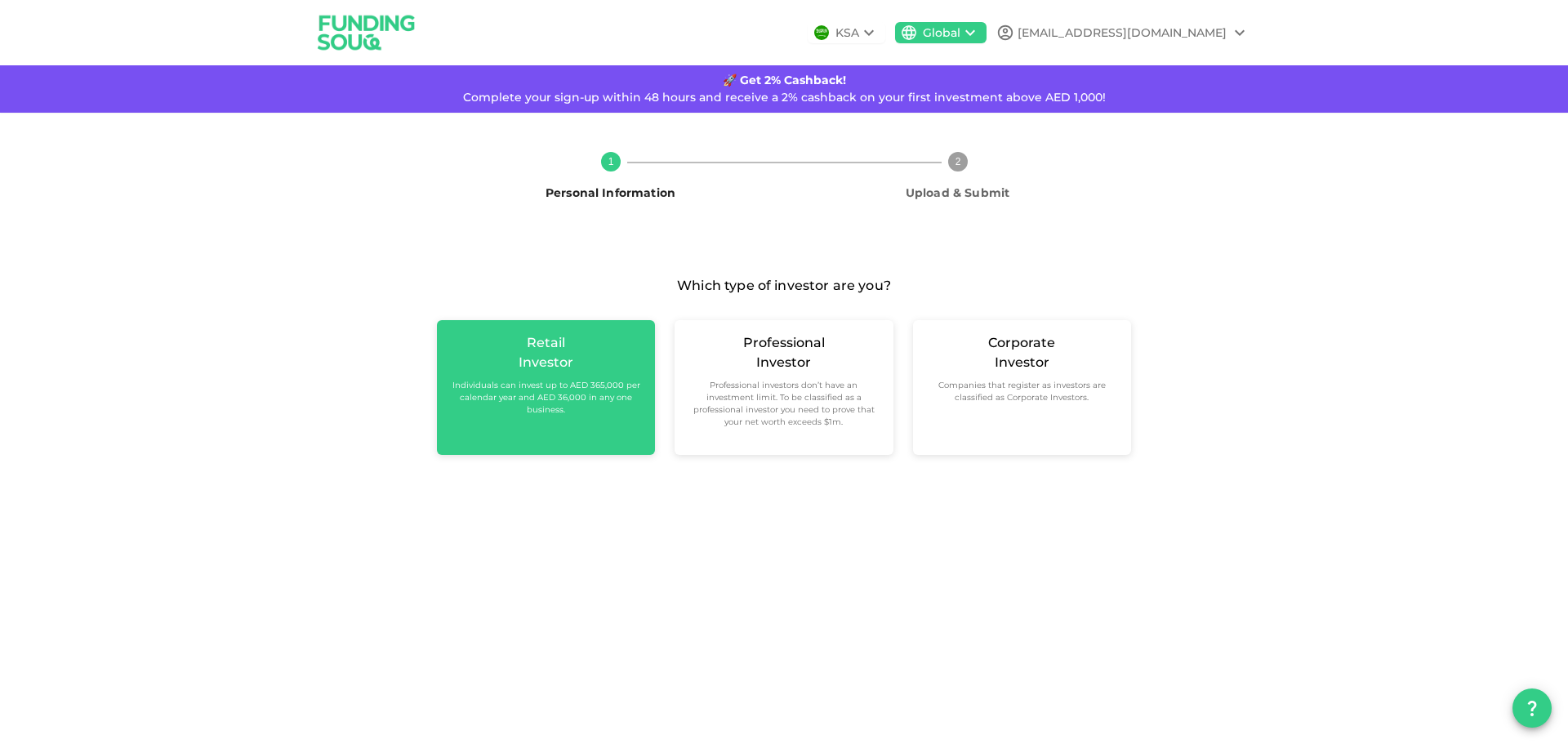
click at [560, 428] on div "Retail Investor Individuals can invest up to AED 365,000 per calendar year and …" at bounding box center [546, 387] width 218 height 134
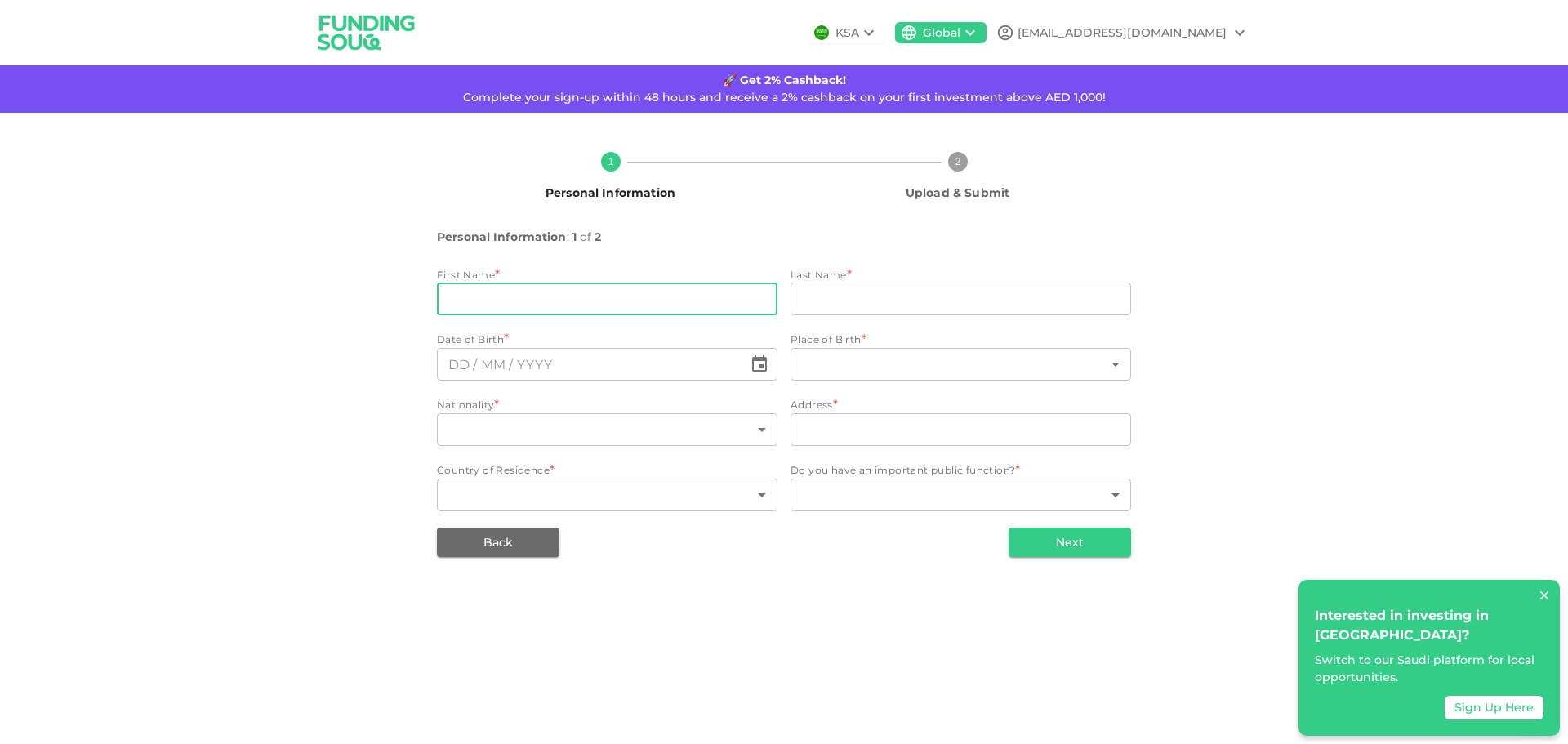
click at [624, 307] on input "firstName" at bounding box center [607, 299] width 341 height 33
type input "Toqueer"
click at [807, 308] on input "lastName" at bounding box center [960, 299] width 341 height 33
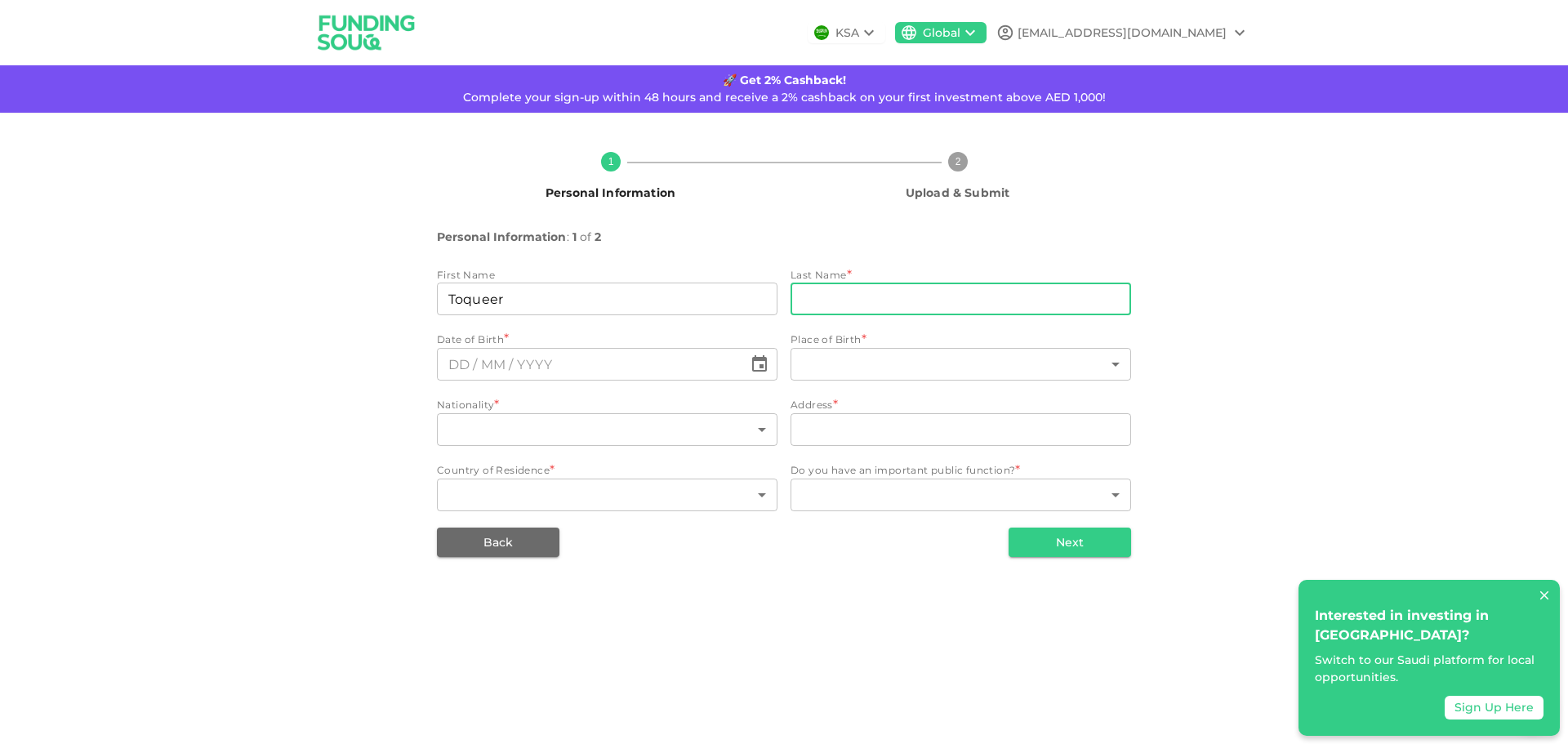
type input "Amjad"
type input "⁦⁨DD⁩ / ⁨MM⁩ / ⁨YYYY⁩⁩"
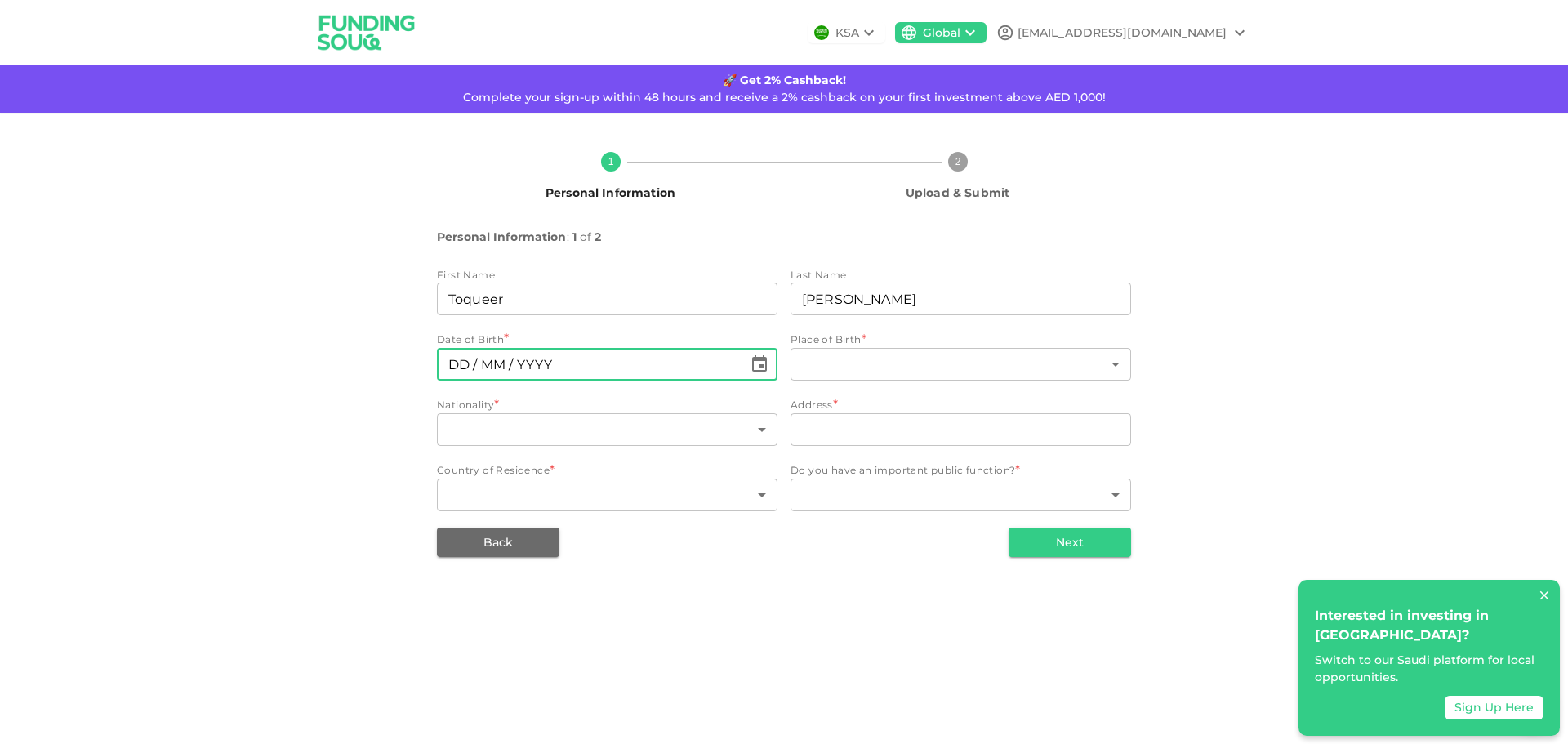
click at [607, 381] on input "⁦⁨DD⁩ / ⁨MM⁩ / ⁨YYYY⁩⁩" at bounding box center [590, 364] width 306 height 33
click at [758, 372] on icon "Choose date" at bounding box center [759, 364] width 20 height 20
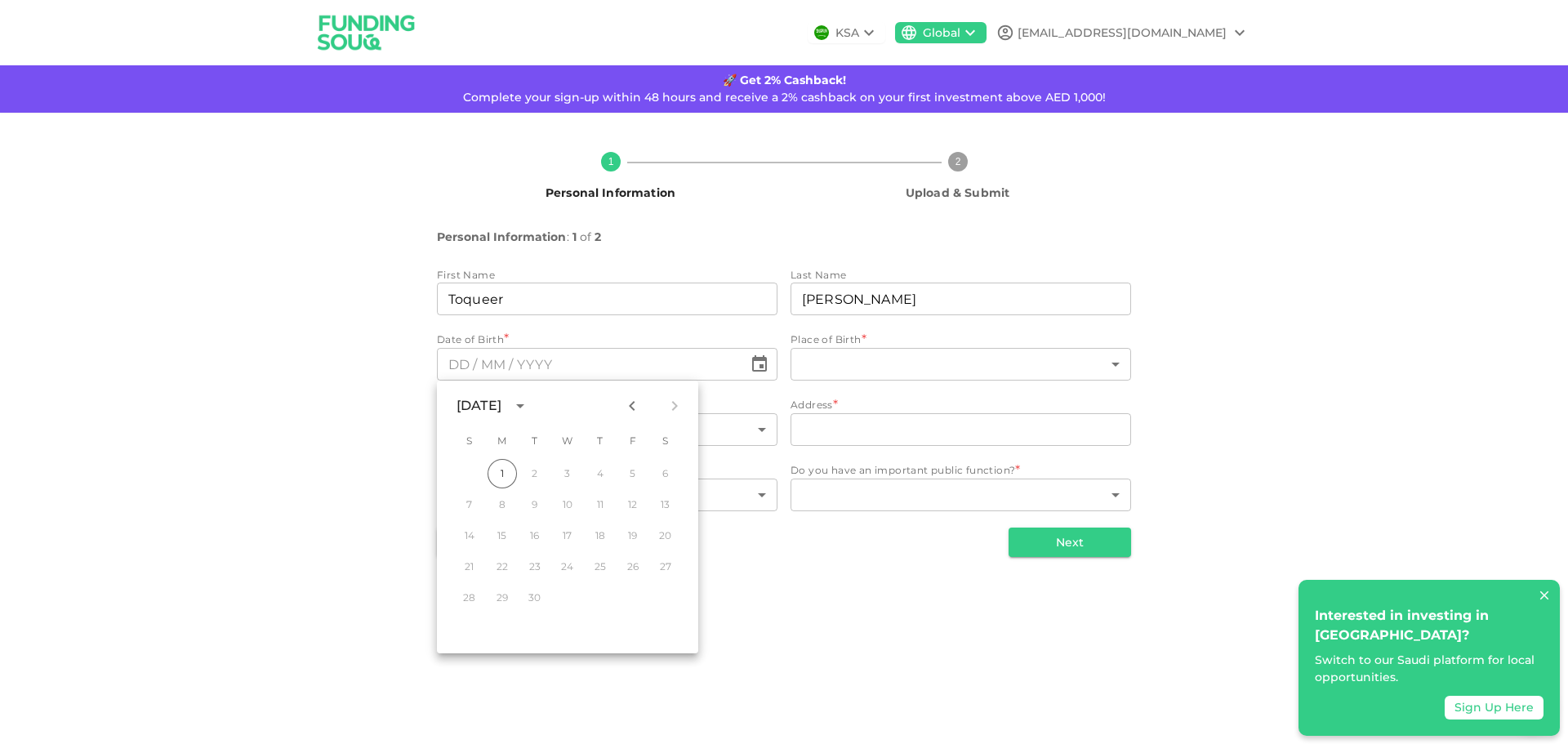
click at [501, 403] on div "September 2025" at bounding box center [479, 406] width 44 height 20
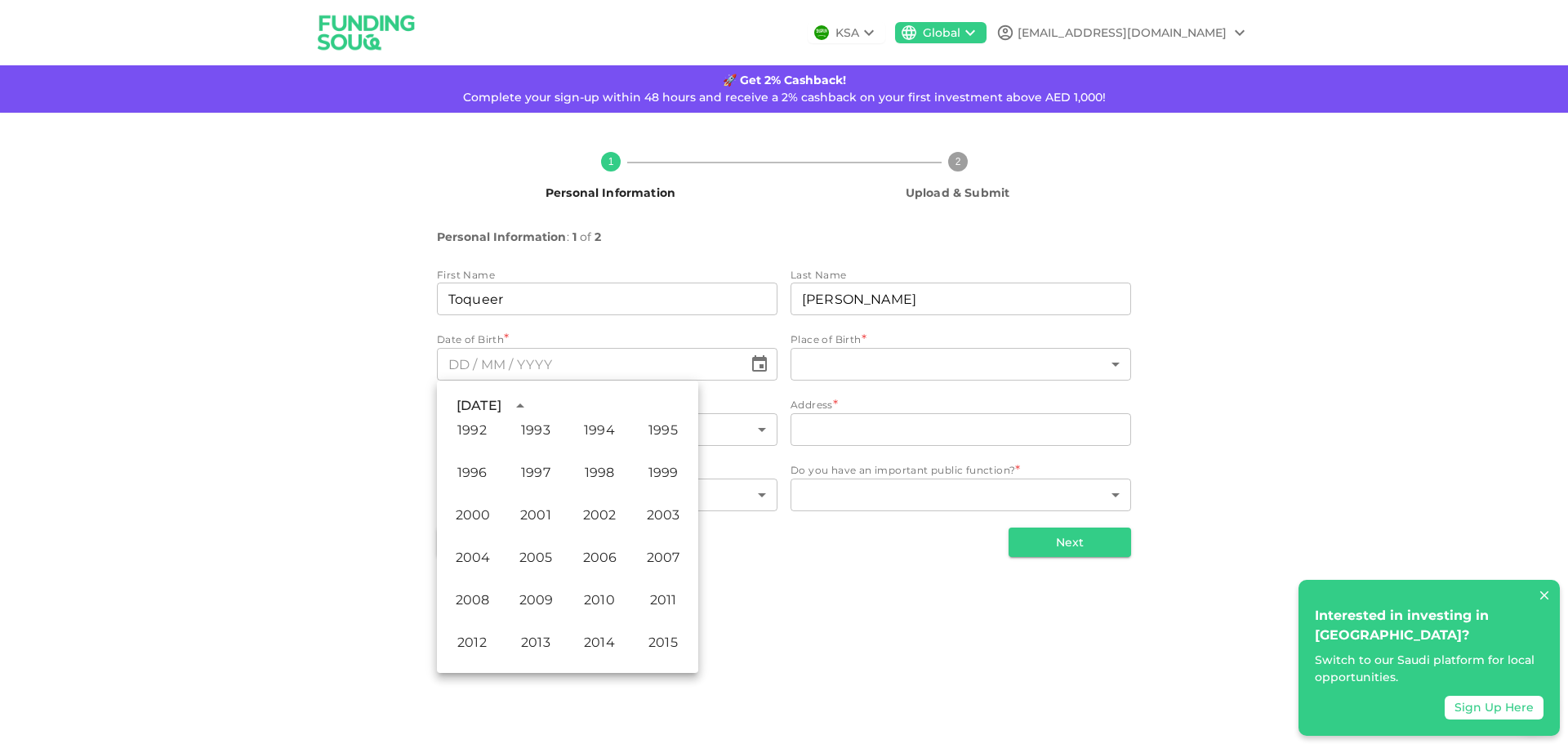
scroll to position [784, 0]
click at [480, 516] on button "1980" at bounding box center [472, 511] width 59 height 29
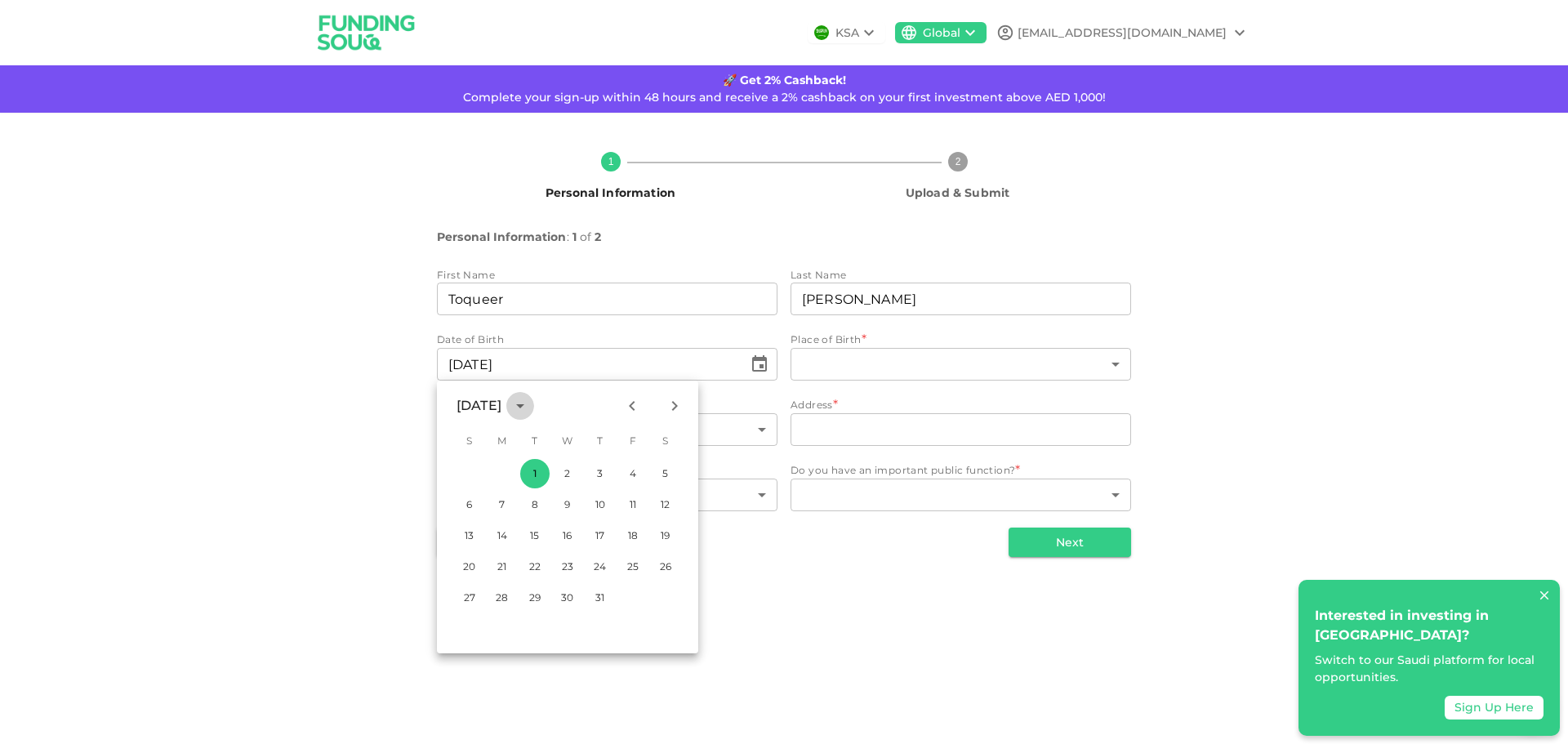
click at [530, 408] on icon "calendar view is open, switch to year view" at bounding box center [521, 406] width 20 height 20
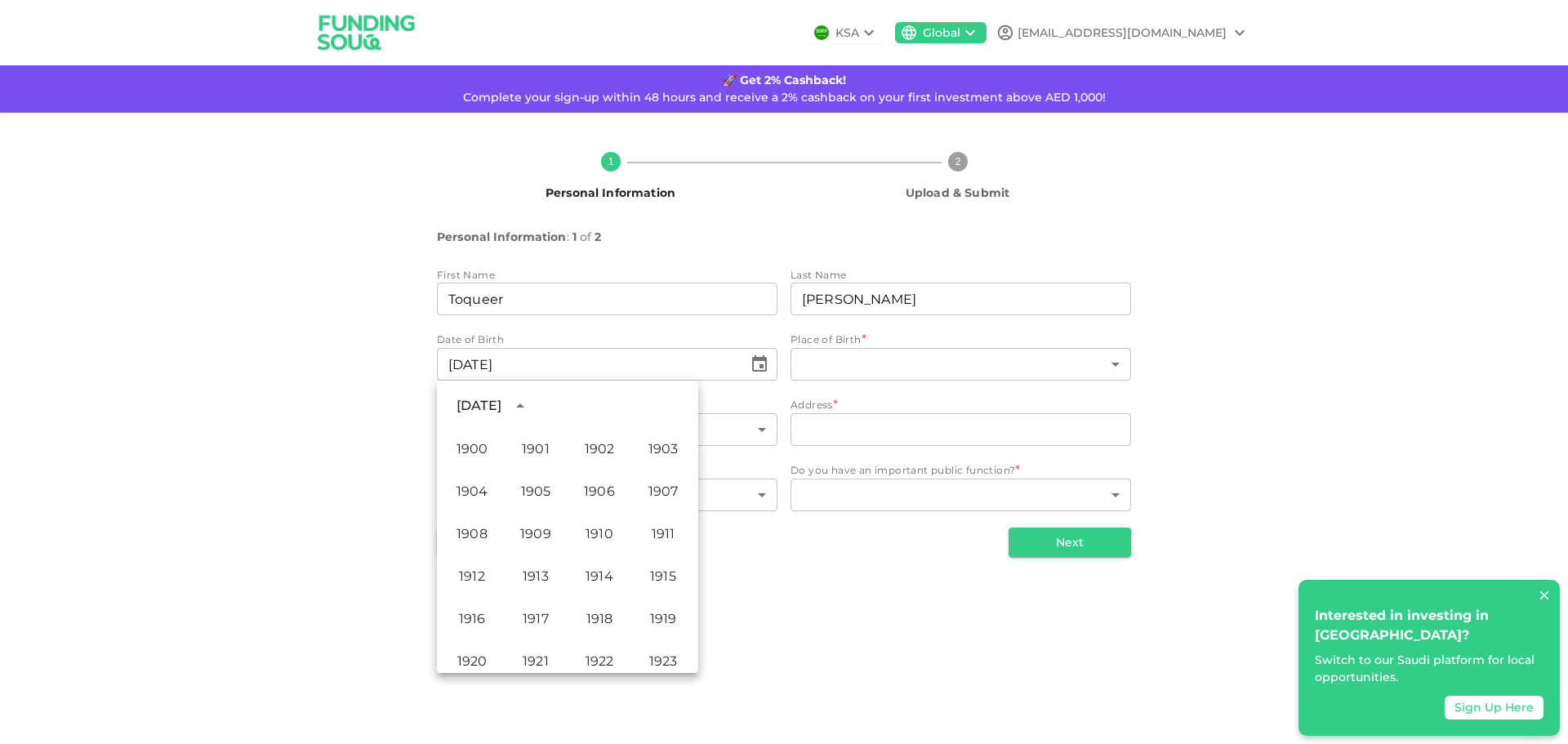
scroll to position [747, 0]
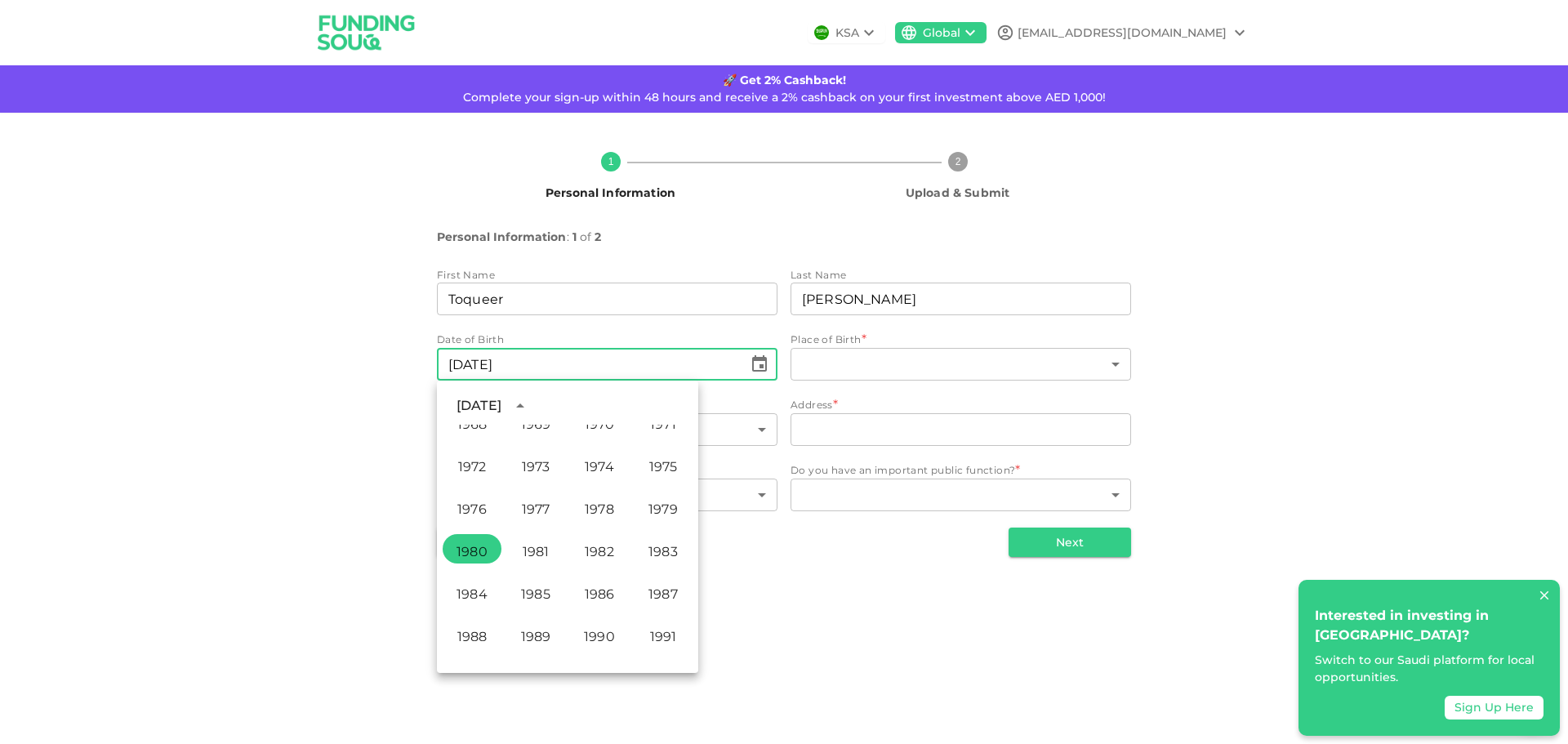
click at [546, 362] on input "⁦⁨01⁩ / ⁨01⁩ / ⁨1980⁩⁩" at bounding box center [590, 364] width 306 height 33
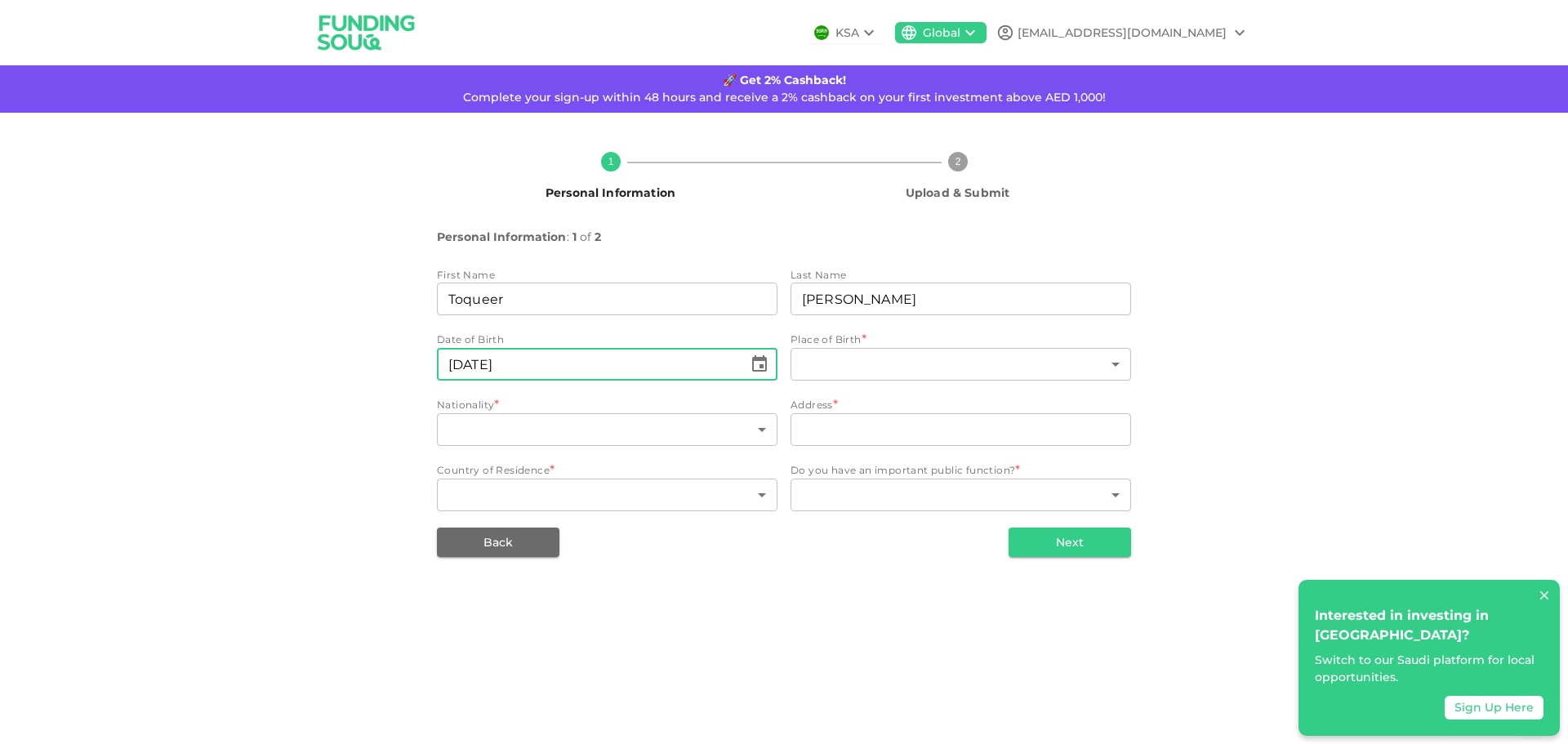
click at [554, 362] on input "⁦⁨01⁩ / ⁨01⁩ / ⁨1980⁩⁩" at bounding box center [590, 364] width 306 height 33
click at [461, 370] on input "⁦⁨01⁩ / ⁨01⁩ / ⁨1980⁩⁩" at bounding box center [590, 364] width 306 height 33
click at [481, 369] on input "⁦⁨01⁩ / ⁨01⁩ / ⁨1980⁩⁩" at bounding box center [590, 364] width 306 height 33
click at [760, 362] on icon "Choose date, selected date is Jan 1, 1980" at bounding box center [759, 364] width 20 height 20
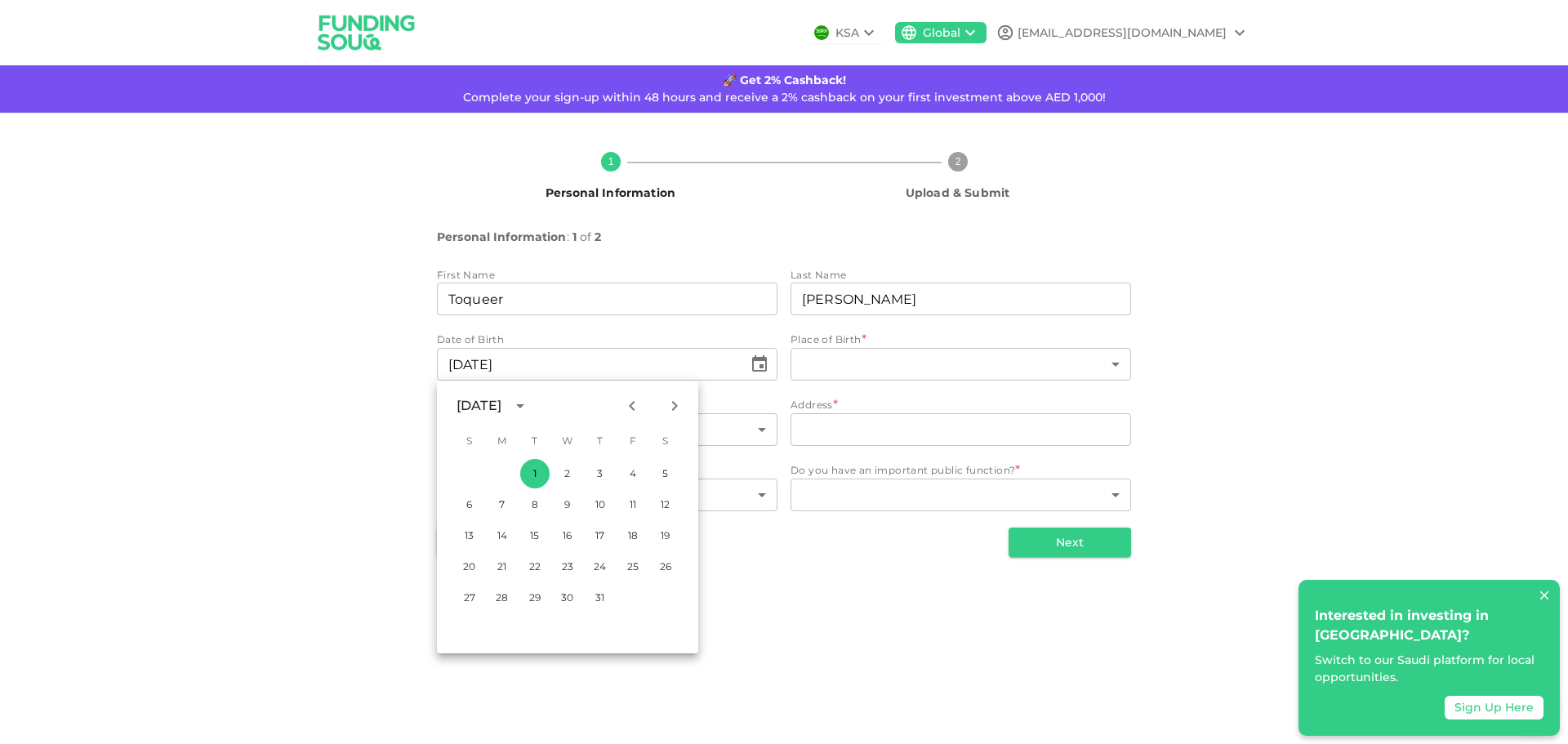
click at [530, 407] on icon "calendar view is open, switch to year view" at bounding box center [521, 406] width 20 height 20
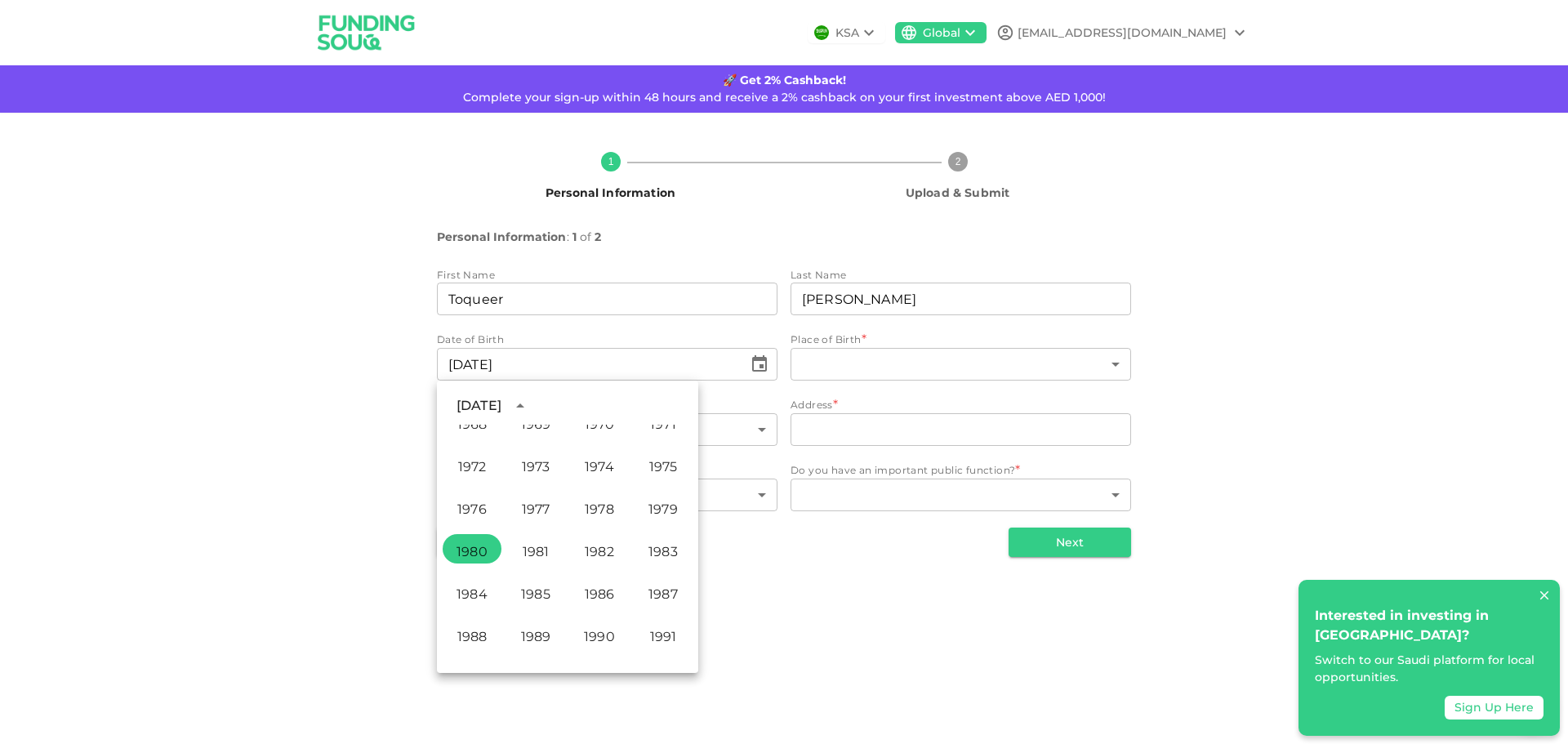
click at [501, 408] on div "January 1980" at bounding box center [479, 406] width 44 height 20
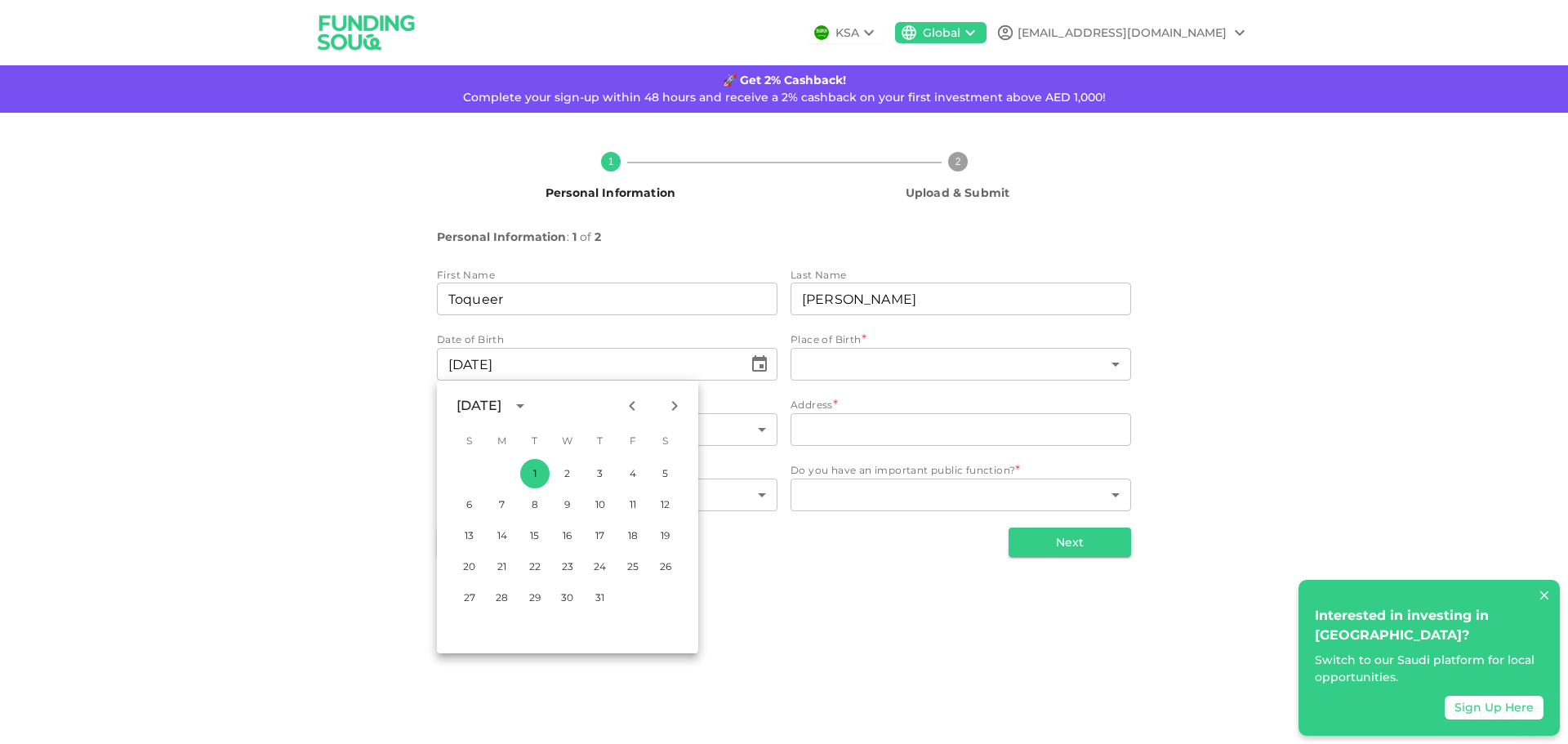
click at [680, 403] on icon "Next month" at bounding box center [675, 406] width 20 height 20
click at [682, 400] on icon "Next month" at bounding box center [675, 406] width 20 height 20
click at [598, 567] on button "22" at bounding box center [600, 566] width 29 height 29
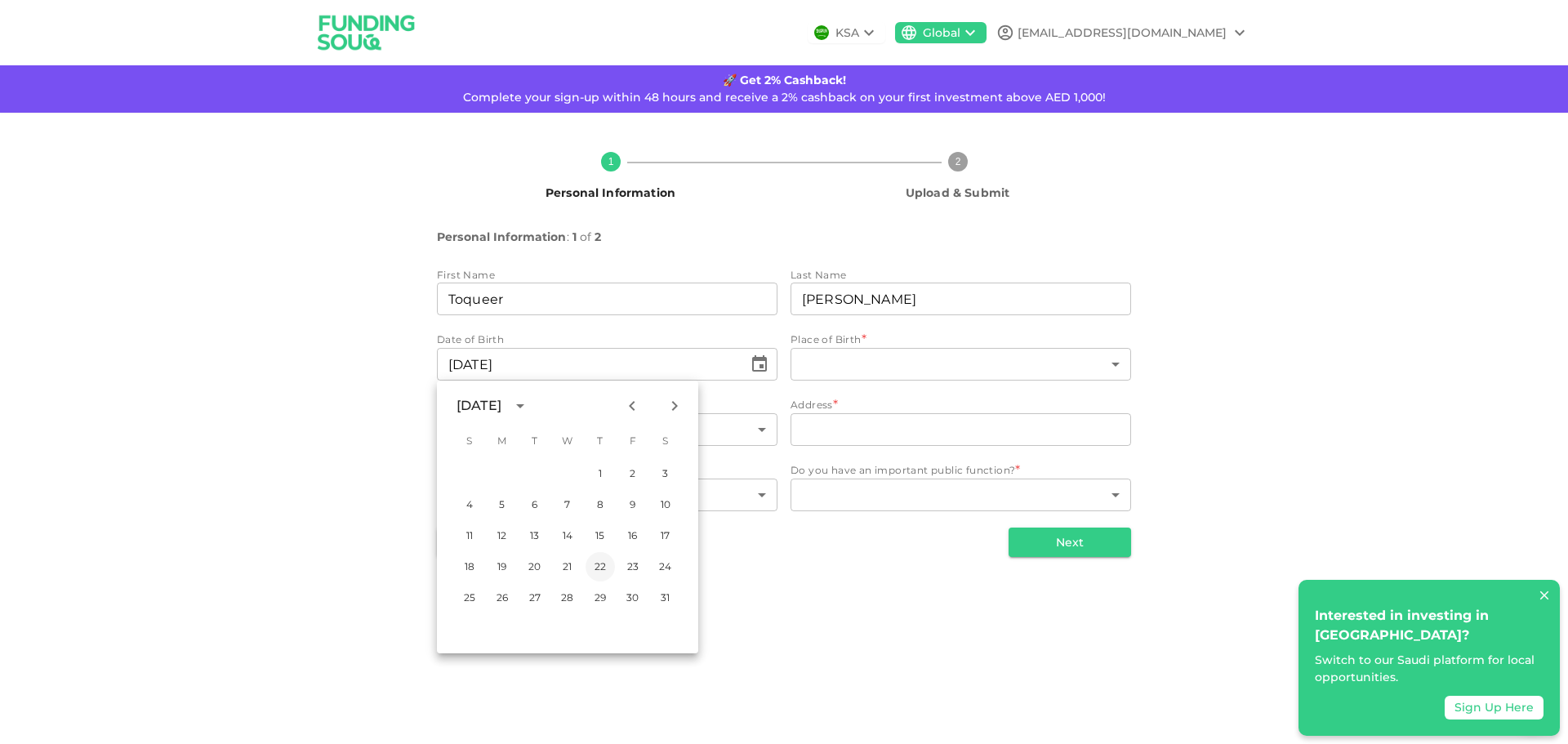
type input "⁦⁨22⁩ / ⁨05⁩ / ⁨1980⁩⁩"
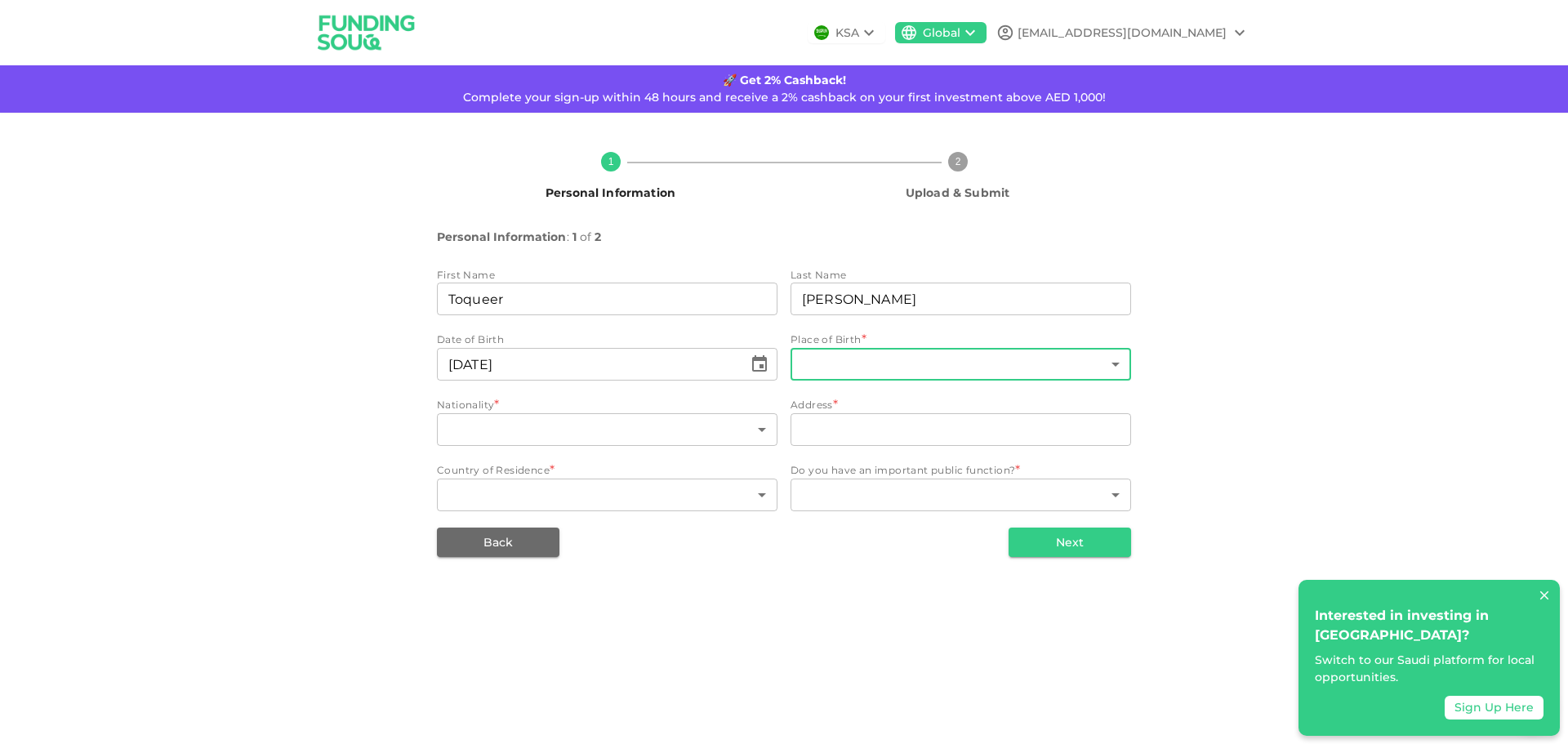
click at [917, 372] on body "KSA Global daudeez@gmail.com 🚀 Get 2% Cashback! Complete your sign-up within 48…" at bounding box center [784, 372] width 1568 height 744
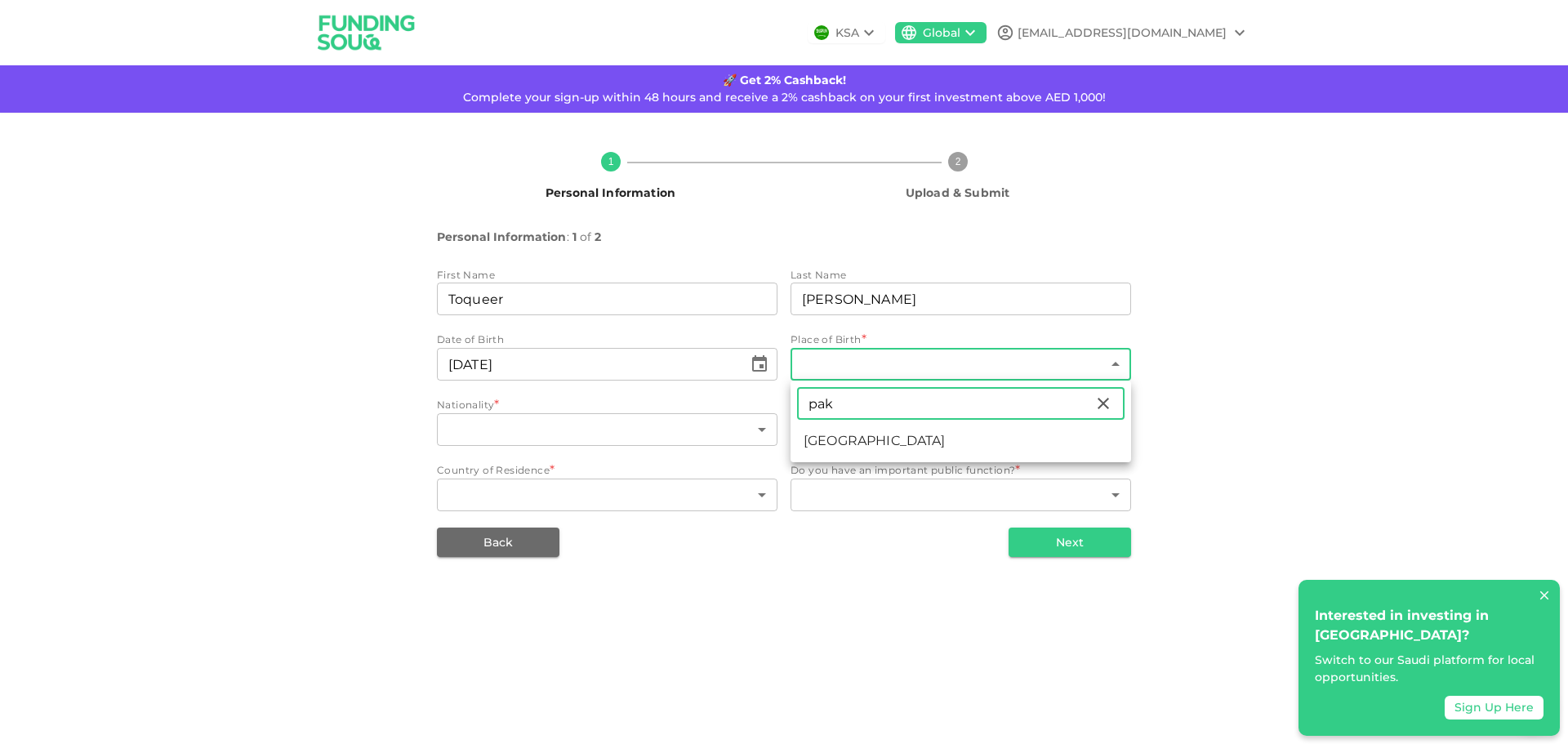
type input "pak"
click at [835, 439] on li "Pakistan" at bounding box center [960, 441] width 341 height 29
type input "149"
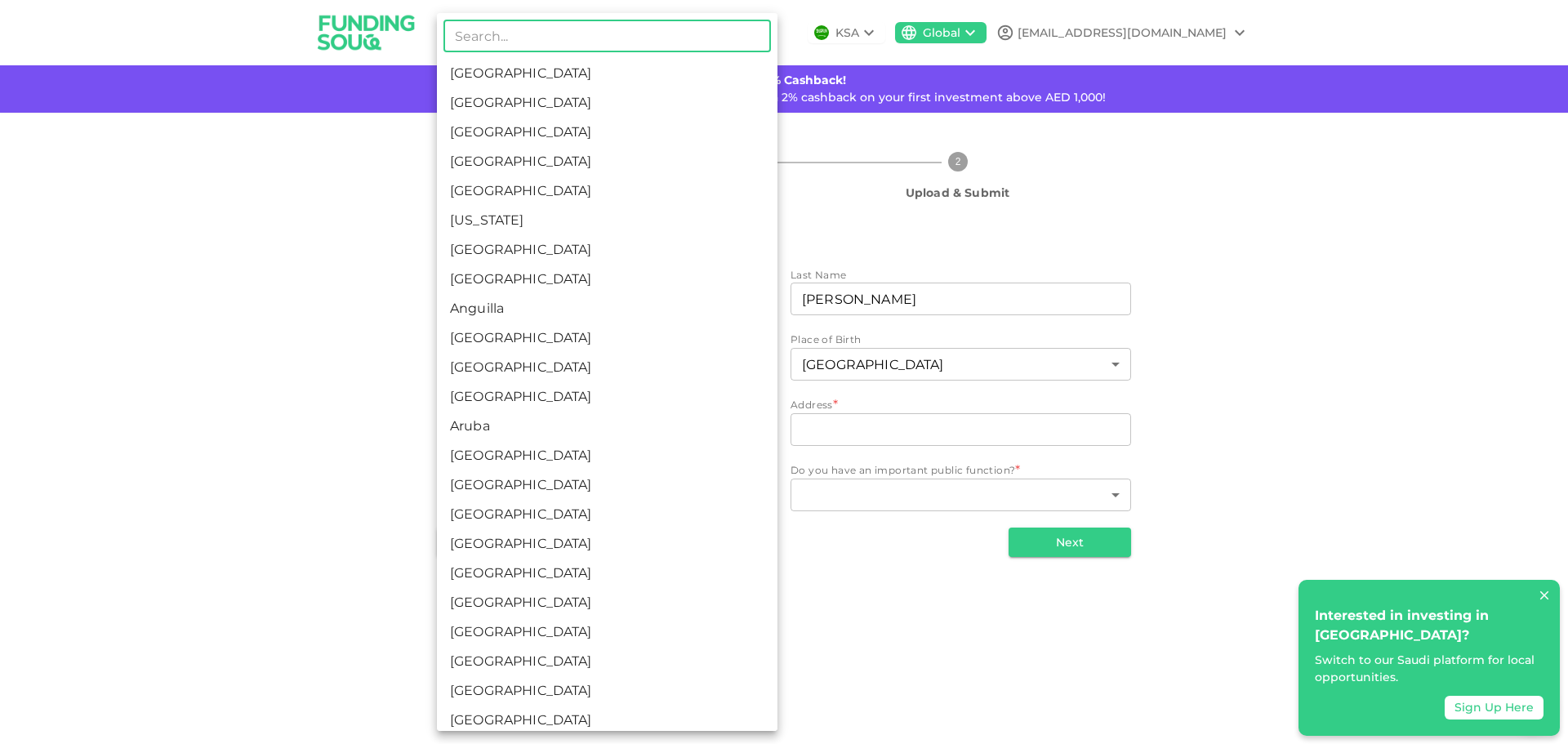
drag, startPoint x: 573, startPoint y: 428, endPoint x: 595, endPoint y: 442, distance: 26.1
click at [591, 439] on body "KSA Global daudeez@gmail.com 🚀 Get 2% Cashback! Complete your sign-up within 48…" at bounding box center [784, 372] width 1568 height 744
click at [635, 32] on input "text" at bounding box center [607, 36] width 327 height 33
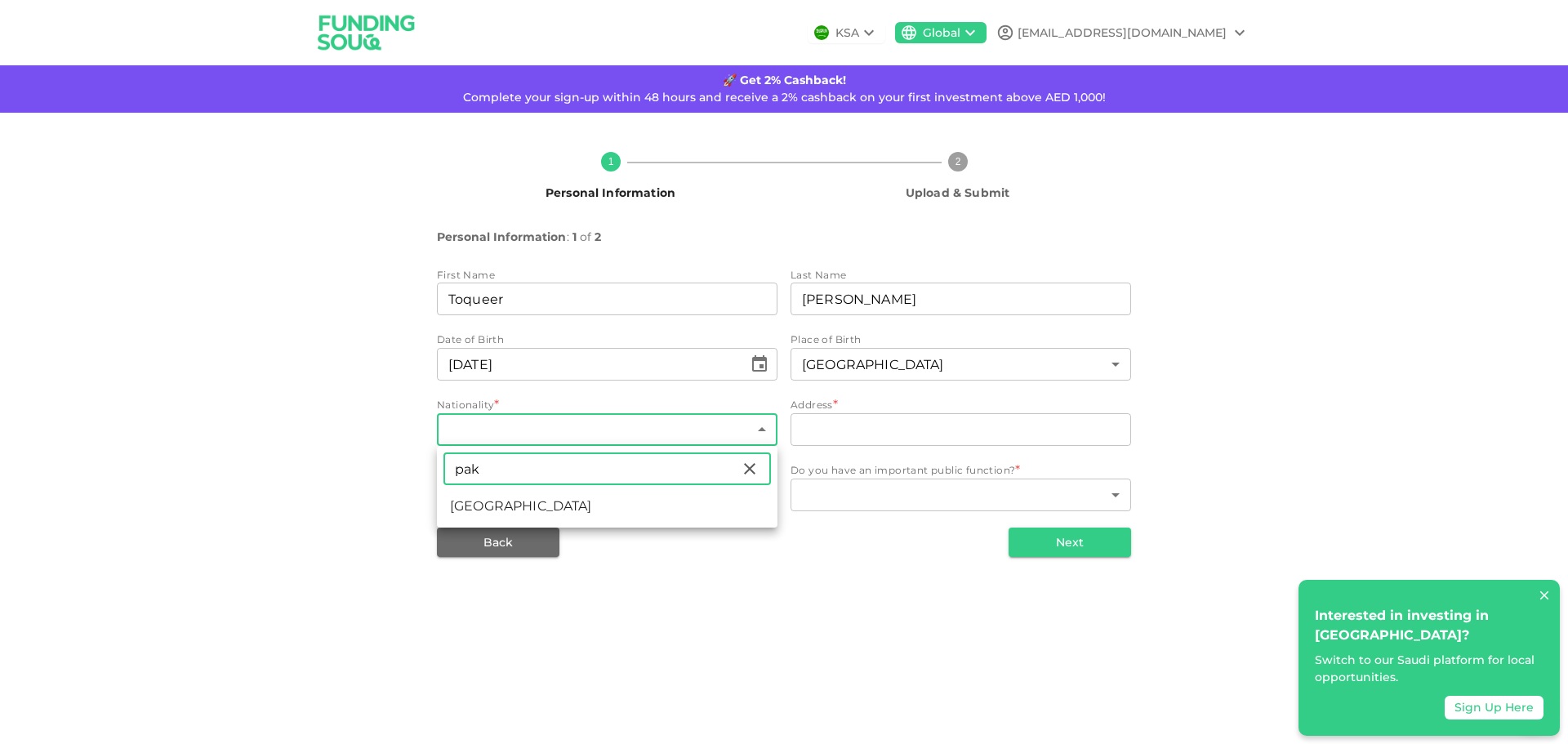
type input "pak"
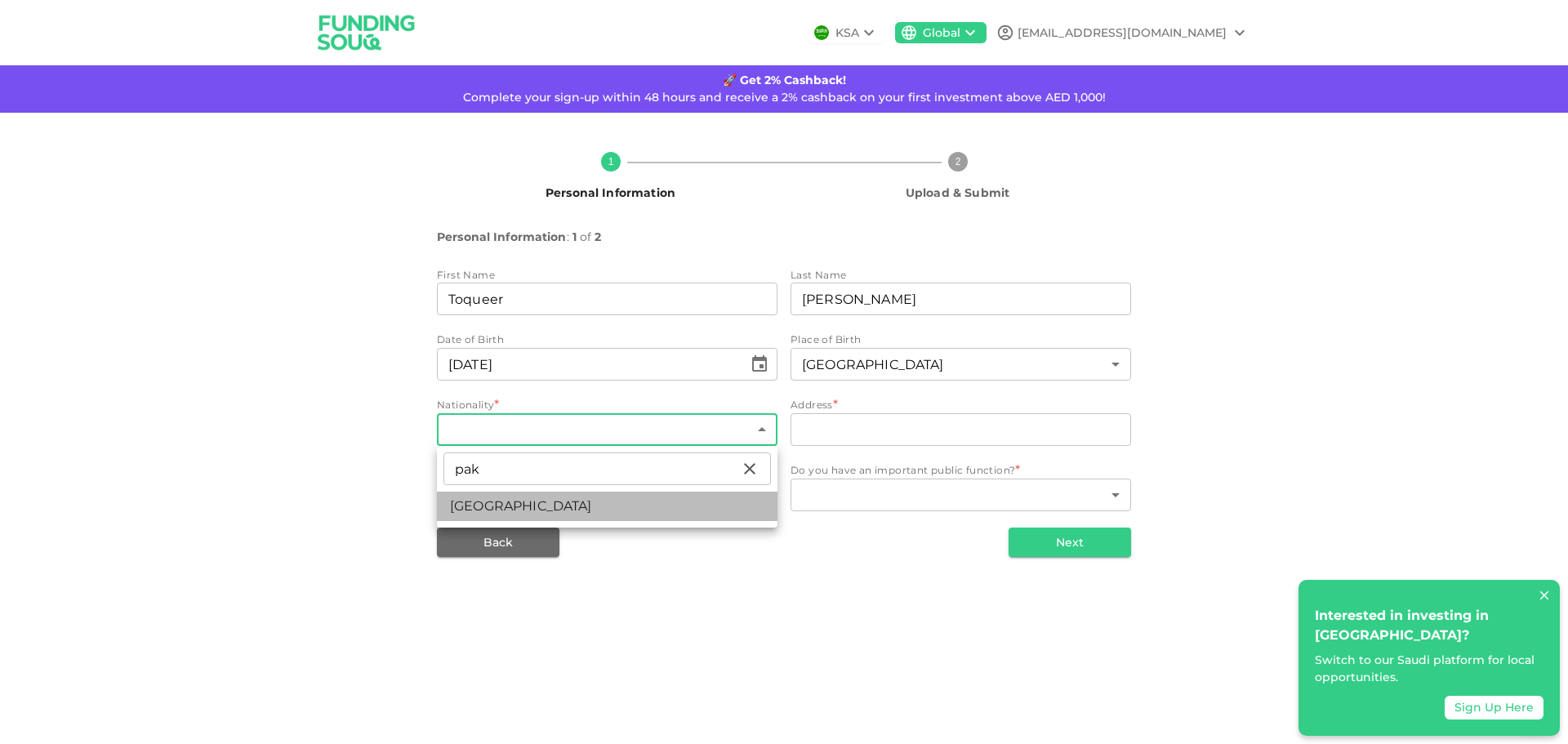
click at [491, 506] on li "Pakistan" at bounding box center [607, 505] width 341 height 29
type input "149"
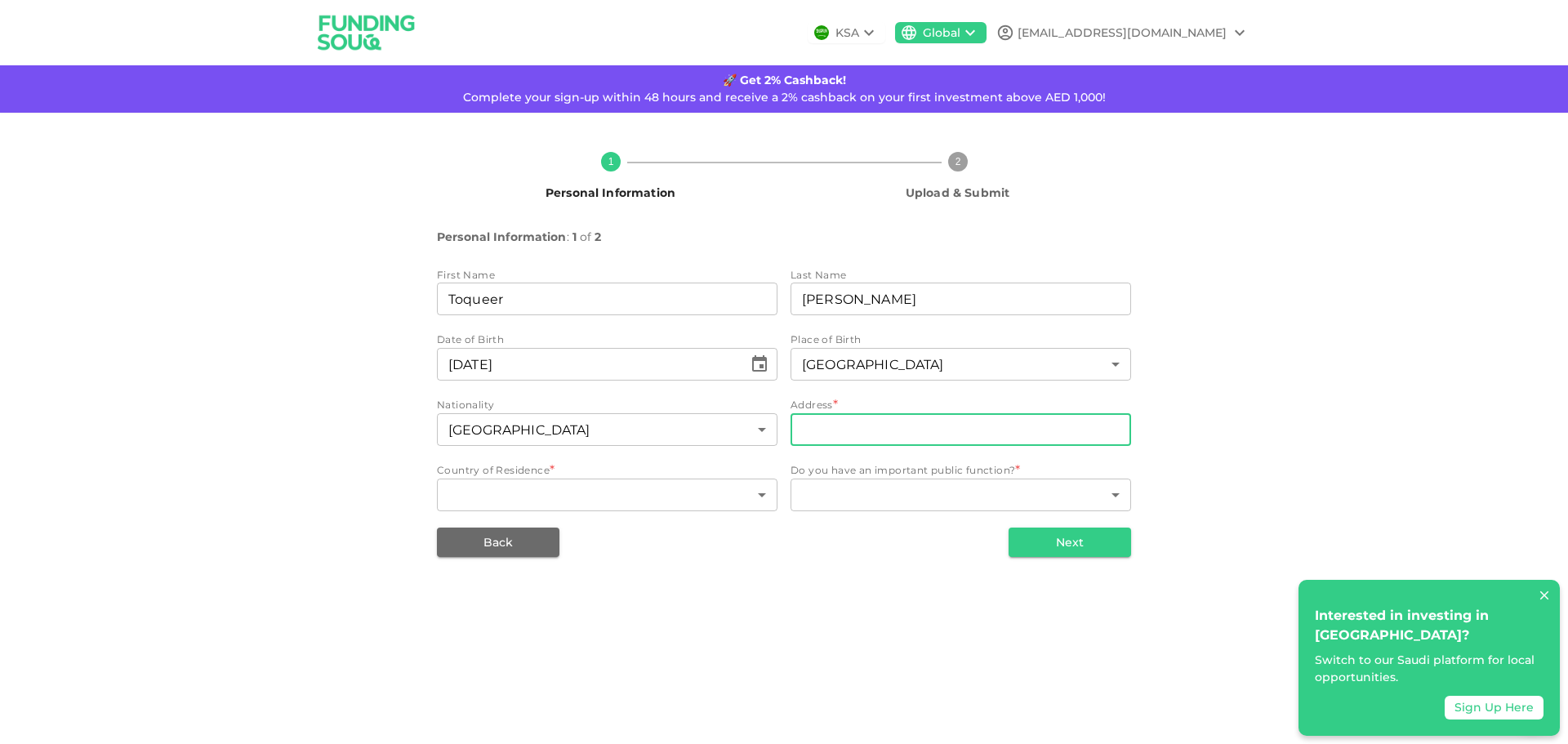
click at [885, 432] on input "address" at bounding box center [960, 429] width 341 height 33
type input "AlKhobar"
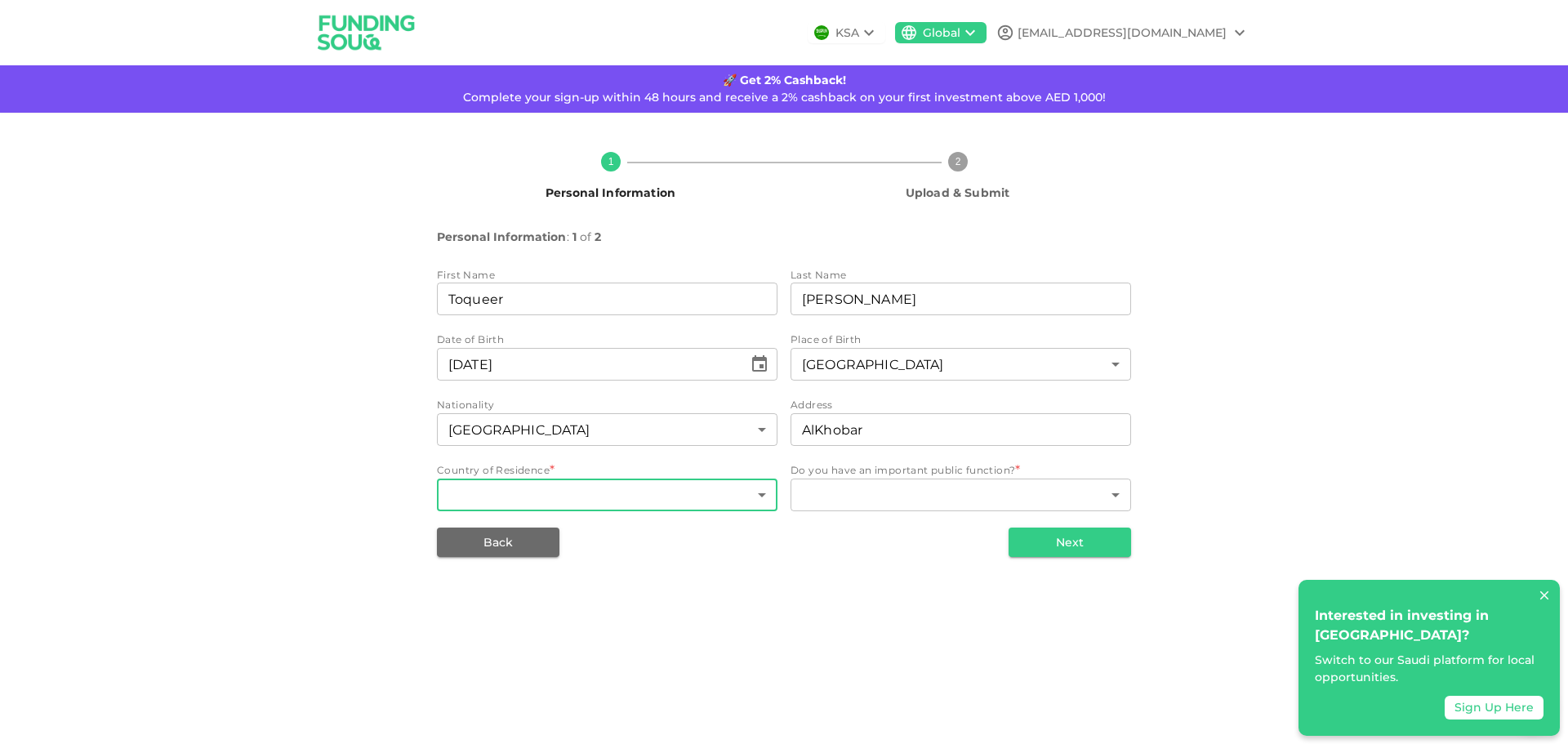
click at [543, 490] on body "KSA Global daudeez@gmail.com 🚀 Get 2% Cashback! Complete your sign-up within 48…" at bounding box center [784, 372] width 1568 height 744
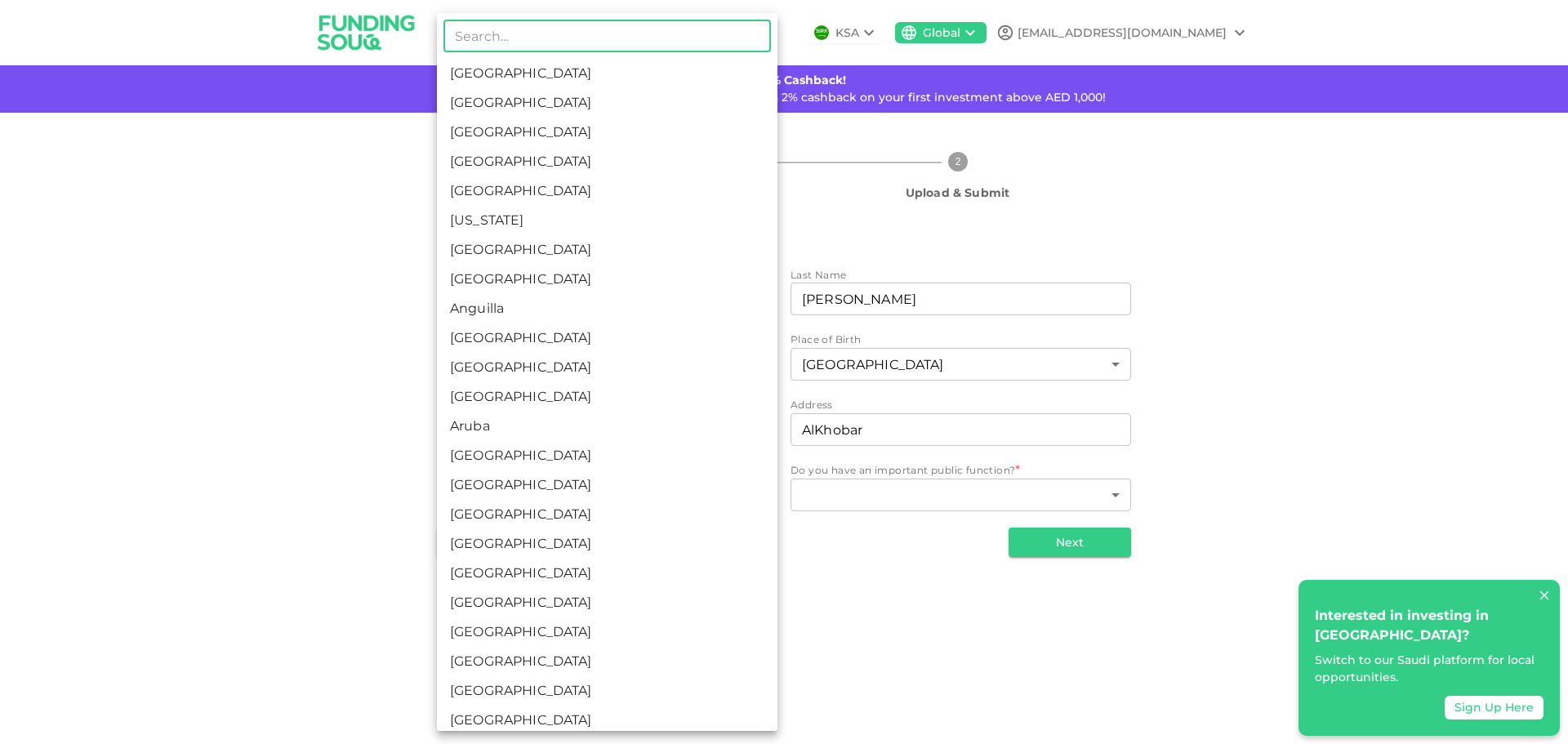
click at [543, 73] on li "Saudi Arabia" at bounding box center [607, 73] width 341 height 29
type input "1"
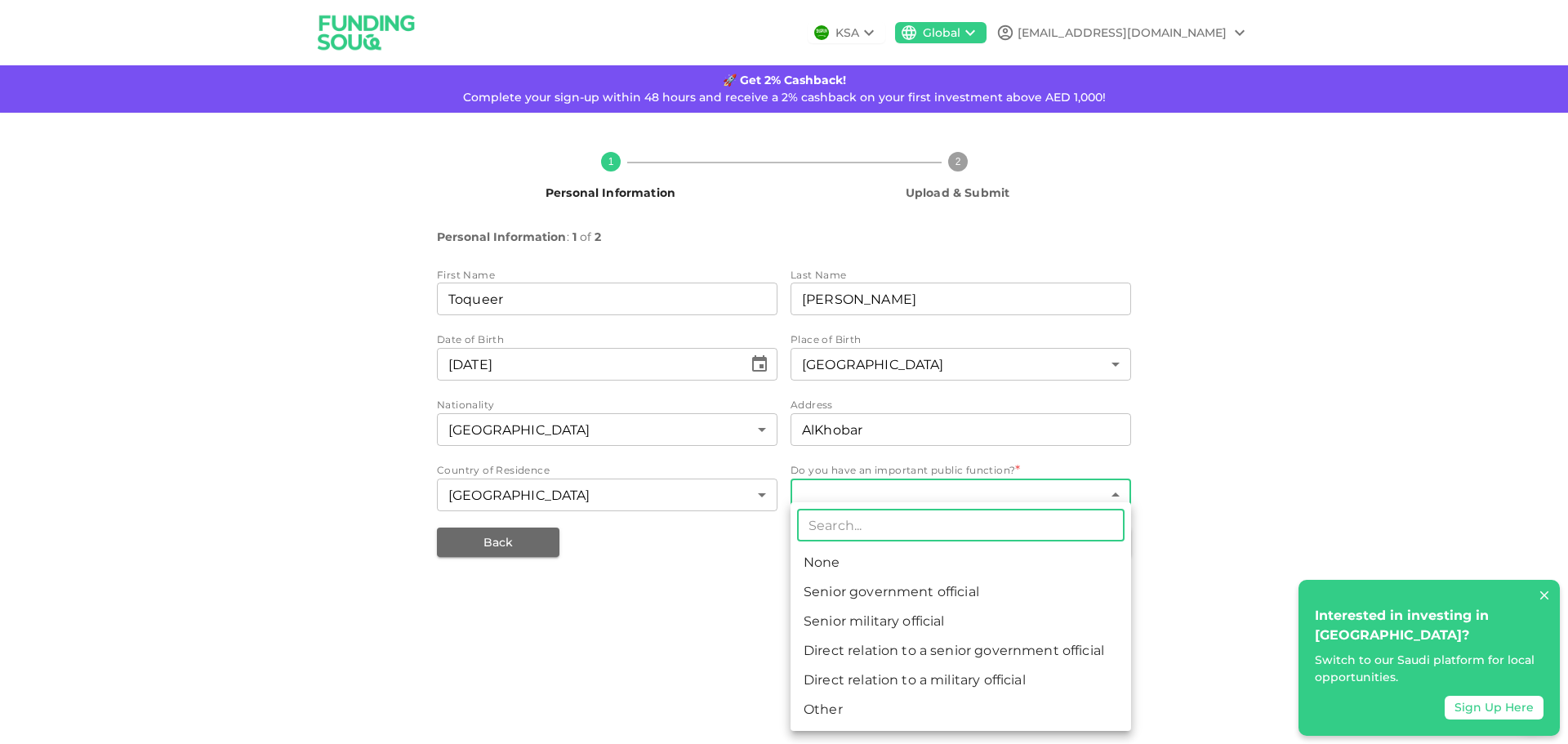
click at [928, 488] on body "KSA Global daudeez@gmail.com 🚀 Get 2% Cashback! Complete your sign-up within 48…" at bounding box center [784, 372] width 1568 height 744
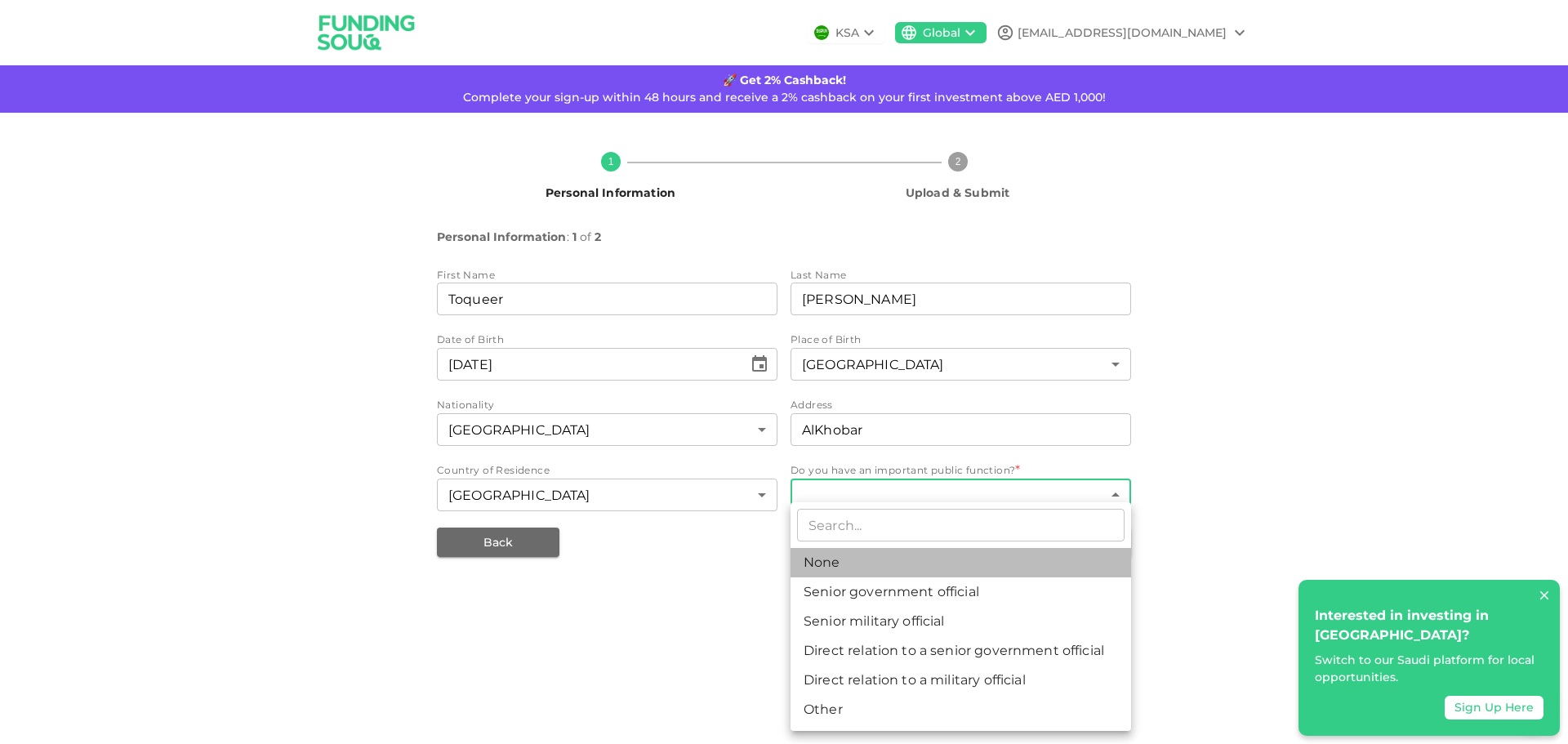
click at [872, 560] on li "None" at bounding box center [960, 562] width 341 height 29
type input "1"
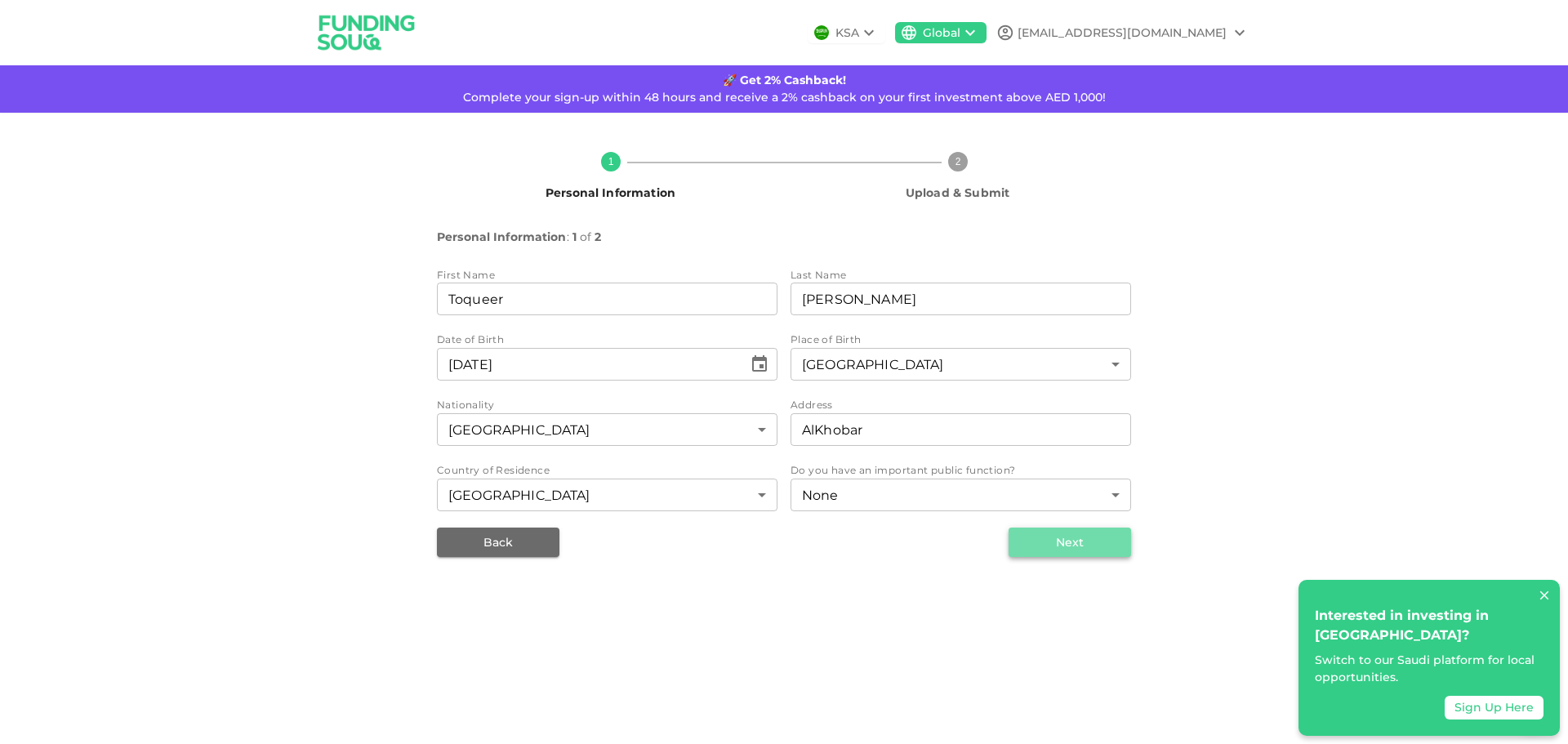
click at [1094, 530] on button "Next" at bounding box center [1070, 542] width 123 height 29
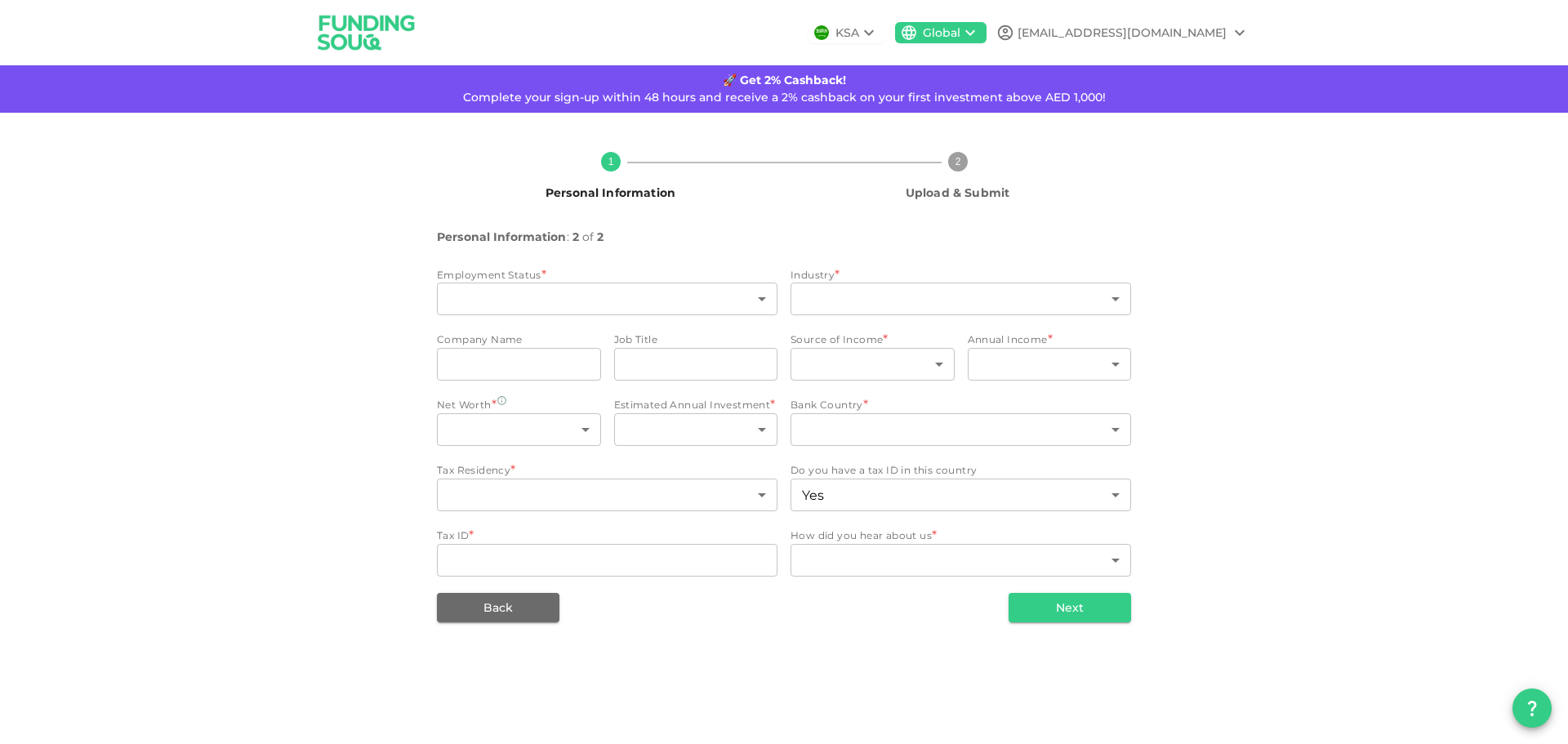
type input "1"
type input "false"
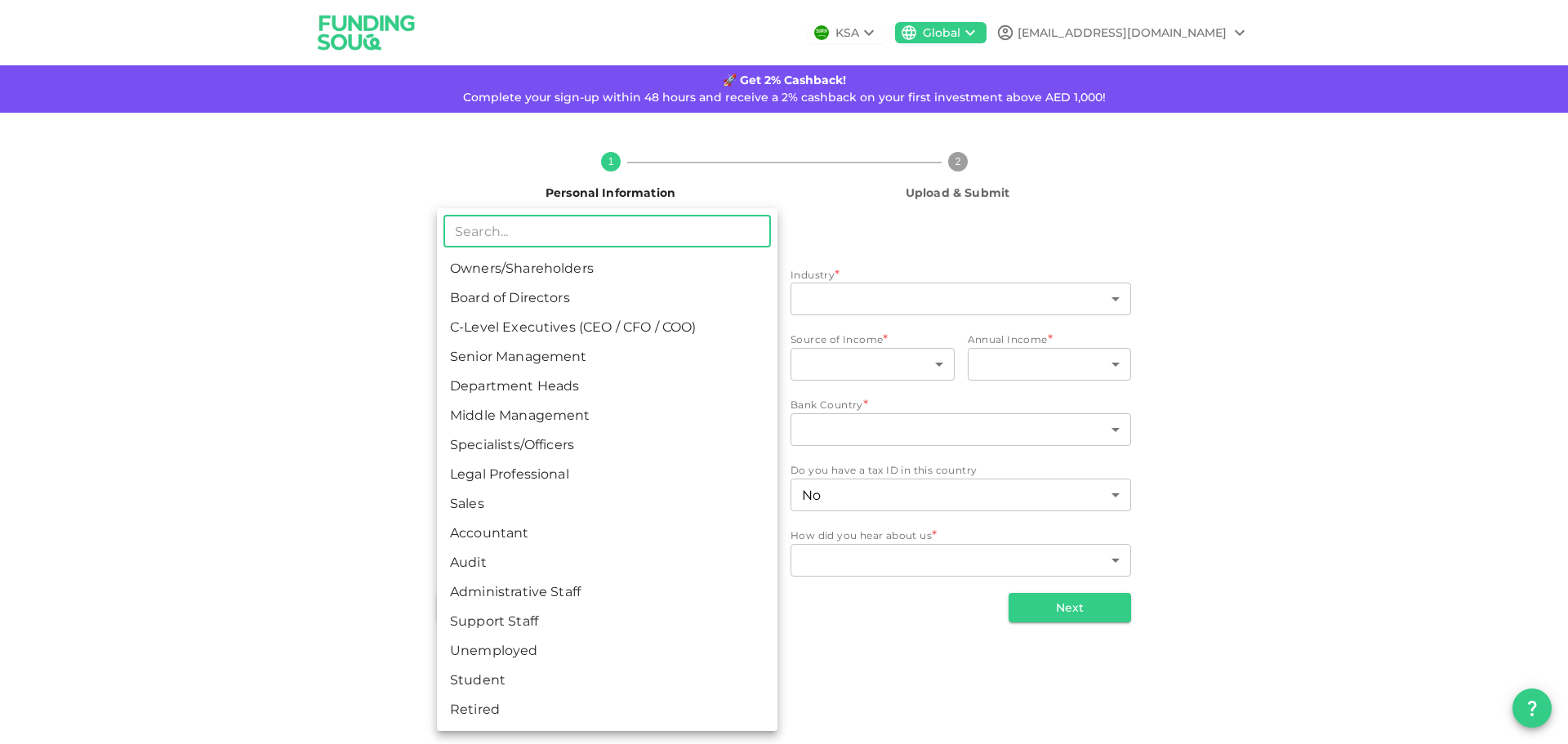
click at [670, 297] on body "KSA Global daudeez@gmail.com 🚀 Get 2% Cashback! Complete your sign-up within 48…" at bounding box center [784, 372] width 1568 height 744
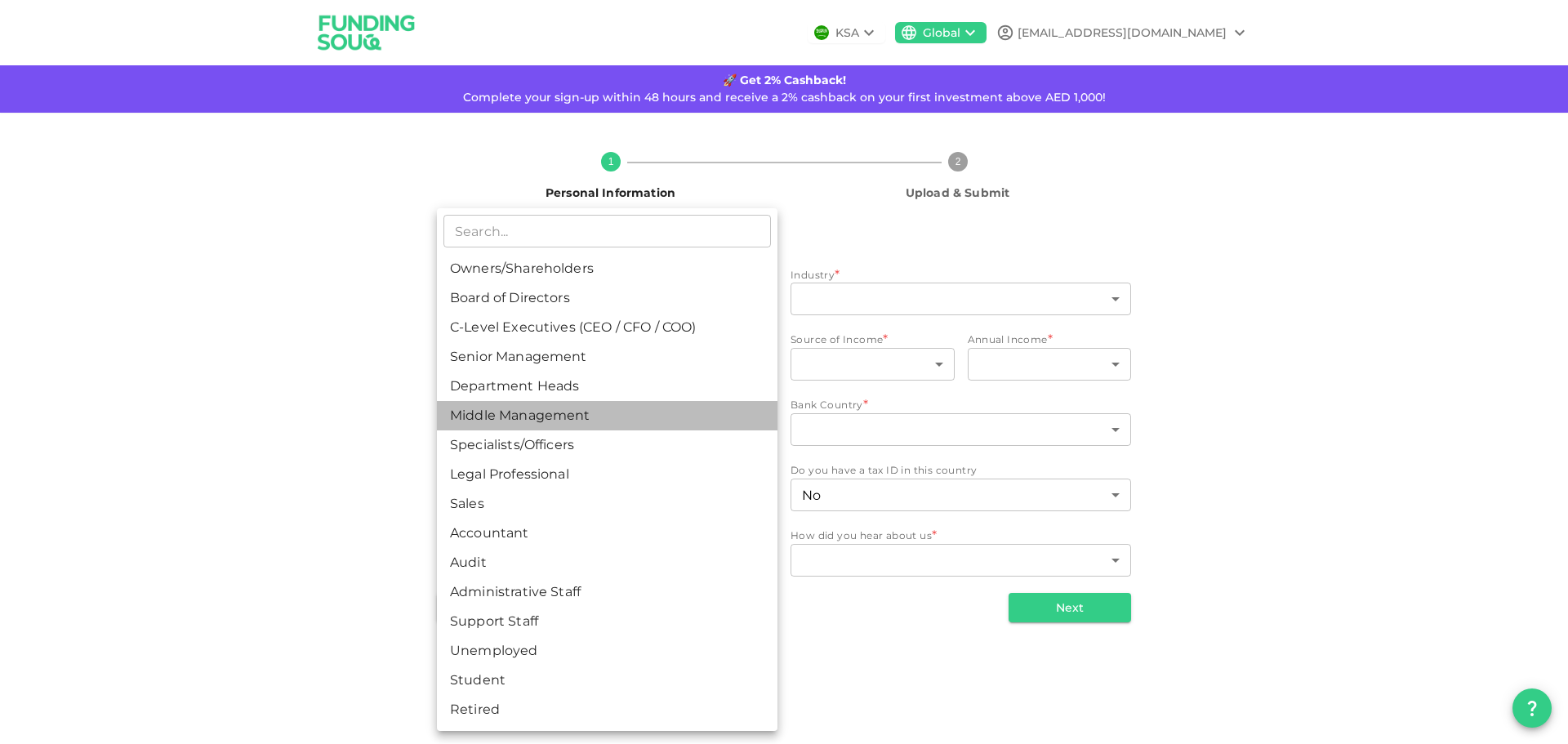
click at [586, 414] on li "Middle Management" at bounding box center [607, 416] width 341 height 29
type input "6"
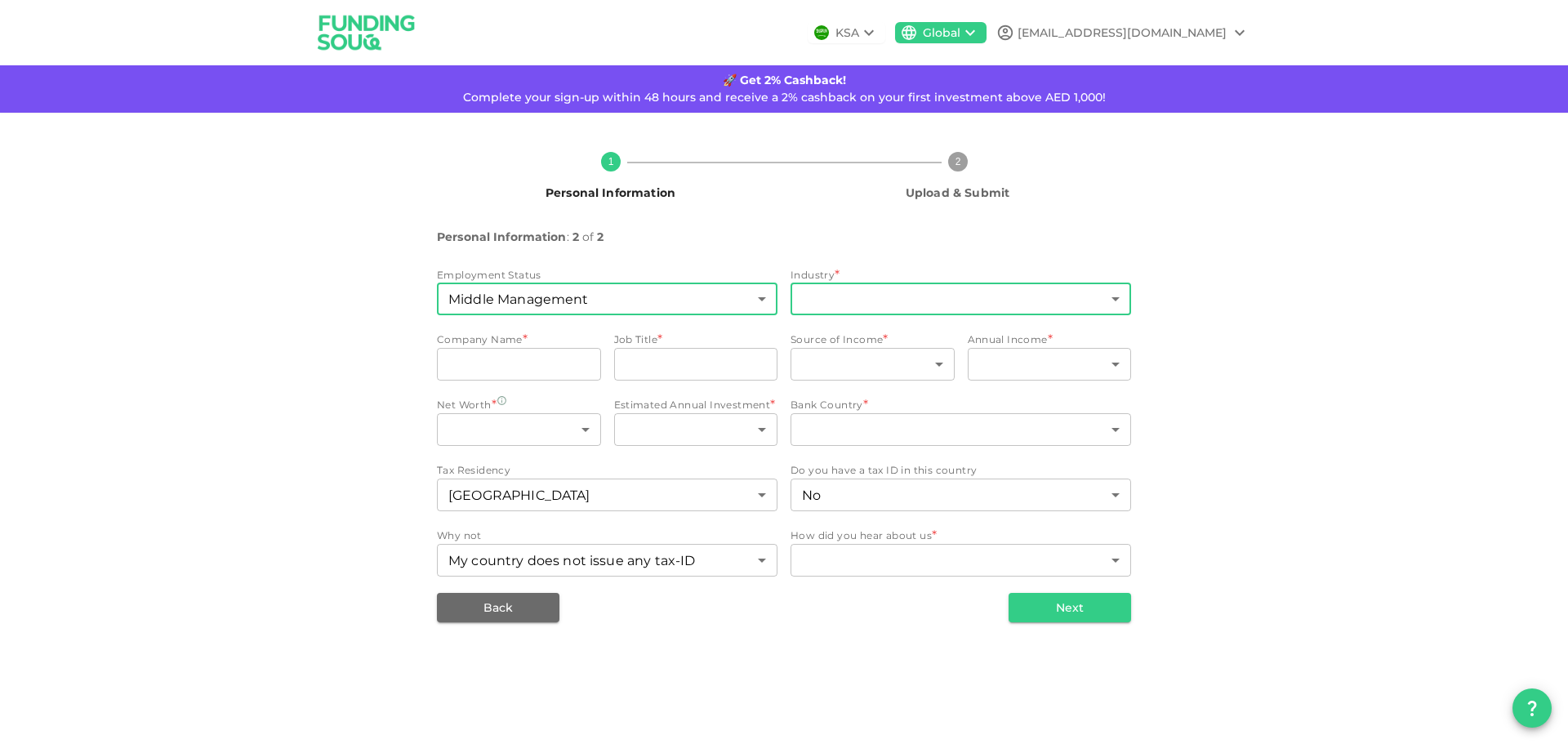
click at [907, 295] on body "KSA Global daudeez@gmail.com 🚀 Get 2% Cashback! Complete your sign-up within 48…" at bounding box center [784, 372] width 1568 height 744
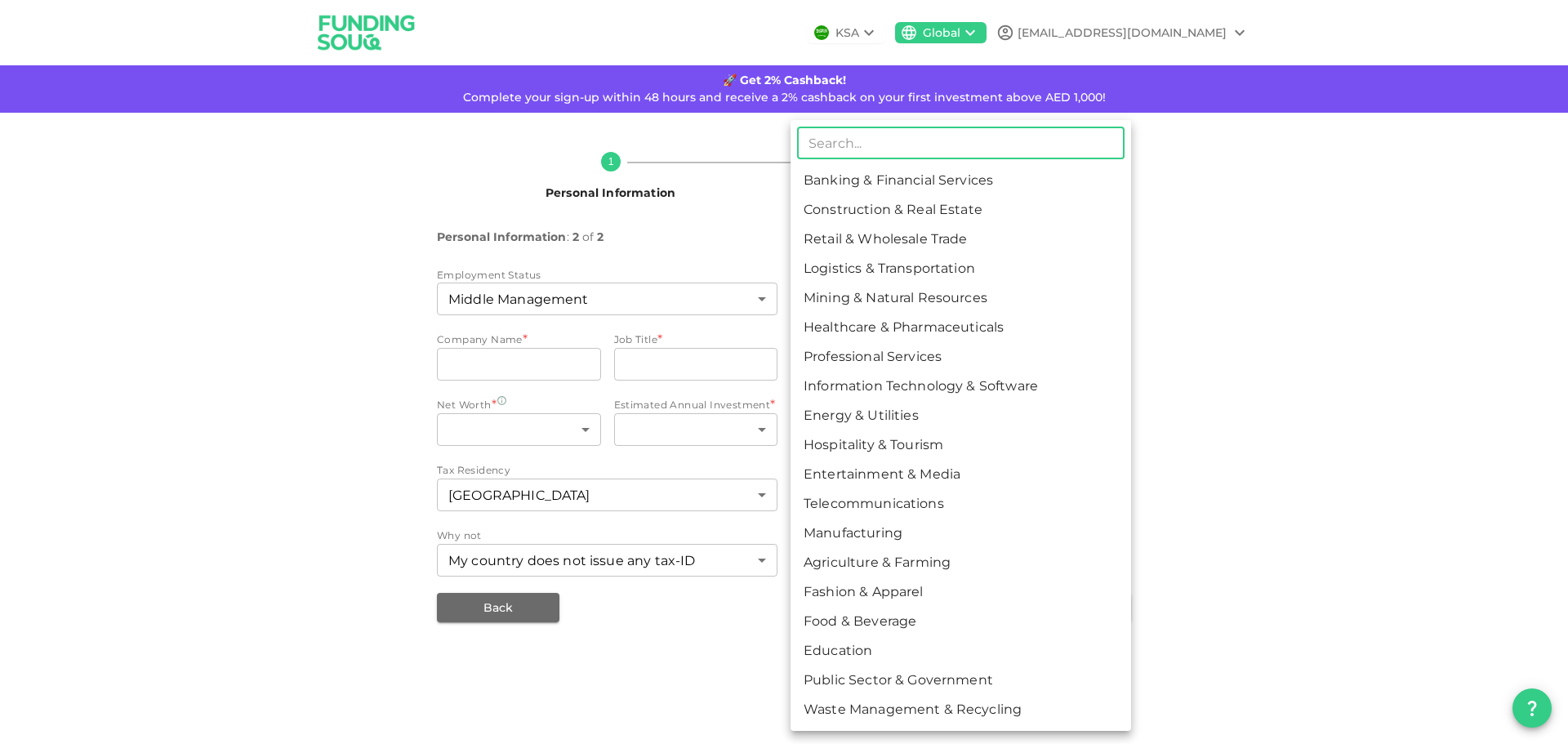
click at [915, 215] on li "Construction & Real Estate" at bounding box center [960, 209] width 341 height 29
type input "2"
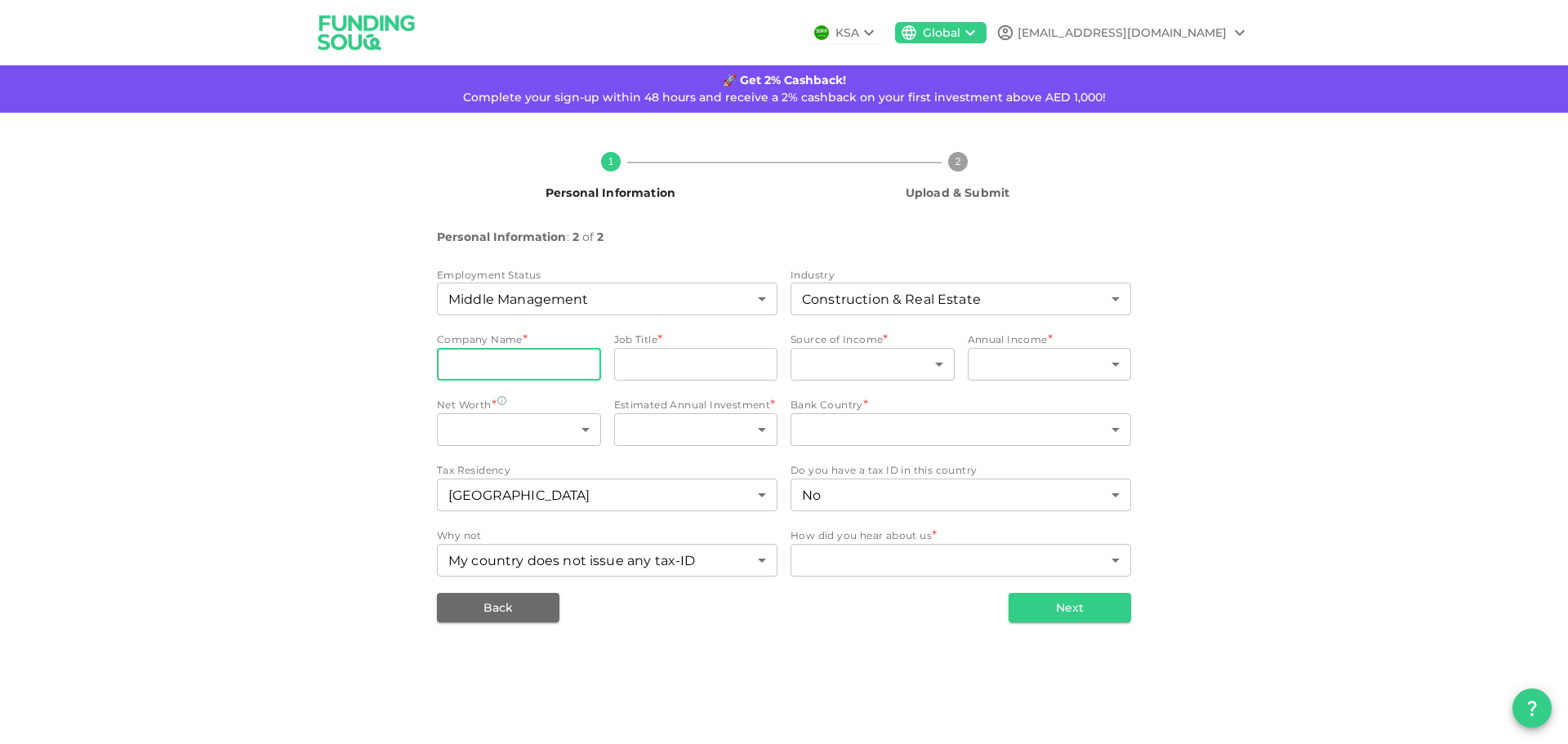
click at [550, 356] on input "companyName" at bounding box center [519, 364] width 164 height 33
type input "Nesma United Industries Co. Ltd."
click at [721, 353] on input "jobTitle" at bounding box center [696, 364] width 164 height 33
type input "Financial Controller"
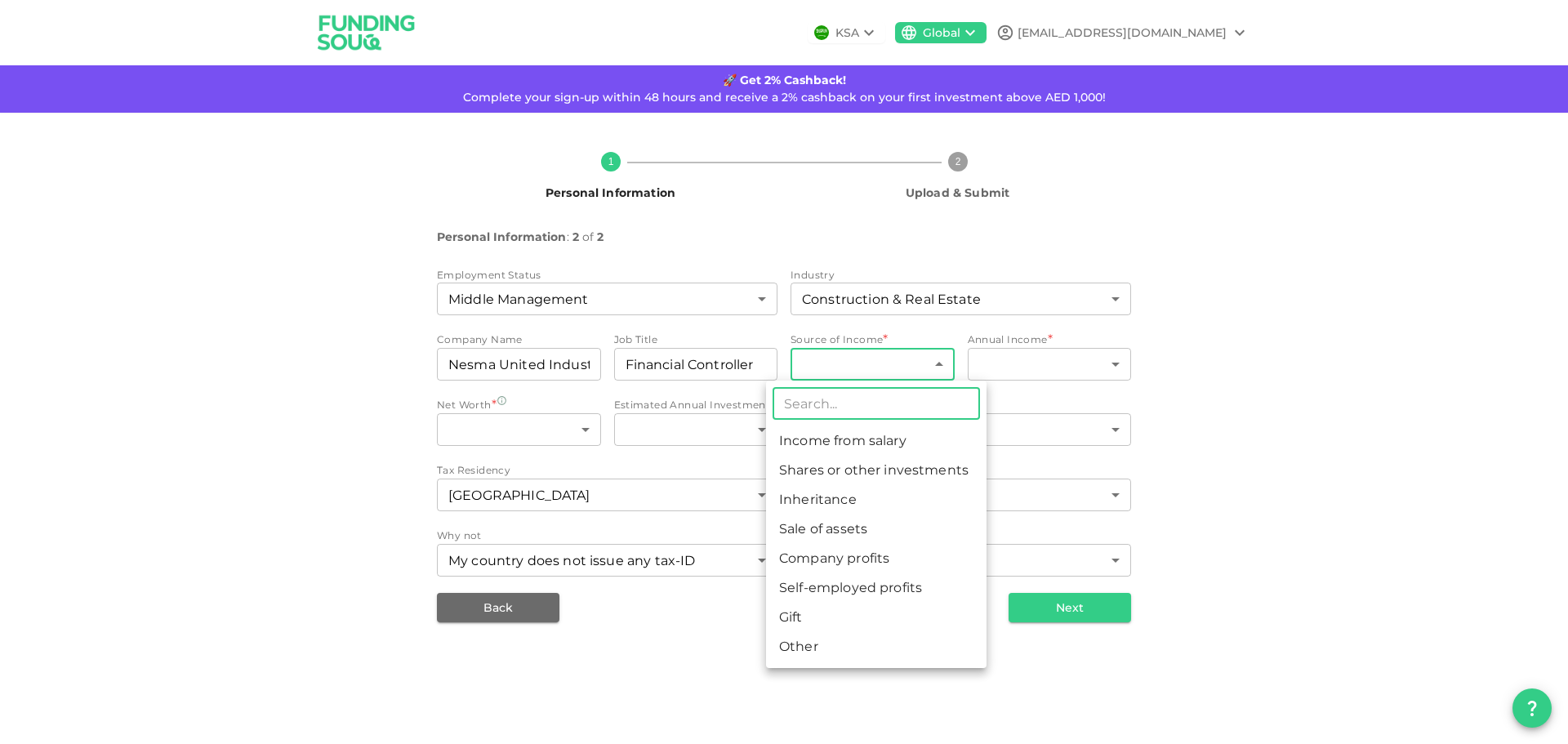
click at [905, 374] on body "KSA Global daudeez@gmail.com 🚀 Get 2% Cashback! Complete your sign-up within 48…" at bounding box center [784, 372] width 1568 height 744
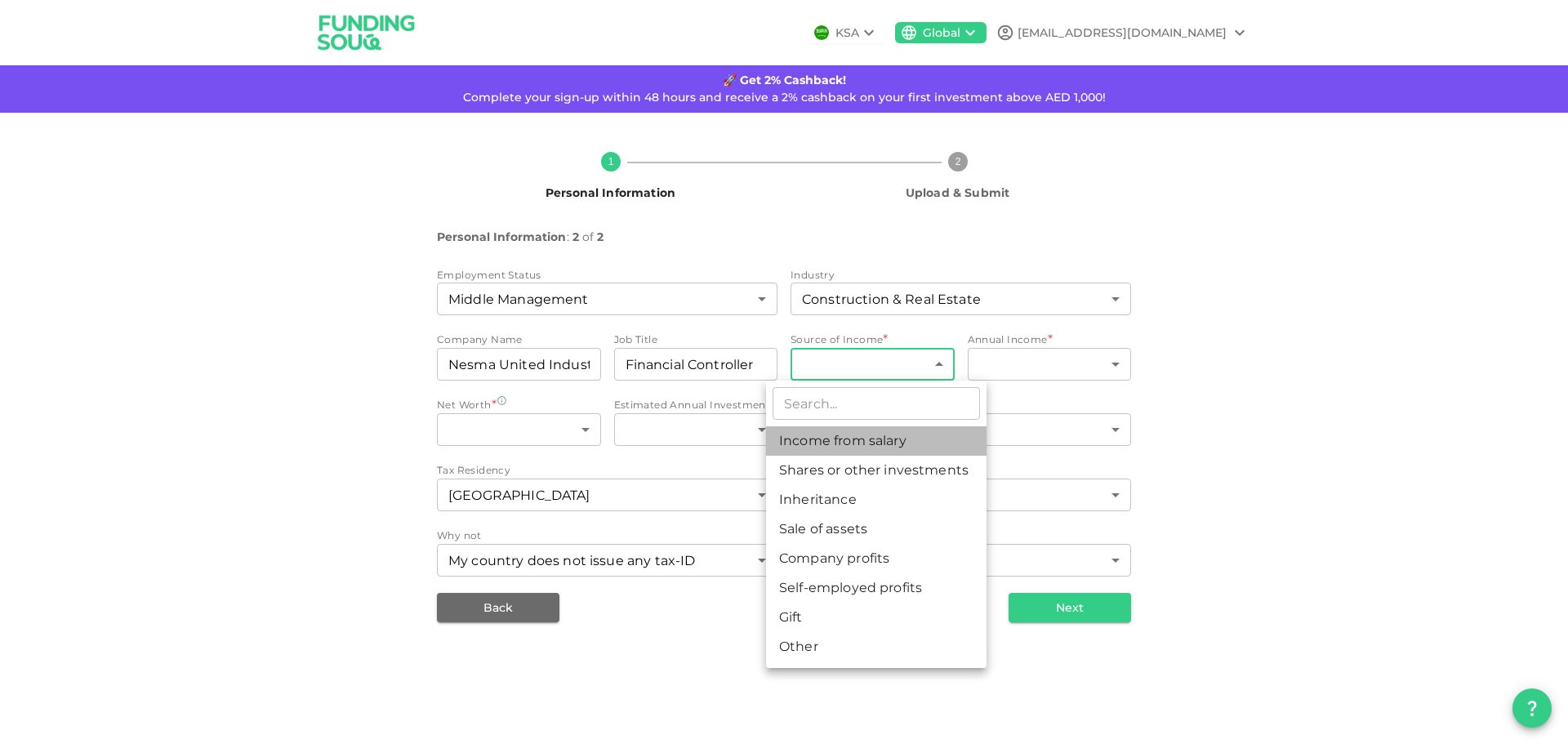
click at [882, 434] on li "Income from salary" at bounding box center [877, 441] width 221 height 29
type input "1"
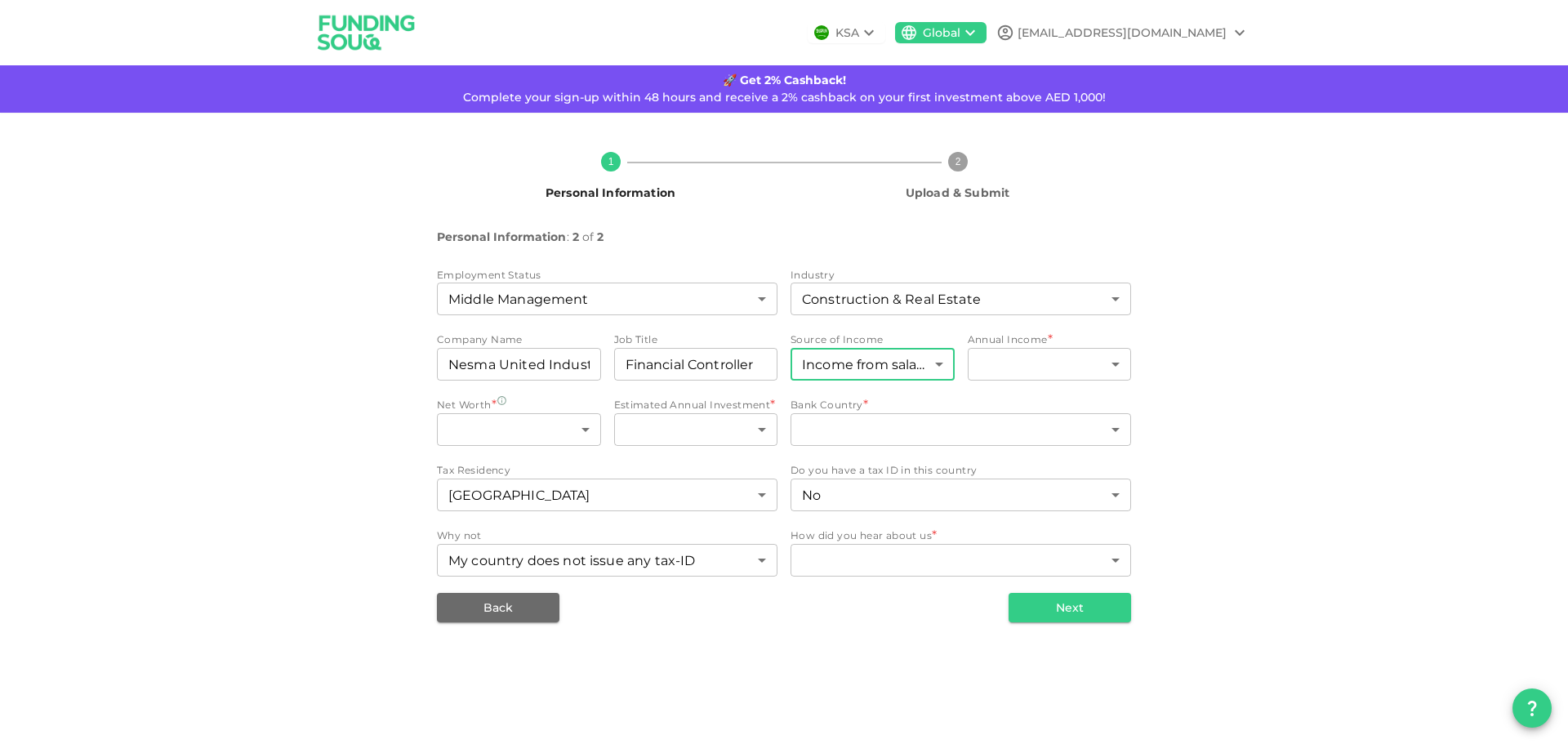
click at [1006, 383] on div "​ ​" at bounding box center [1050, 366] width 164 height 36
click at [1015, 376] on body "KSA Global daudeez@gmail.com 🚀 Get 2% Cashback! Complete your sign-up within 48…" at bounding box center [784, 372] width 1568 height 744
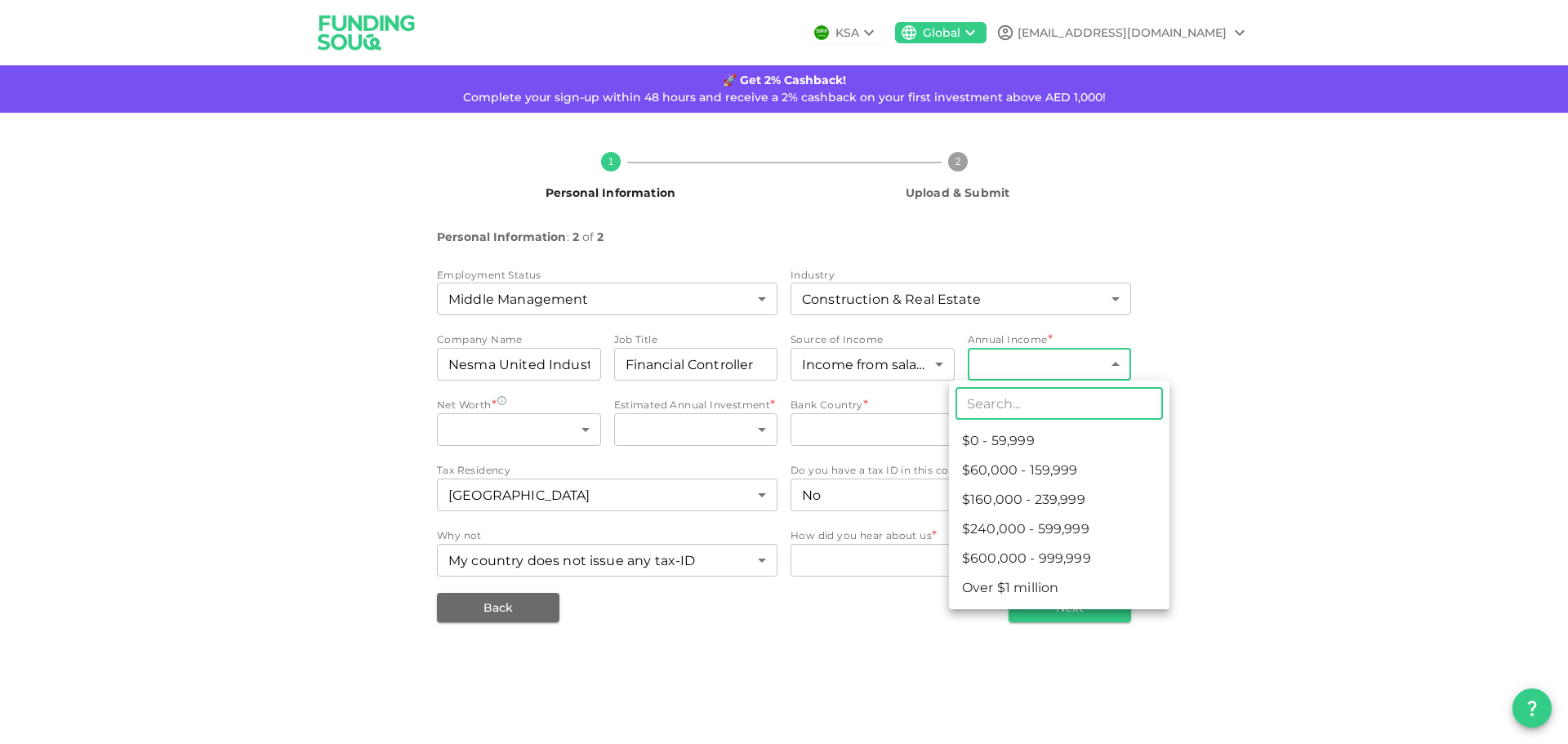
click at [1051, 486] on li "$160,000 - 239,999" at bounding box center [1059, 499] width 221 height 29
type input "3"
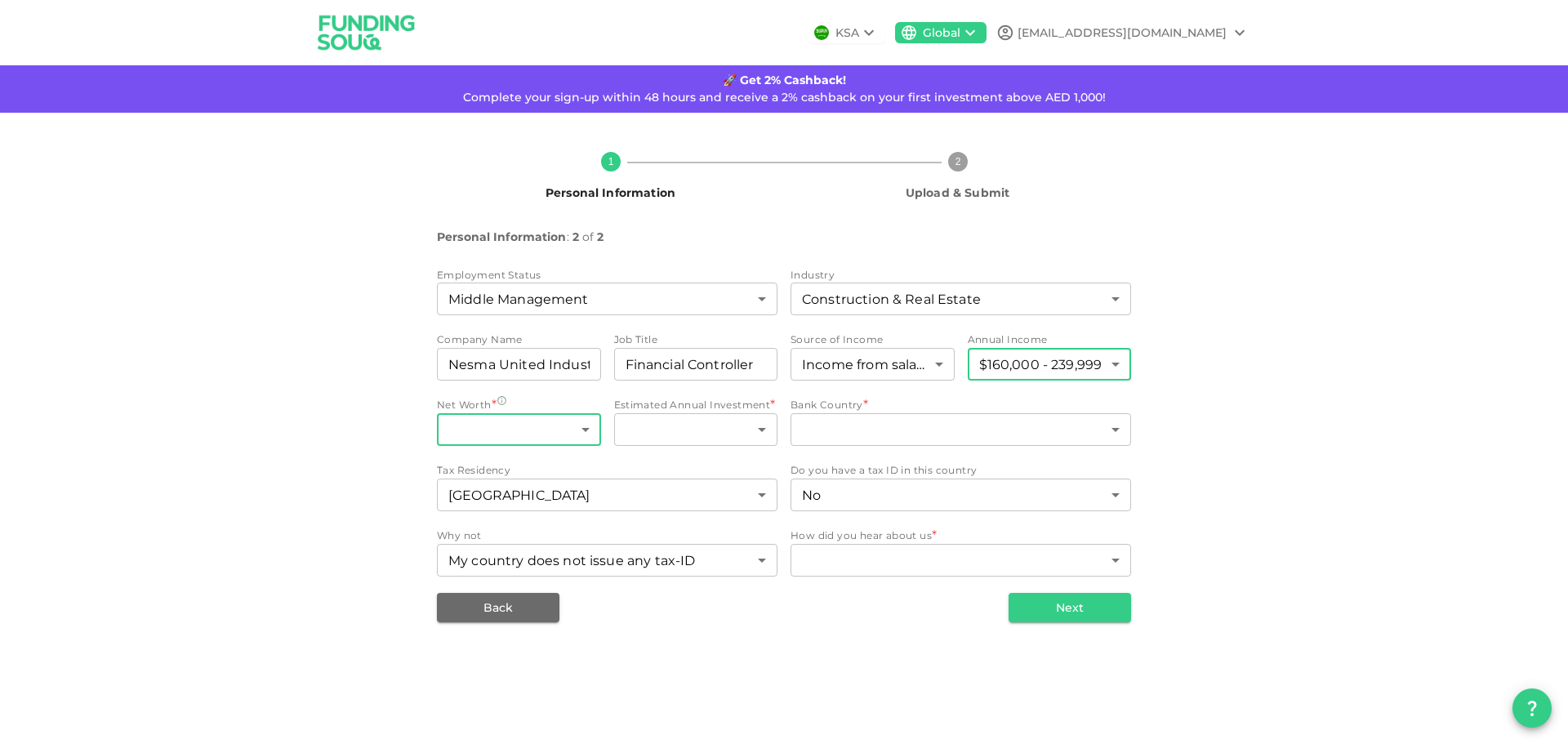
click at [561, 433] on body "KSA Global daudeez@gmail.com 🚀 Get 2% Cashback! Complete your sign-up within 48…" at bounding box center [784, 372] width 1568 height 744
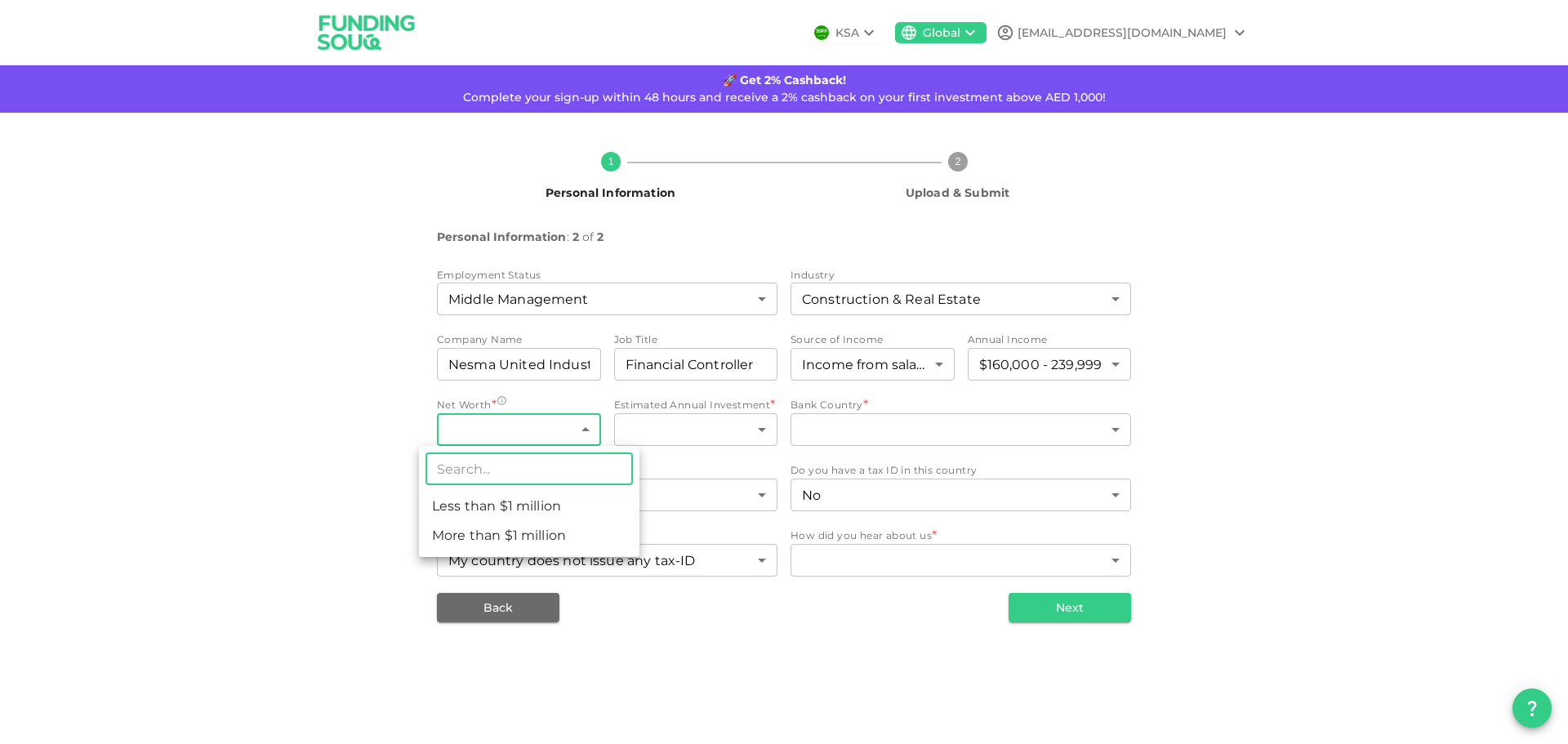
click at [540, 500] on li "Less than $1 million" at bounding box center [529, 505] width 221 height 29
type input "1"
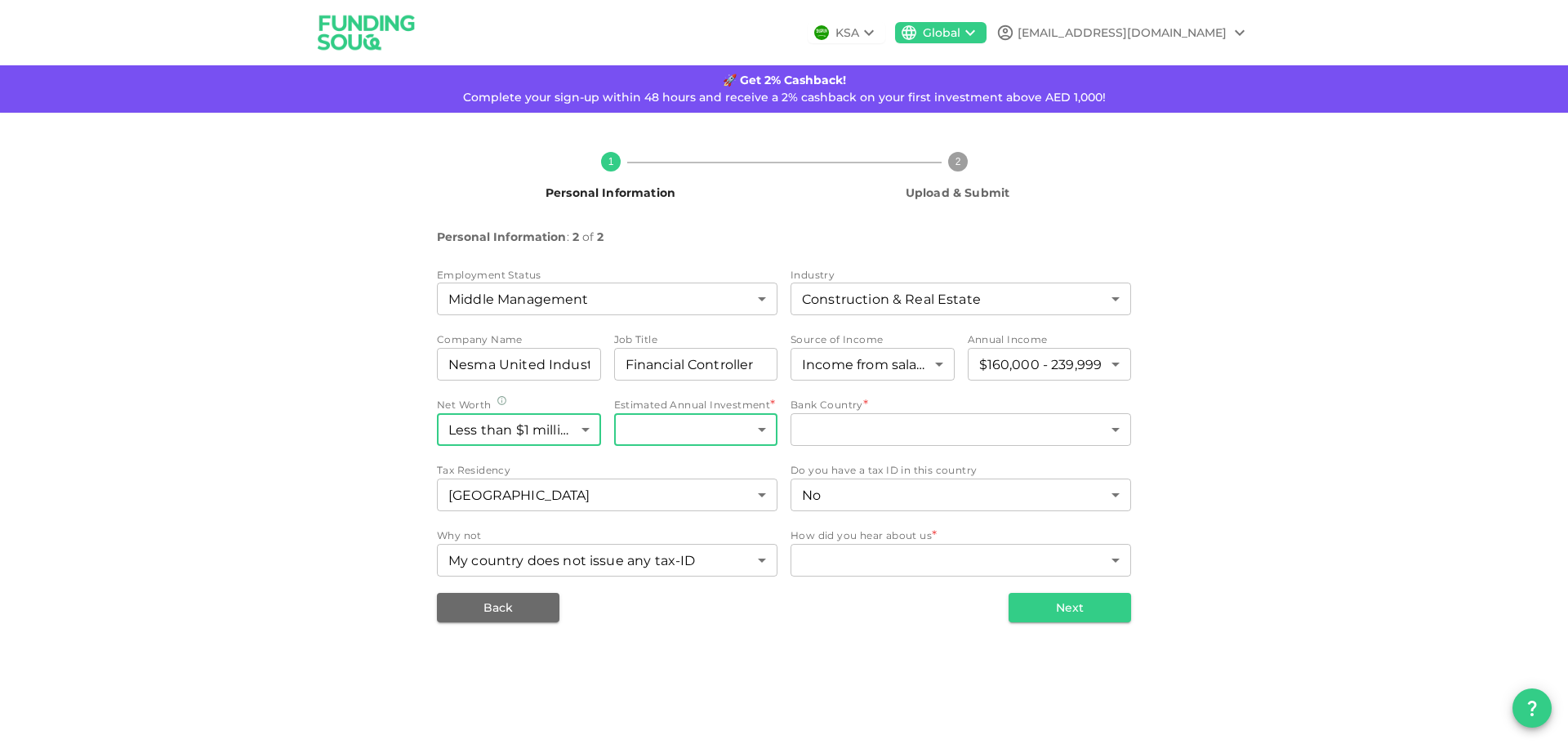
click at [699, 433] on body "KSA Global daudeez@gmail.com 🚀 Get 2% Cashback! Complete your sign-up within 48…" at bounding box center [784, 372] width 1568 height 744
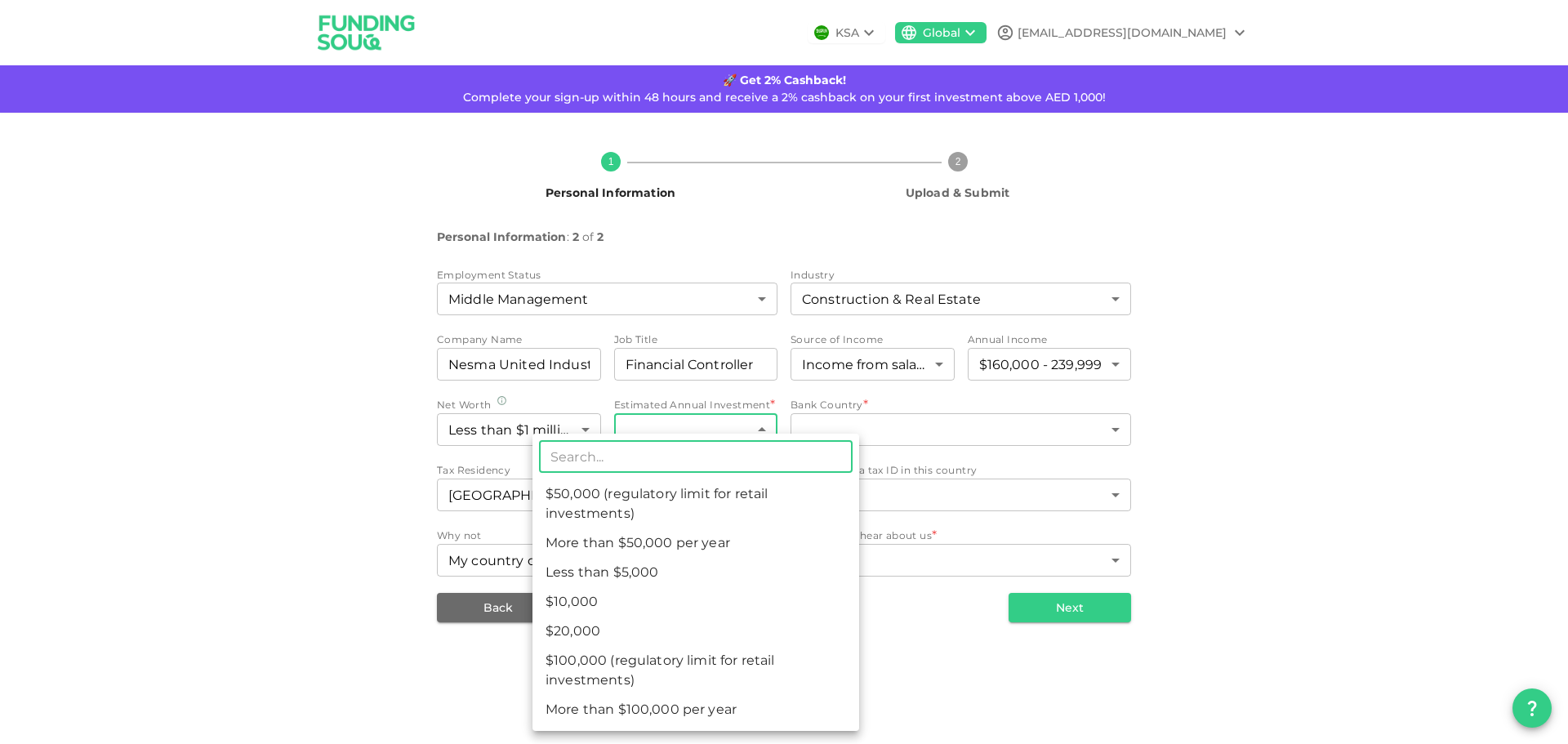
click at [675, 499] on li "$50,000 (regulatory limit for retail investments)" at bounding box center [695, 504] width 327 height 49
type input "4"
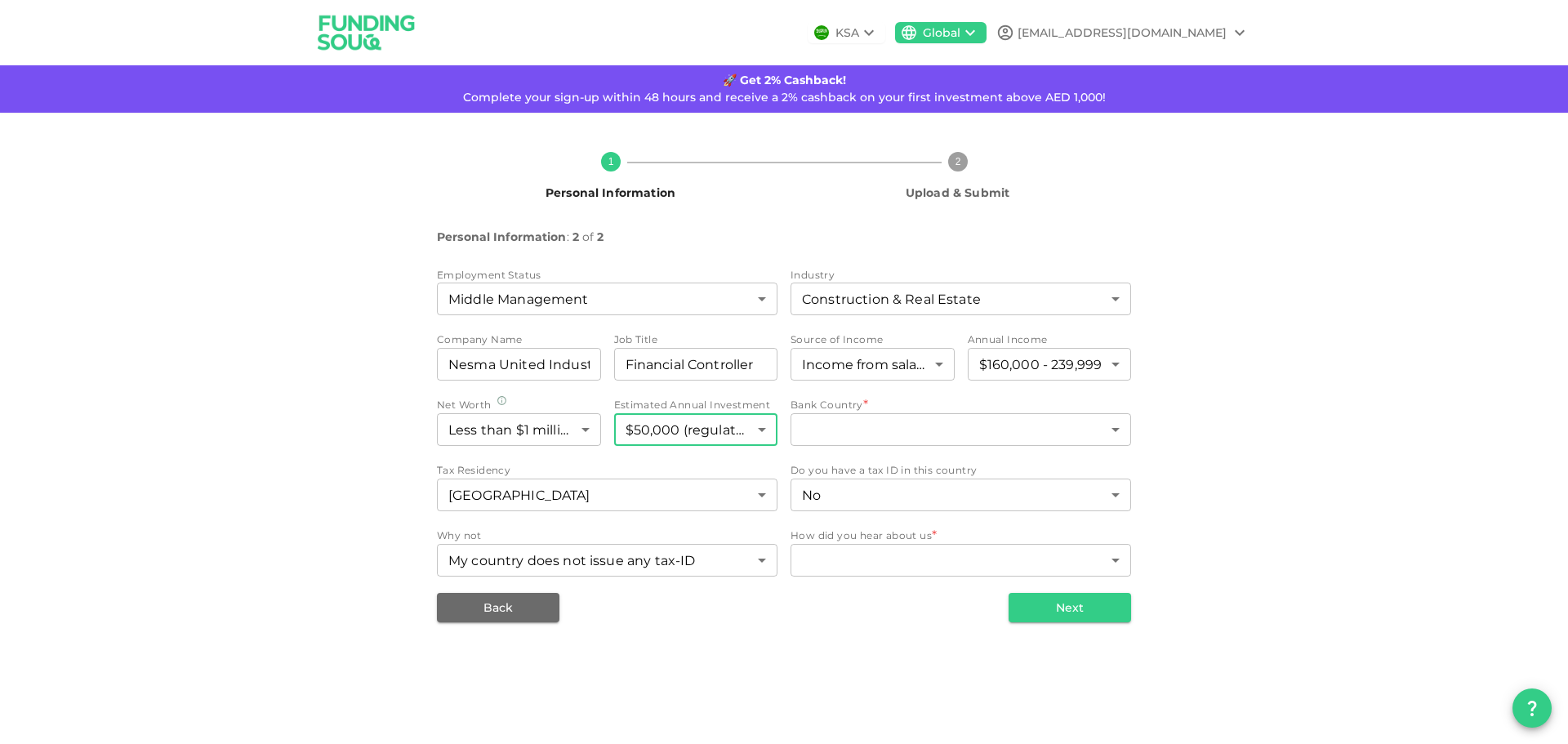
click at [946, 430] on body "KSA Global daudeez@gmail.com 🚀 Get 2% Cashback! Complete your sign-up within 48…" at bounding box center [784, 372] width 1568 height 744
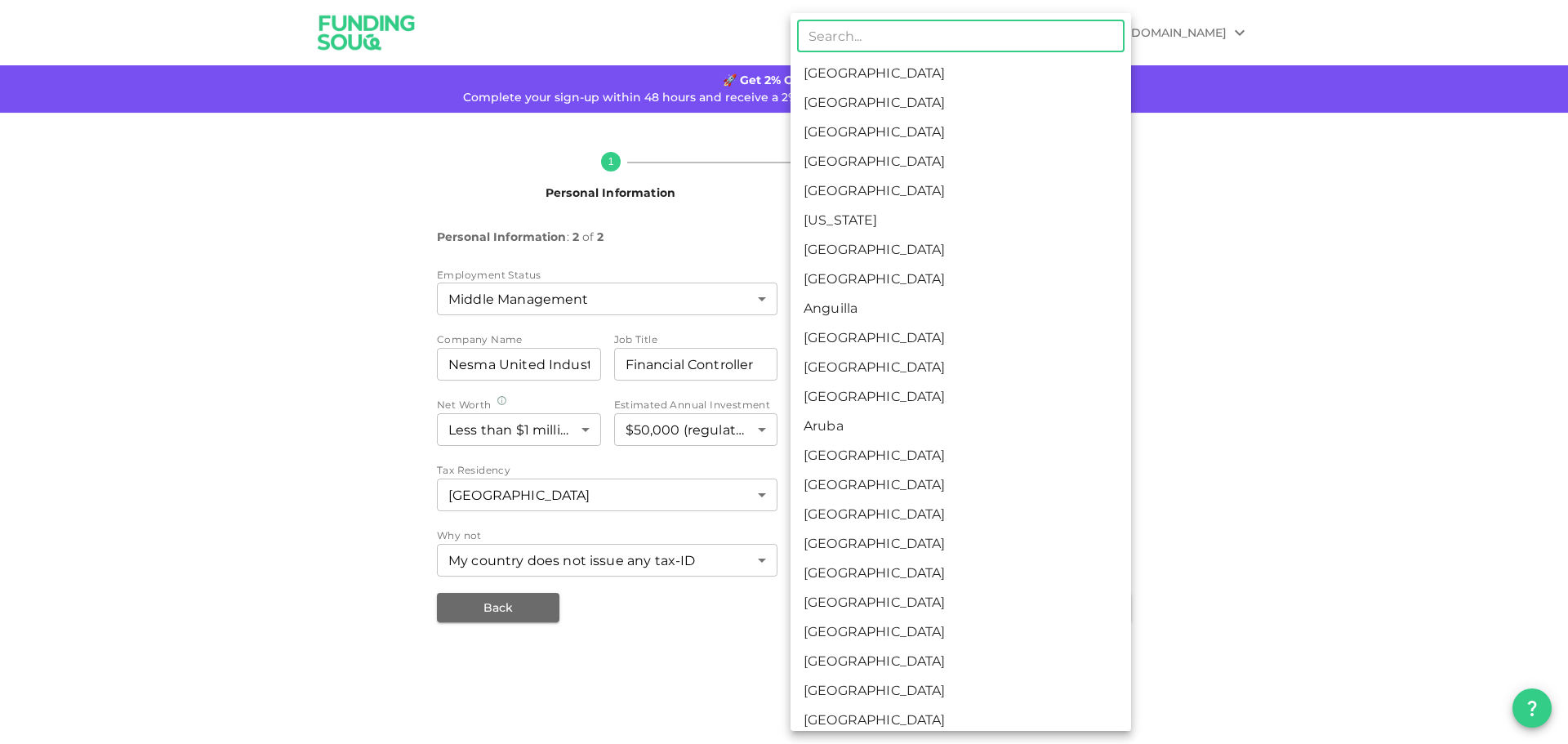
click at [835, 75] on li "Saudi Arabia" at bounding box center [960, 73] width 341 height 29
type input "1"
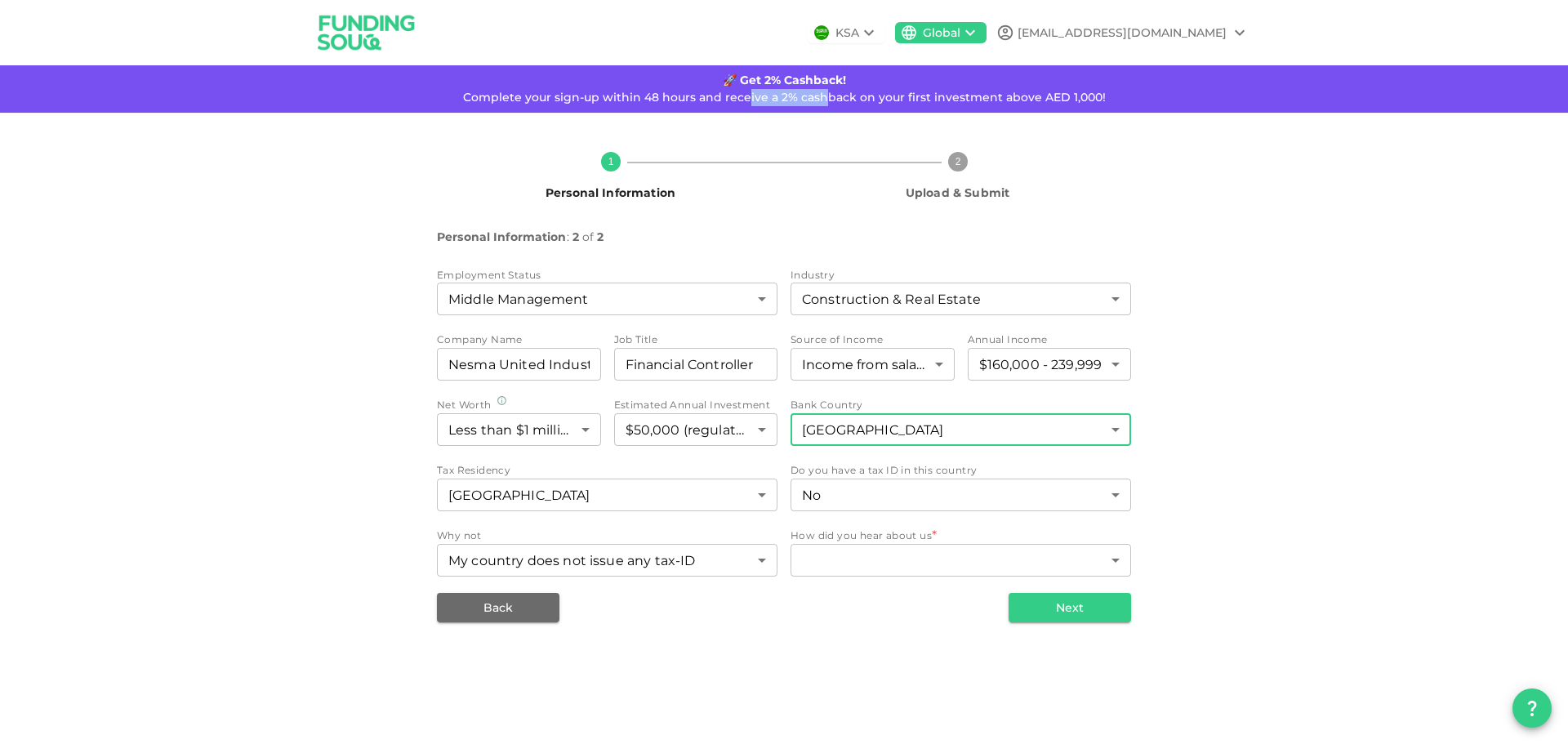
drag, startPoint x: 749, startPoint y: 99, endPoint x: 887, endPoint y: 105, distance: 138.1
click at [879, 107] on div "🚀 Get 2% Cashback! Complete your sign-up within 48 hours and receive a 2% cashb…" at bounding box center [784, 88] width 1568 height 47
click at [887, 104] on div "Complete your sign-up within 48 hours and receive a 2% cashback on your first i…" at bounding box center [784, 97] width 643 height 17
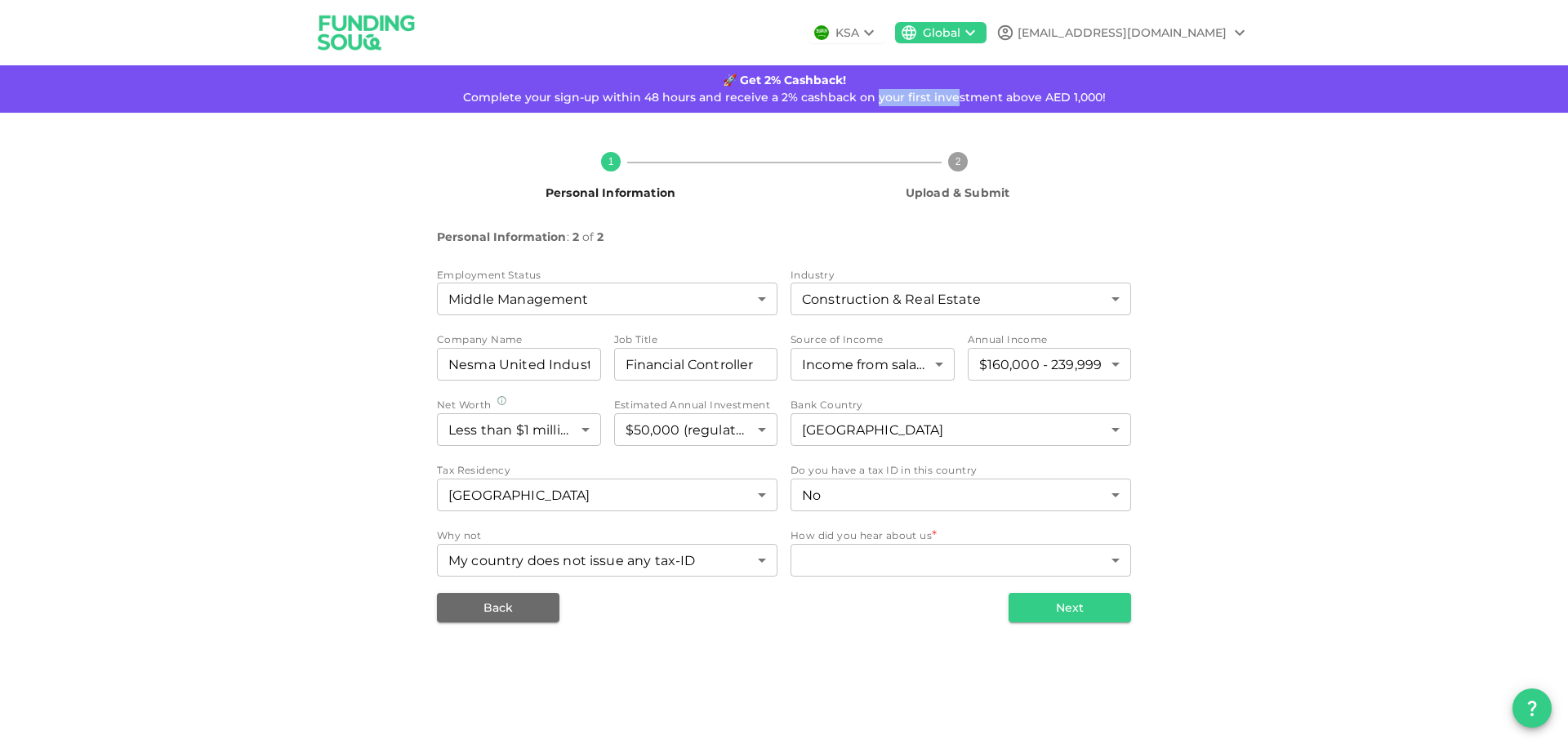
drag, startPoint x: 879, startPoint y: 96, endPoint x: 1080, endPoint y: 100, distance: 201.0
click at [1052, 102] on span "Complete your sign-up within 48 hours and receive a 2% cashback on your first i…" at bounding box center [784, 97] width 643 height 15
click at [1080, 99] on span "Complete your sign-up within 48 hours and receive a 2% cashback on your first i…" at bounding box center [784, 97] width 643 height 15
drag, startPoint x: 974, startPoint y: 100, endPoint x: 933, endPoint y: 102, distance: 41.0
click at [933, 102] on span "Complete your sign-up within 48 hours and receive a 2% cashback on your first i…" at bounding box center [784, 97] width 643 height 15
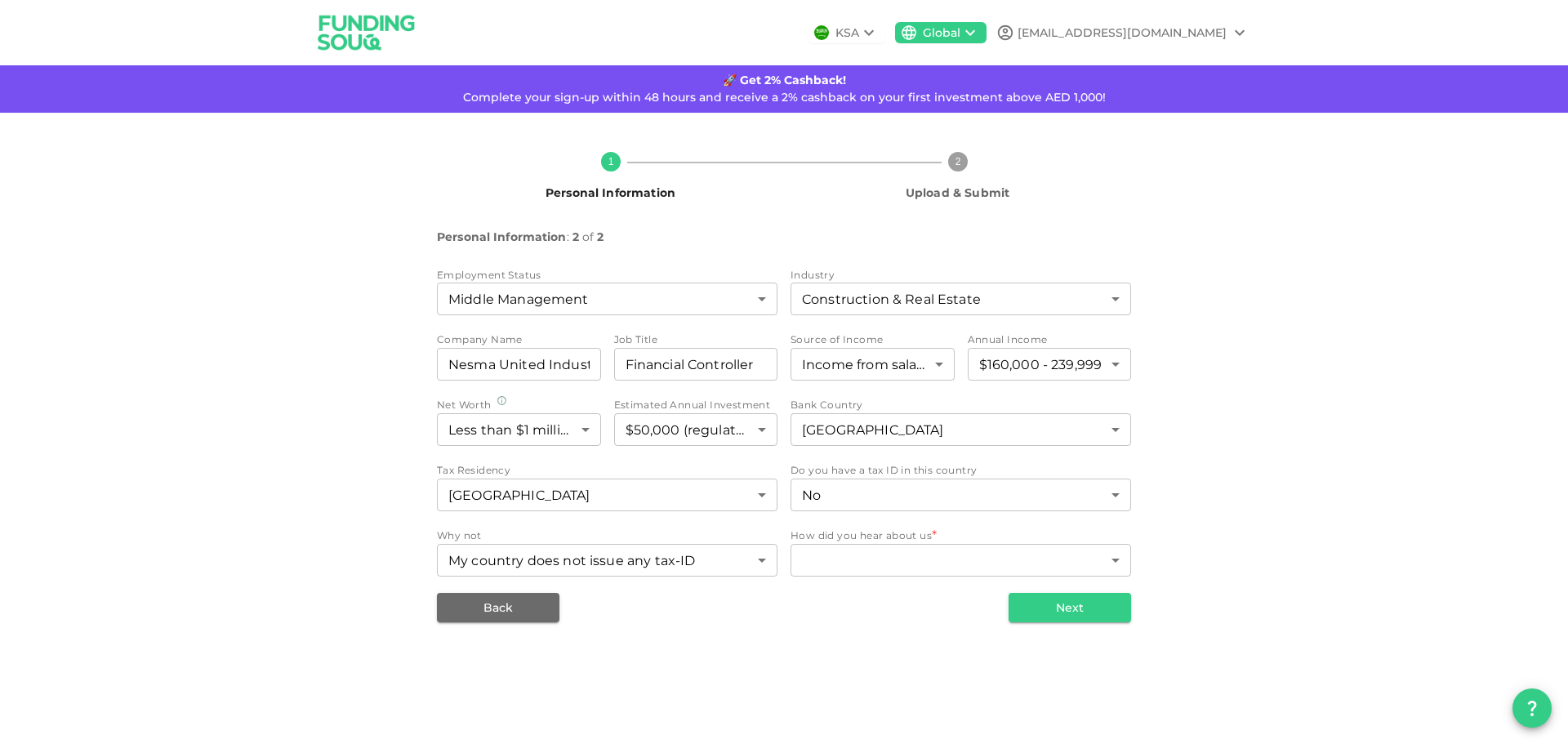
click at [893, 102] on span "Complete your sign-up within 48 hours and receive a 2% cashback on your first i…" at bounding box center [784, 97] width 643 height 15
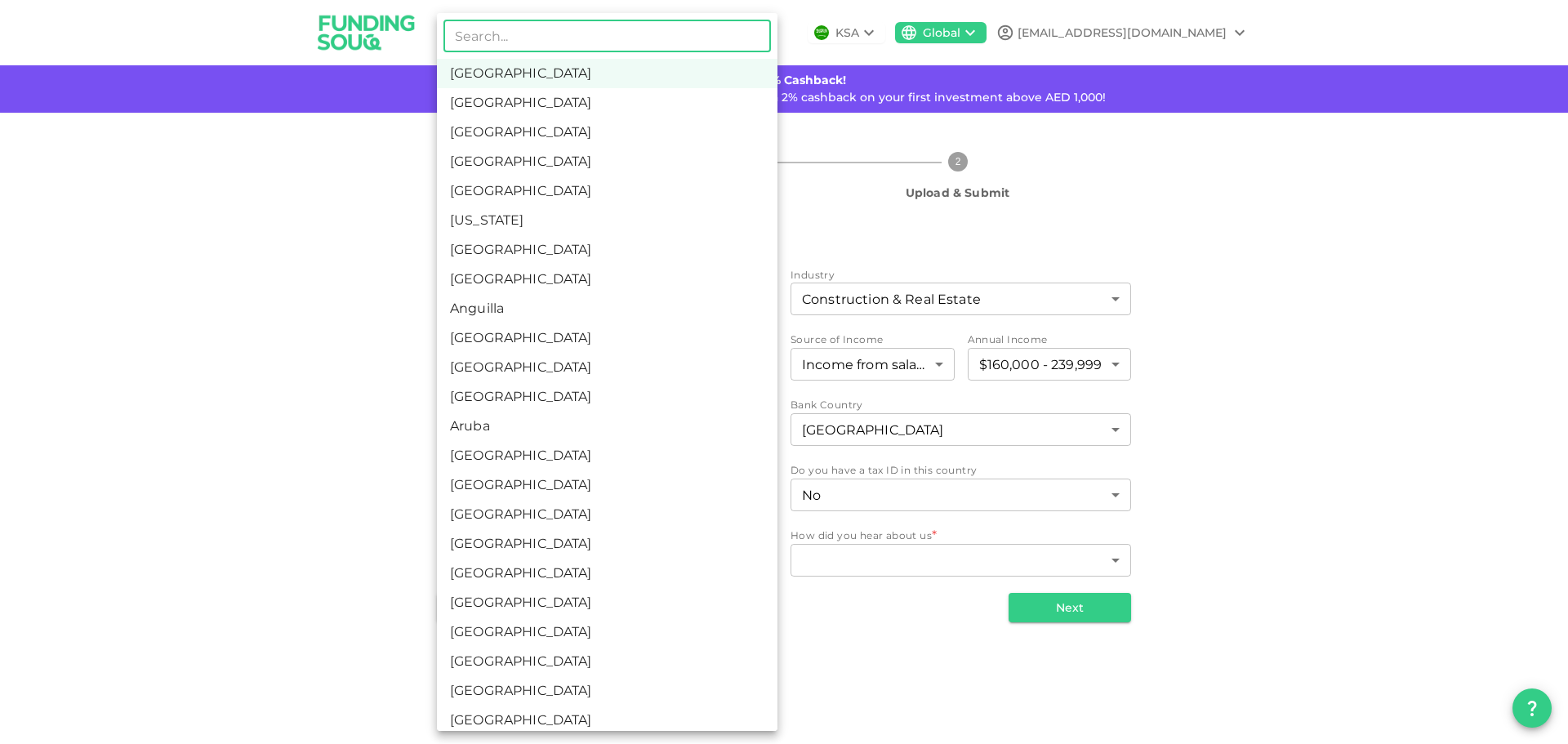
click at [724, 497] on body "KSA Global daudeez@gmail.com 🚀 Get 2% Cashback! Complete your sign-up within 48…" at bounding box center [784, 372] width 1568 height 744
click at [505, 69] on li "Saudi Arabia" at bounding box center [607, 73] width 341 height 29
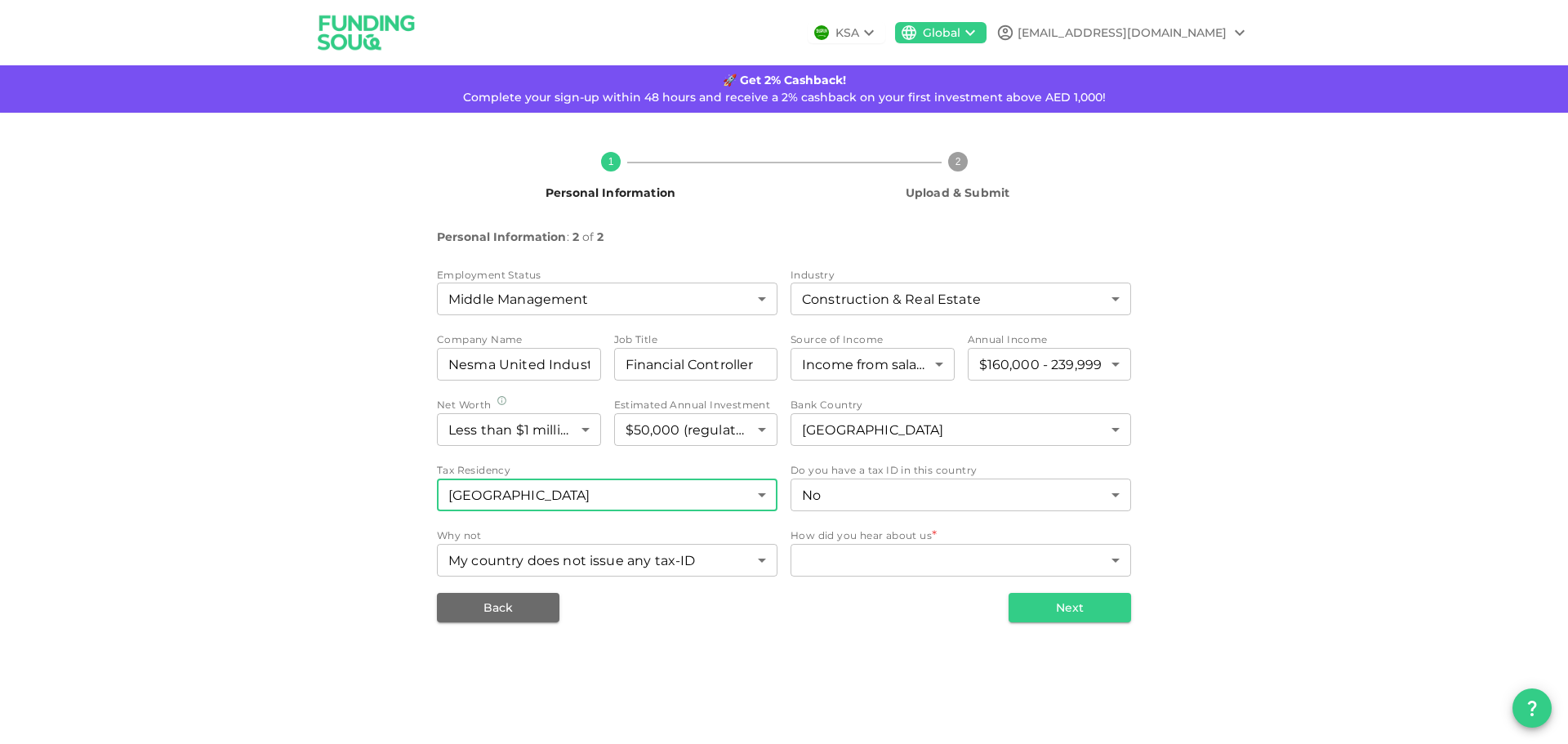
click at [680, 492] on body "KSA Global daudeez@gmail.com 🚀 Get 2% Cashback! Complete your sign-up within 48…" at bounding box center [784, 372] width 1568 height 744
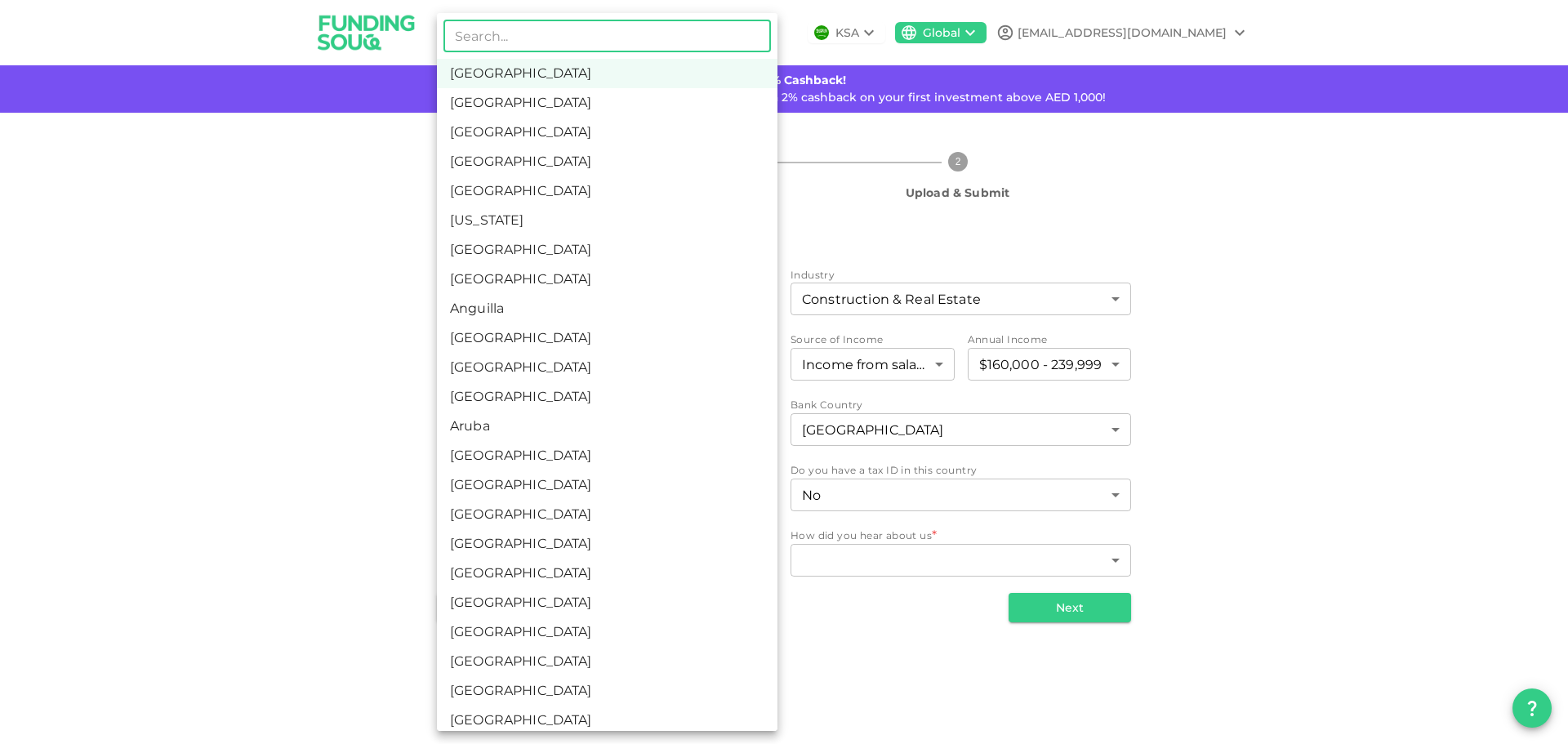
click at [576, 36] on input "text" at bounding box center [607, 36] width 327 height 33
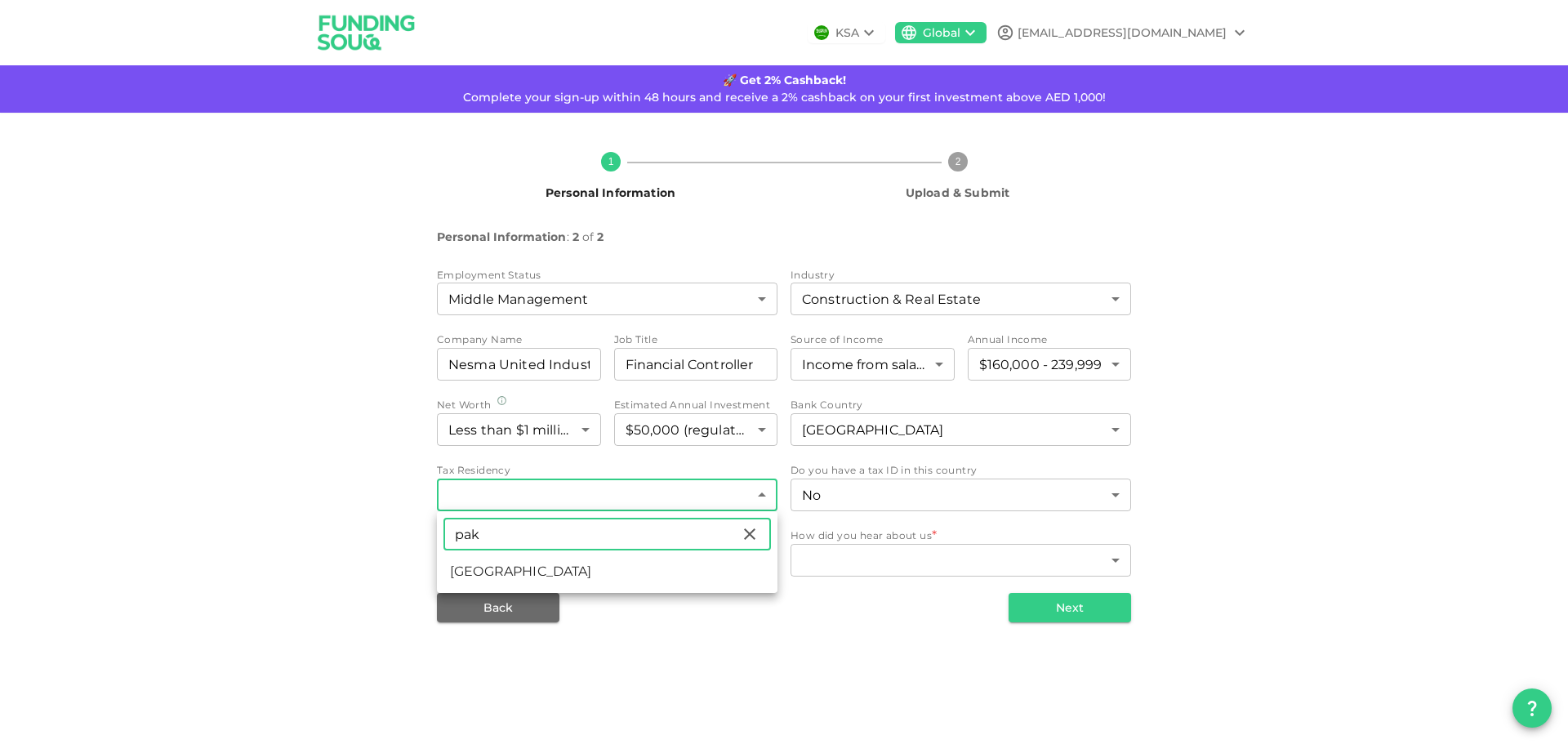
type input "pak"
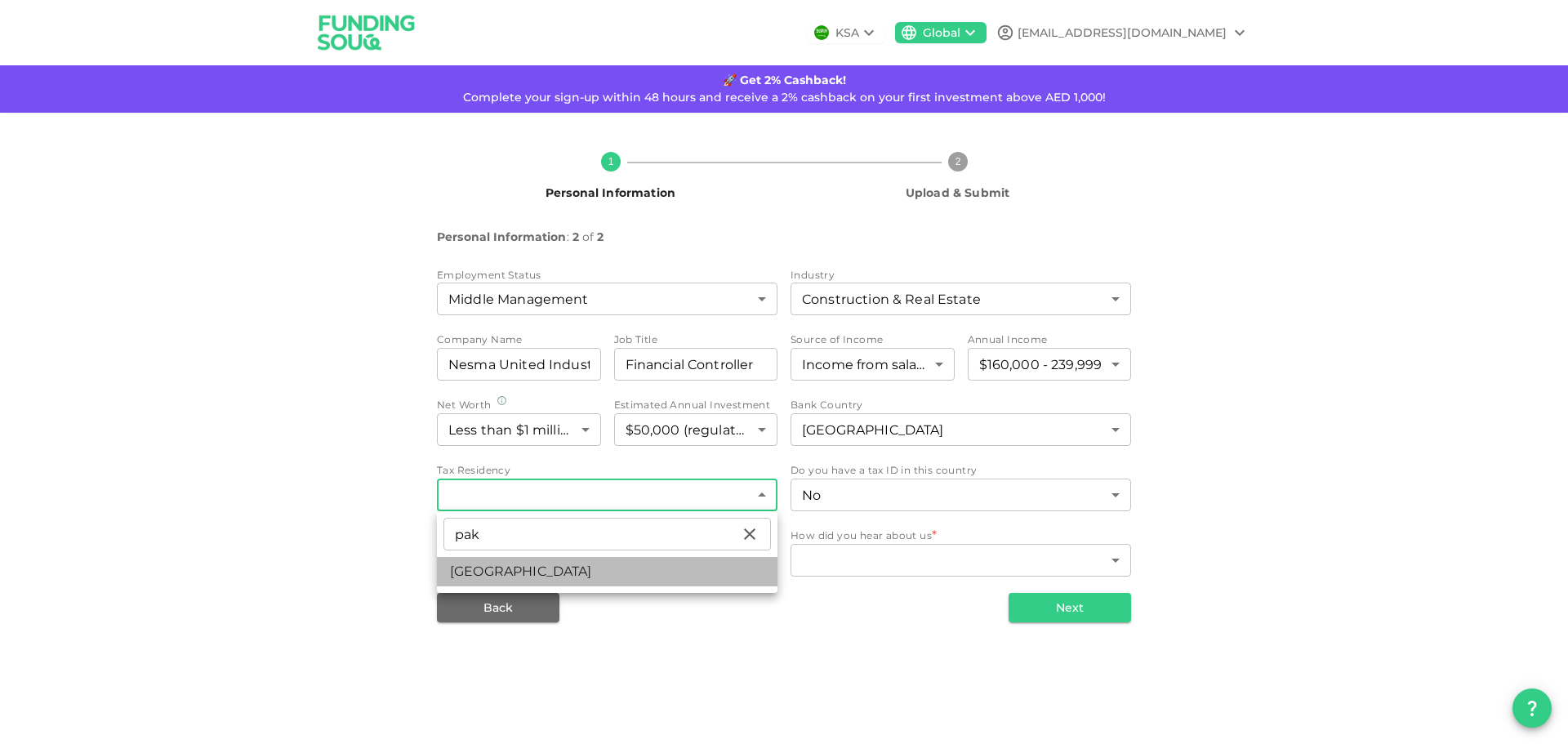
click at [550, 576] on li "Pakistan" at bounding box center [607, 571] width 341 height 29
type input "149"
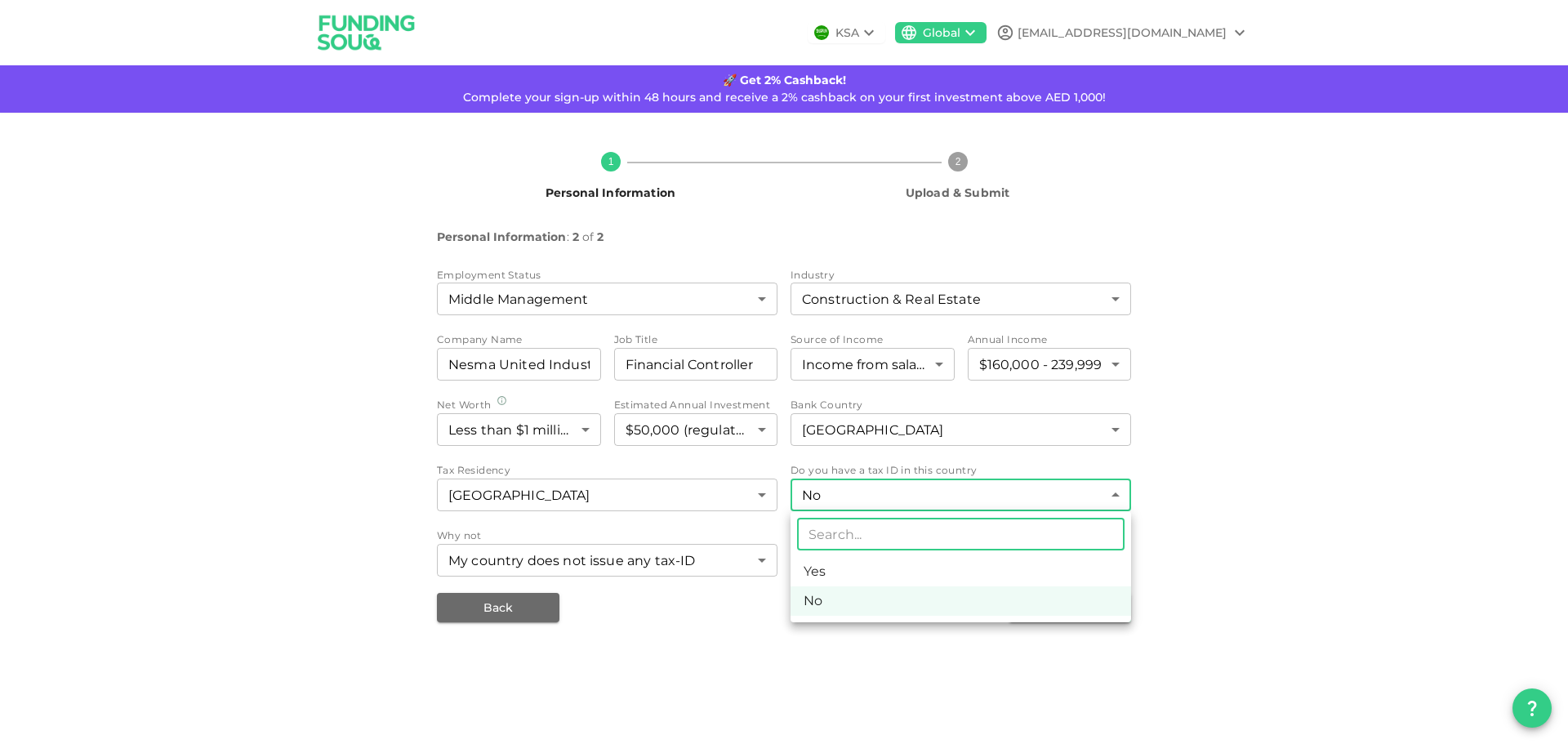
click at [845, 496] on body "KSA Global daudeez@gmail.com 🚀 Get 2% Cashback! Complete your sign-up within 48…" at bounding box center [784, 372] width 1568 height 744
click at [850, 578] on li "Yes" at bounding box center [960, 571] width 341 height 29
type input "true"
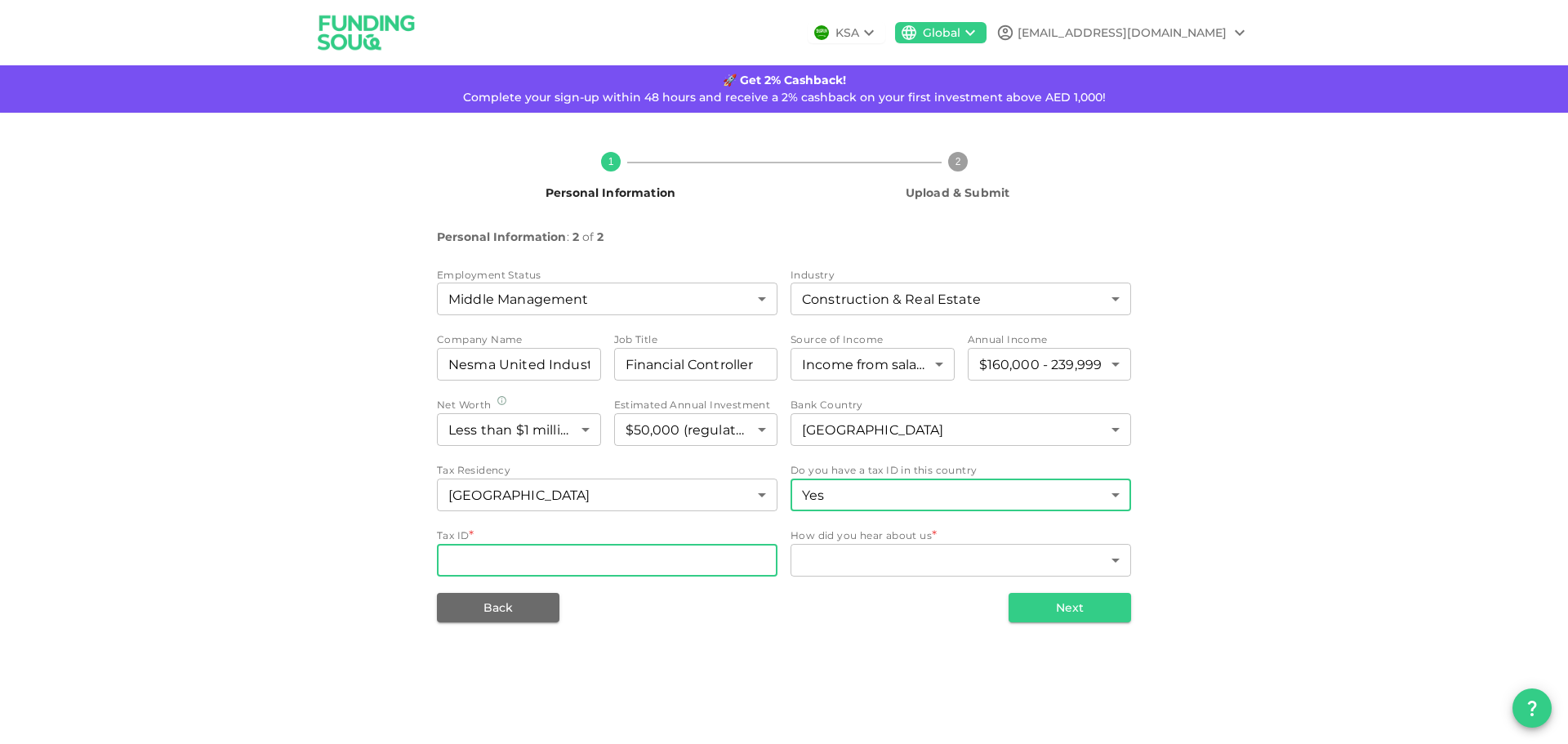
click at [551, 565] on input "Tax ID" at bounding box center [607, 560] width 341 height 33
type input "3310007737195"
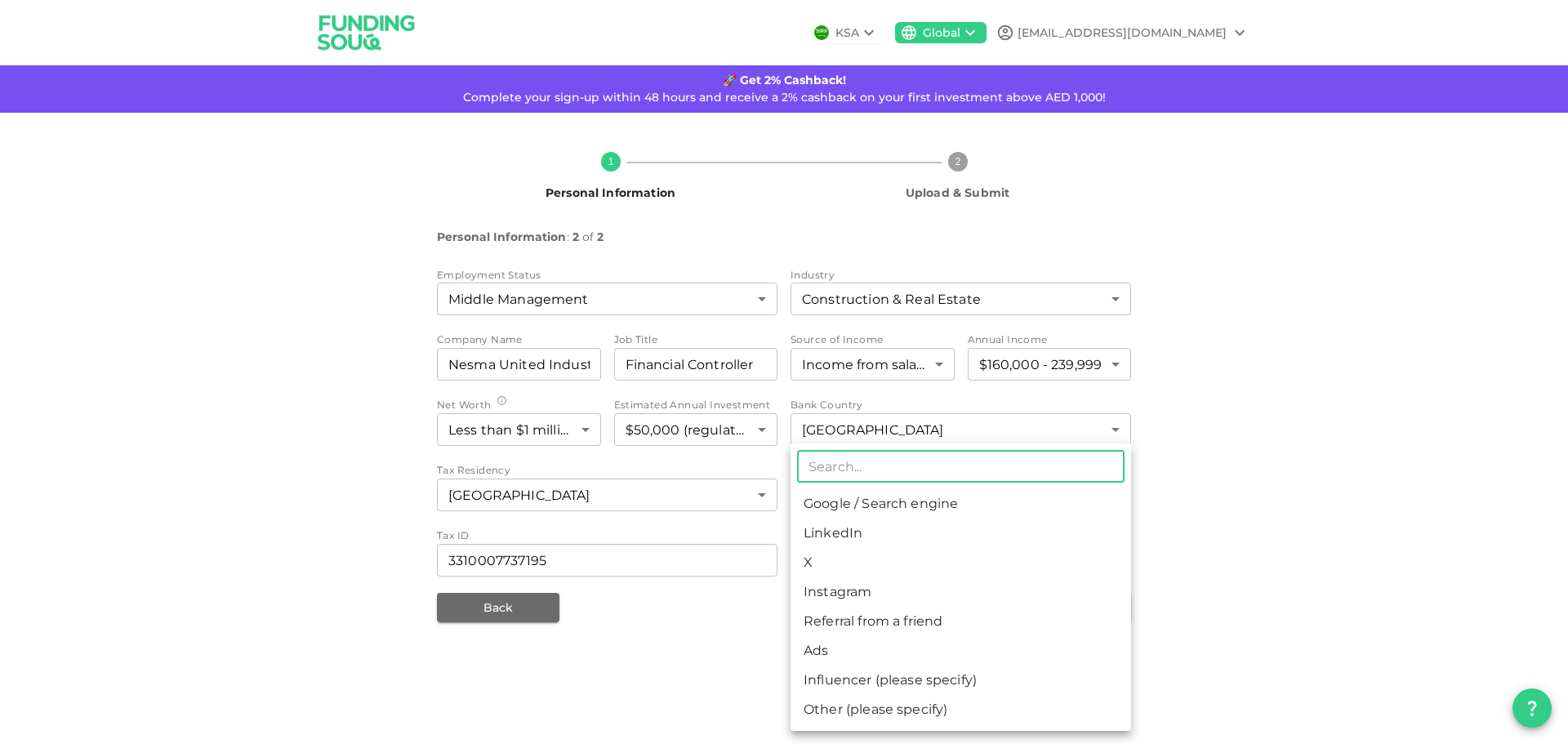
click at [1002, 570] on body "KSA Global daudeez@gmail.com 🚀 Get 2% Cashback! Complete your sign-up within 48…" at bounding box center [784, 372] width 1568 height 744
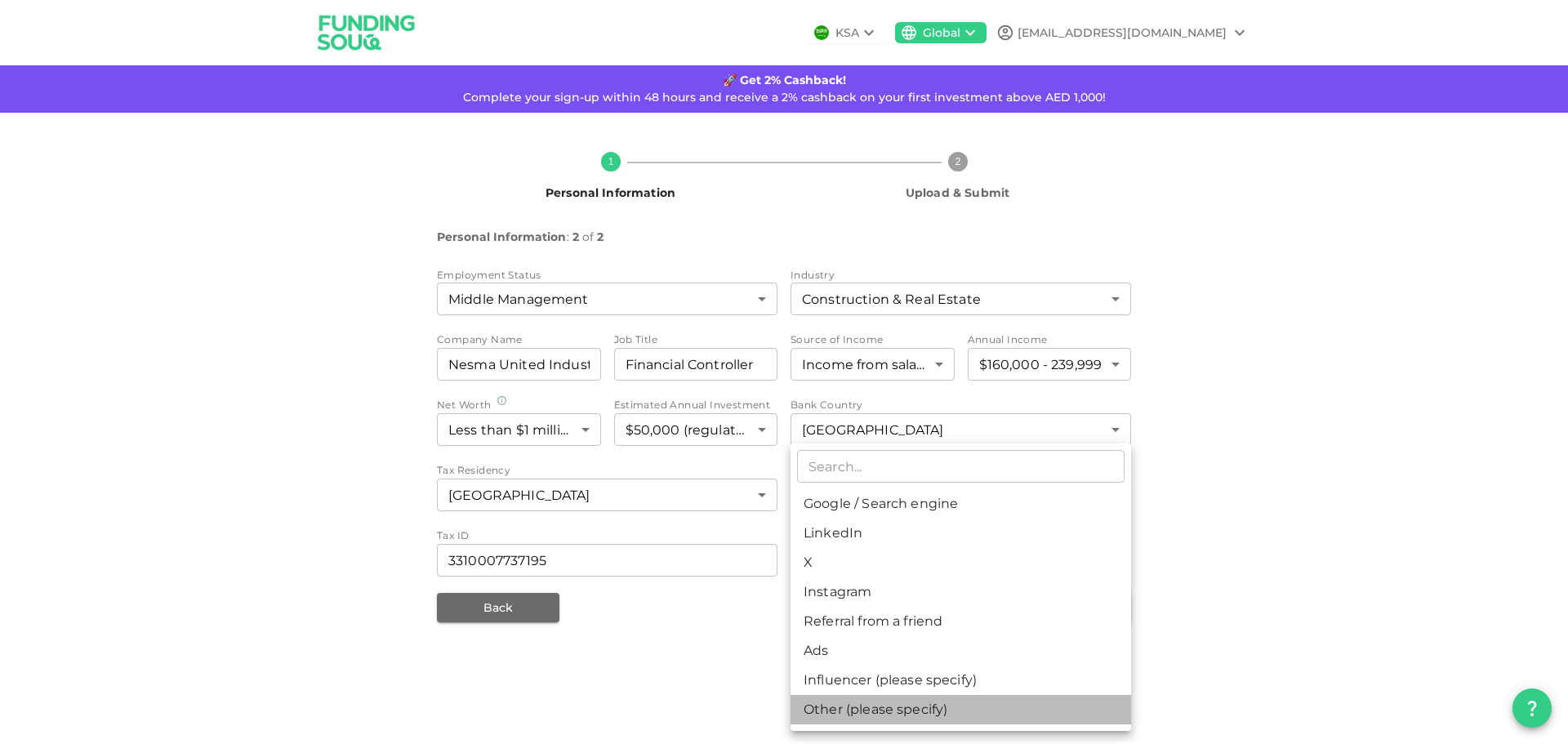
click at [873, 719] on li "Other (please specify)" at bounding box center [960, 709] width 341 height 29
type input "8"
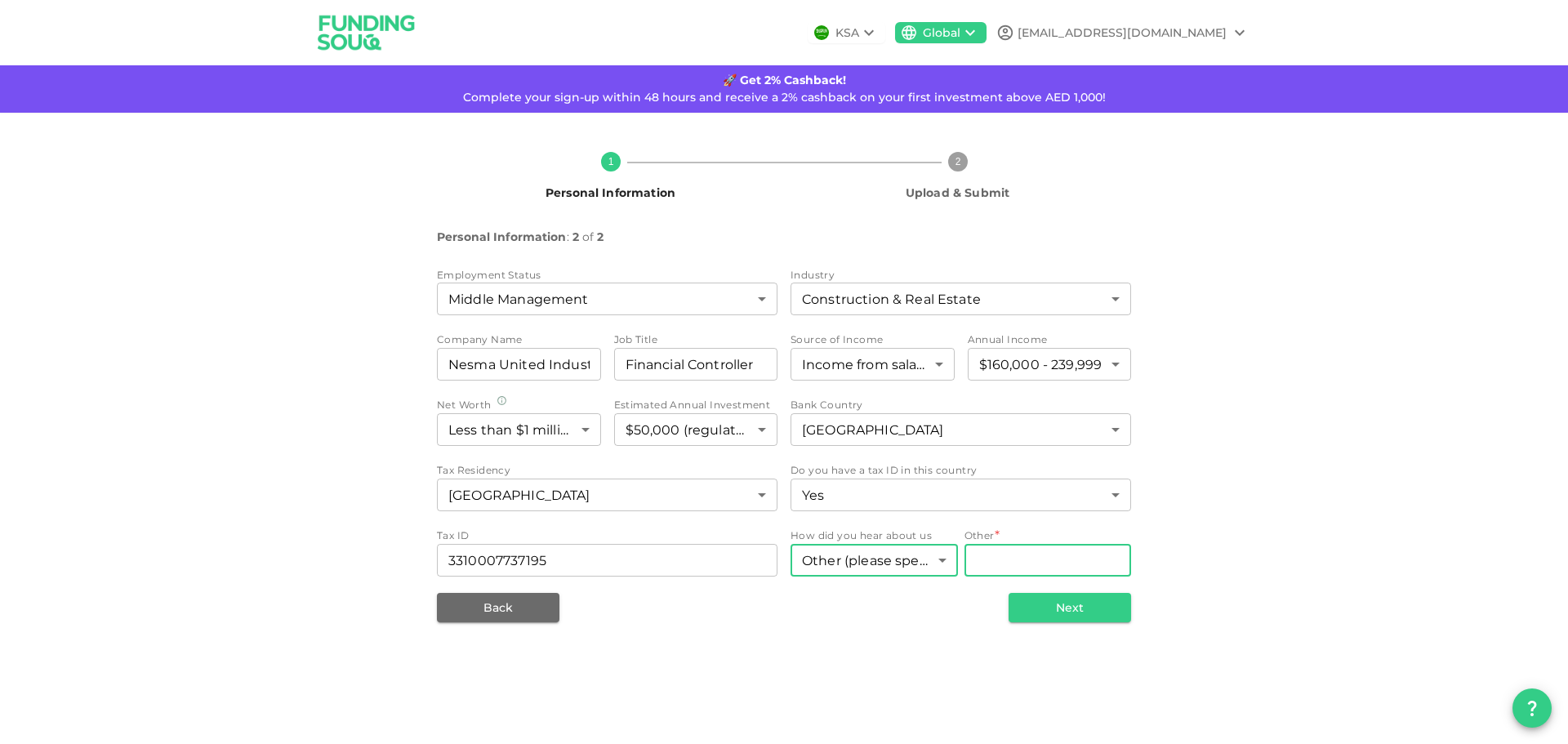
click at [1041, 554] on input "Other" at bounding box center [1048, 560] width 167 height 33
type input "Grok"
click at [1081, 611] on button "Next" at bounding box center [1070, 607] width 123 height 29
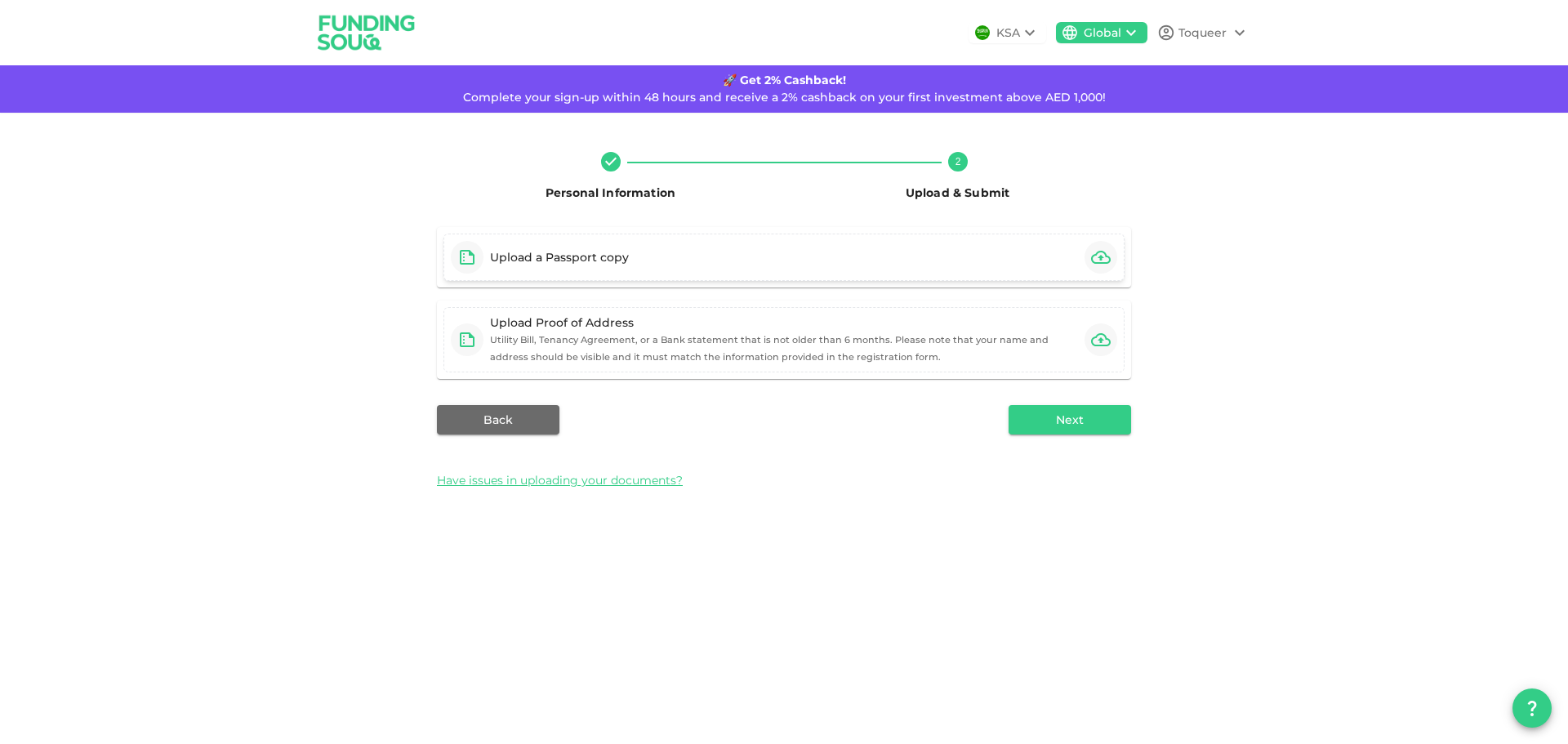
click at [688, 247] on div "Upload a Passport copy" at bounding box center [783, 256] width 681 height 47
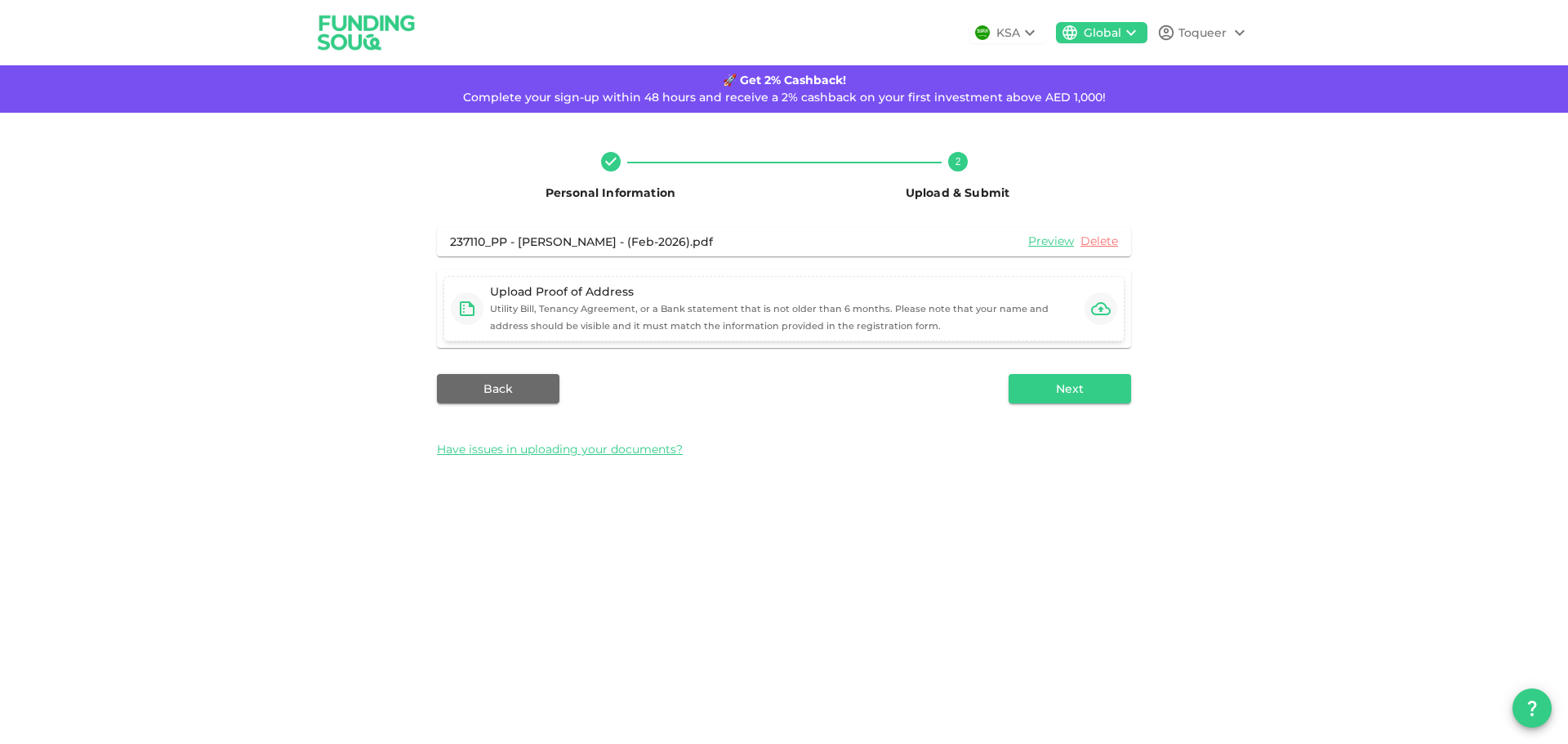
click at [481, 303] on div at bounding box center [467, 309] width 33 height 33
click at [1092, 384] on button "Next" at bounding box center [1070, 388] width 123 height 29
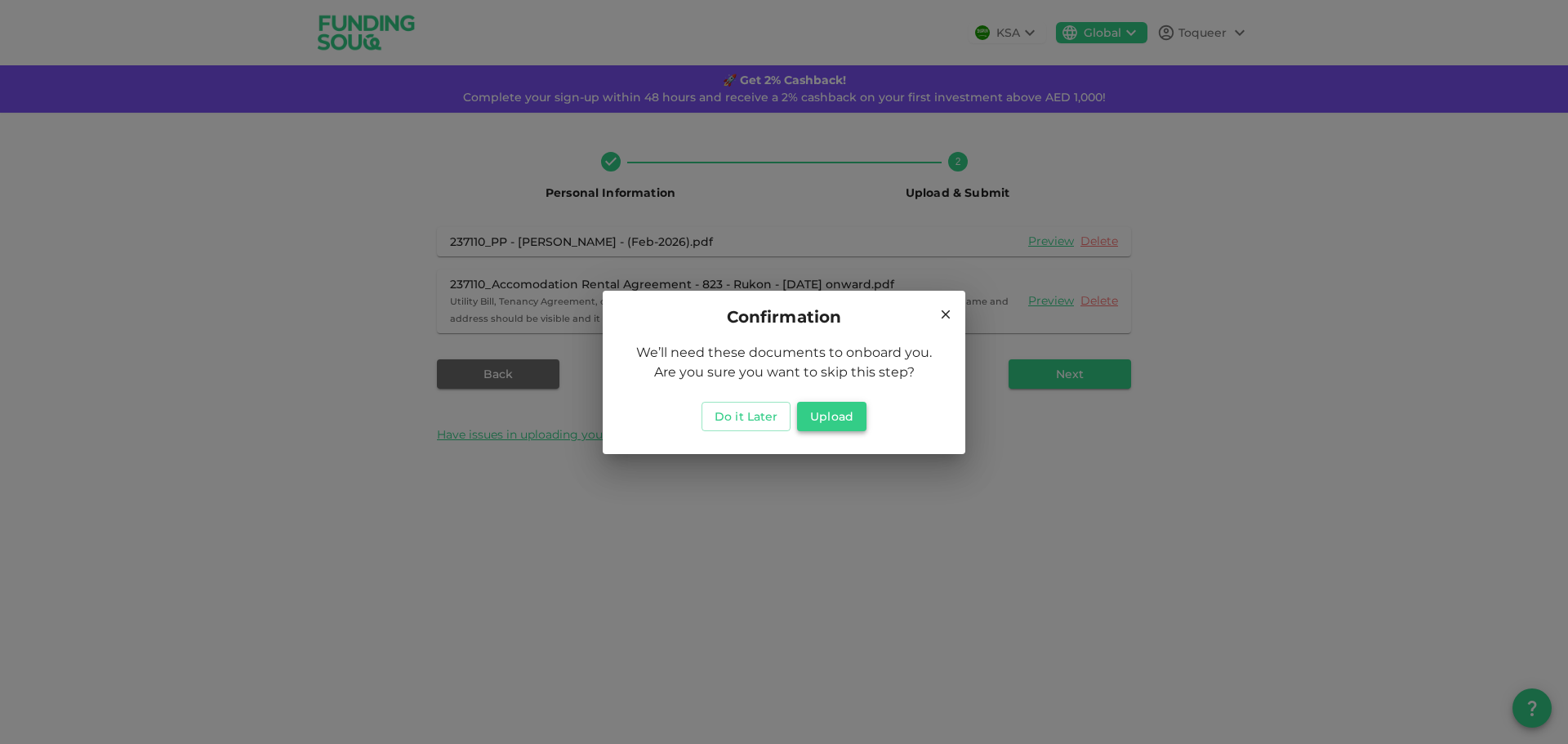
click at [816, 425] on button "Upload" at bounding box center [832, 416] width 69 height 29
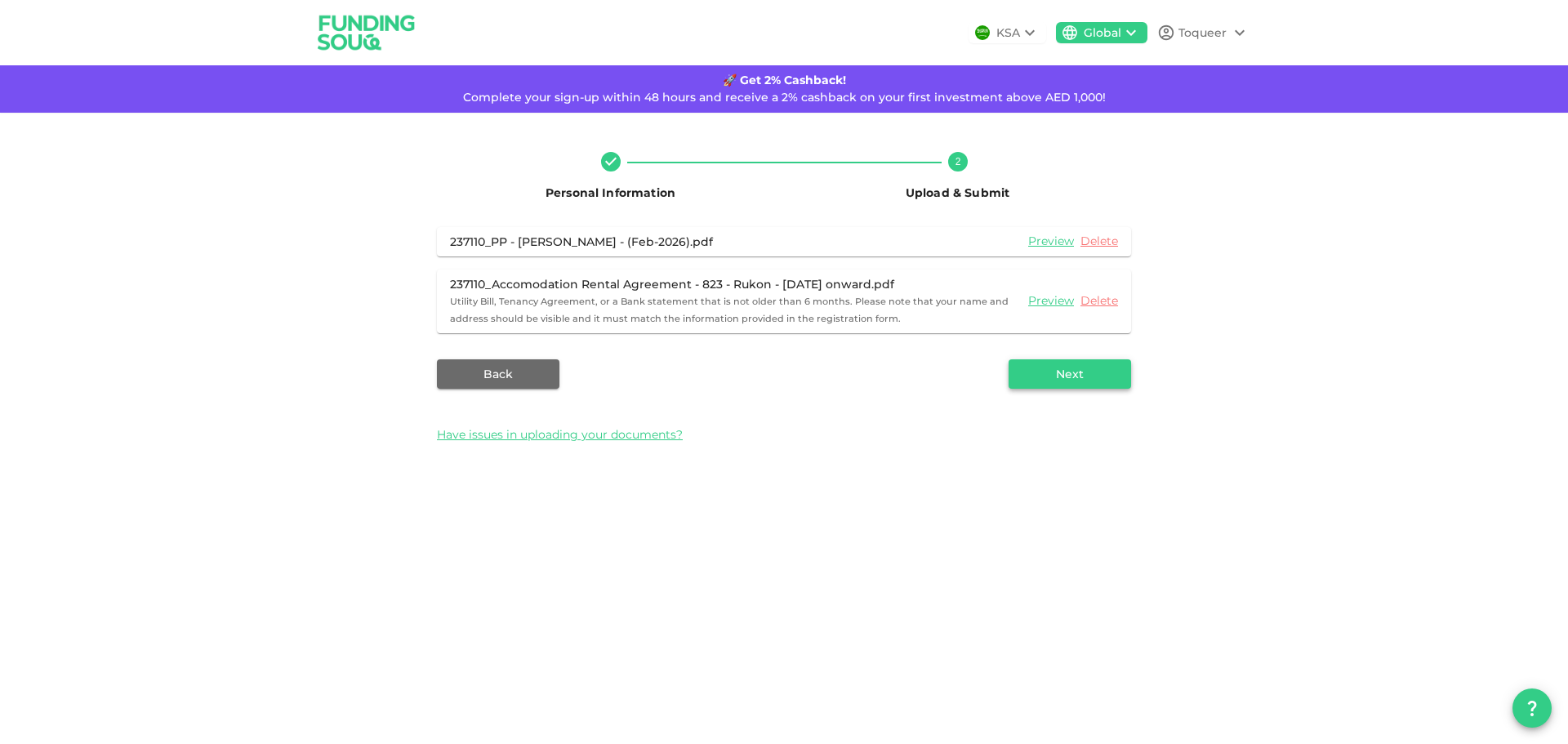
click at [1055, 368] on button "Next" at bounding box center [1070, 374] width 123 height 29
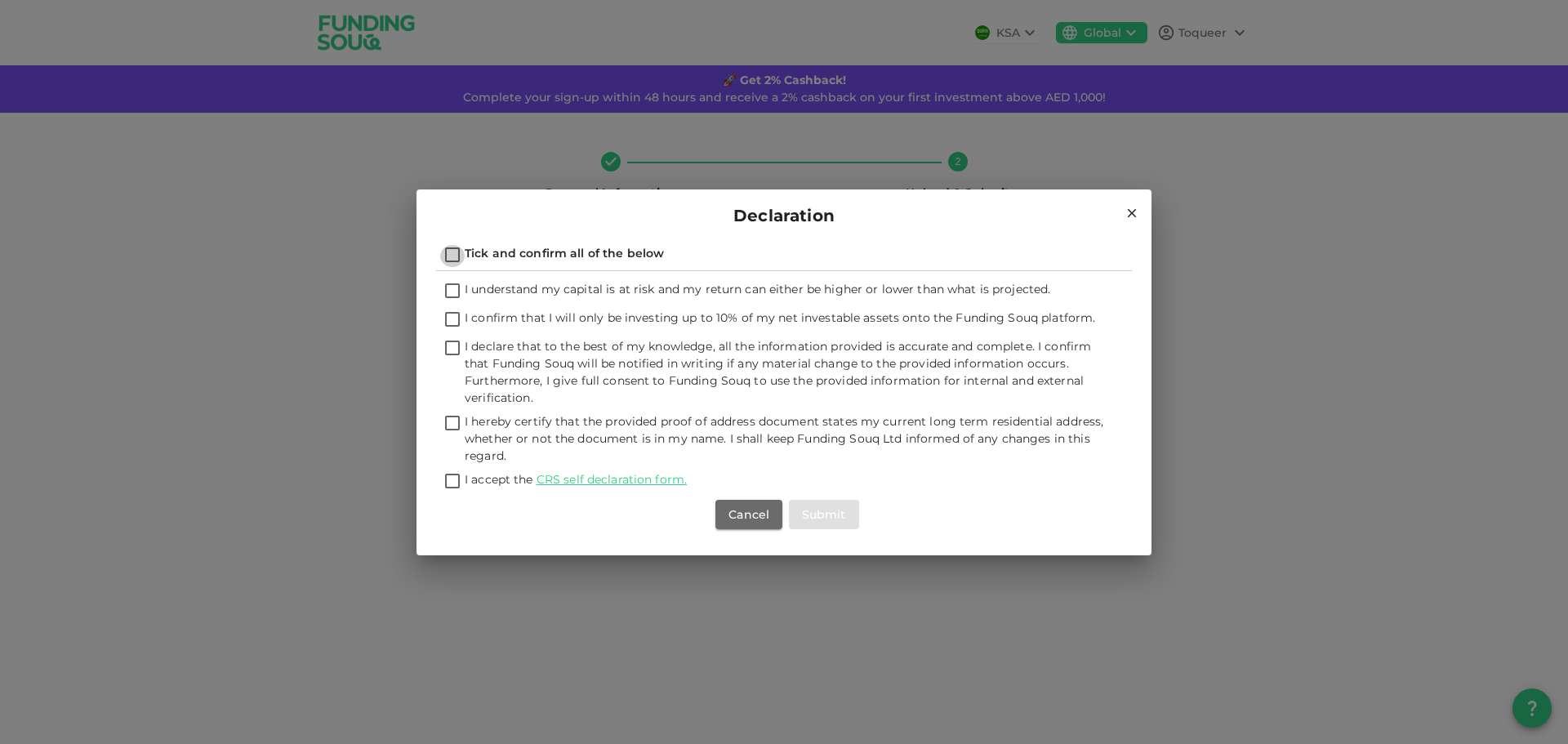
click at [462, 254] on input "Tick and confirm all of the below" at bounding box center [453, 255] width 25 height 22
checkbox input "true"
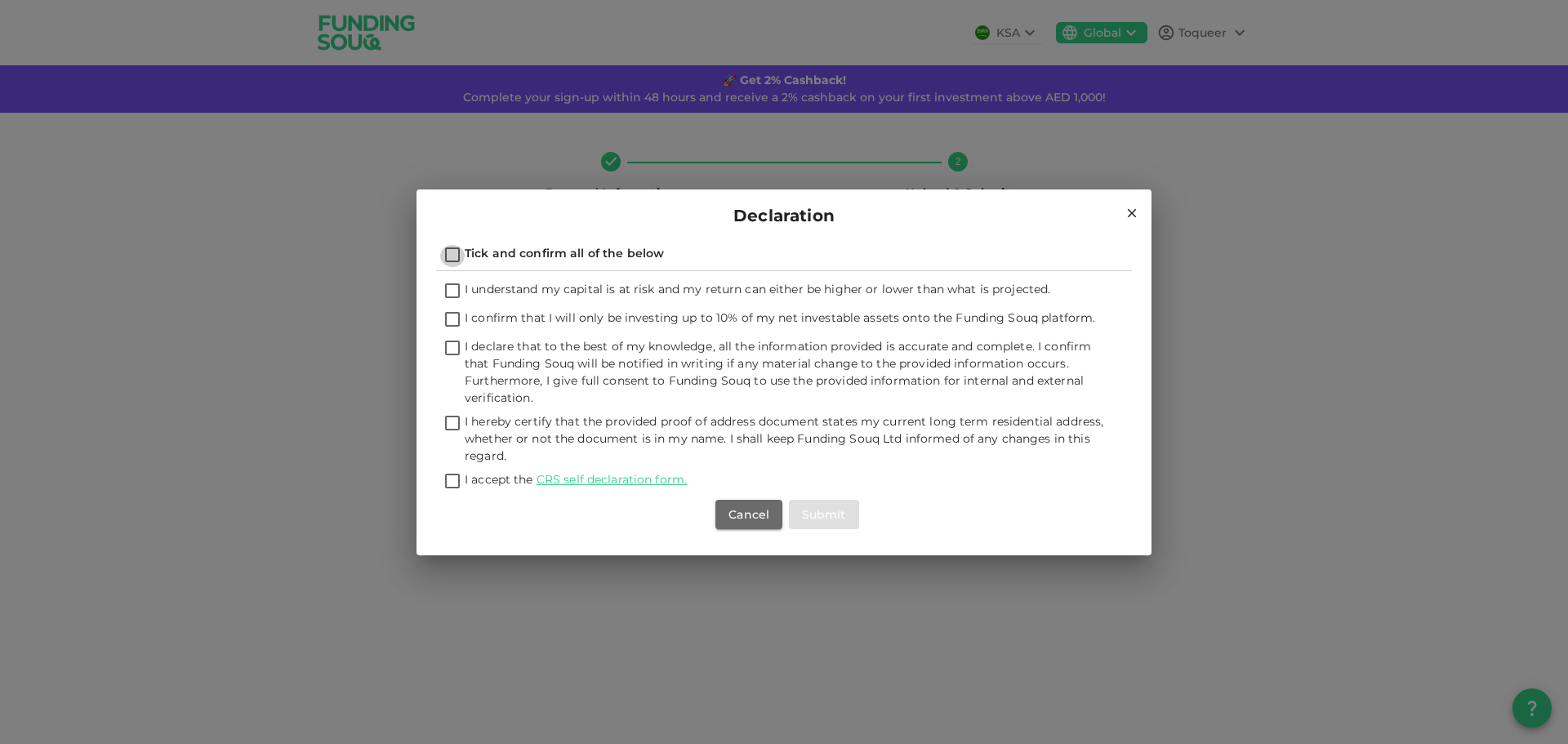
checkbox input "true"
click at [821, 507] on button "Submit" at bounding box center [824, 514] width 70 height 29
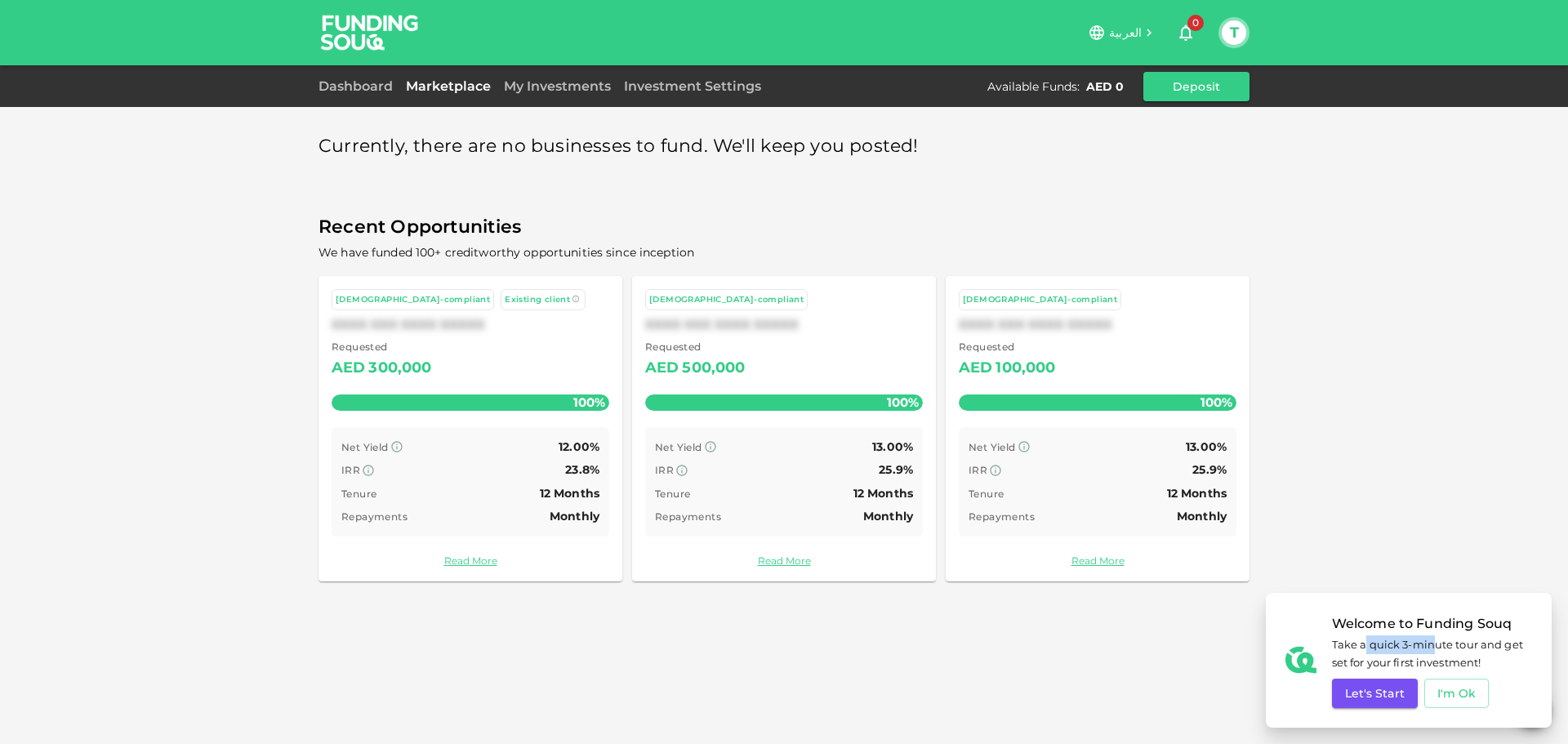
drag, startPoint x: 1415, startPoint y: 644, endPoint x: 1444, endPoint y: 639, distance: 29.4
click at [1438, 641] on span "Take a quick 3-minute tour and get set for your first investment!" at bounding box center [1432, 654] width 200 height 37
click at [1444, 639] on span "Take a quick 3-minute tour and get set for your first investment!" at bounding box center [1432, 654] width 200 height 37
click at [1391, 689] on button "Let's Start" at bounding box center [1375, 693] width 85 height 29
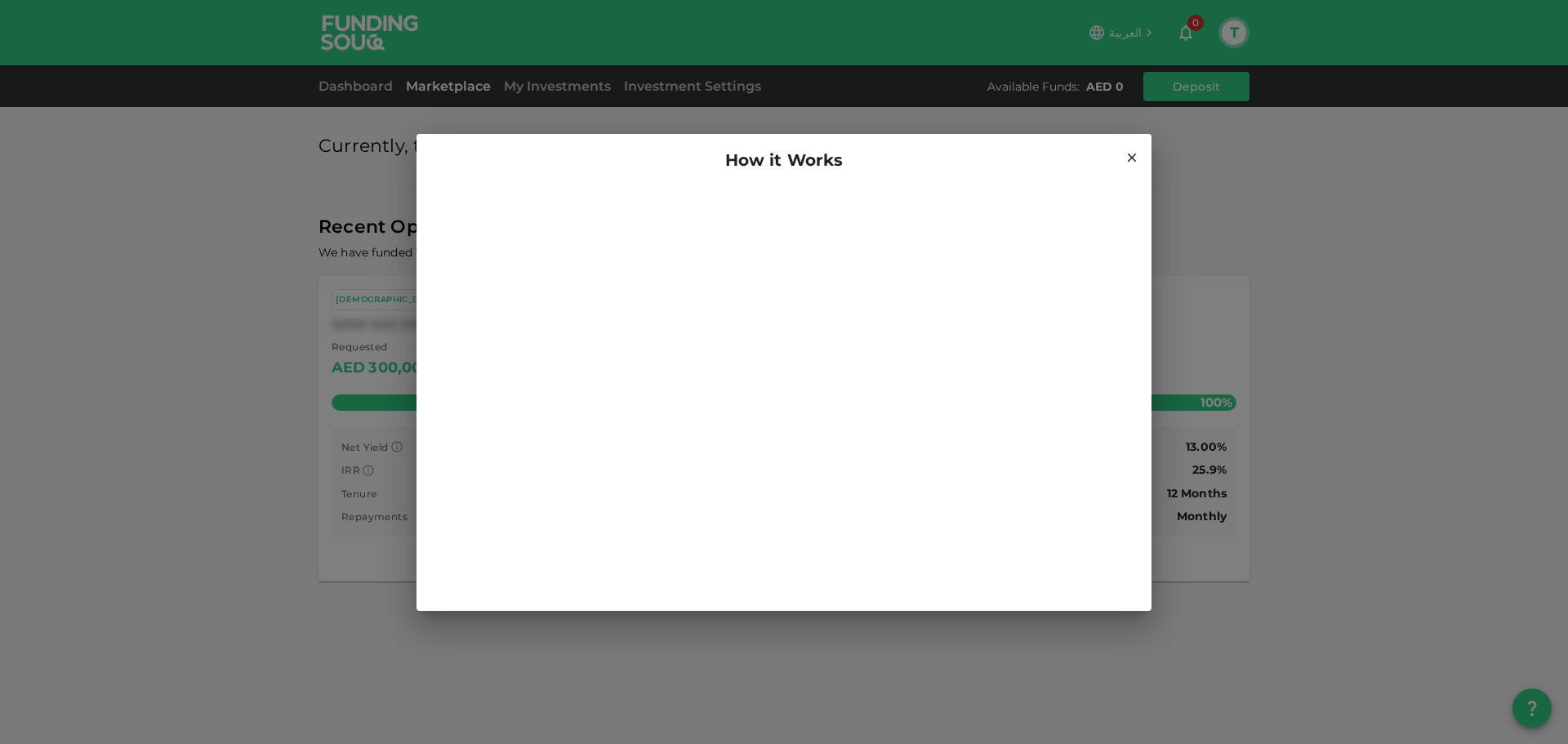
click at [1134, 155] on icon at bounding box center [1132, 158] width 9 height 9
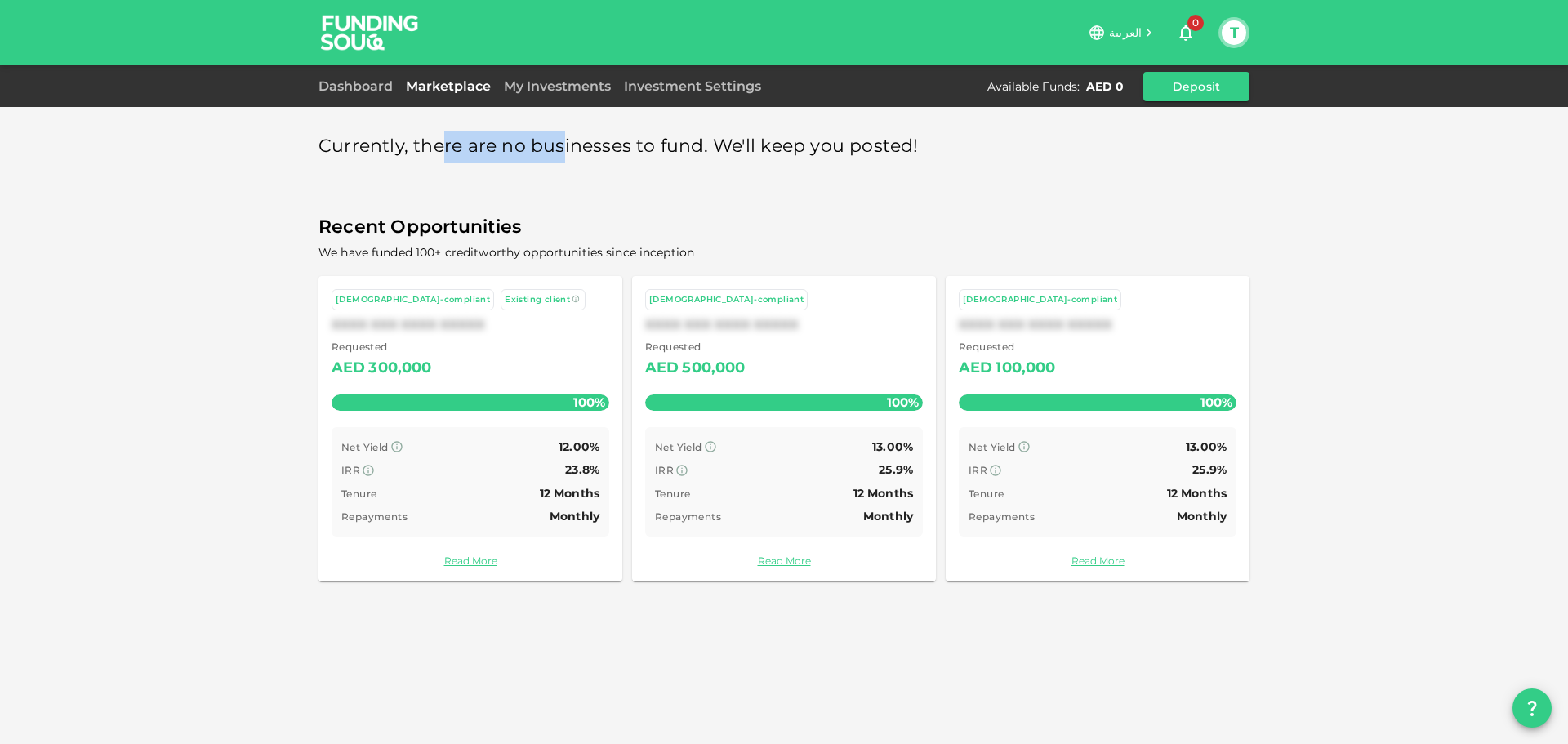
drag, startPoint x: 486, startPoint y: 158, endPoint x: 581, endPoint y: 148, distance: 95.5
click at [567, 151] on span "Currently, there are no businesses to fund. We'll keep you posted!" at bounding box center [618, 147] width 601 height 32
click at [581, 148] on span "Currently, there are no businesses to fund. We'll keep you posted!" at bounding box center [618, 147] width 601 height 32
drag, startPoint x: 543, startPoint y: 142, endPoint x: 722, endPoint y: 144, distance: 179.0
click at [715, 144] on span "Currently, there are no businesses to fund. We'll keep you posted!" at bounding box center [618, 147] width 601 height 32
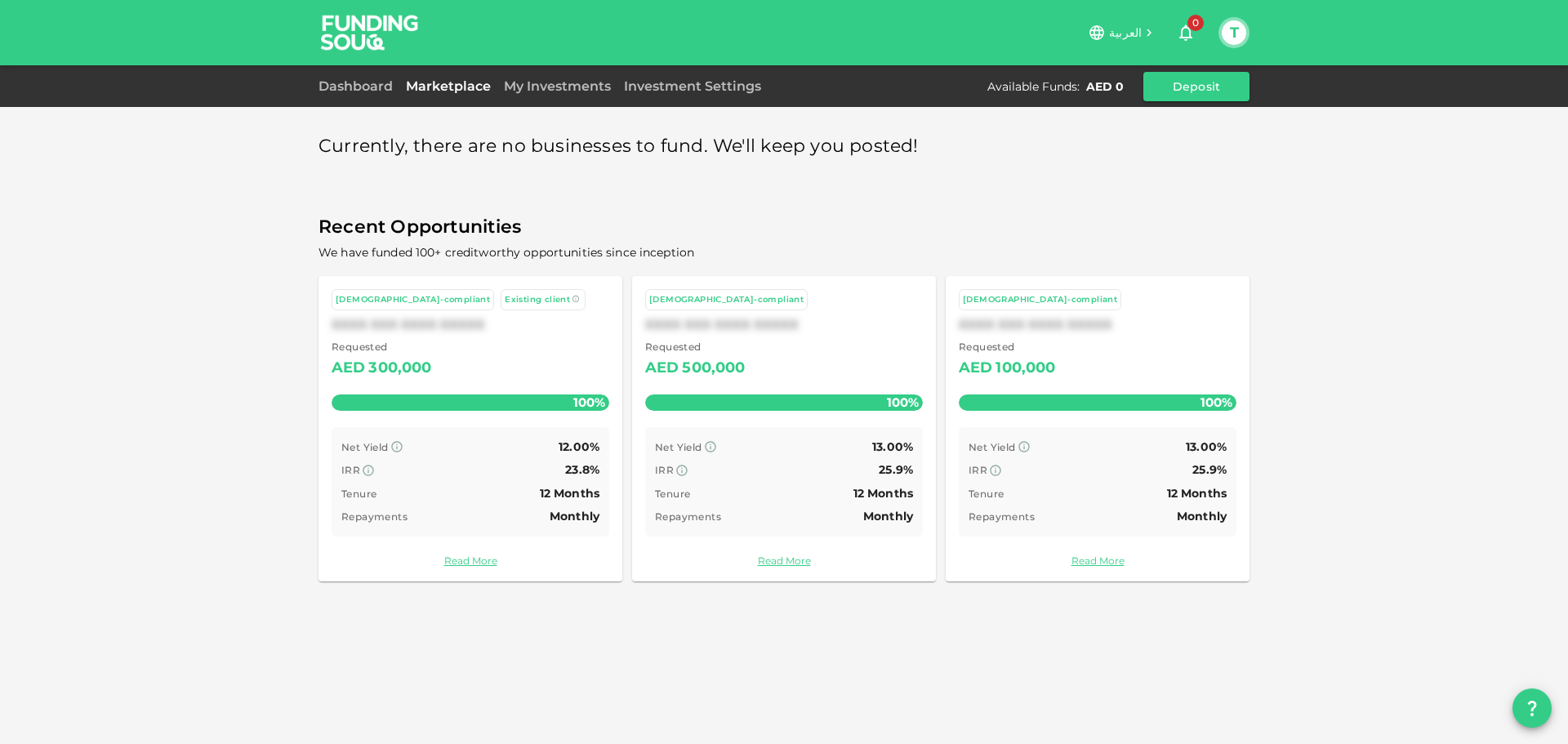
click at [722, 144] on span "Currently, there are no businesses to fund. We'll keep you posted!" at bounding box center [618, 147] width 601 height 32
click at [859, 452] on div "Net Yield 13.00%" at bounding box center [784, 447] width 258 height 20
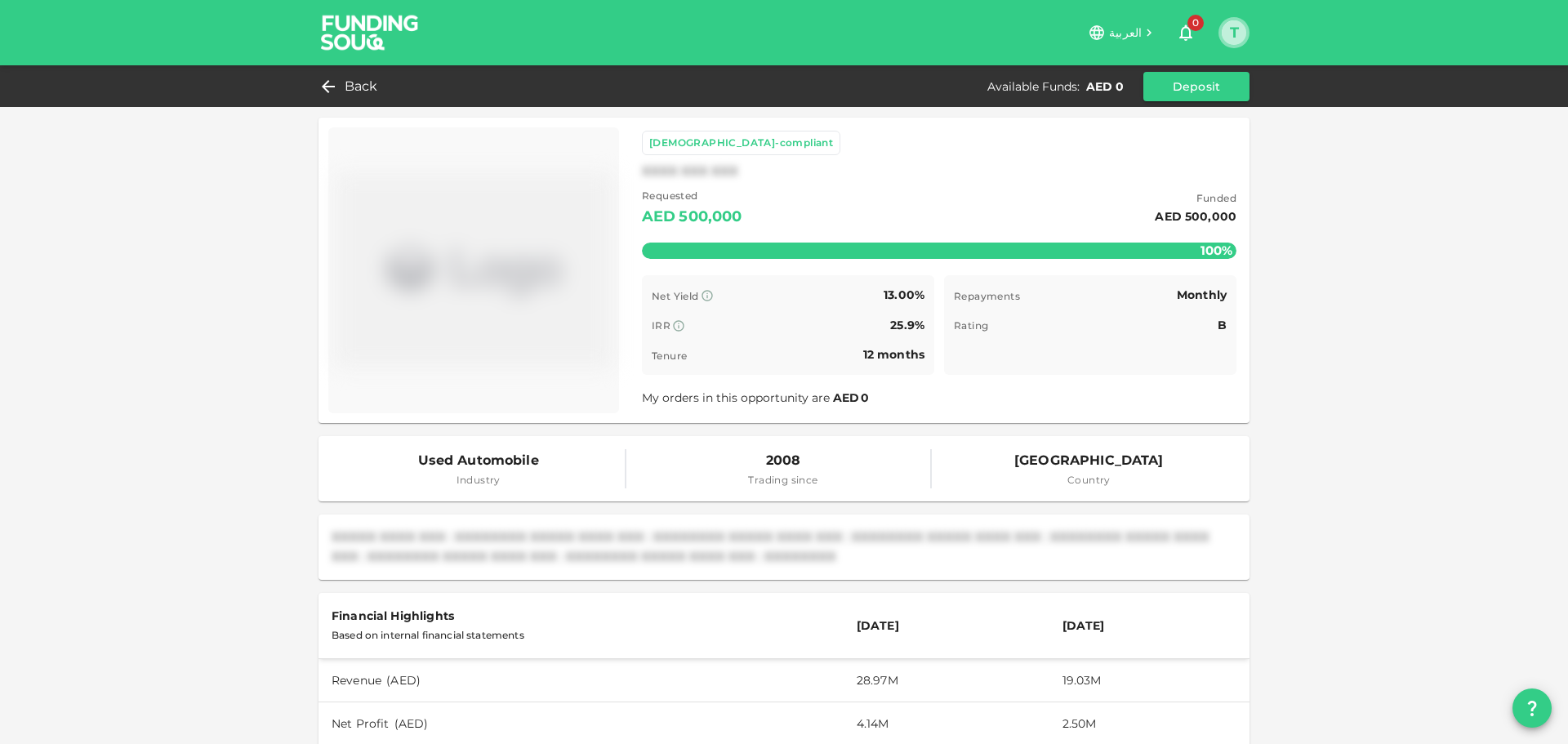
click at [1225, 36] on button "T" at bounding box center [1234, 33] width 25 height 25
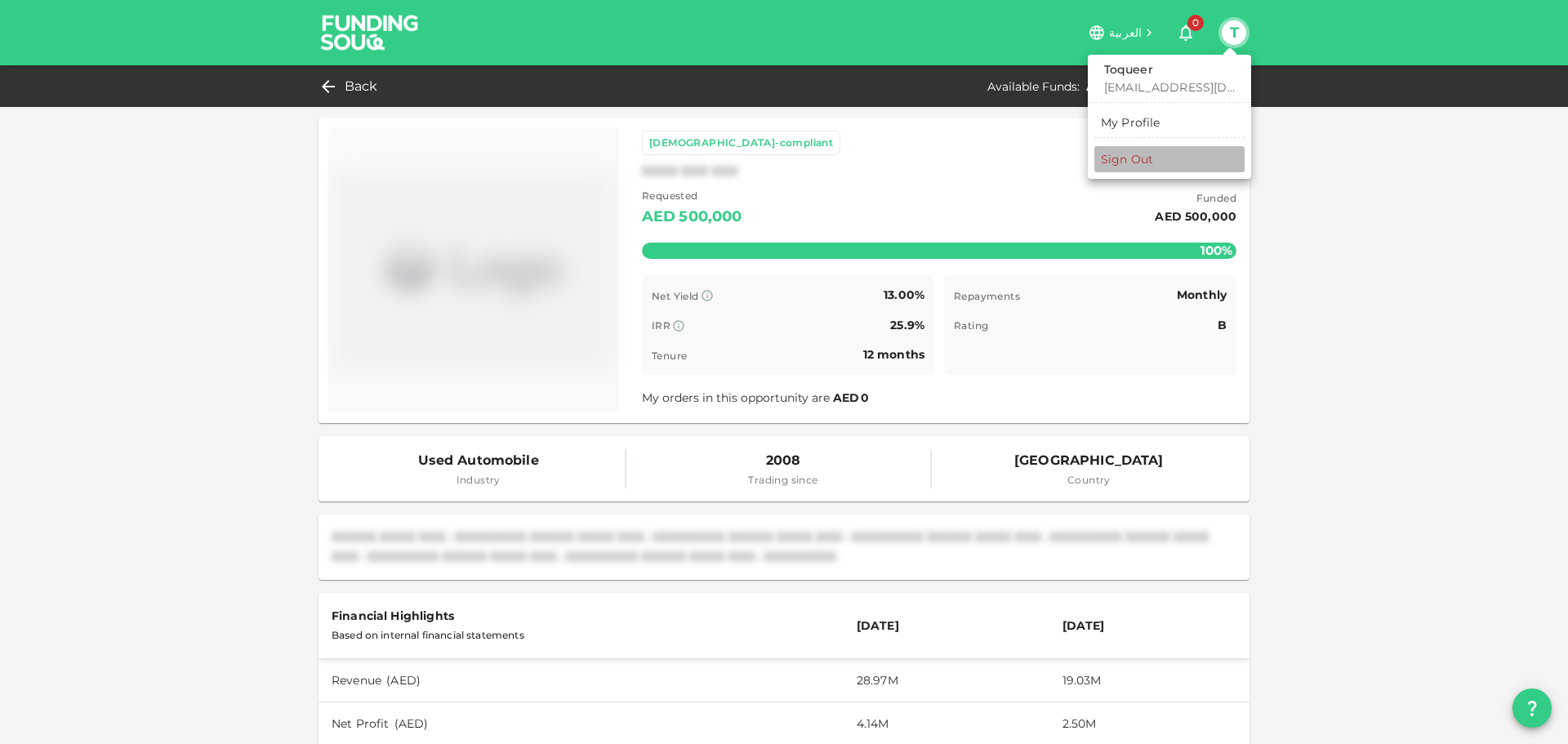
click at [1142, 157] on div "Sign Out" at bounding box center [1127, 159] width 53 height 16
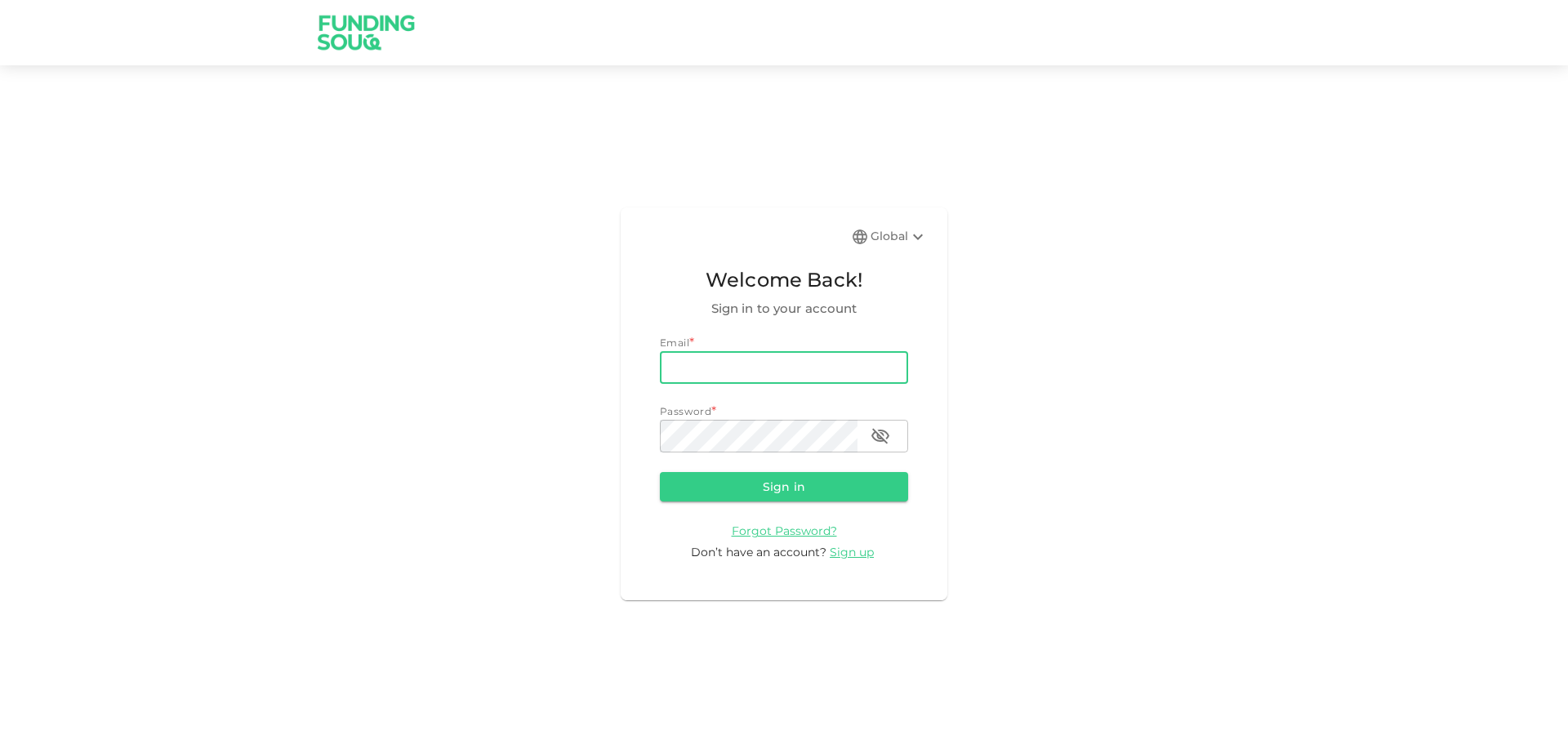
type input "[EMAIL_ADDRESS][DOMAIN_NAME]"
click at [920, 238] on icon at bounding box center [918, 237] width 20 height 20
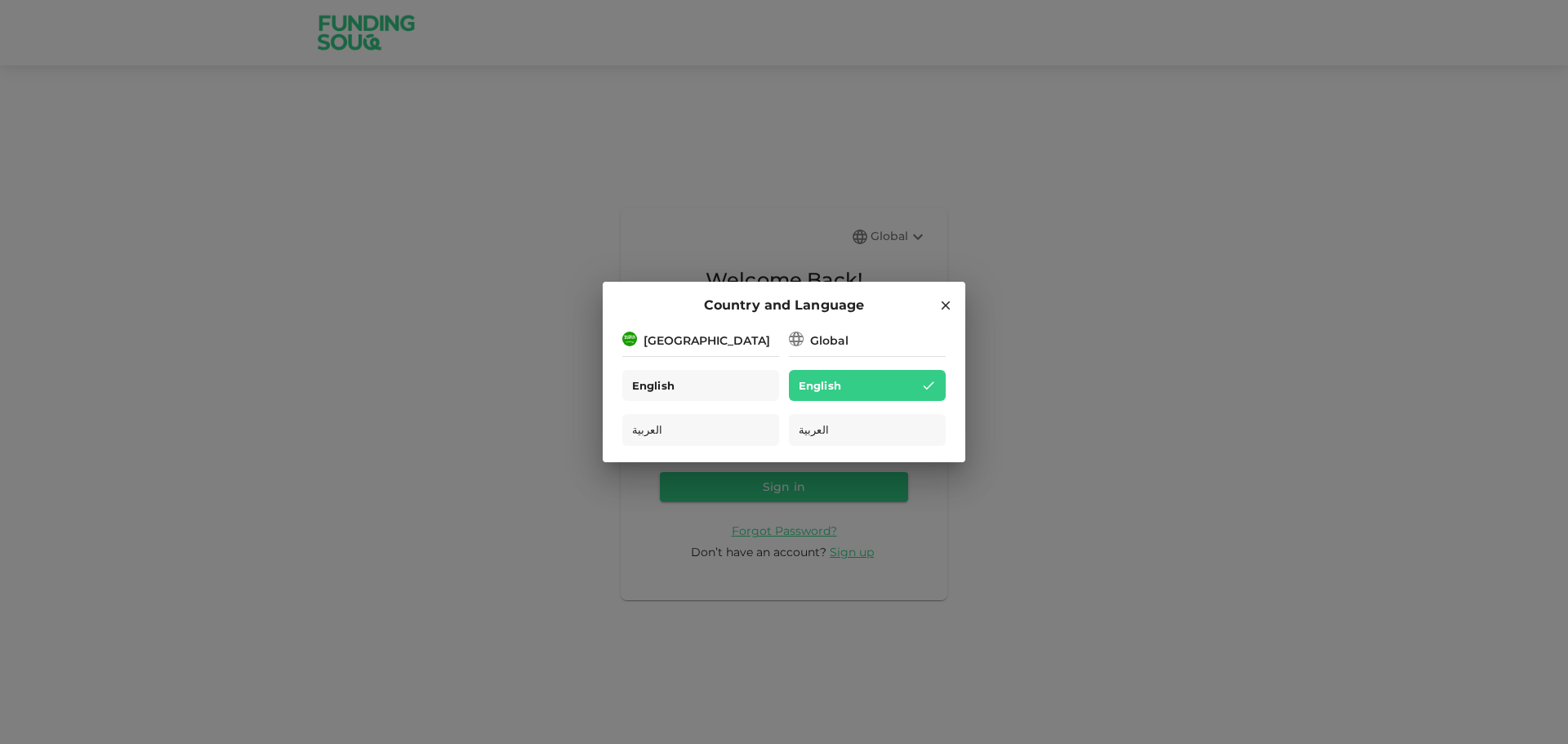
click at [624, 392] on div "English" at bounding box center [700, 386] width 157 height 32
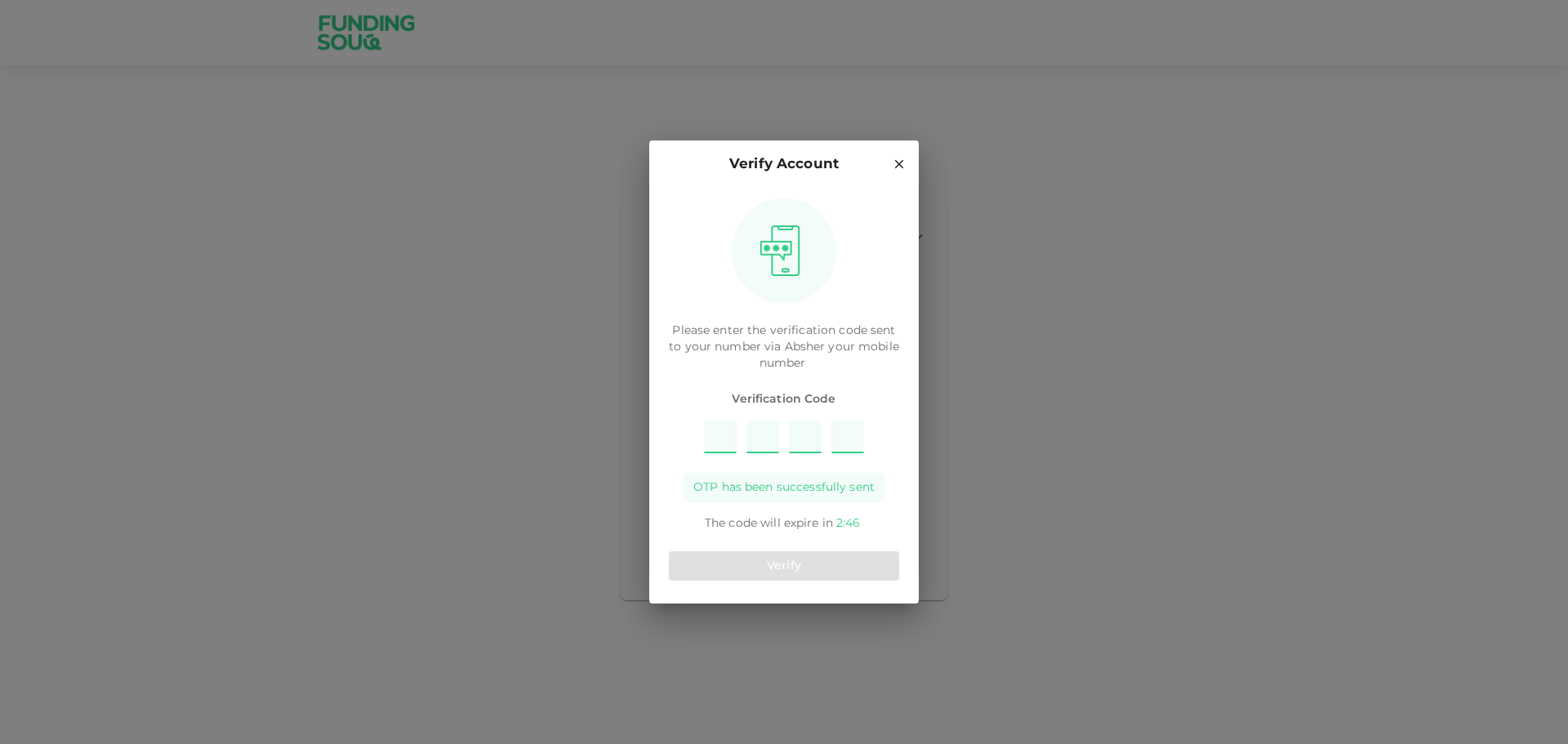
type input "7"
type input "8"
type input "2"
type input "9"
click at [804, 569] on button "Verify" at bounding box center [784, 565] width 230 height 29
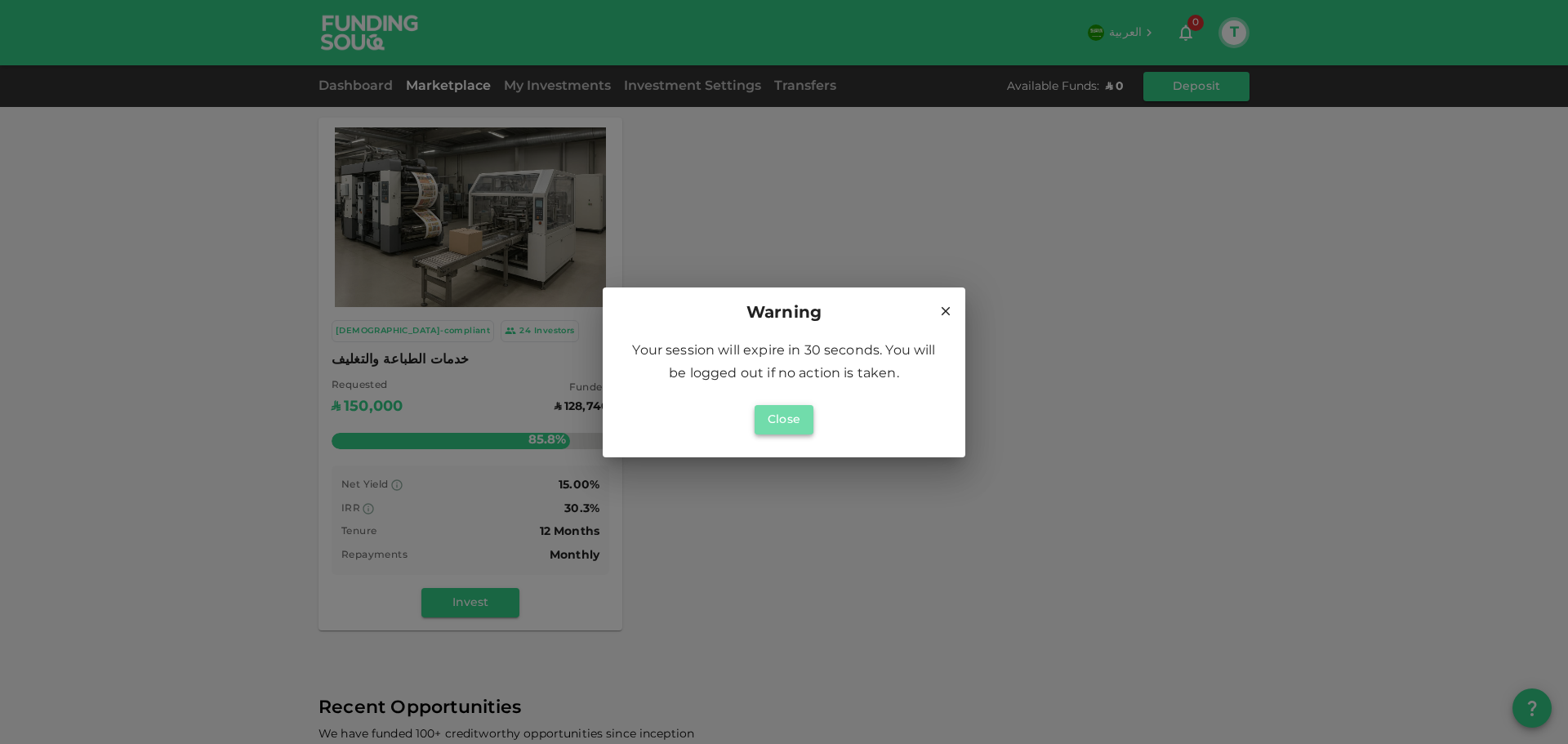
click at [803, 429] on button "Close" at bounding box center [784, 419] width 59 height 29
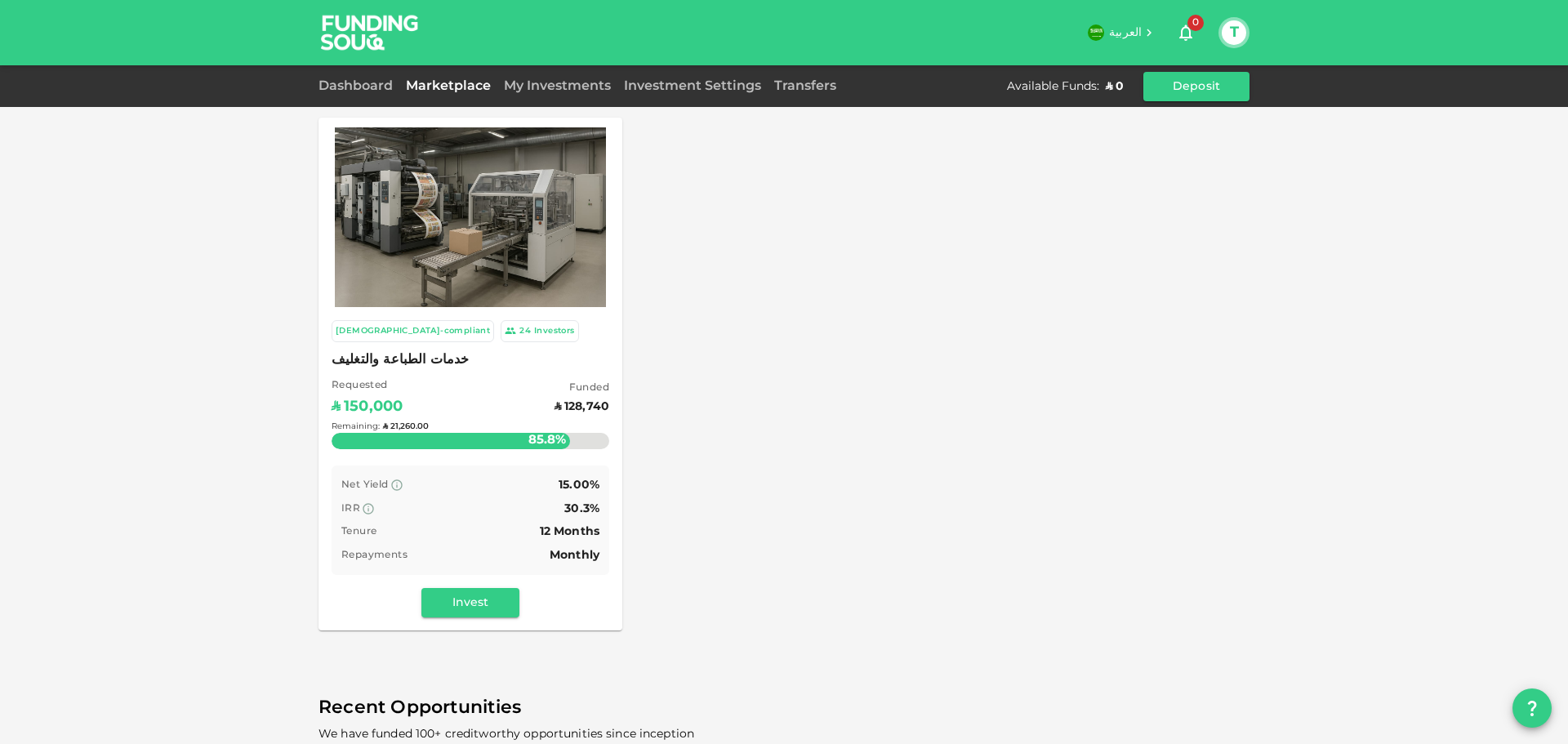
click at [525, 407] on div "Remaining : ʢ 21,260.00" at bounding box center [471, 426] width 278 height 65
